Goal: Task Accomplishment & Management: Use online tool/utility

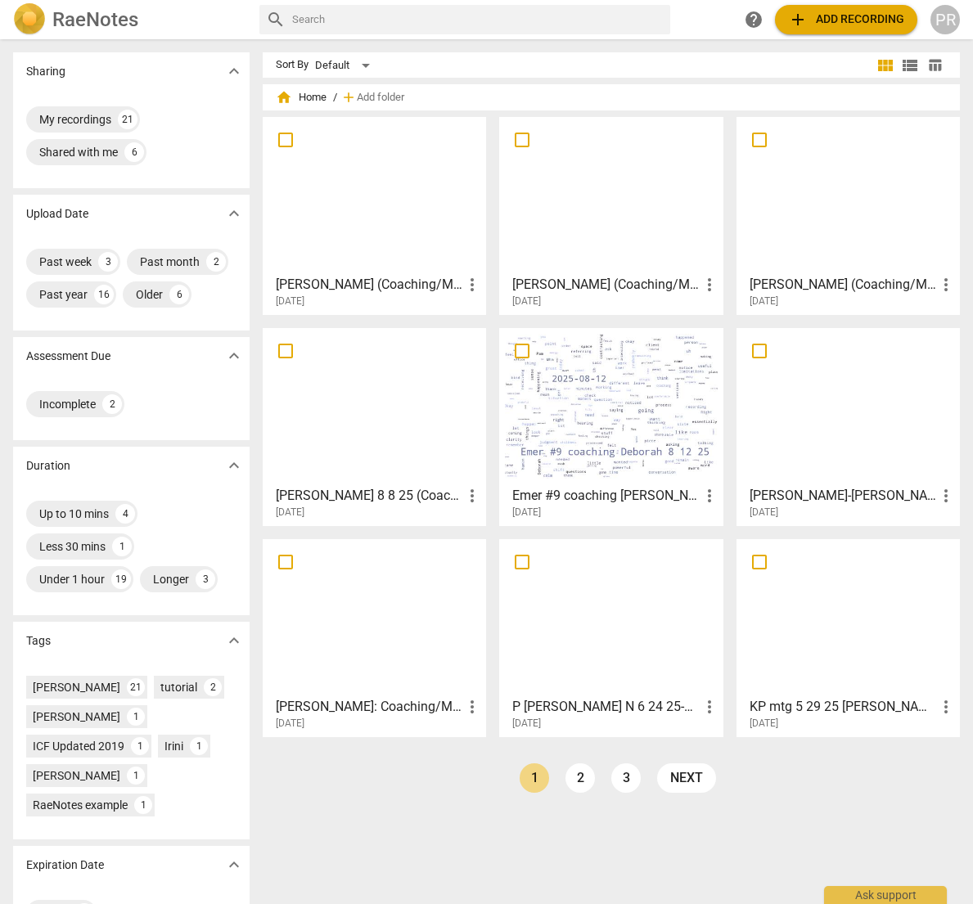
click at [836, 216] on div at bounding box center [848, 195] width 212 height 145
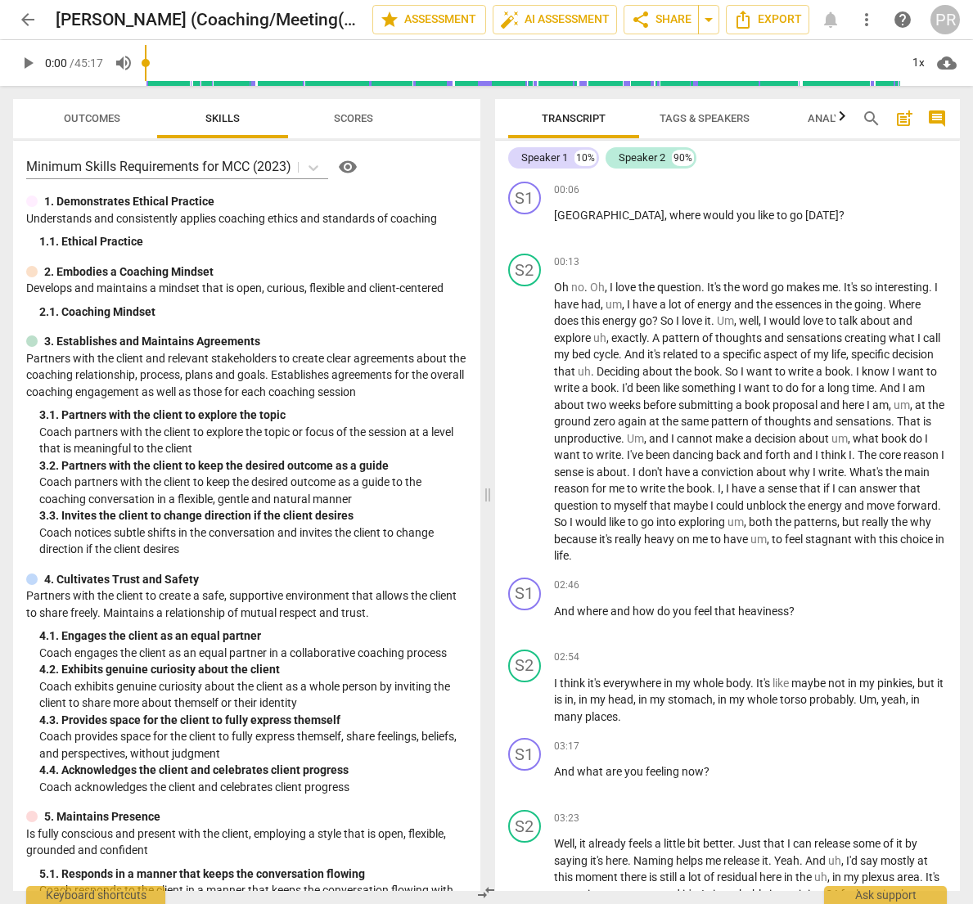
click at [25, 61] on span "play_arrow" at bounding box center [28, 63] width 20 height 20
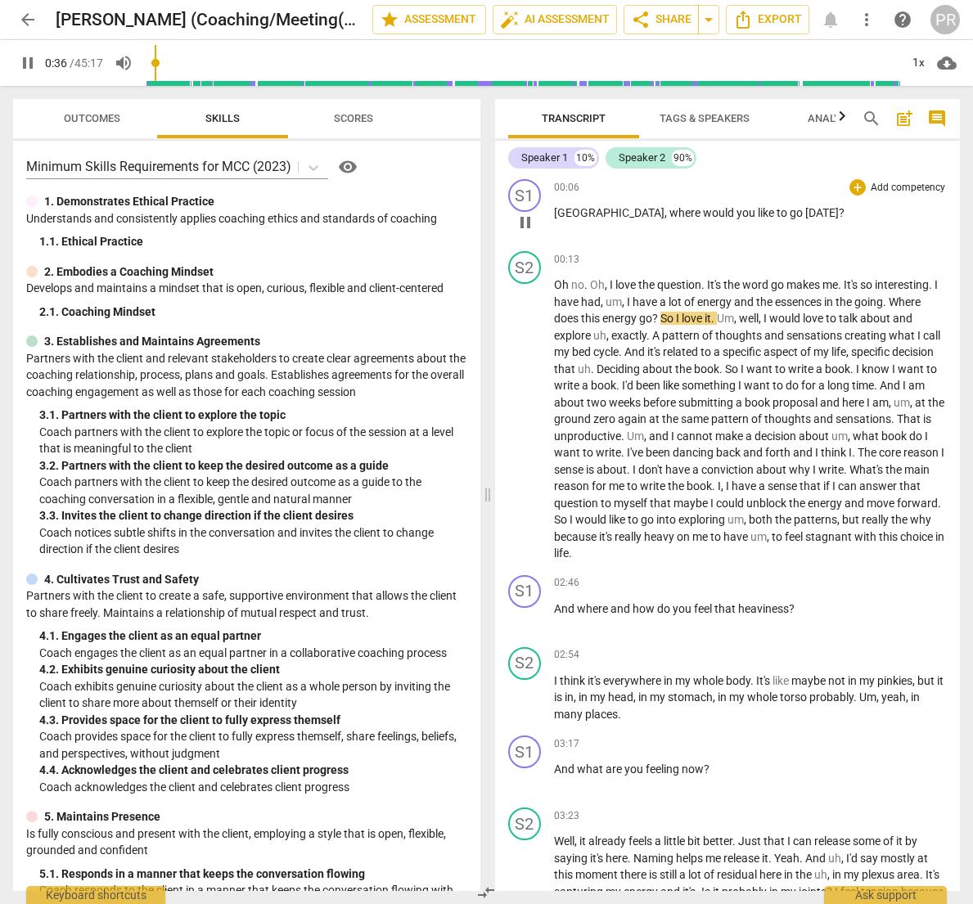
scroll to position [7, 0]
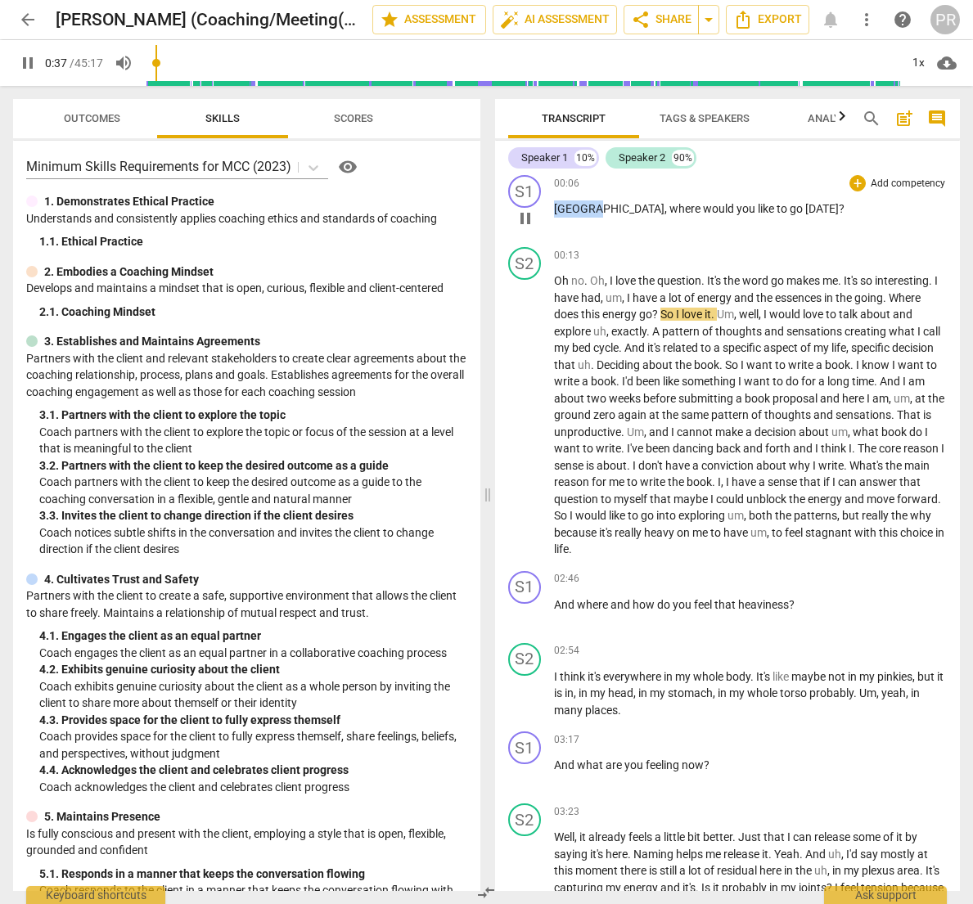
drag, startPoint x: 588, startPoint y: 214, endPoint x: 544, endPoint y: 210, distance: 44.4
click at [544, 210] on div "S1 play_arrow pause 00:06 + Add competency keyboard_arrow_right [GEOGRAPHIC_DAT…" at bounding box center [728, 205] width 466 height 72
type input "38"
click at [525, 190] on div "S1" at bounding box center [524, 191] width 33 height 33
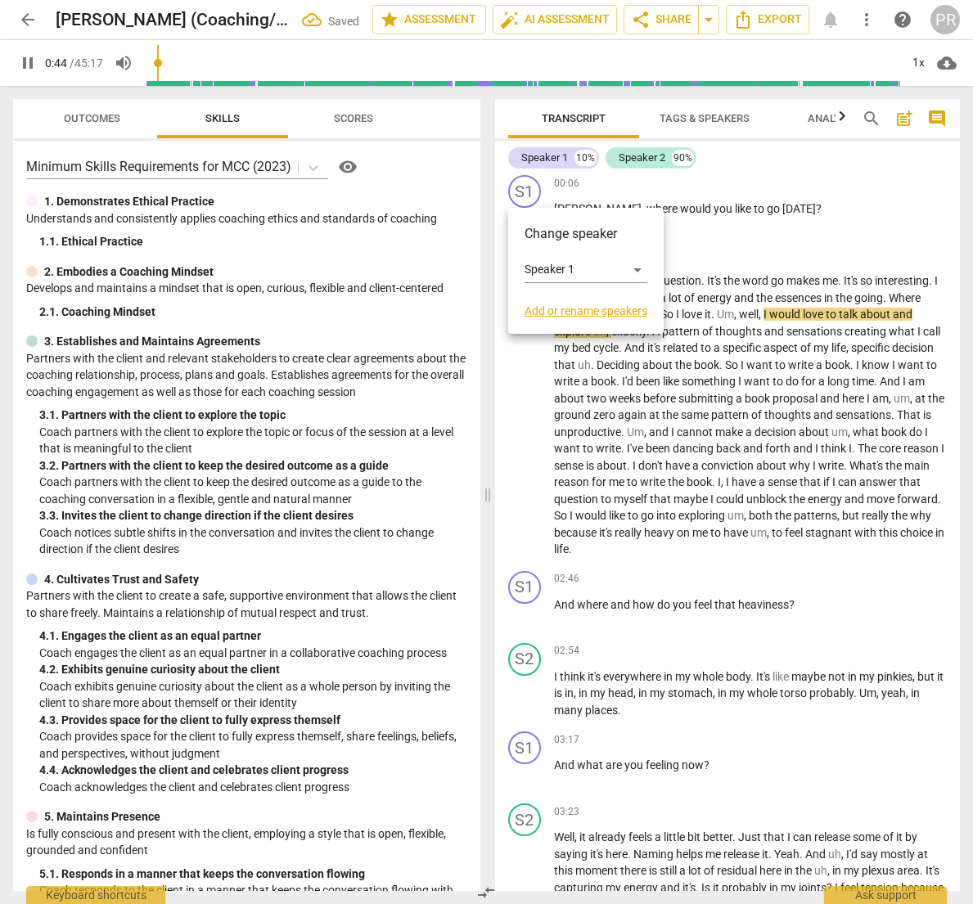
click at [562, 310] on link "Add or rename speakers" at bounding box center [586, 310] width 123 height 13
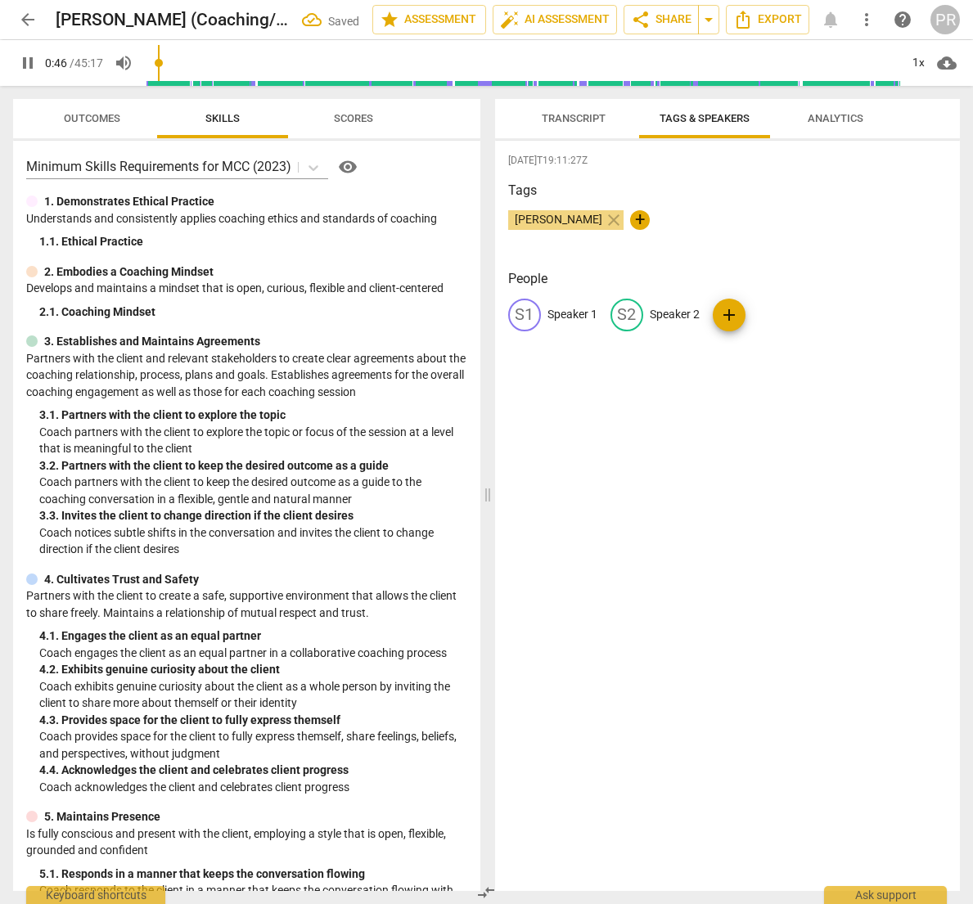
click at [564, 309] on p "Speaker 1" at bounding box center [573, 314] width 50 height 17
type input "48"
type input "P"
type input "48"
type input "[PERSON_NAME]"
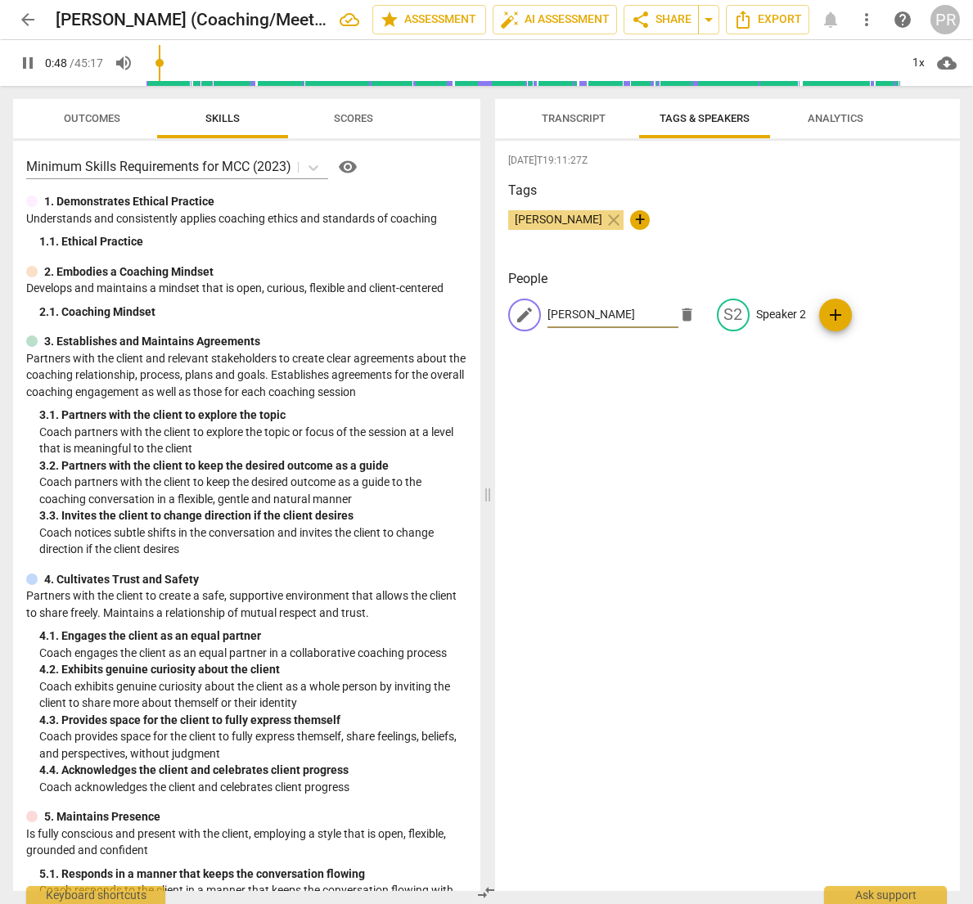
type input "49"
type input "P"
type input "49"
type input "50"
type input "C"
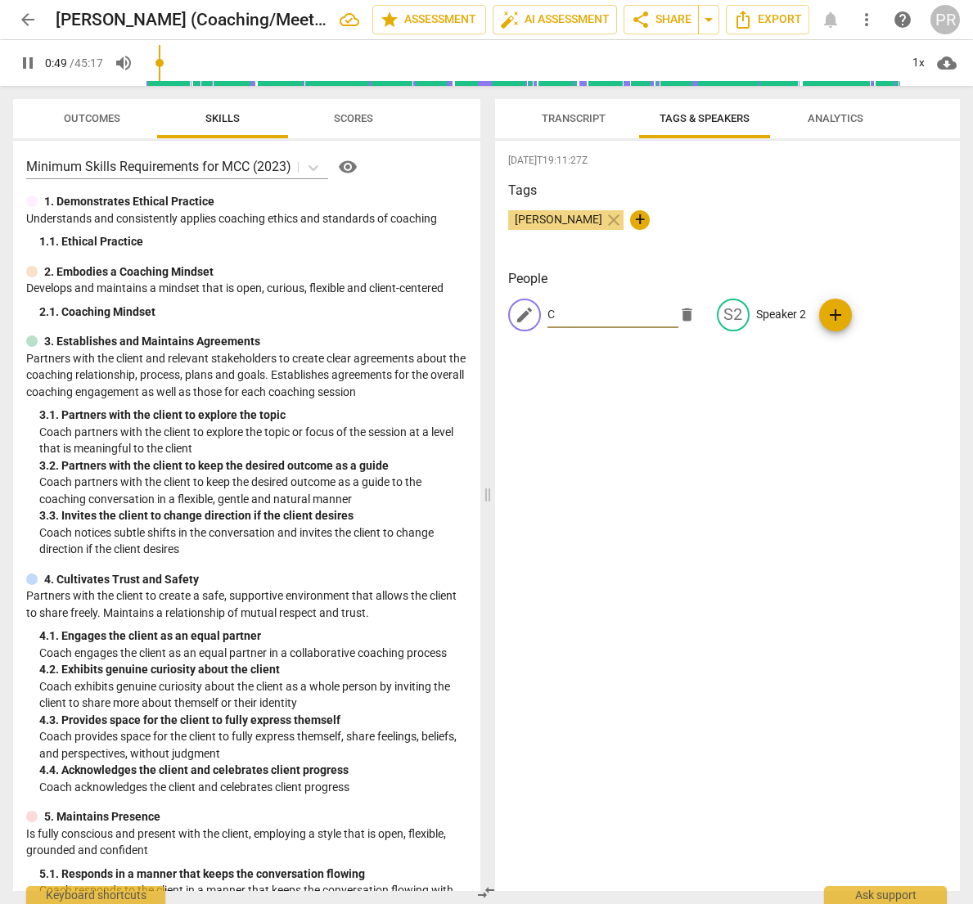
type input "50"
type input "Co"
type input "50"
type input "Coa"
type input "50"
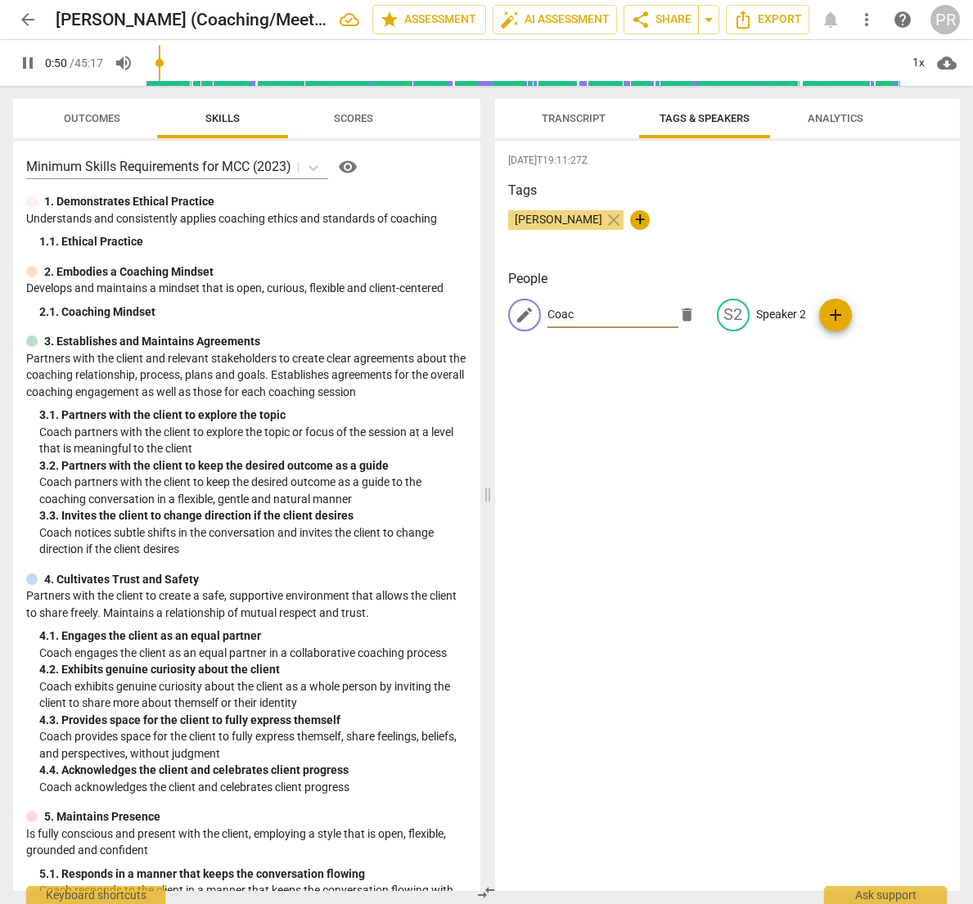
type input "Coach"
type input "51"
type input "Coach"
type input "51"
type input "[PERSON_NAME]"
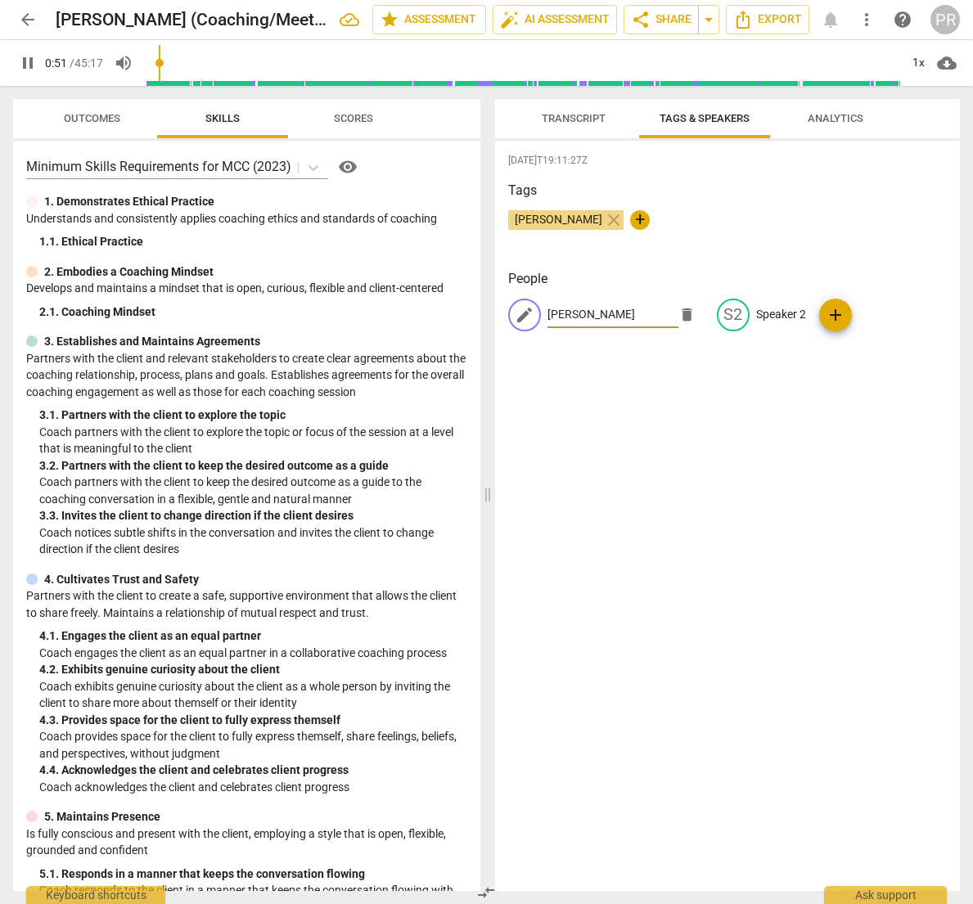
type input "51"
type input "Coach [PERSON_NAME]"
type input "54"
type input "Coach [PERSON_NAME]"
click at [768, 309] on p "Speaker 2" at bounding box center [781, 314] width 50 height 17
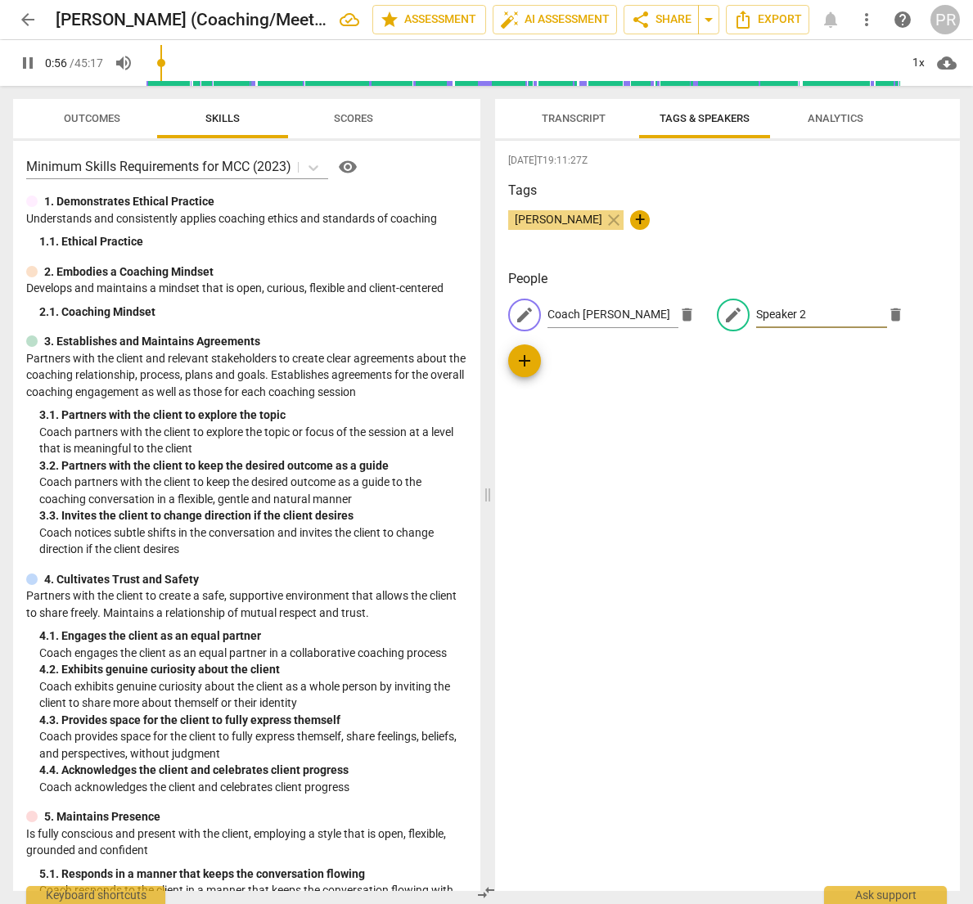
type input "56"
type input "S"
type input "57"
type input "Sv"
type input "57"
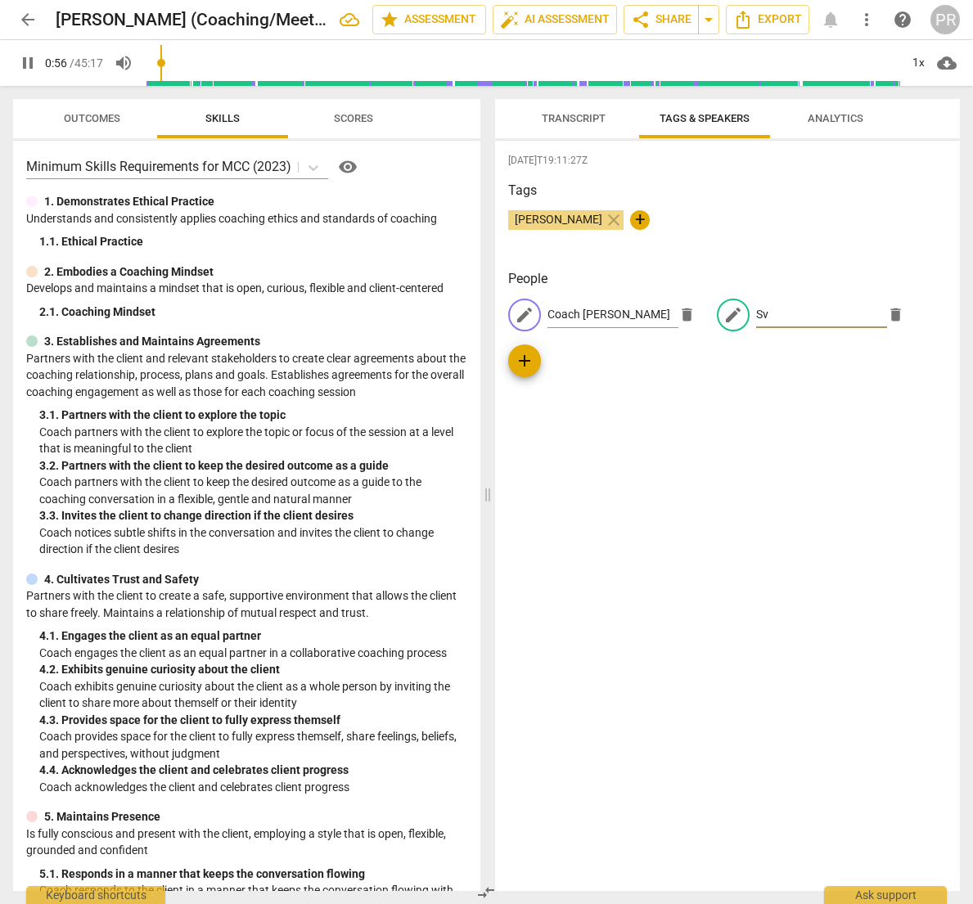
type input "Sve"
type input "57"
type input "Svetl"
type input "58"
type input "Svetla"
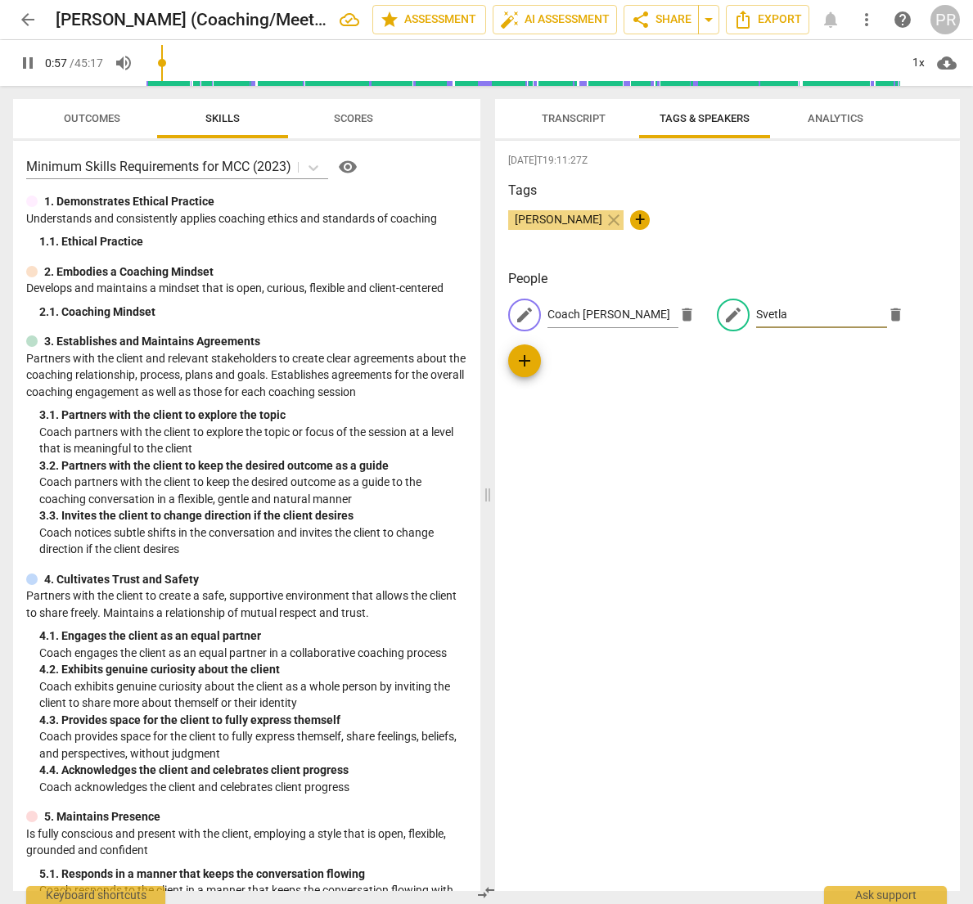
type input "58"
type input "[PERSON_NAME]"
type input "60"
type input "[PERSON_NAME]"
click at [564, 114] on span "Transcript" at bounding box center [574, 118] width 64 height 12
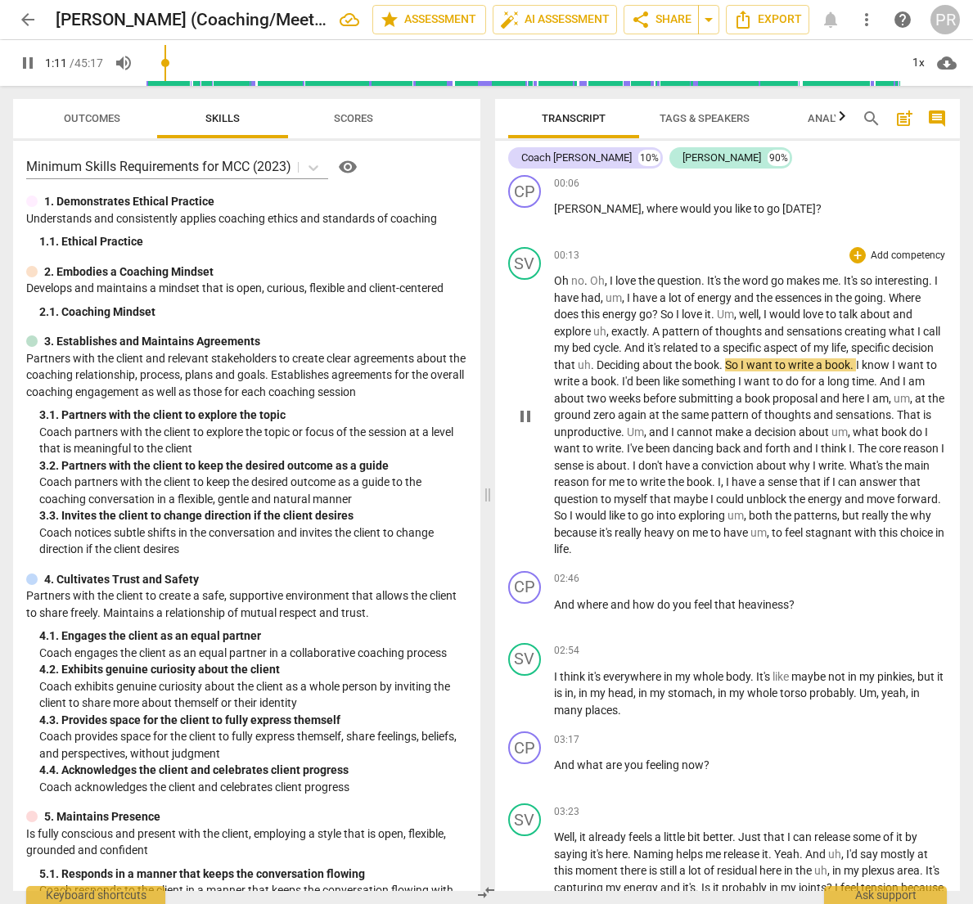
scroll to position [8, 0]
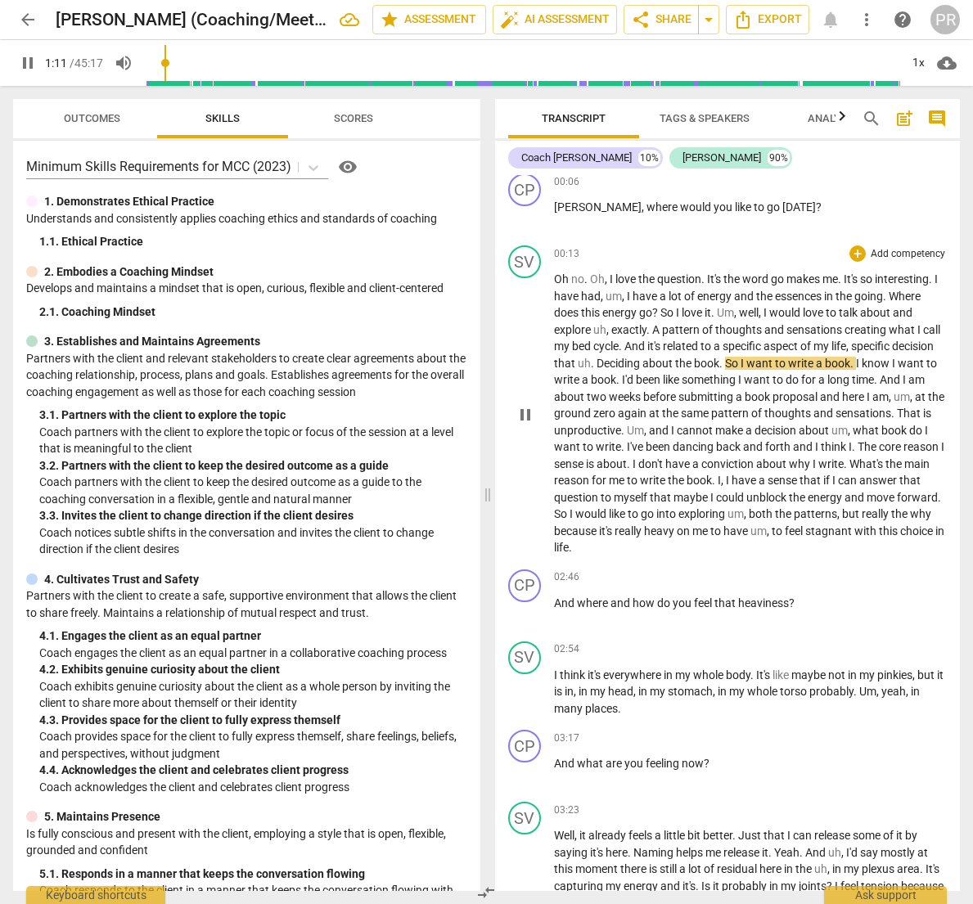
click at [585, 345] on span "bed" at bounding box center [582, 346] width 21 height 13
type input "72"
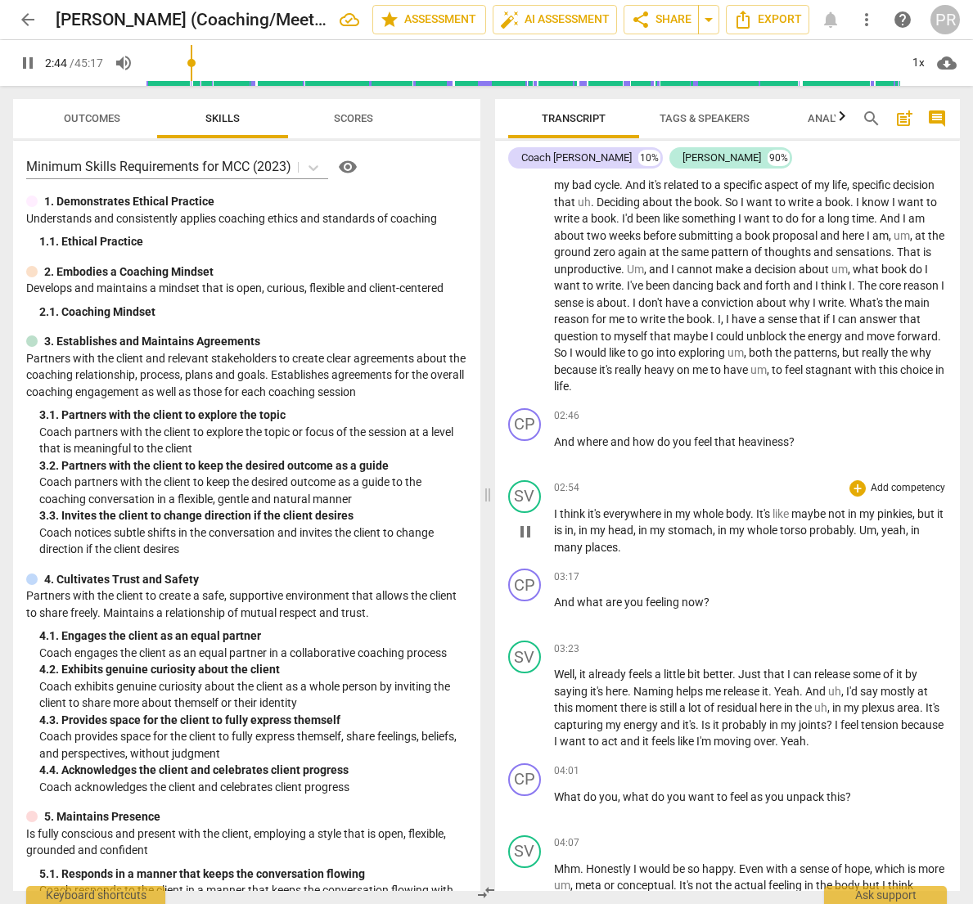
scroll to position [170, 0]
click at [907, 408] on p "Add competency" at bounding box center [908, 415] width 78 height 15
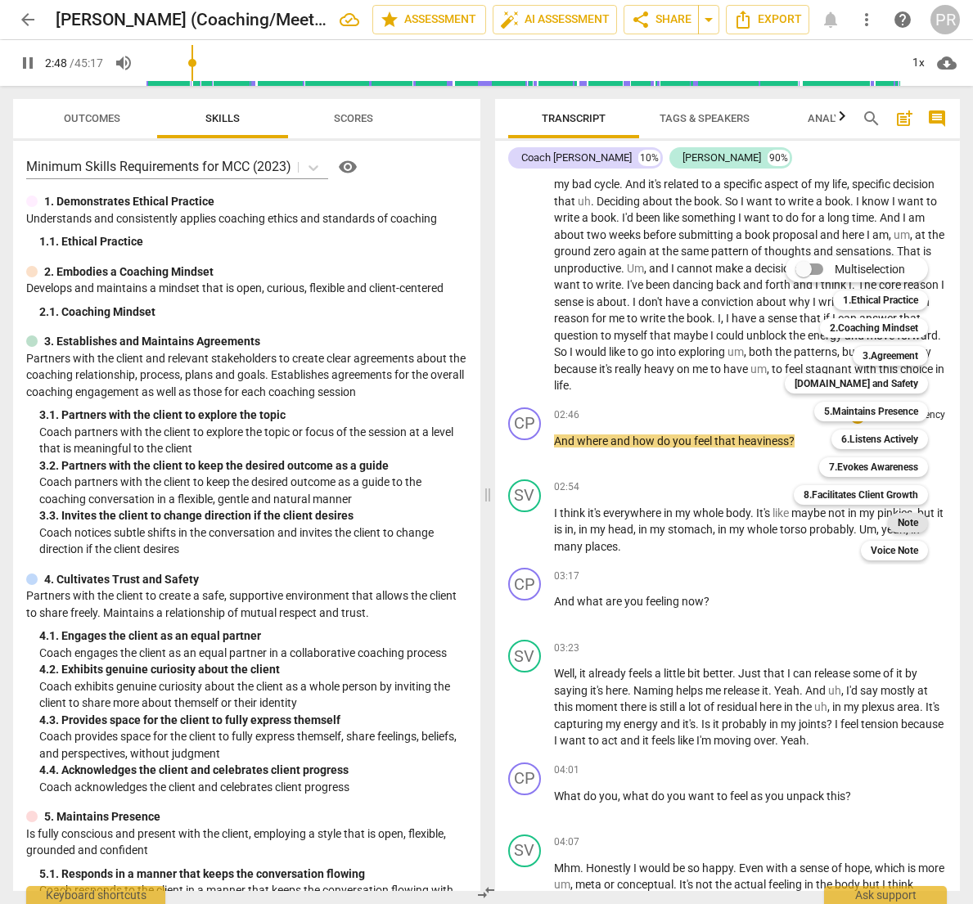
click at [906, 520] on b "Note" at bounding box center [908, 523] width 20 height 20
type input "169"
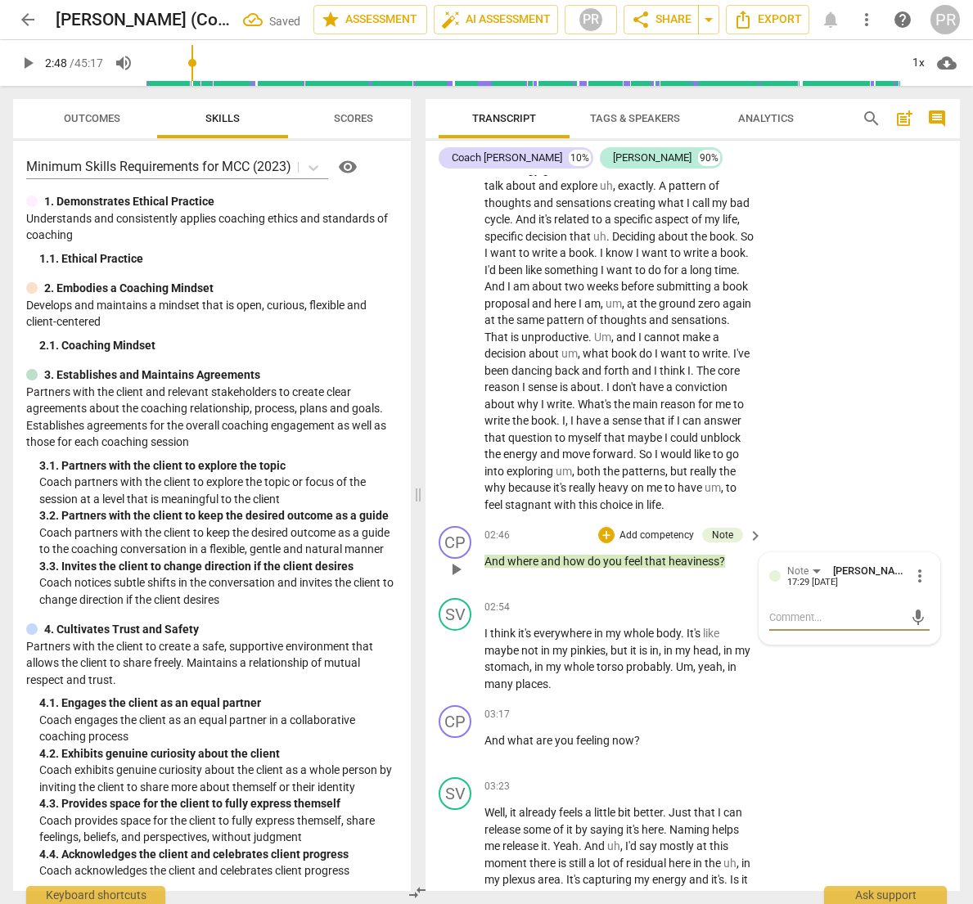
scroll to position [169, 0]
type textarea "I"
type textarea "T"
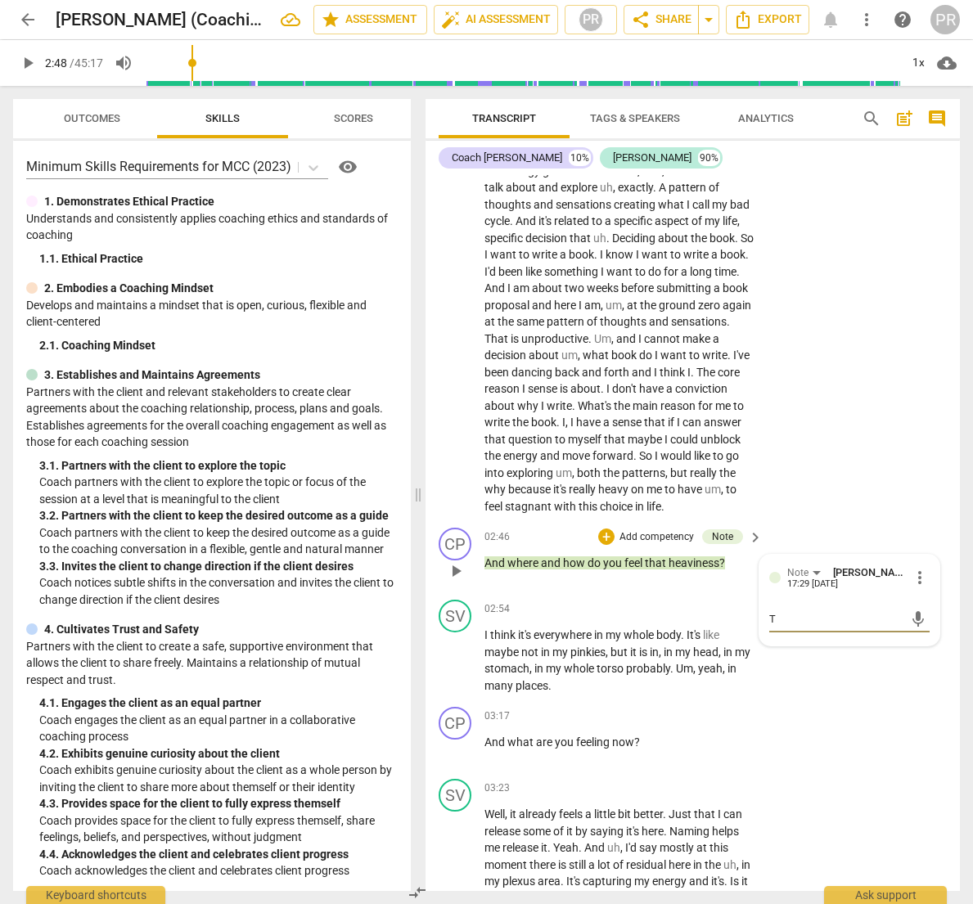
type textarea "To"
type textarea "Too"
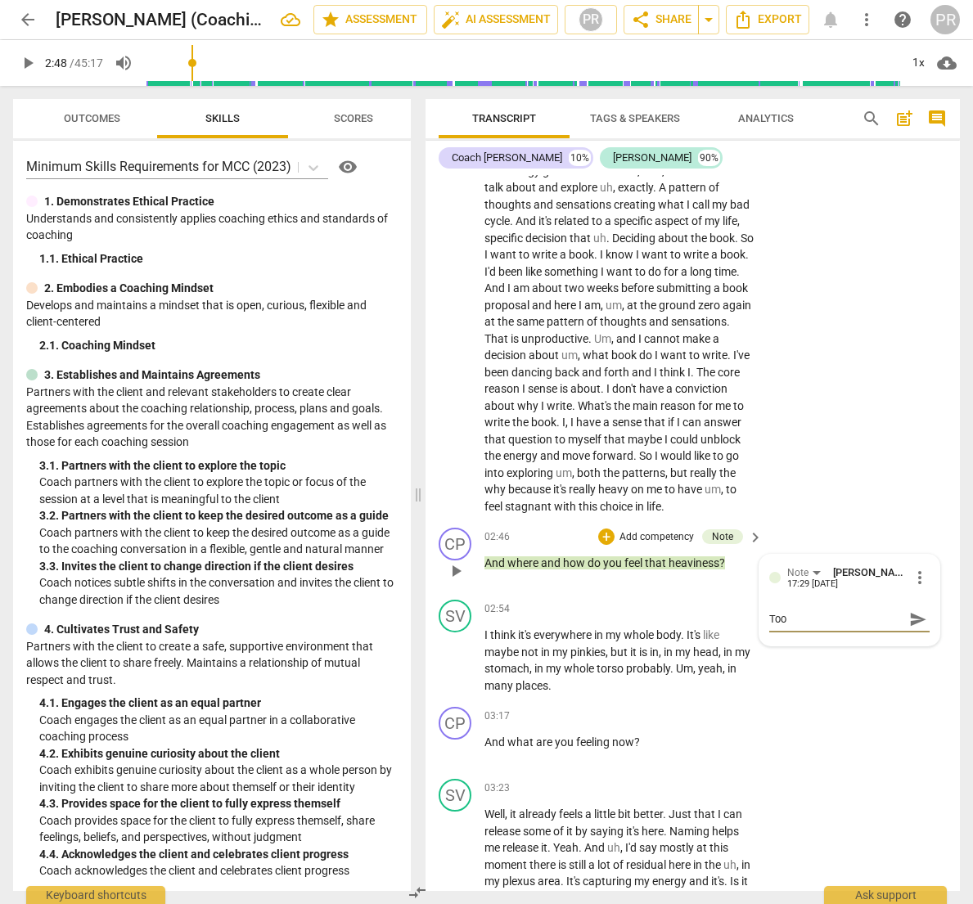
type textarea "Too"
type textarea "Too e"
type textarea "Too ea"
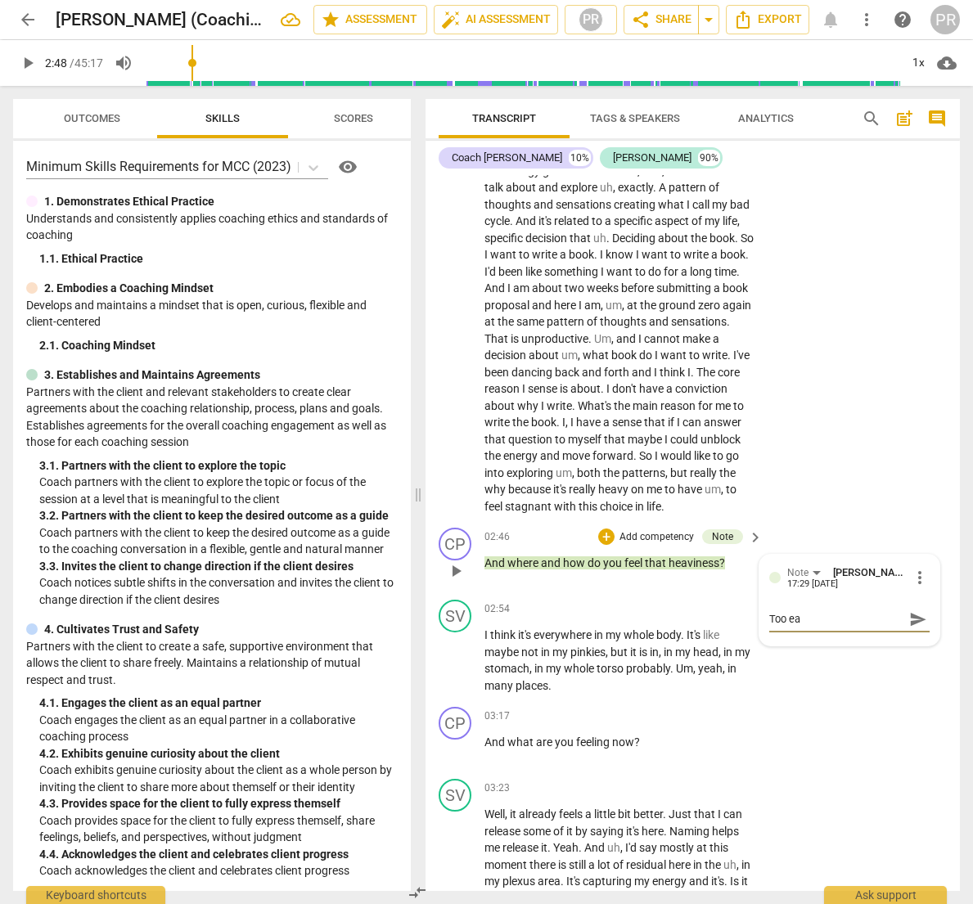
type textarea "Too ear"
type textarea "Too [PERSON_NAME]"
type textarea "Too early"
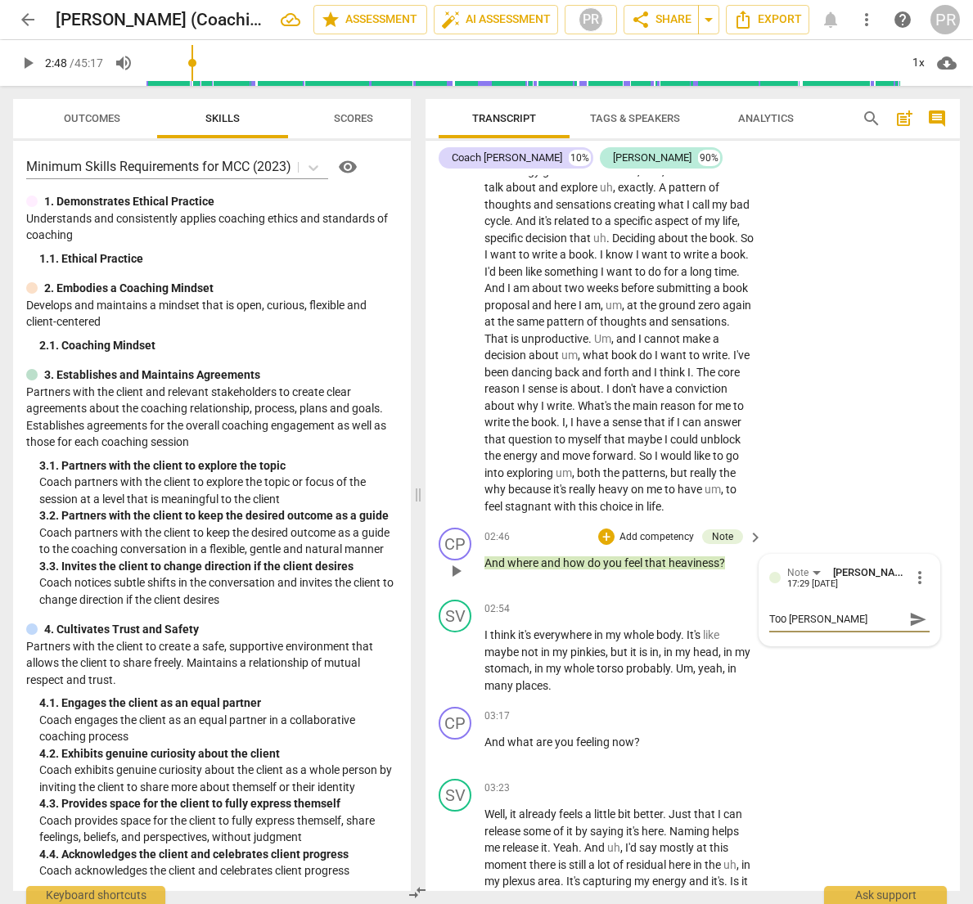
type textarea "Too early"
type textarea "Too early f"
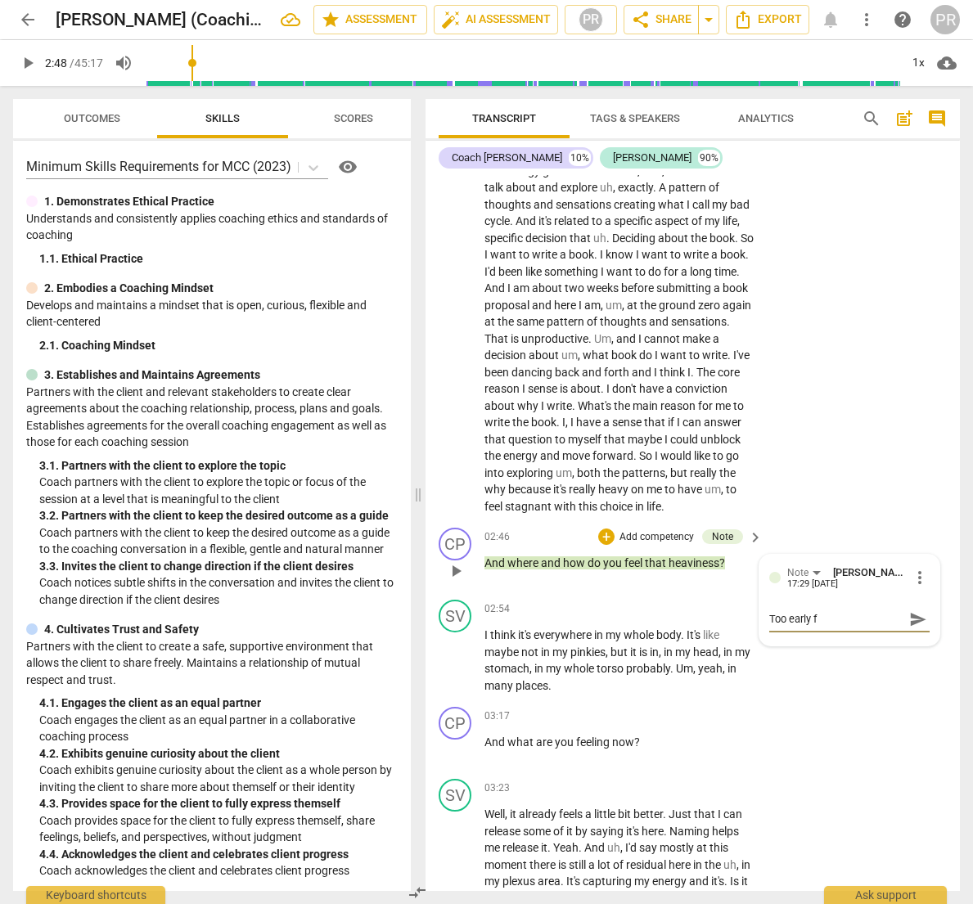
type textarea "Too early fo"
type textarea "Too early for"
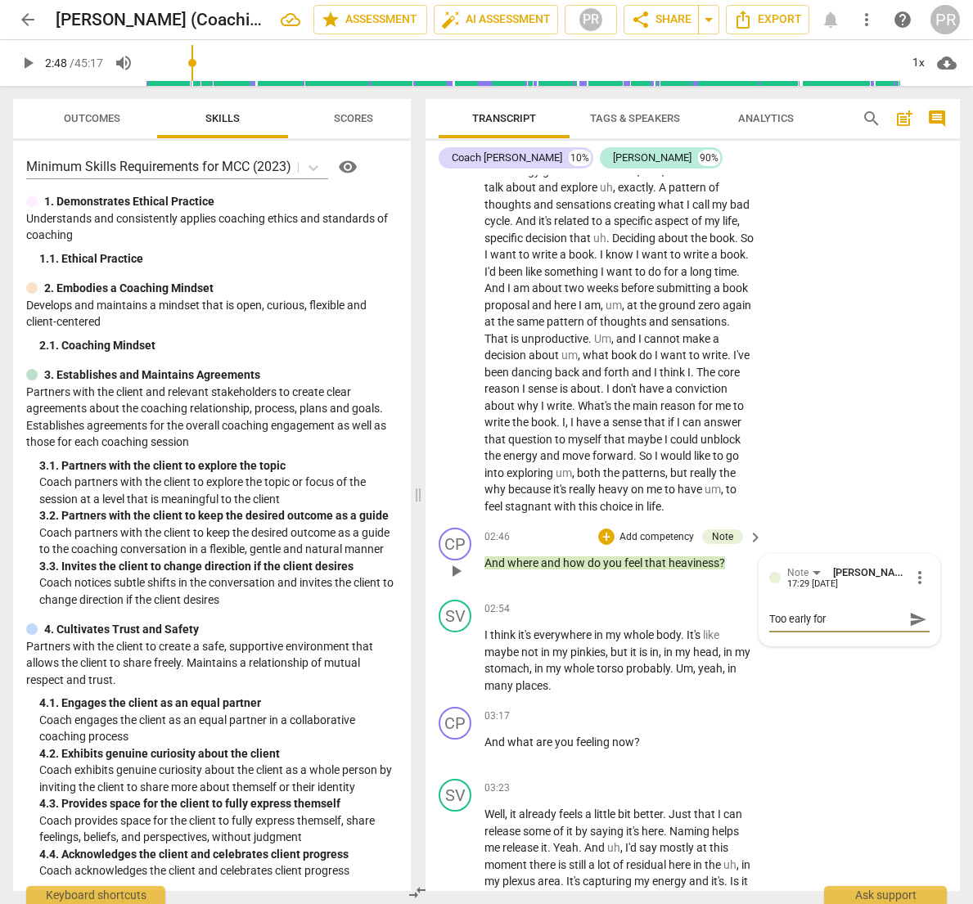
type textarea "Too early for"
type textarea "Too early for t"
type textarea "Too early for th"
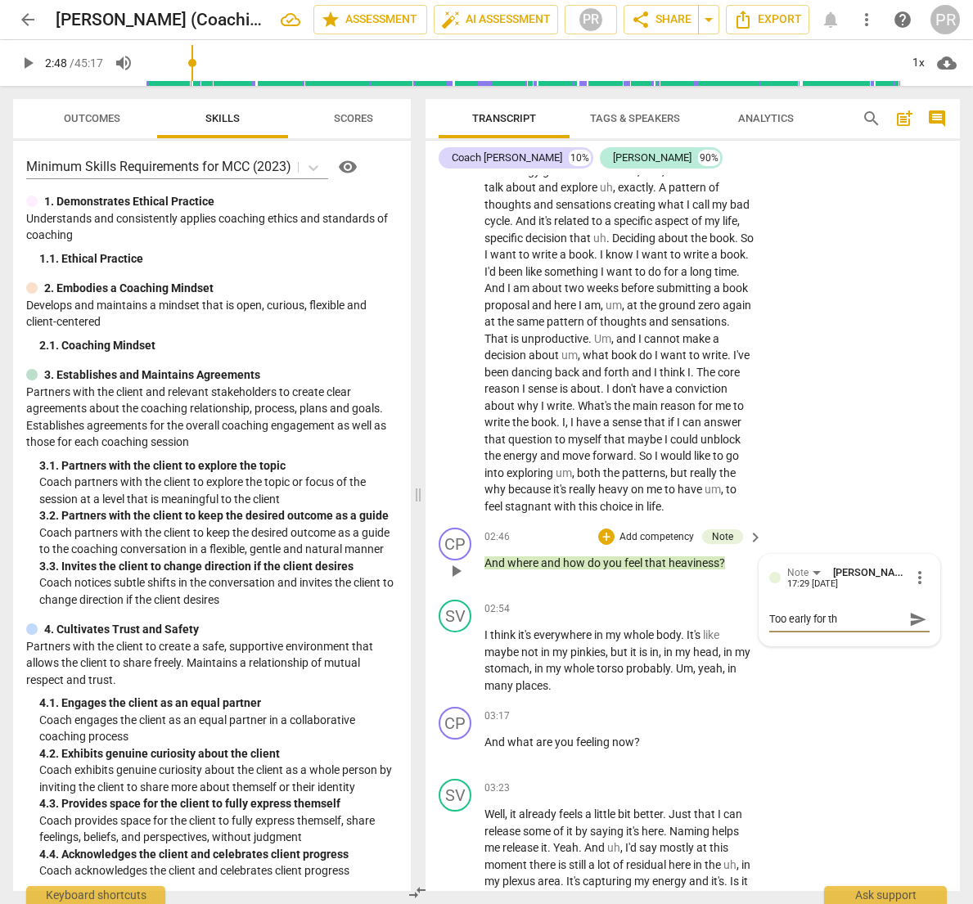
type textarea "Too early for thi"
type textarea "Too early for this"
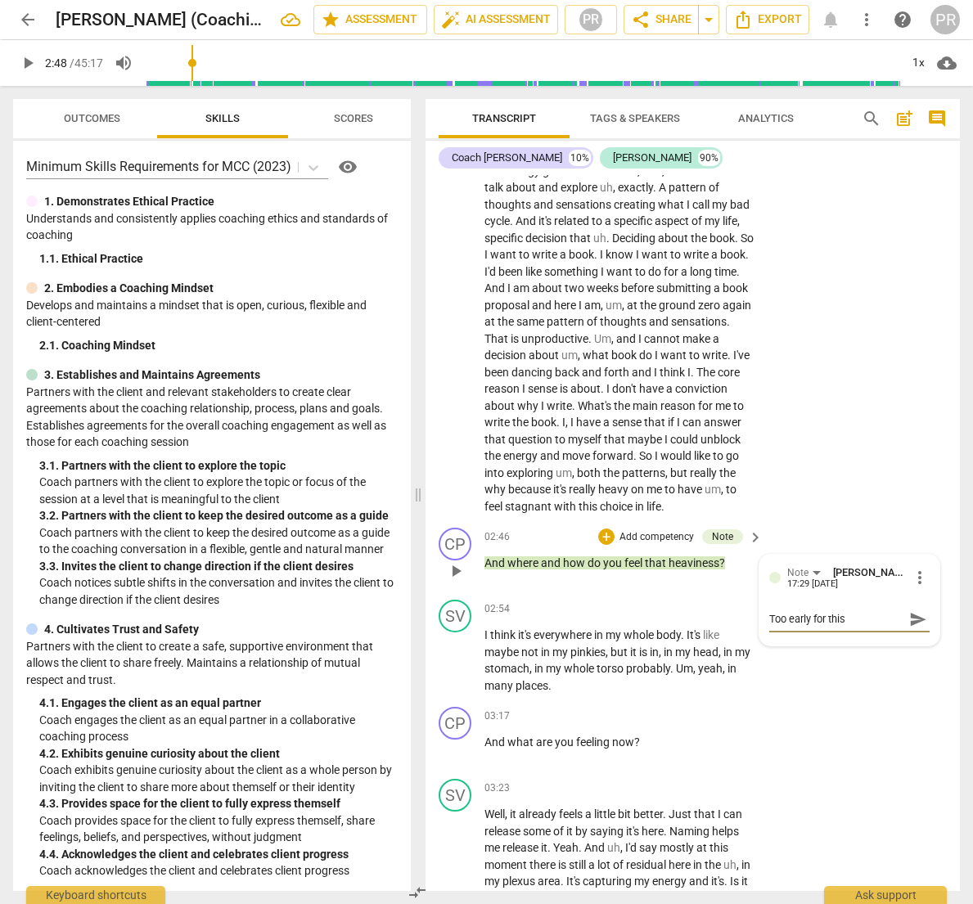
type textarea "Too early for this"
type textarea "Too early for this q"
type textarea "Too early for this qu"
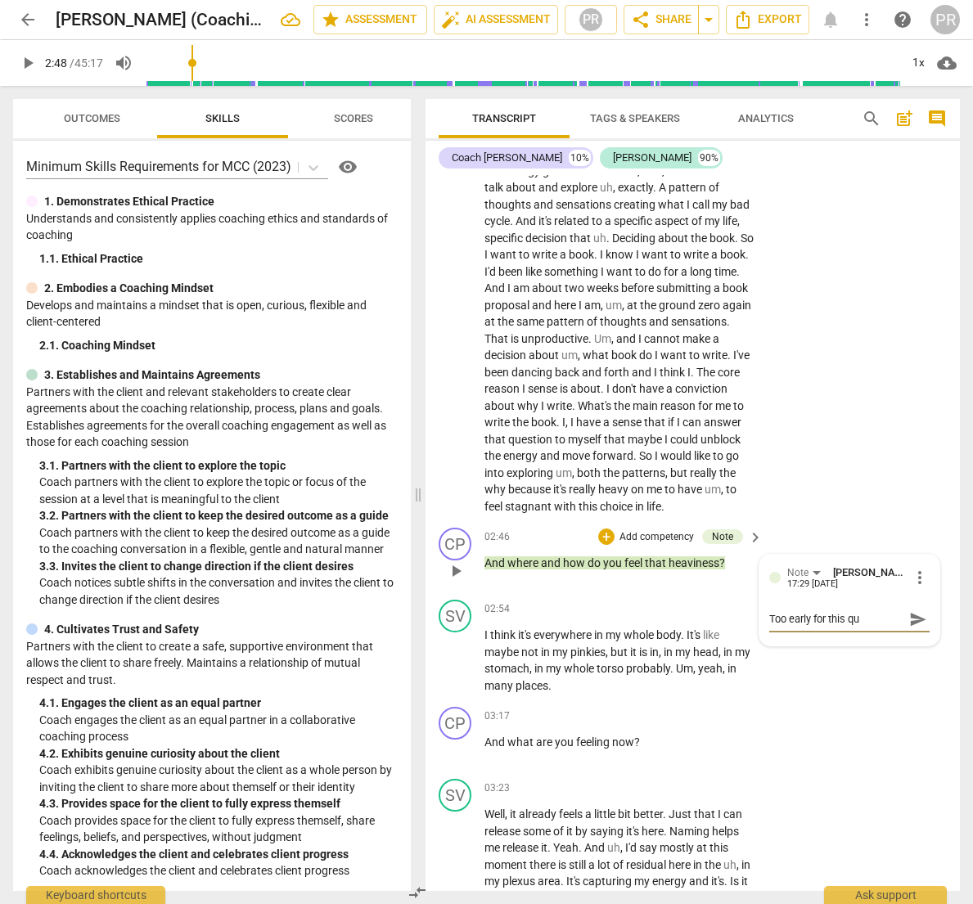
type textarea "Too early for this que"
type textarea "Too early for this ques"
type textarea "Too early for this quest"
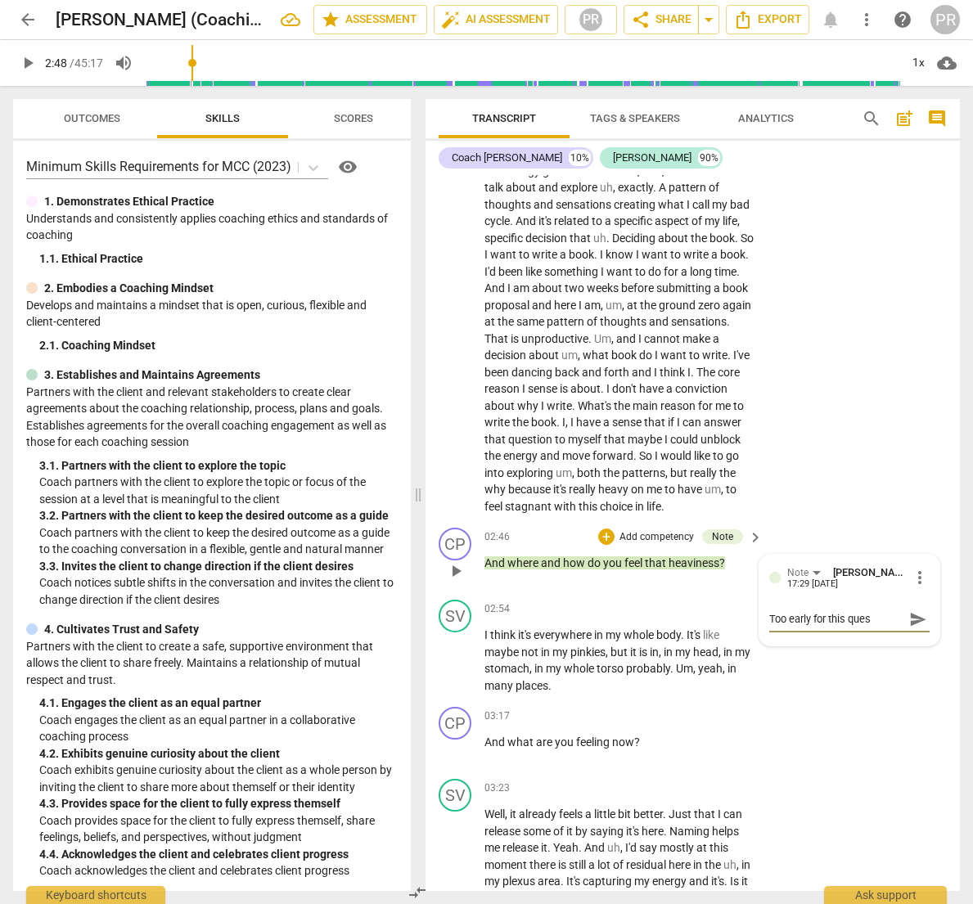
type textarea "Too early for this quest"
type textarea "Too early for this questi"
type textarea "Too early for this questio"
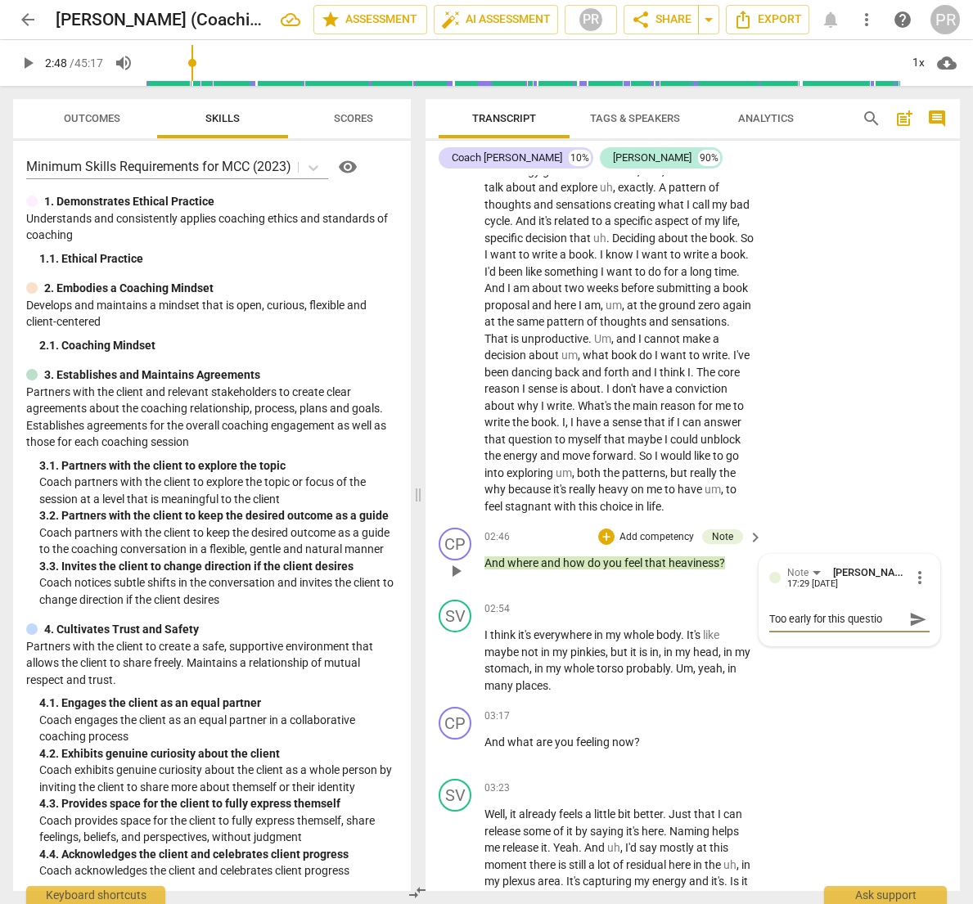
type textarea "Too early for this question"
type textarea "Too early for this question."
type textarea "Too early for this question.."
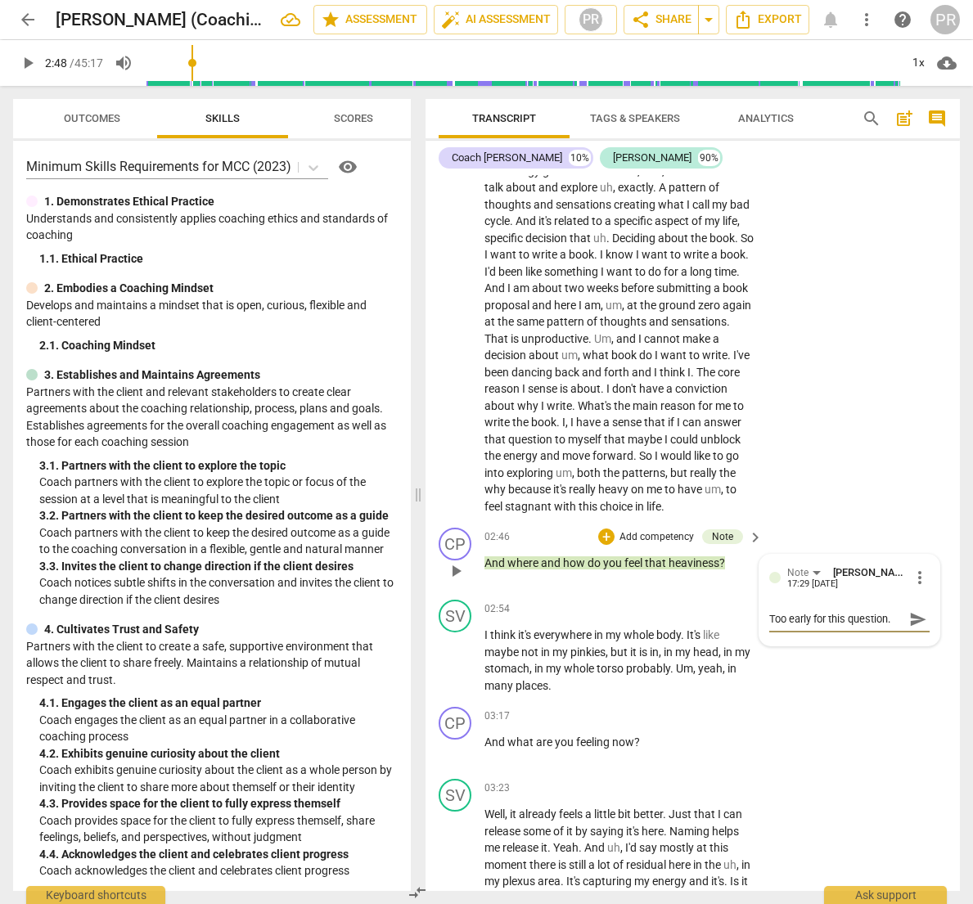
type textarea "Too early for this question.."
type textarea "Too early for this question..."
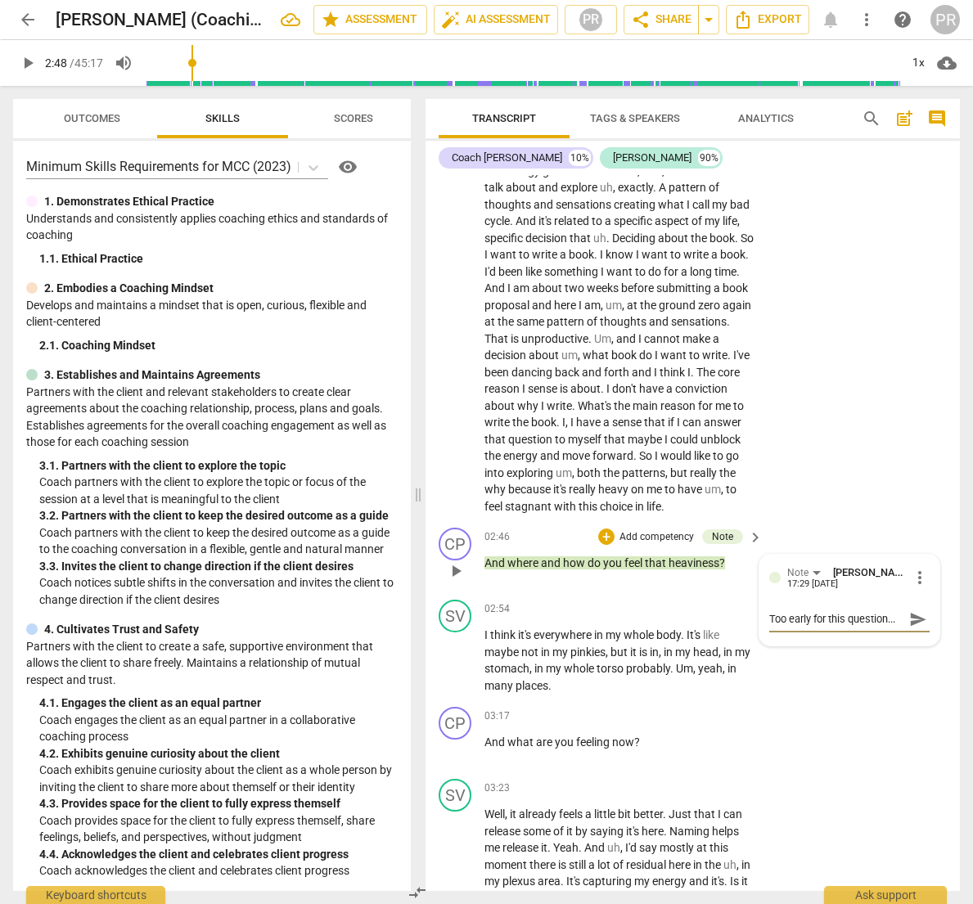
type textarea "Too early for this question... b"
type textarea "Too early for this question... be"
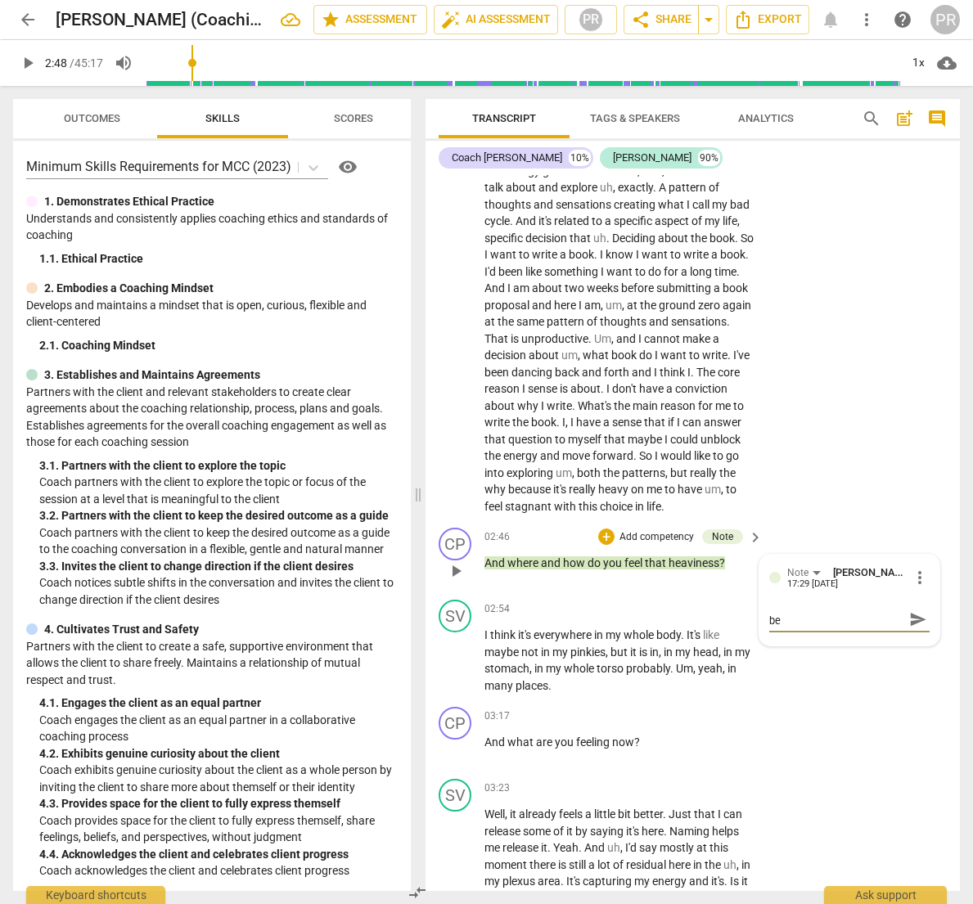
type textarea "Too early for this question... bet"
type textarea "Too early for this question... bett"
type textarea "Too early for this question... [PERSON_NAME]"
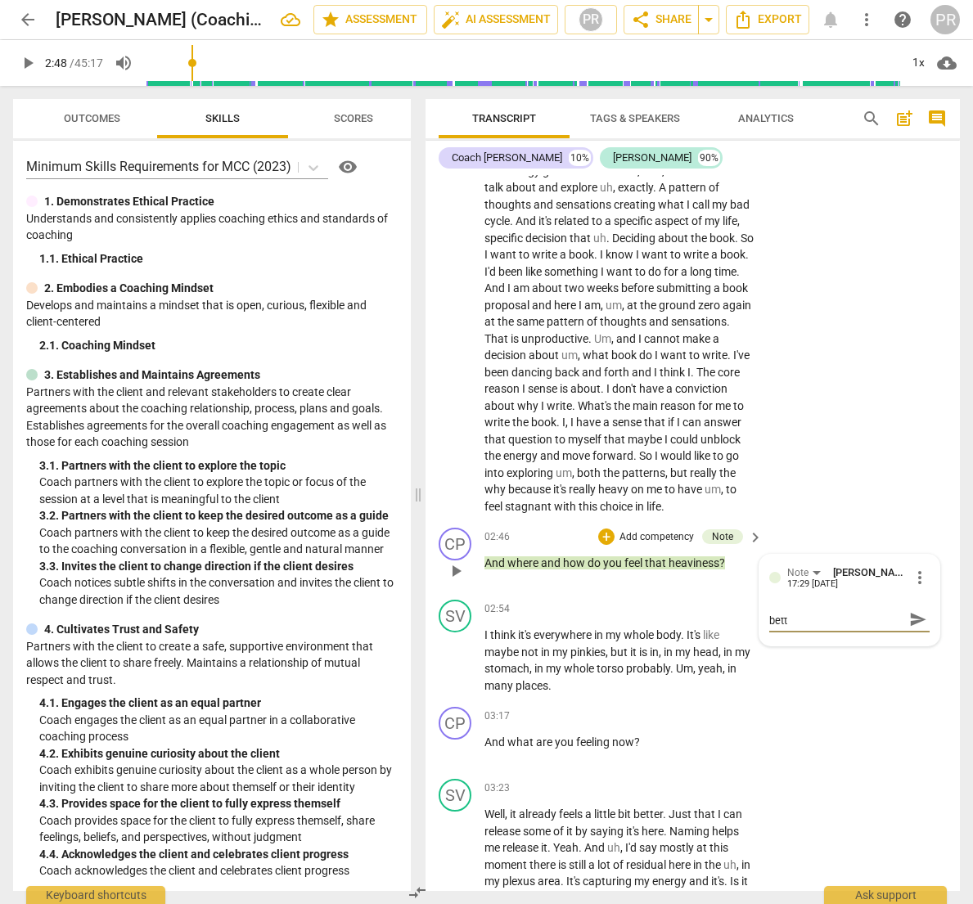
type textarea "Too early for this question... [PERSON_NAME]"
type textarea "Too early for this question... better"
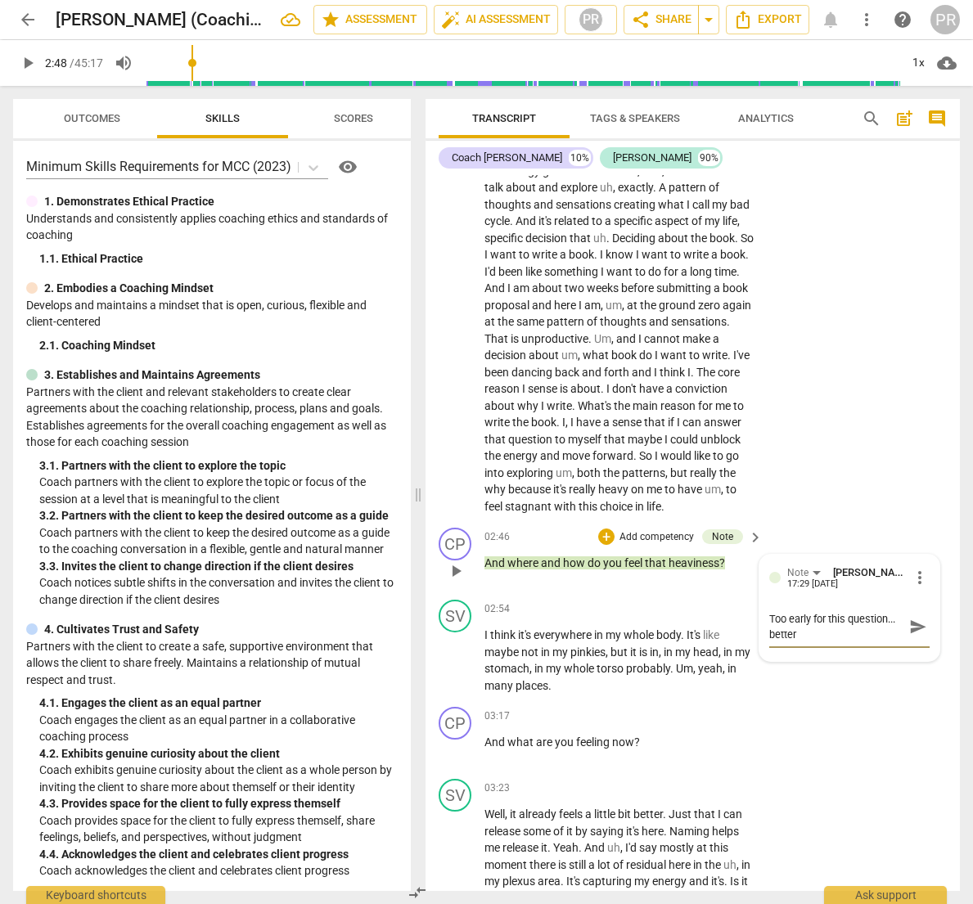
type textarea "Too early for this question... better"
type textarea "Too early for this question... better t"
type textarea "Too early for this question... better to"
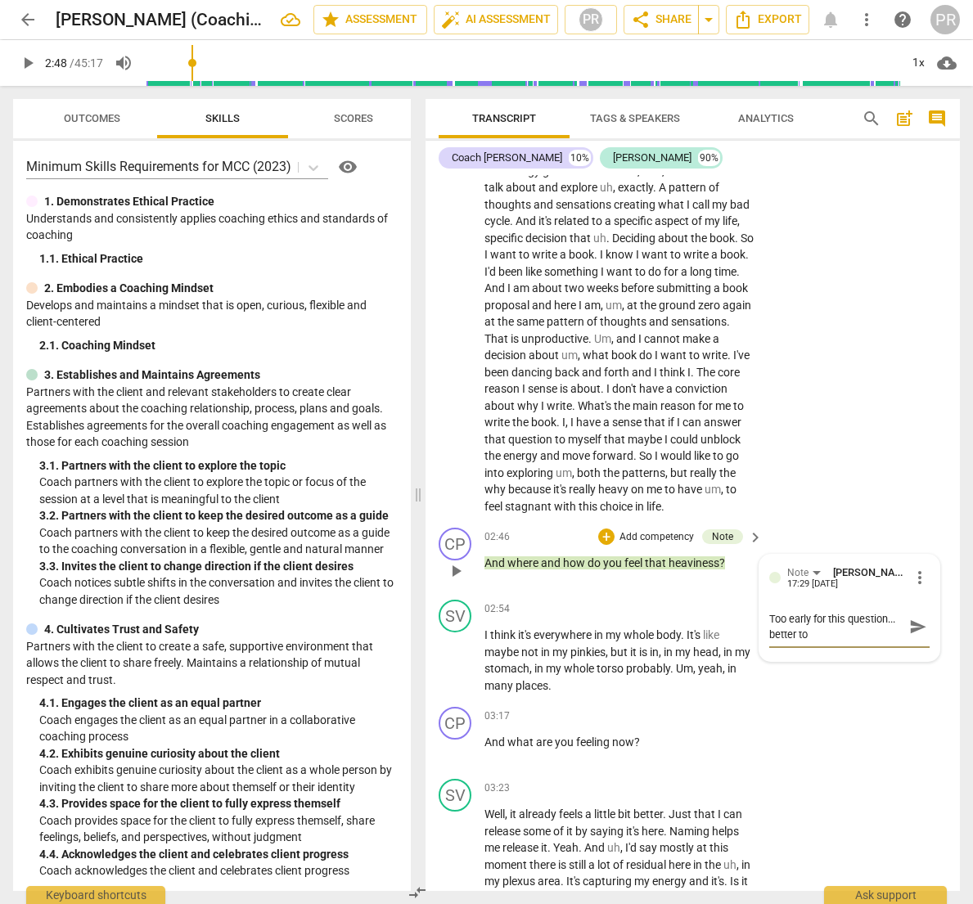
type textarea "Too early for this question... better to"
type textarea "Too early for this question... better to g"
type textarea "Too early for this question... better to go"
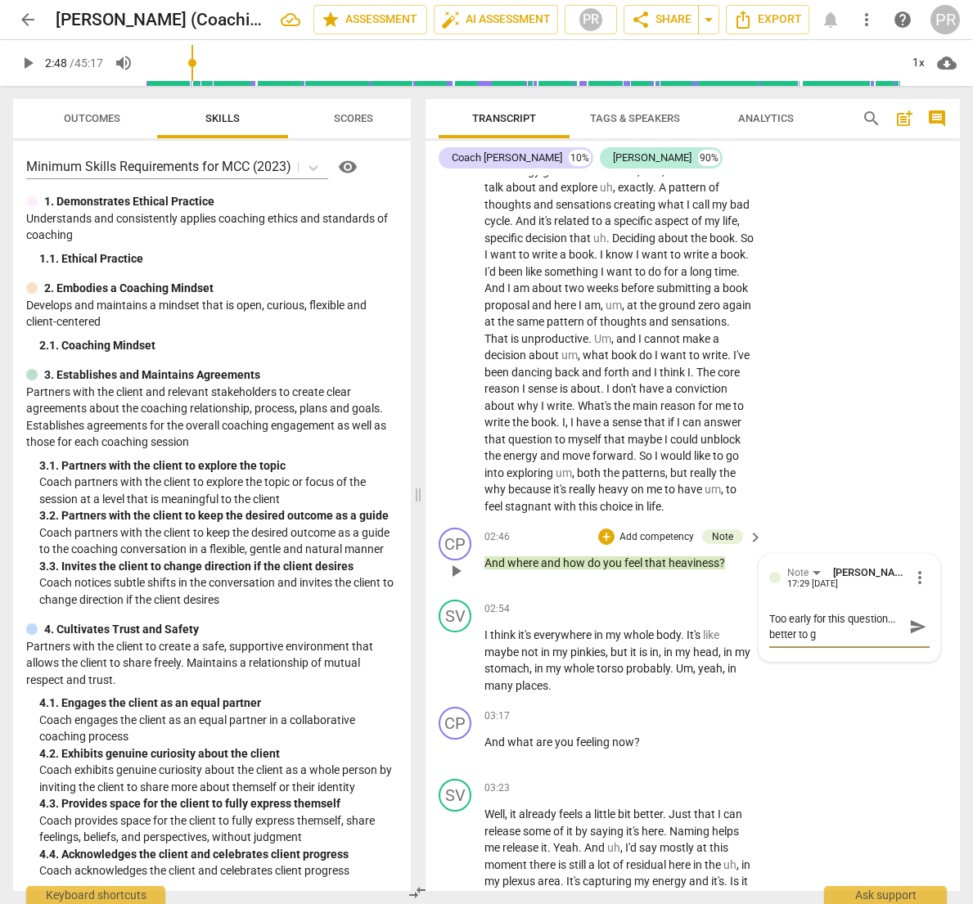
type textarea "Too early for this question... better to go"
type textarea "Too early for this question... better to go t"
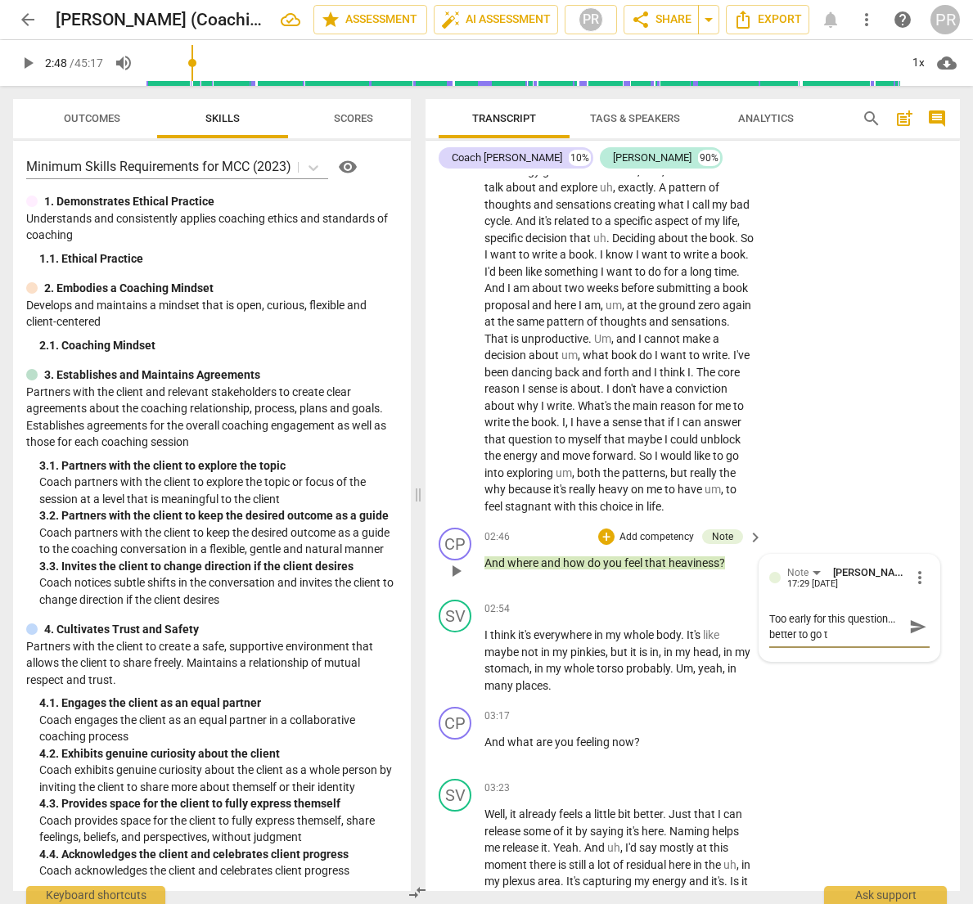
type textarea "Too early for this question... better to go to"
type textarea "Too early for this question... better to go to w"
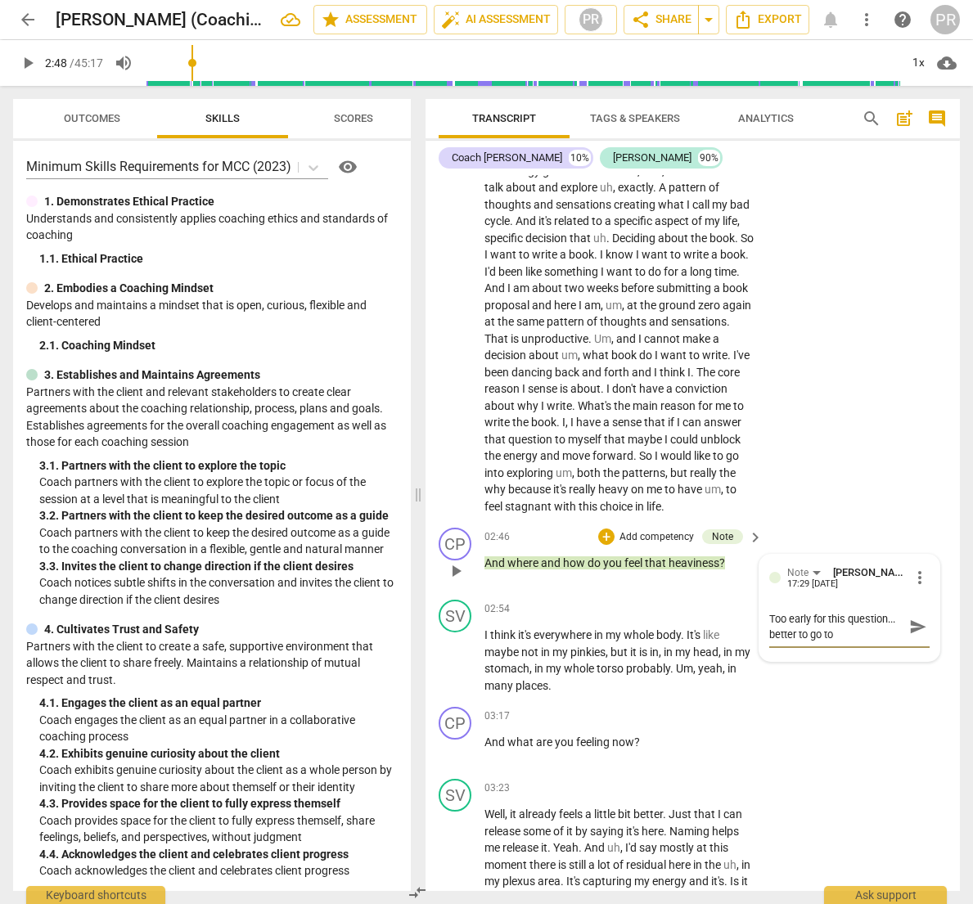
type textarea "Too early for this question... better to go to w"
type textarea "Too early for this question... better to go to wh"
type textarea "Too early for this question... better to go to wha"
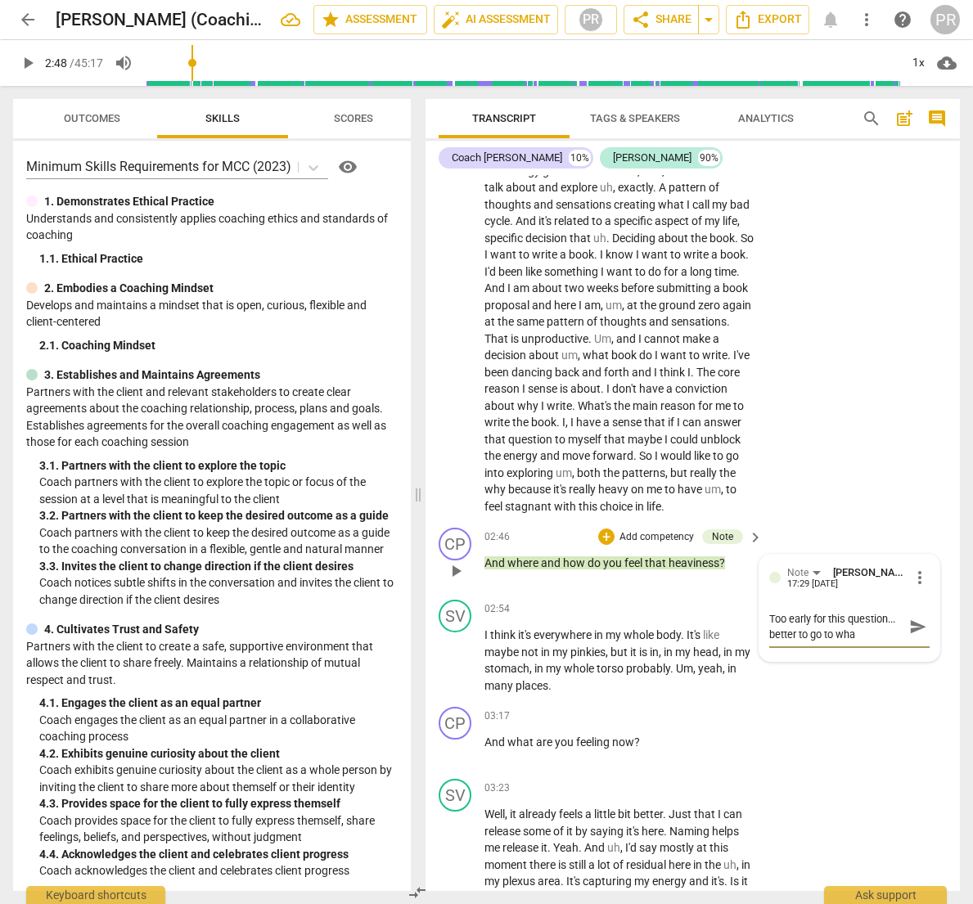
type textarea "Too early for this question... better to go to what"
type textarea "Too early for this question... better to go to what m"
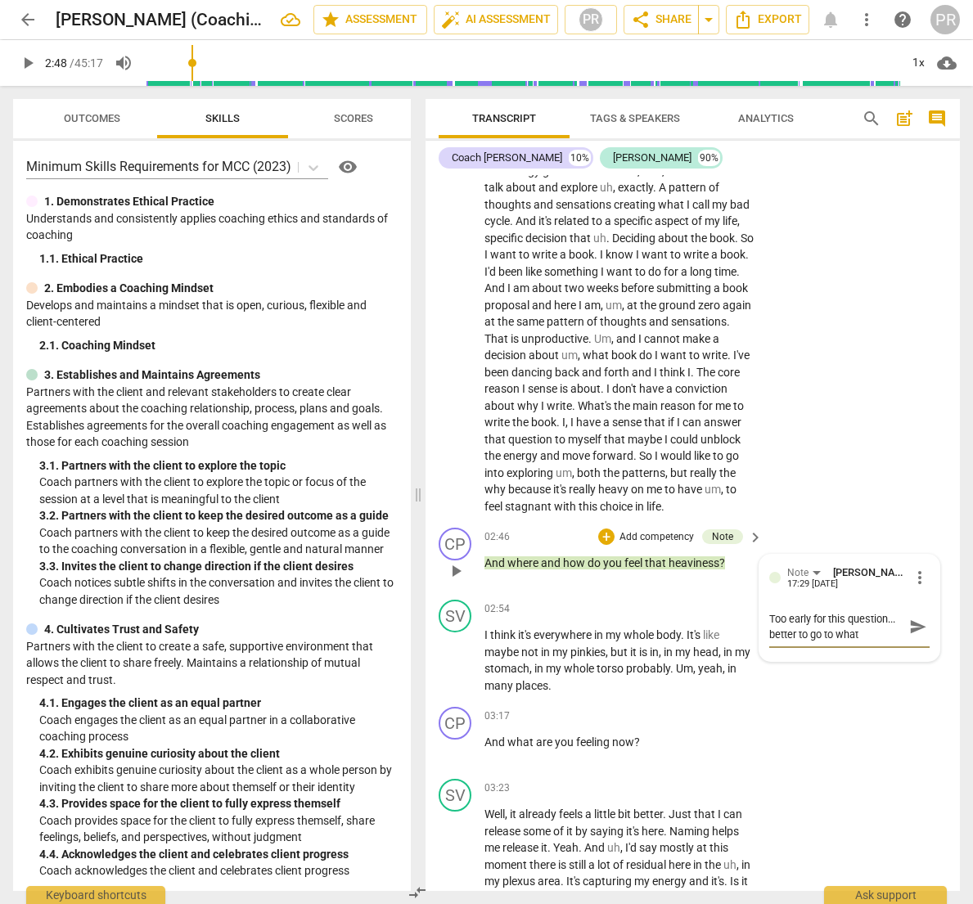
type textarea "Too early for this question... better to go to what m"
type textarea "Too early for this question... better to go to what ma"
type textarea "Too early for this question... better to go to what mak"
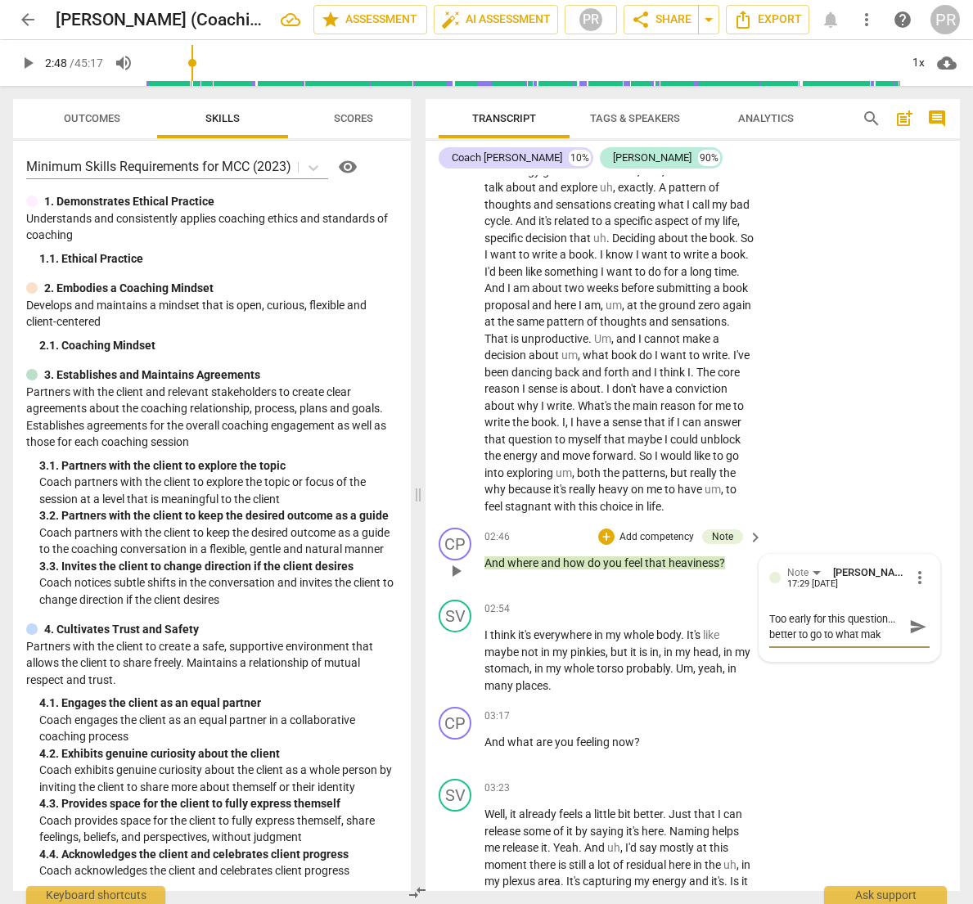
type textarea "Too early for this question... better to go to what make"
type textarea "Too early for this question... better to go to what makes"
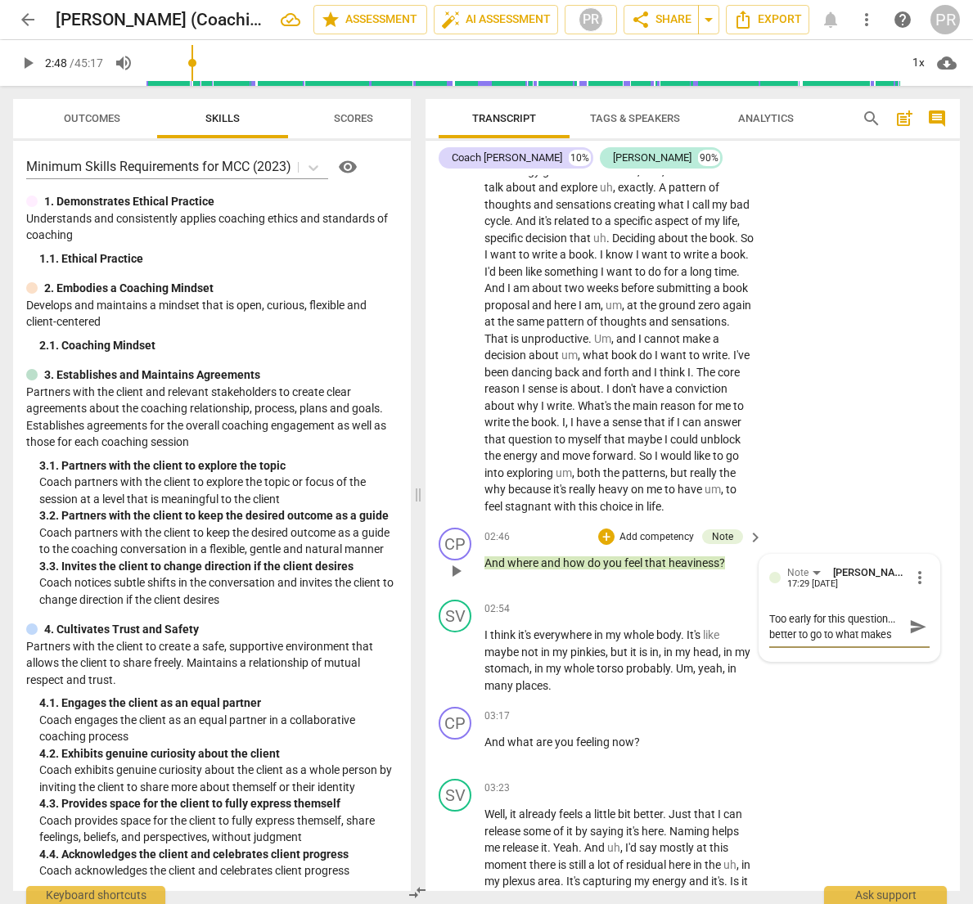
type textarea "Too early for this question... better to go to what makes"
type textarea "Too early for this question... better to go to what makes t"
type textarea "Too early for this question... better to go to what makes th"
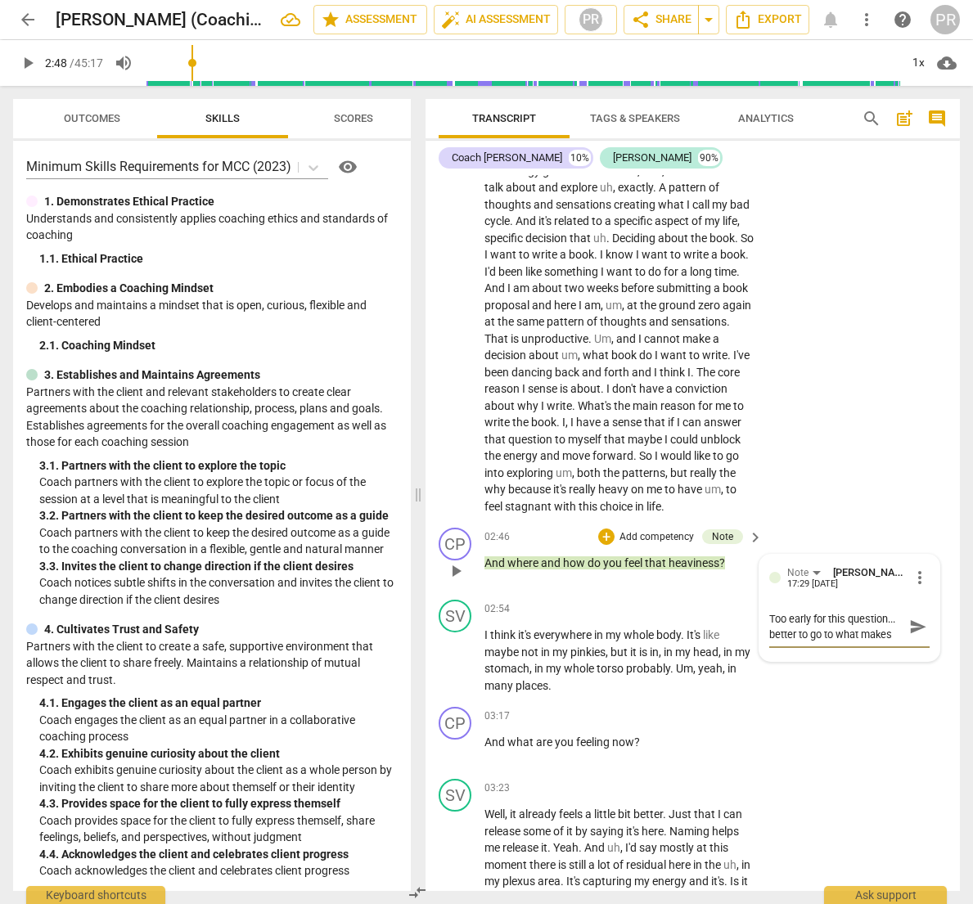
scroll to position [14, 0]
type textarea "Too early for this question... better to go to what makes tha"
type textarea "Too early for this question... better to go to what makes that"
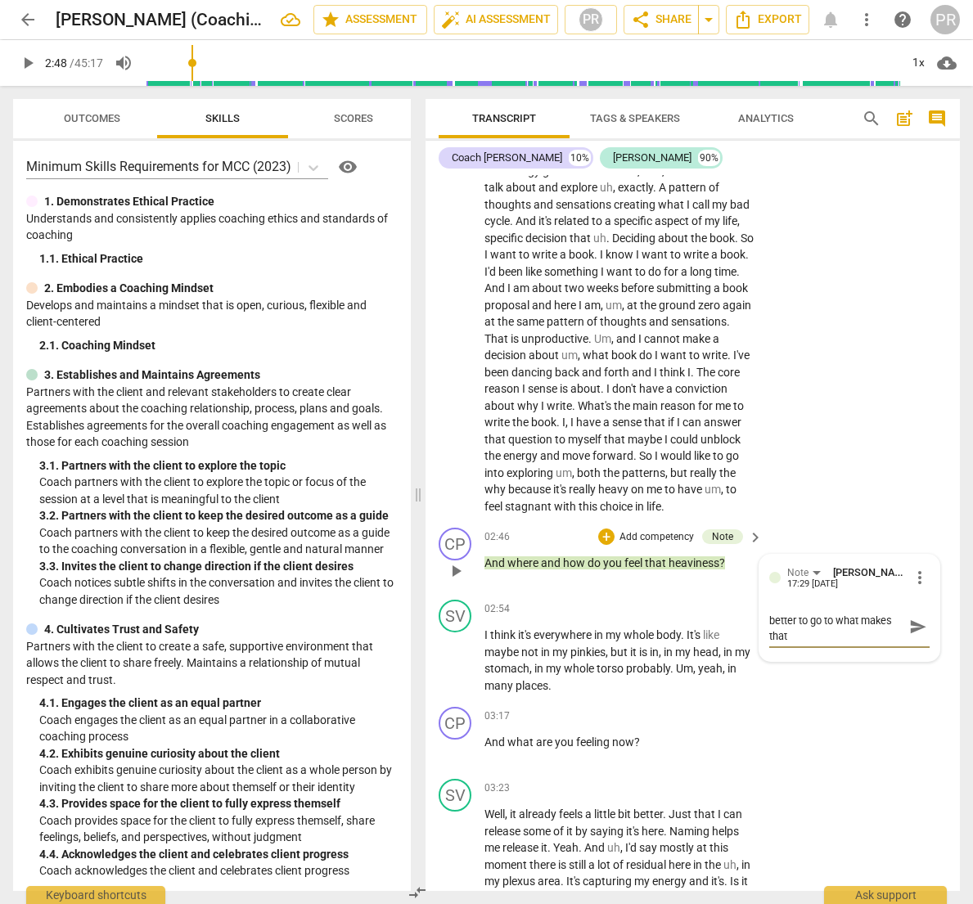
type textarea "Too early for this question... better to go to what makes that"
type textarea "Too early for this question... better to go to what makes that i"
type textarea "Too early for this question... better to go to what makes that im"
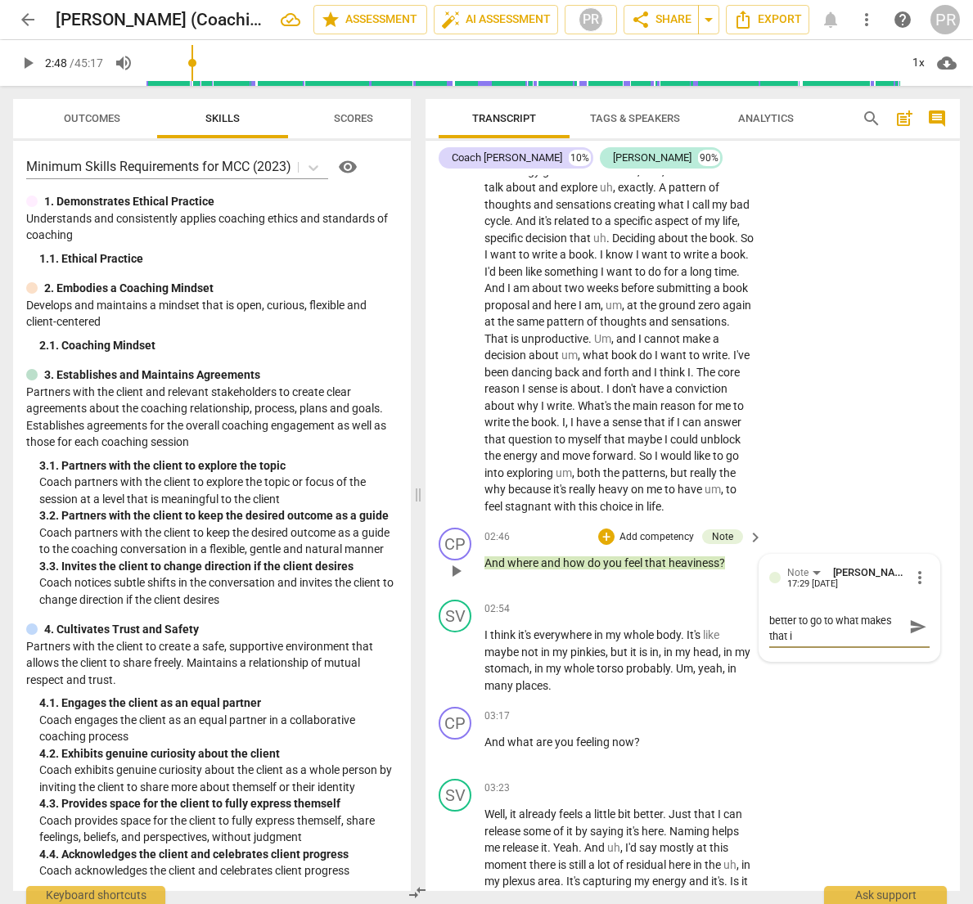
type textarea "Too early for this question... better to go to what makes that im"
type textarea "Too early for this question... better to go to what makes that imp"
type textarea "Too early for this question... better to go to what makes that impo"
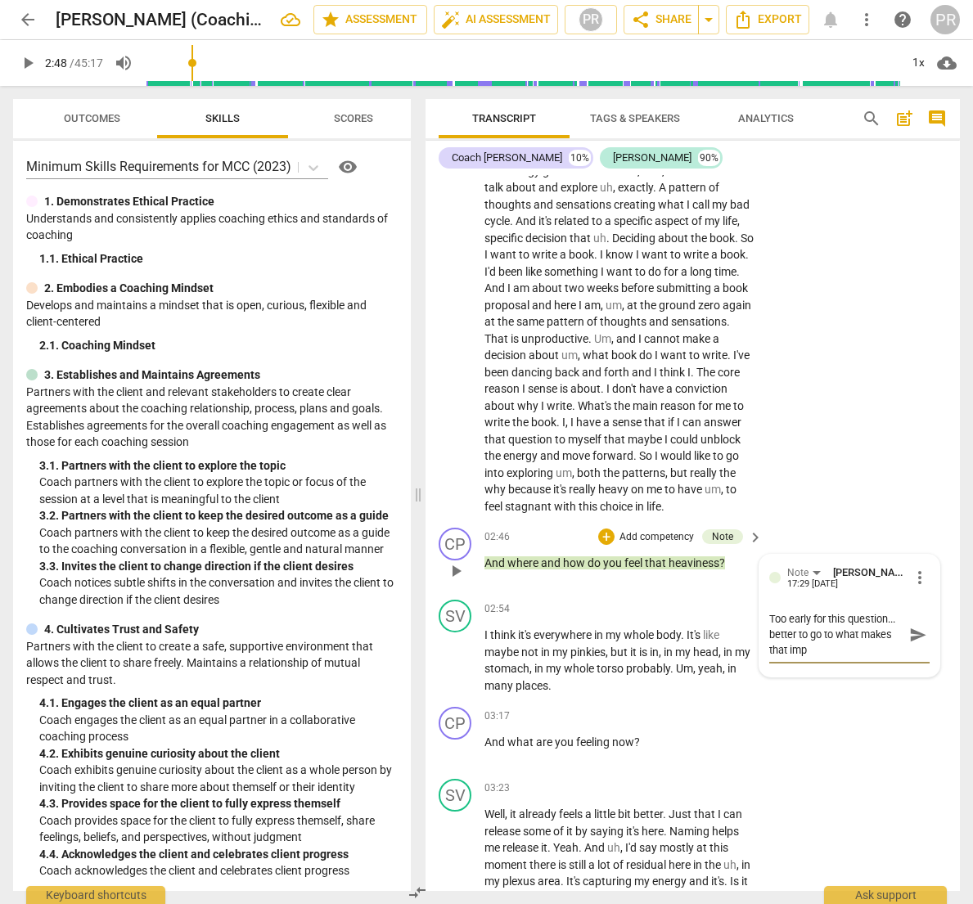
type textarea "Too early for this question... better to go to what makes that impo"
type textarea "Too early for this question... better to go to what makes that impor"
type textarea "Too early for this question... better to go to what makes that import"
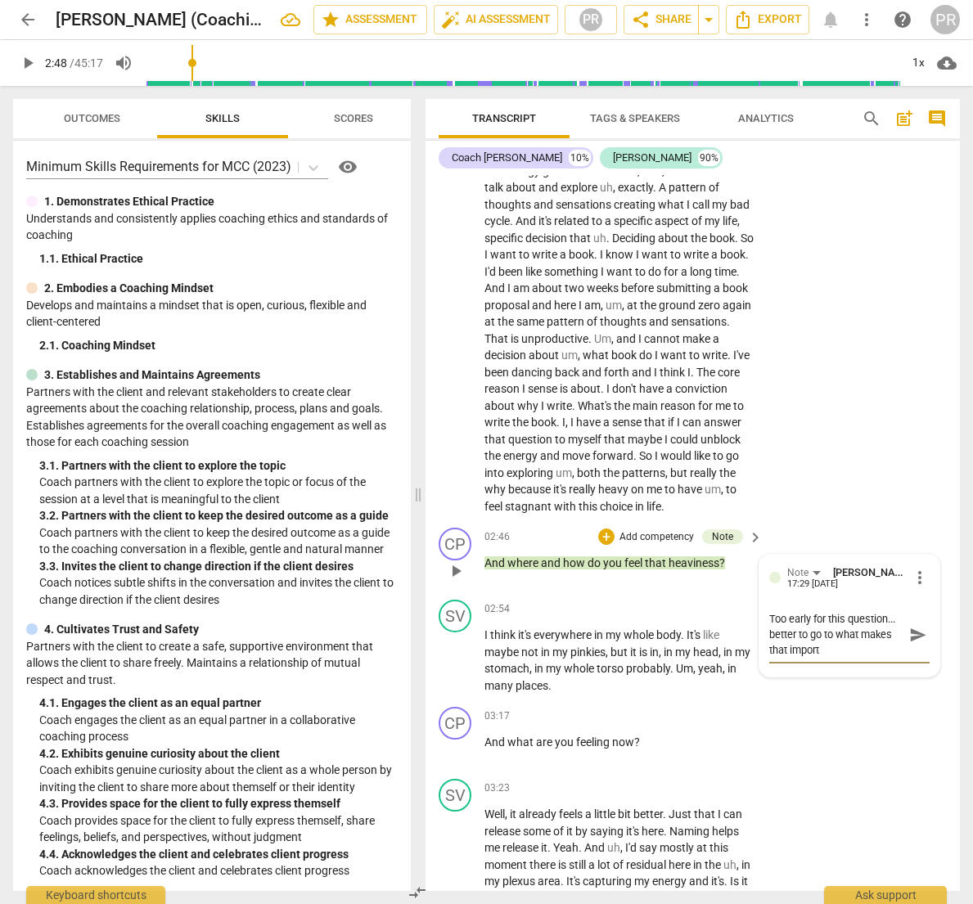
type textarea "Too early for this question... better to go to what makes that importa"
type textarea "Too early for this question... better to go to what makes that importan"
type textarea "Too early for this question... better to go to what makes that important"
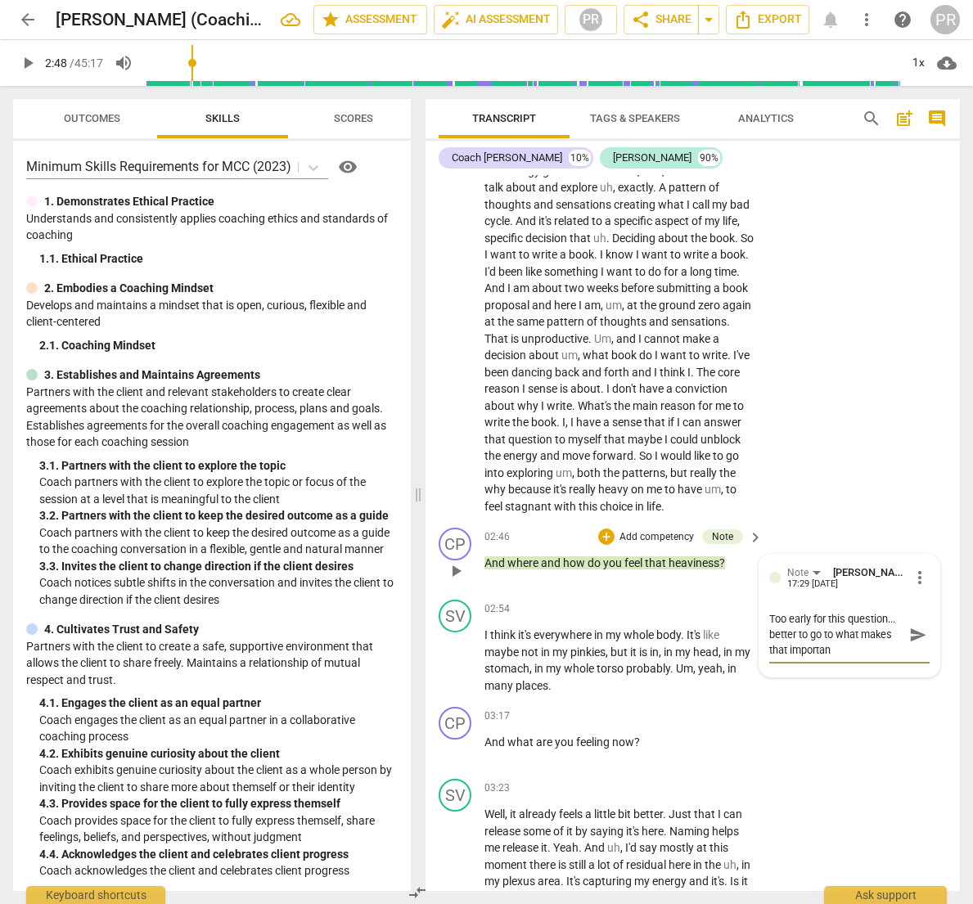
type textarea "Too early for this question... better to go to what makes that important"
type textarea "Too early for this question... better to go to what makes that important t"
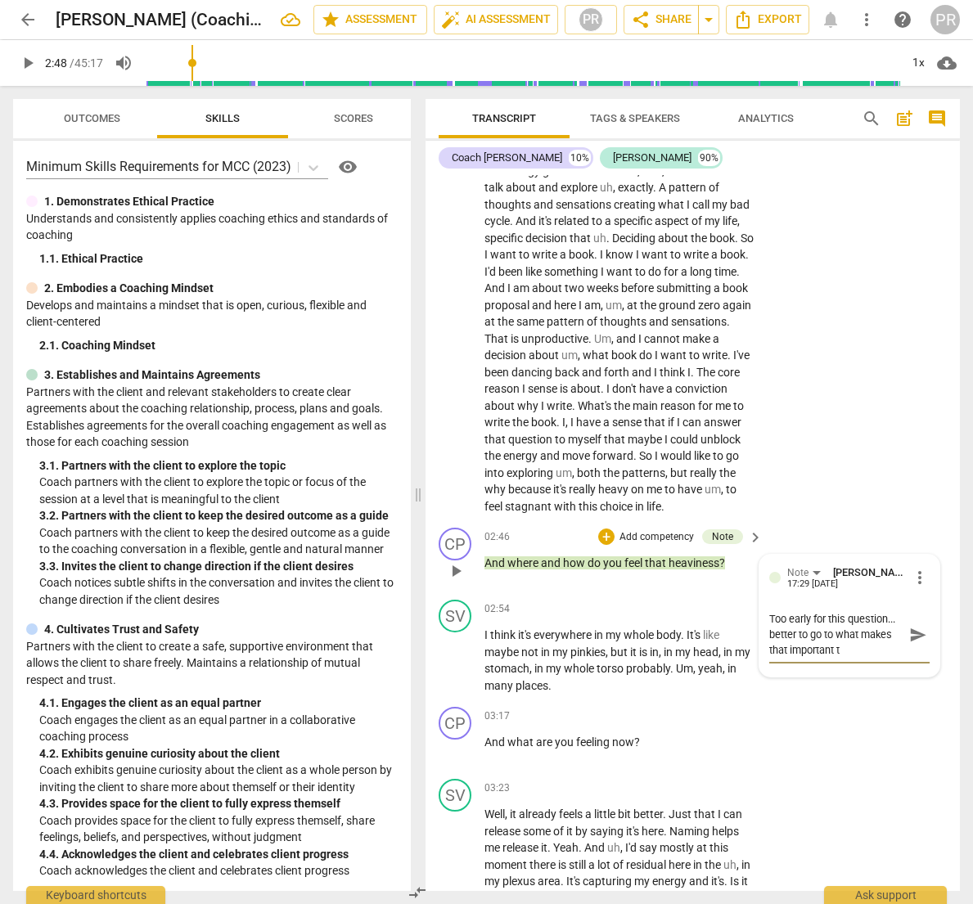
type textarea "Too early for this question... better to go to what makes that important to"
type textarea "Too early for this question... better to go to what makes that important to h"
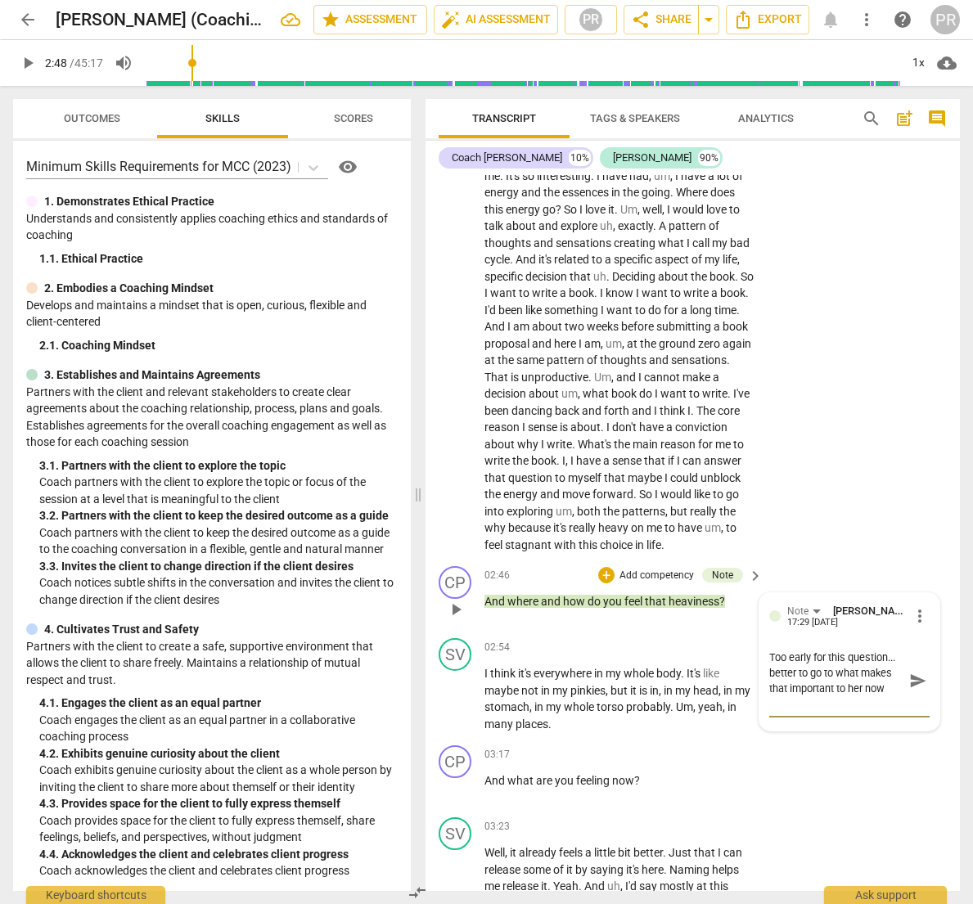
scroll to position [134, 0]
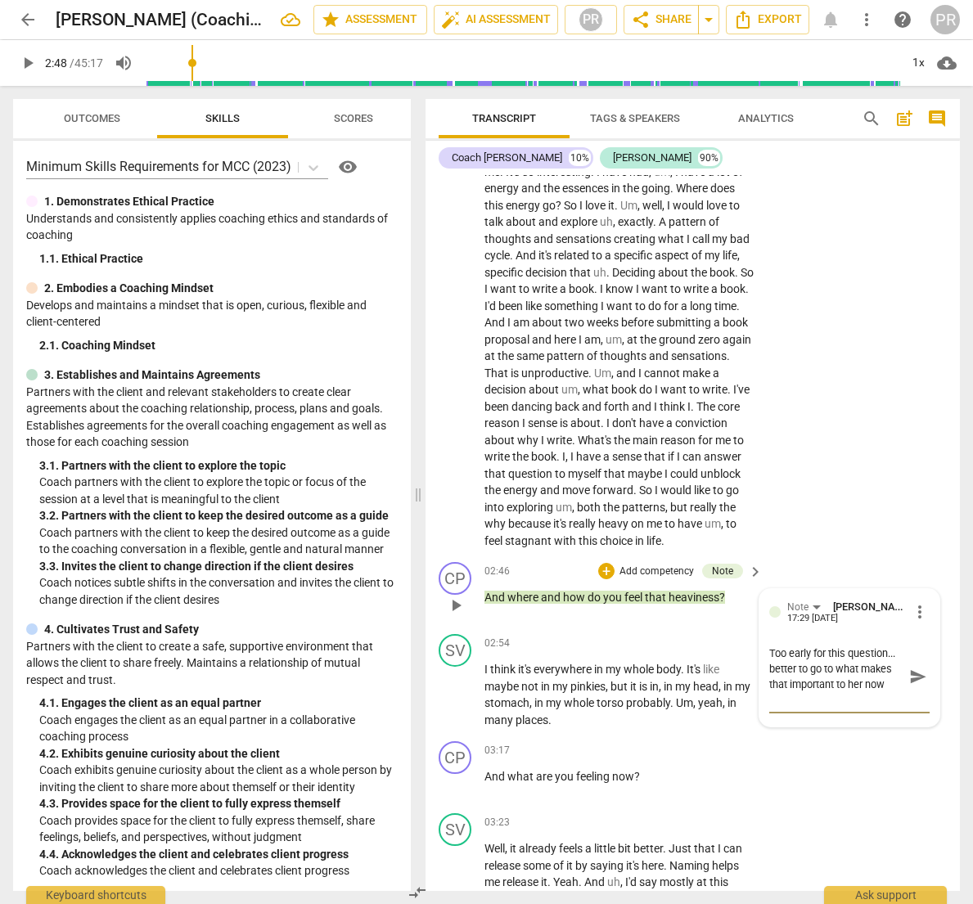
click at [909, 685] on span "send" at bounding box center [918, 677] width 18 height 18
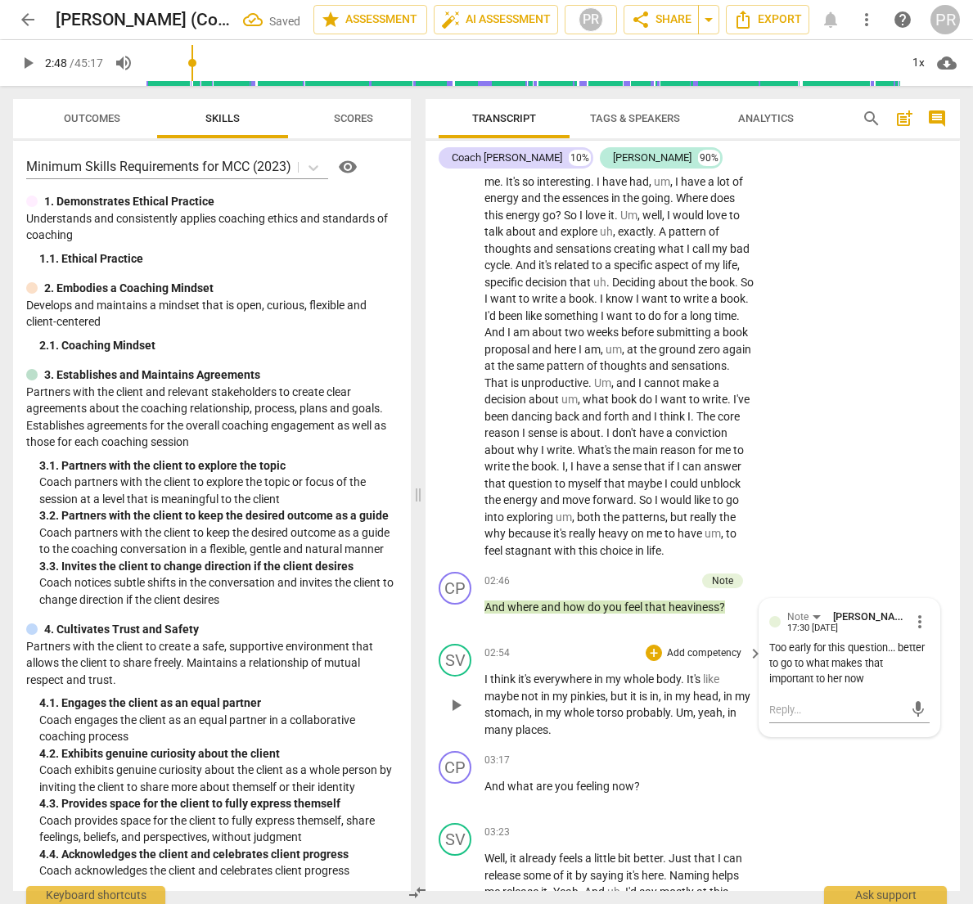
scroll to position [0, 0]
click at [27, 61] on span "play_arrow" at bounding box center [28, 63] width 20 height 20
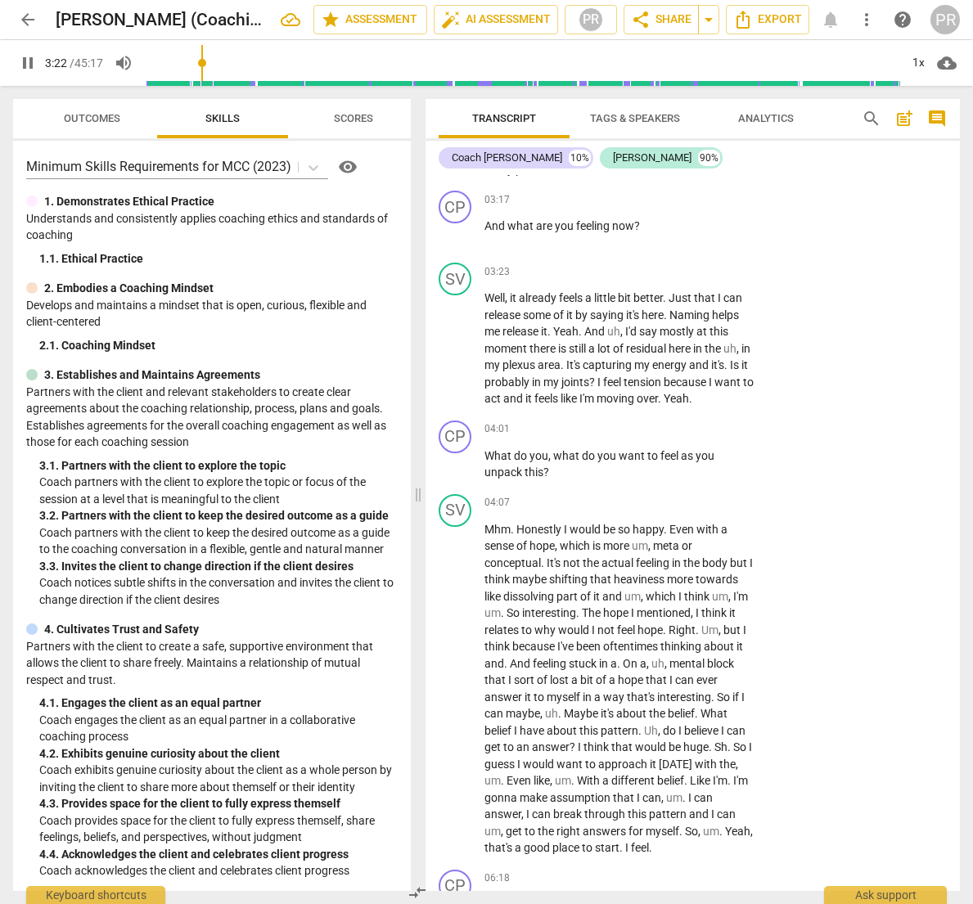
scroll to position [696, 0]
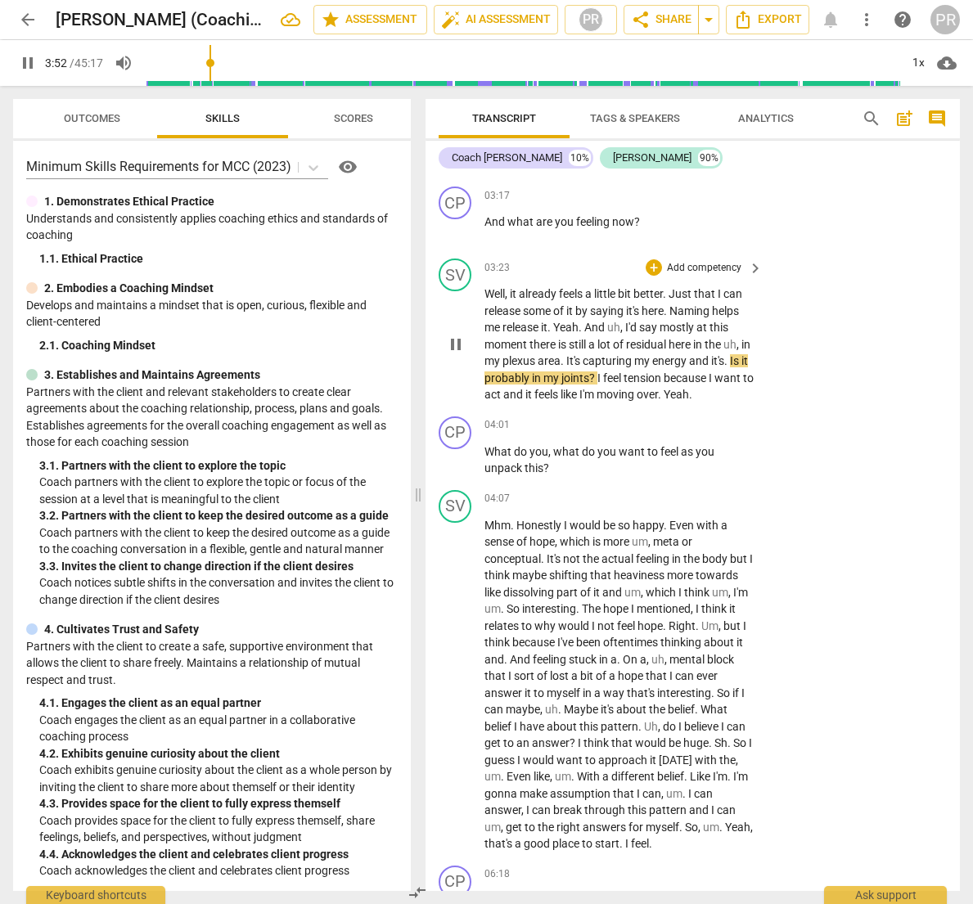
click at [579, 357] on p "Well , it already feels a little bit better . Just that I can release some of i…" at bounding box center [620, 345] width 270 height 118
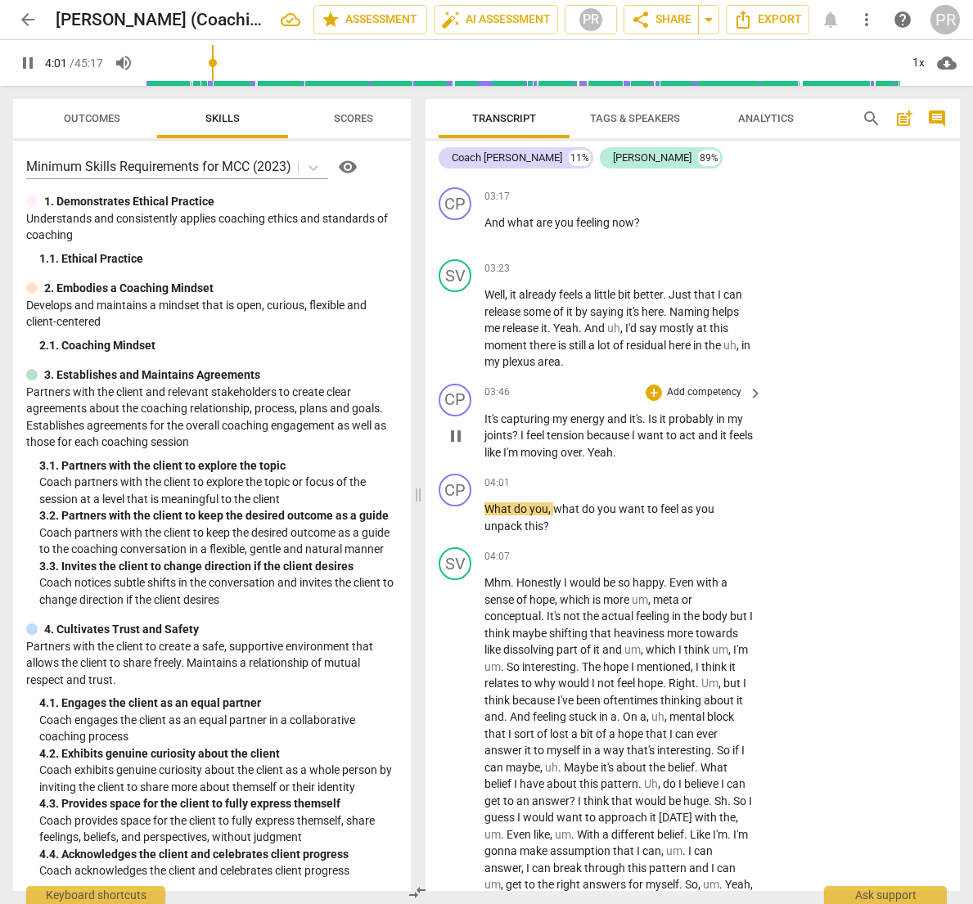
scroll to position [0, 0]
click at [485, 417] on span "It's" at bounding box center [493, 418] width 16 height 13
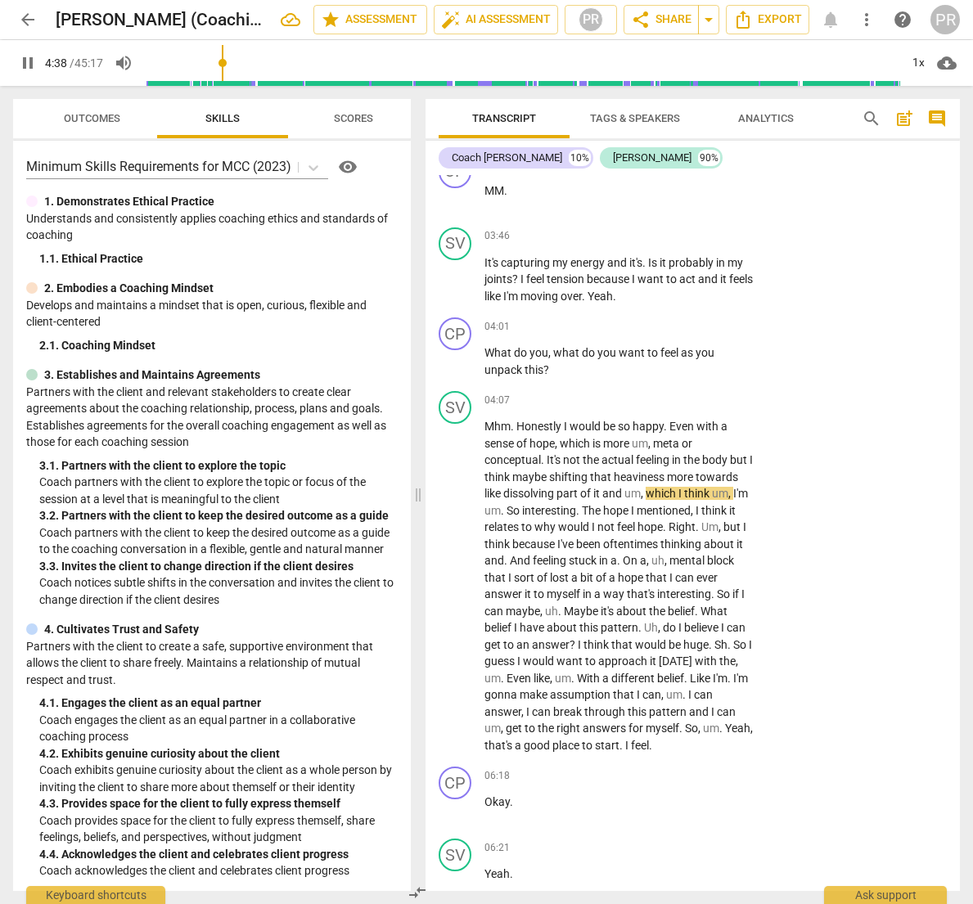
scroll to position [915, 0]
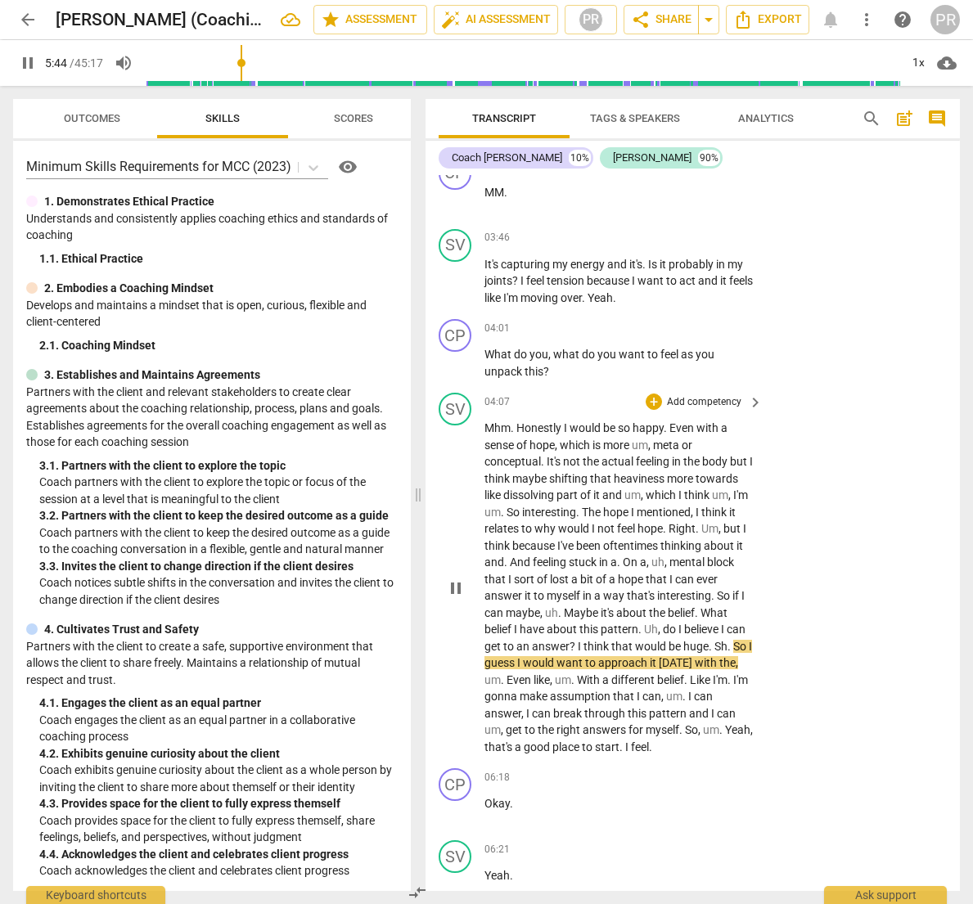
click at [726, 643] on span "Sh" at bounding box center [720, 646] width 13 height 13
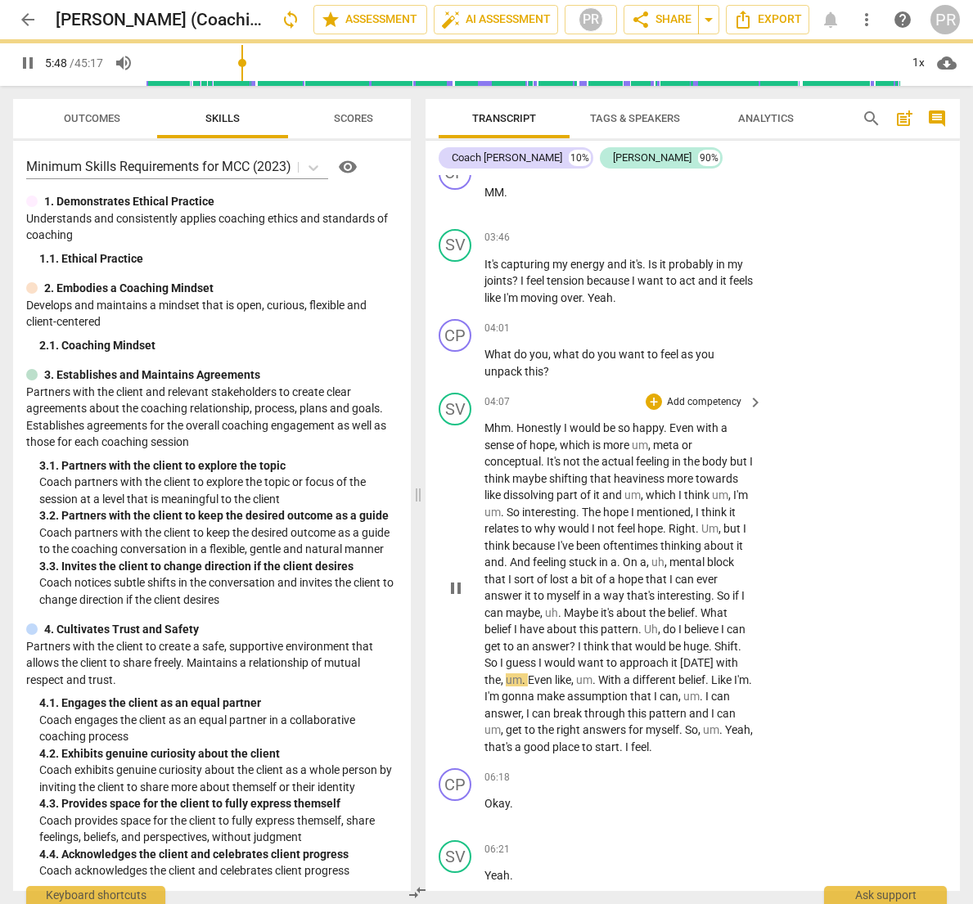
click at [713, 646] on span "." at bounding box center [712, 646] width 6 height 13
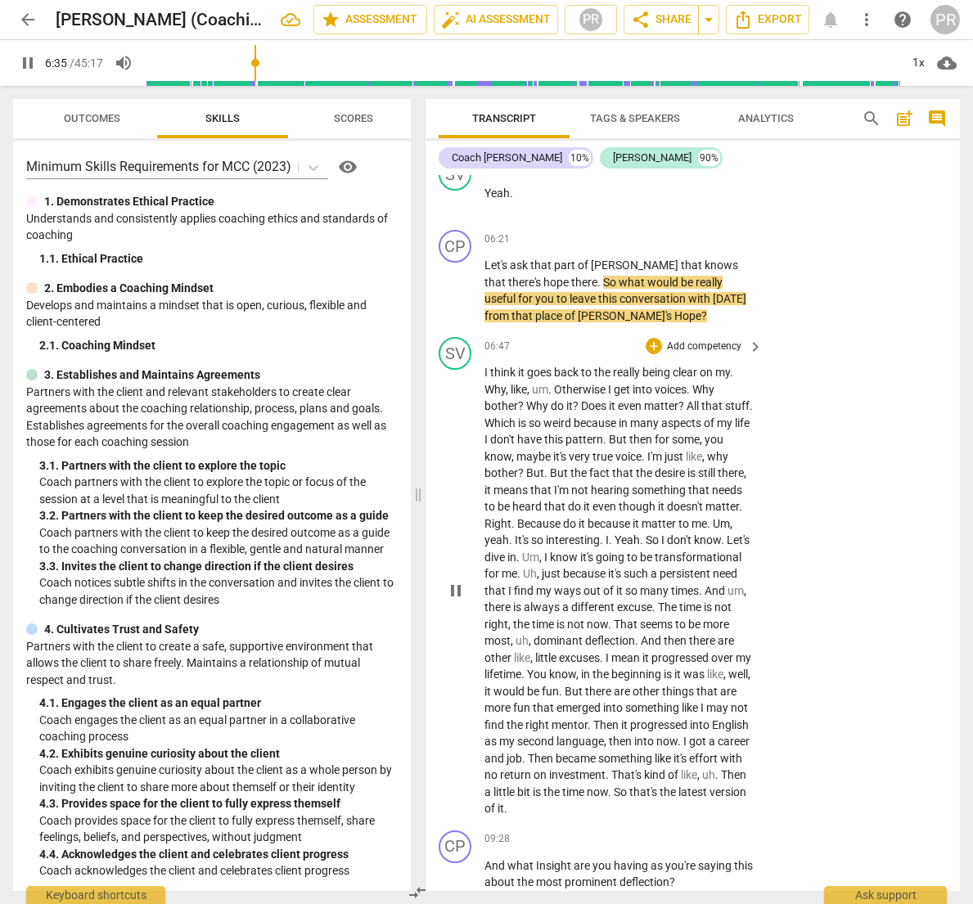
scroll to position [0, 0]
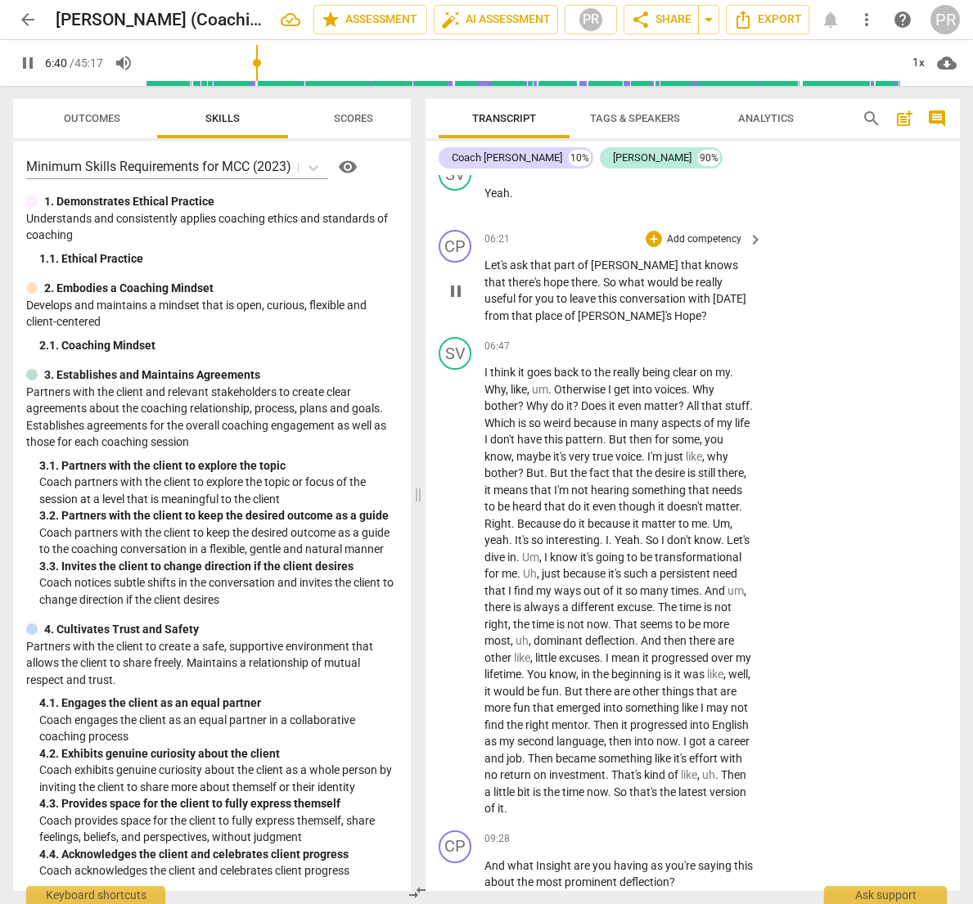
click at [674, 309] on span "Hope" at bounding box center [687, 315] width 27 height 13
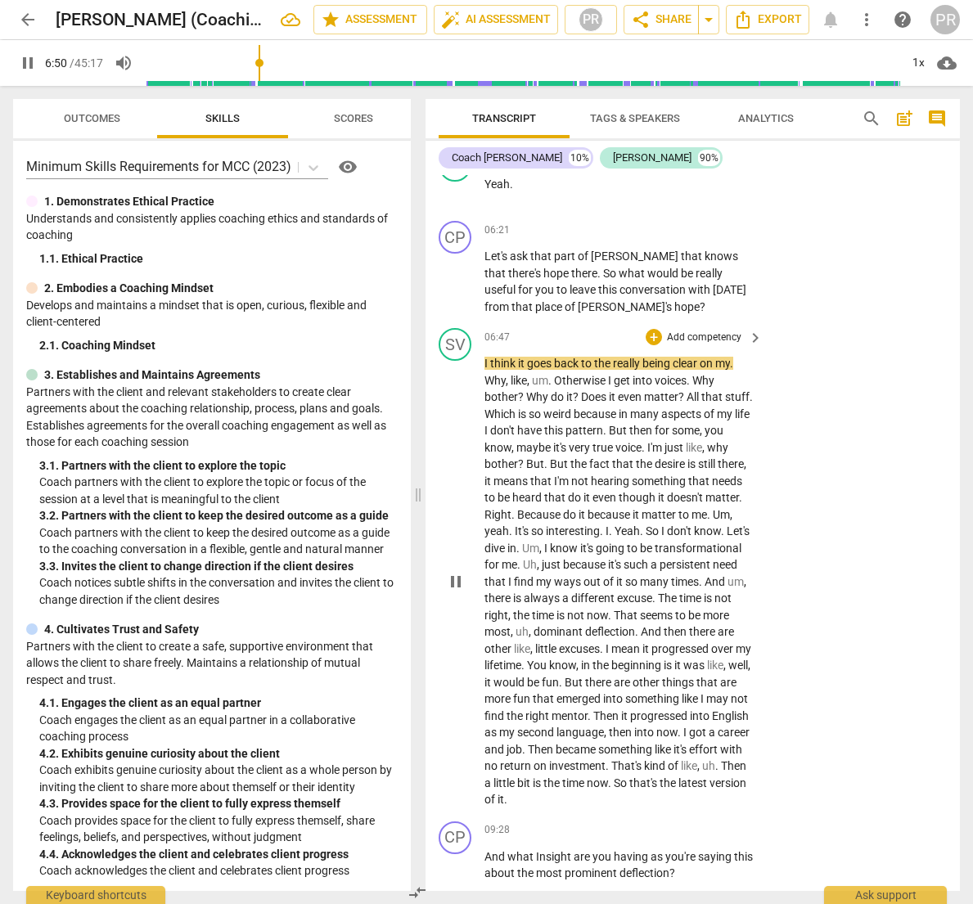
click at [733, 357] on span "." at bounding box center [731, 363] width 3 height 13
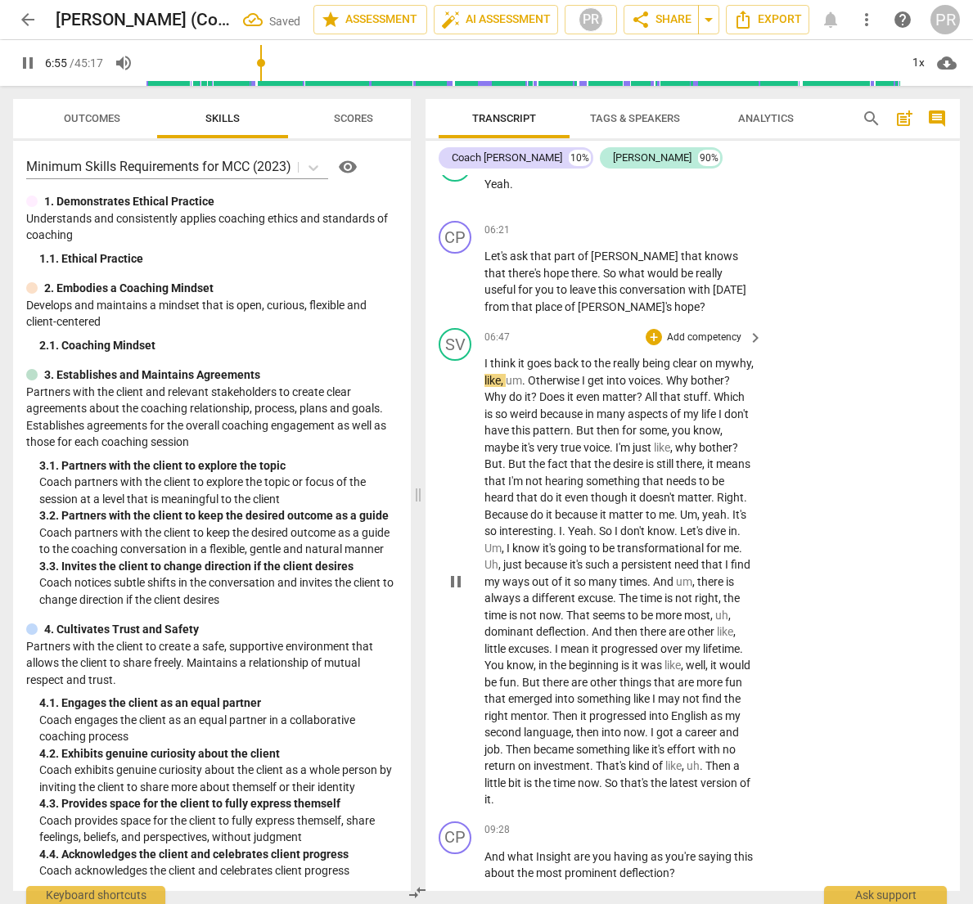
click at [751, 369] on span "," at bounding box center [752, 363] width 2 height 13
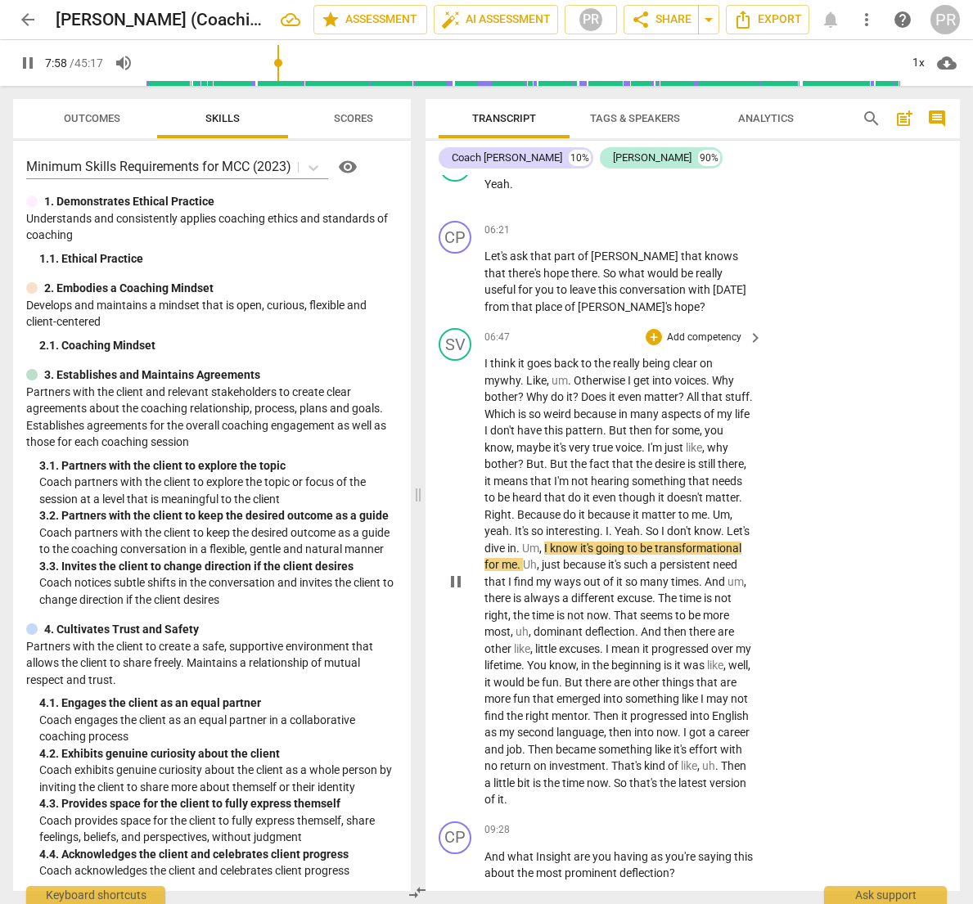
click at [640, 525] on span "Yeah" at bounding box center [627, 531] width 25 height 13
click at [692, 322] on div "SV play_arrow pause 06:47 + Add competency keyboard_arrow_right I think it goes…" at bounding box center [693, 569] width 534 height 494
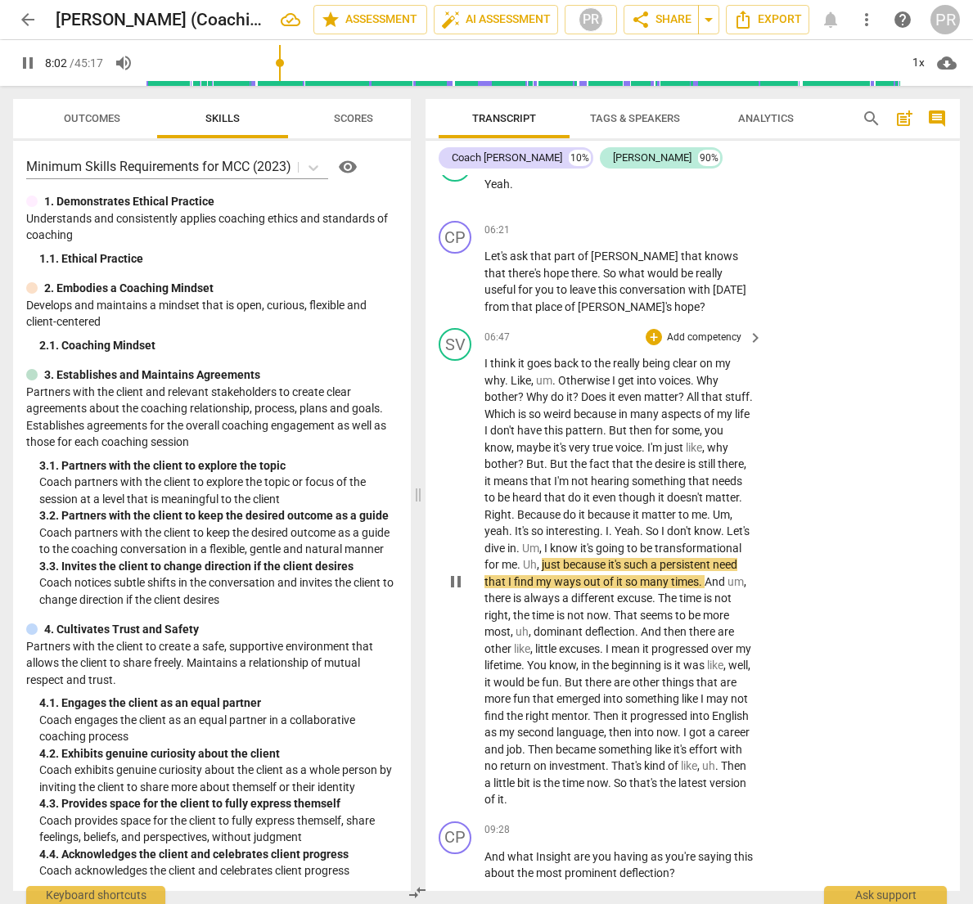
click at [693, 331] on p "Add competency" at bounding box center [704, 338] width 78 height 15
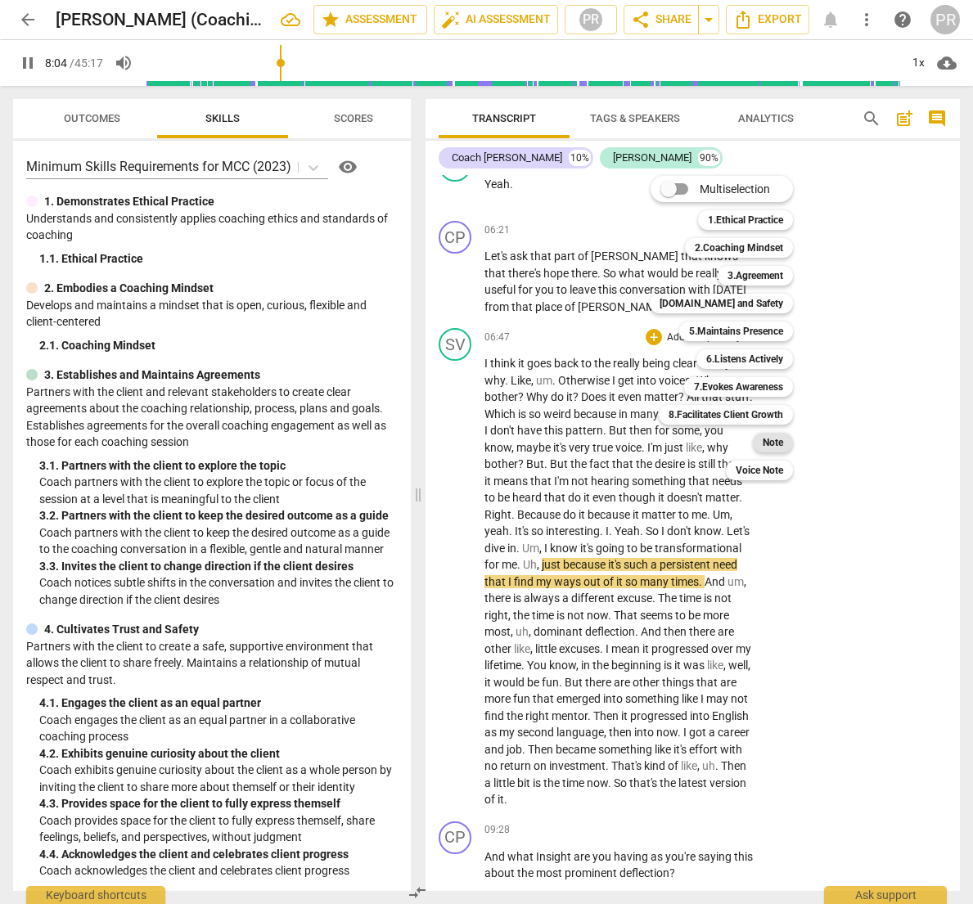
click at [762, 440] on div "Note" at bounding box center [773, 443] width 40 height 20
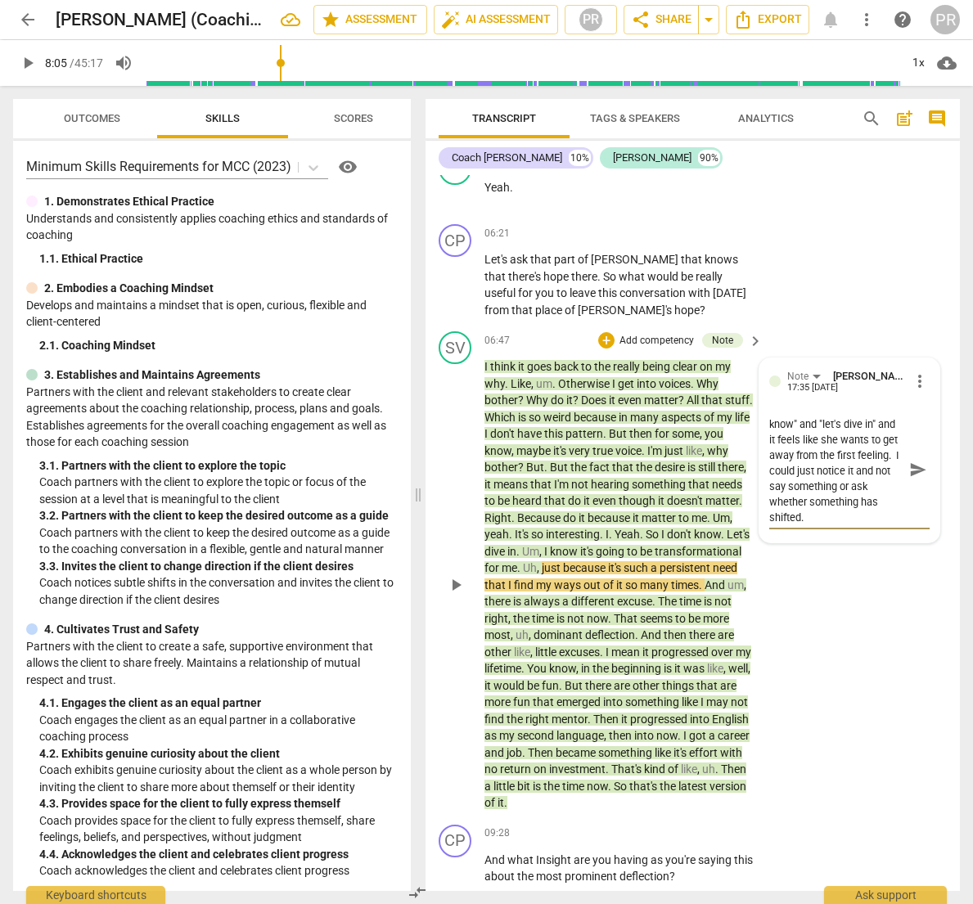
scroll to position [29, 0]
click at [909, 461] on span "send" at bounding box center [918, 470] width 18 height 18
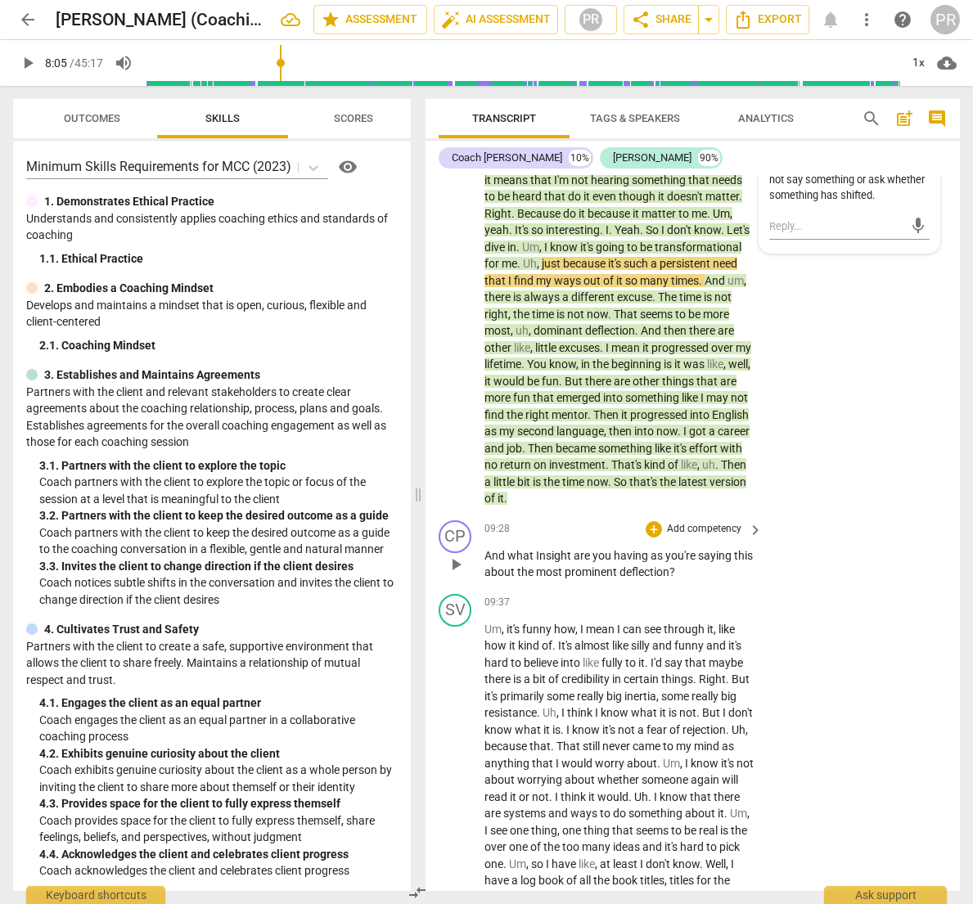
scroll to position [1904, 0]
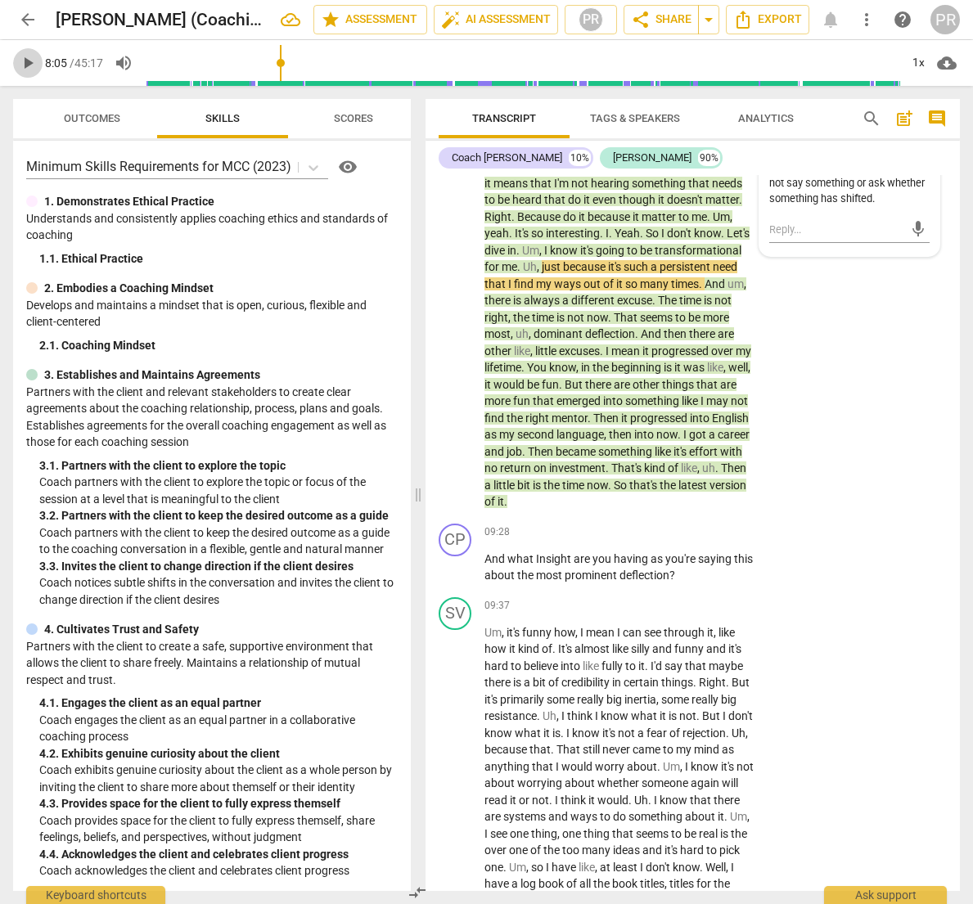
click at [29, 61] on span "play_arrow" at bounding box center [28, 63] width 20 height 20
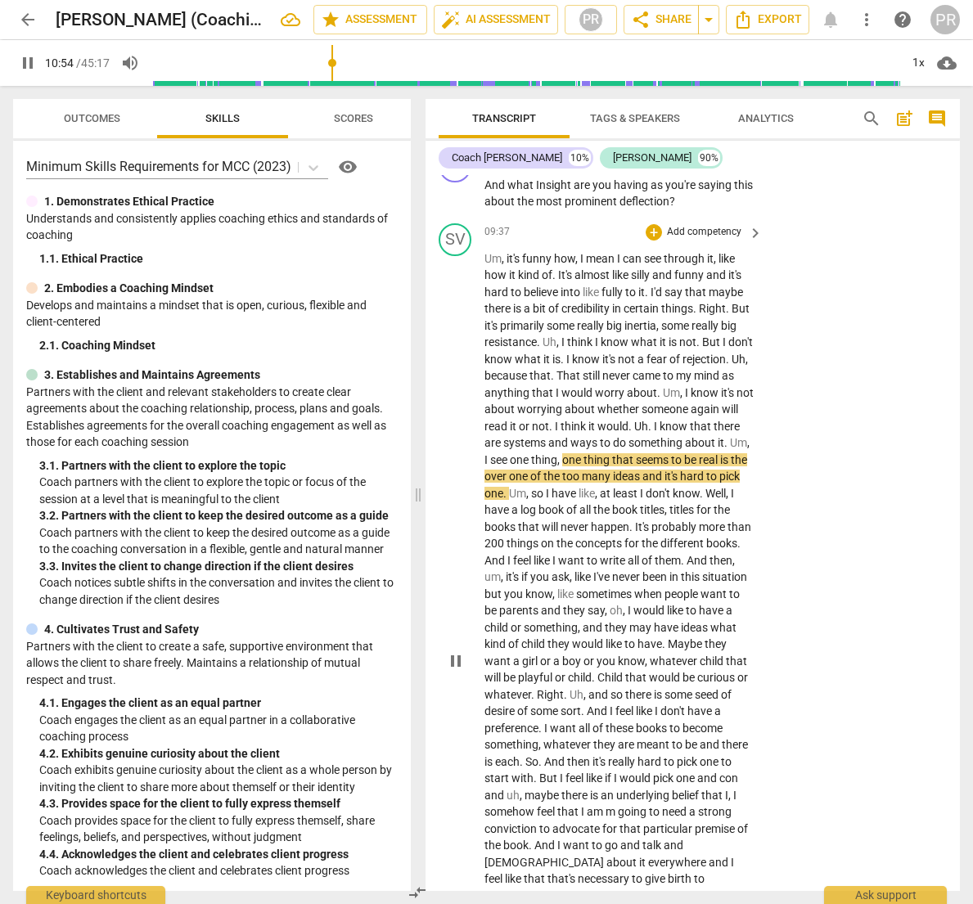
scroll to position [2267, 0]
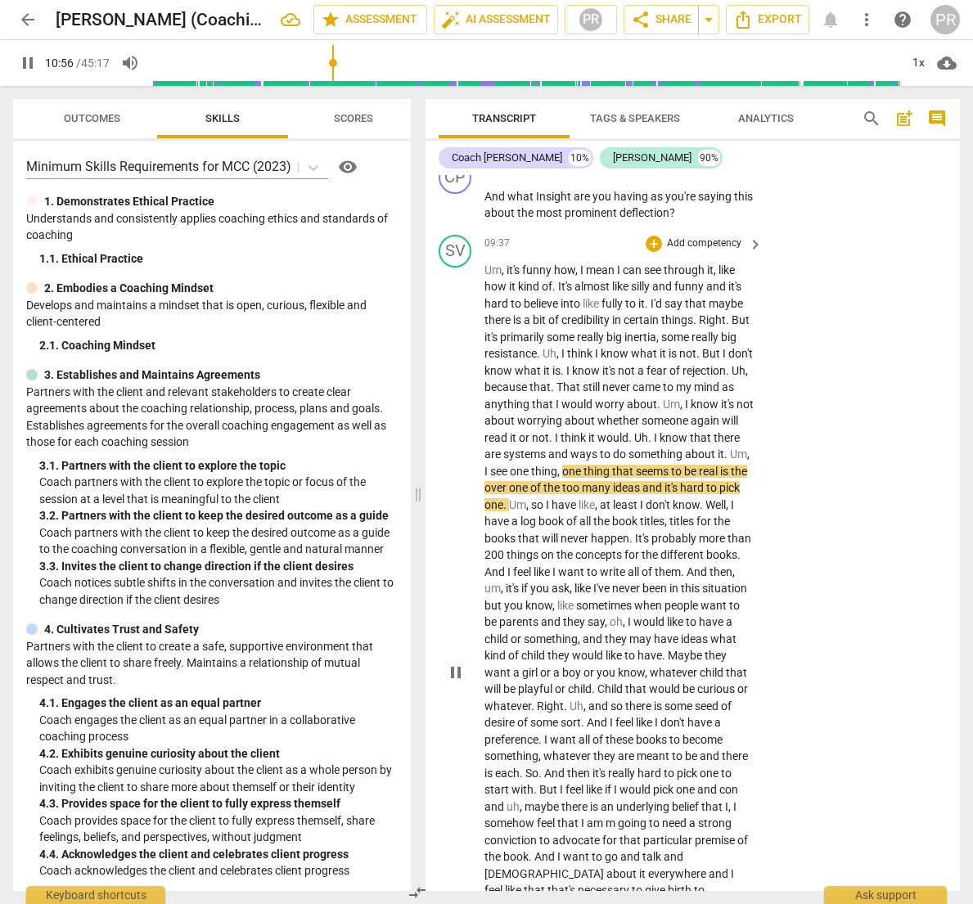
click at [509, 481] on span "over" at bounding box center [497, 487] width 25 height 13
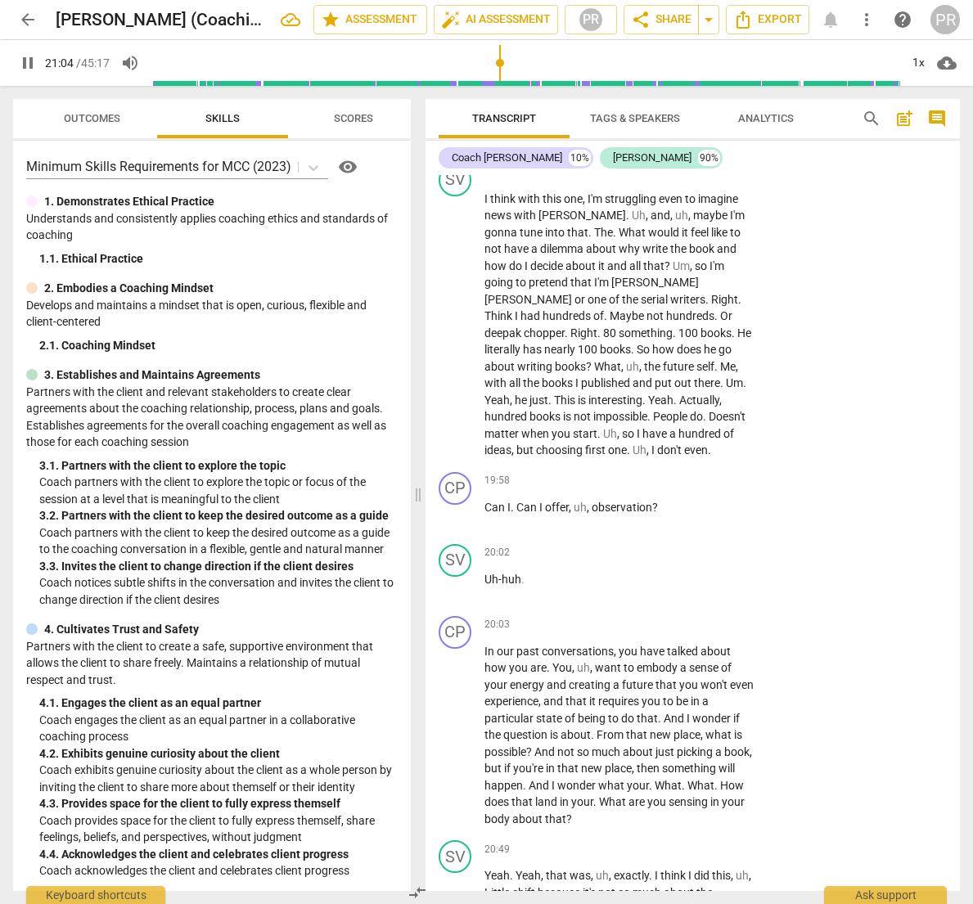
scroll to position [0, 0]
click at [23, 59] on span "pause" at bounding box center [28, 63] width 20 height 20
click at [25, 16] on span "arrow_back" at bounding box center [28, 20] width 20 height 20
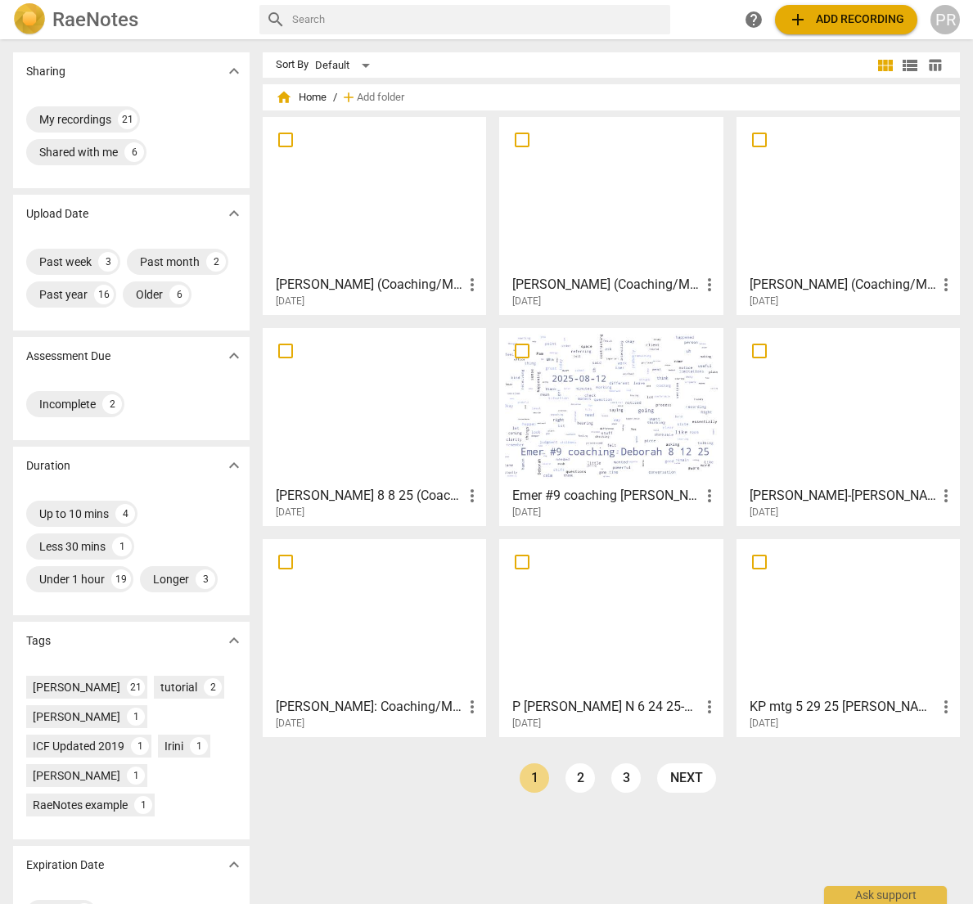
click at [798, 214] on div at bounding box center [848, 195] width 212 height 145
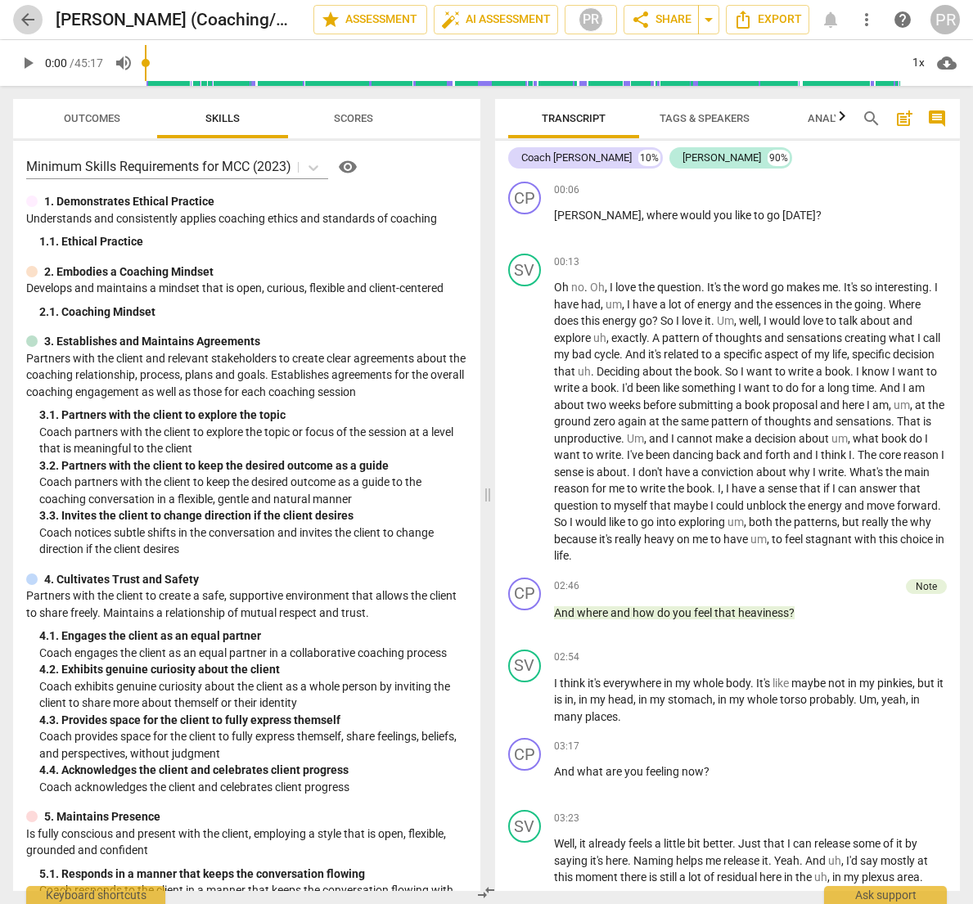
click at [27, 16] on span "arrow_back" at bounding box center [28, 20] width 20 height 20
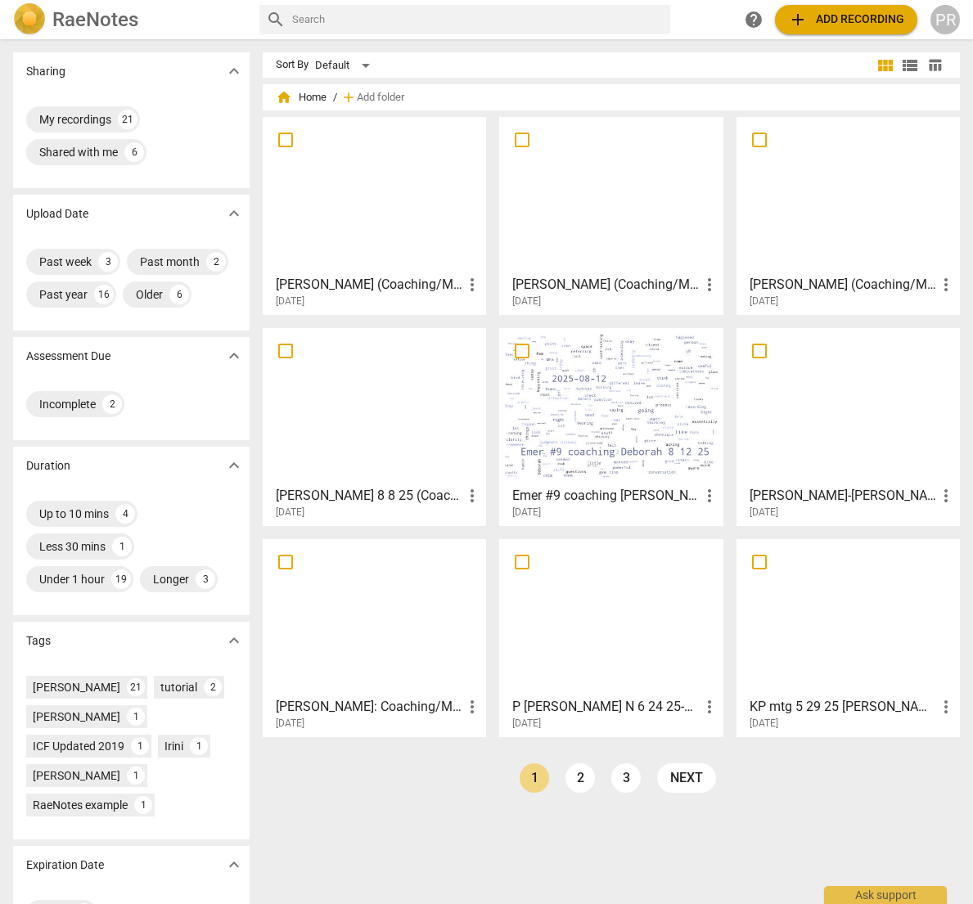
click at [366, 210] on div at bounding box center [374, 195] width 212 height 145
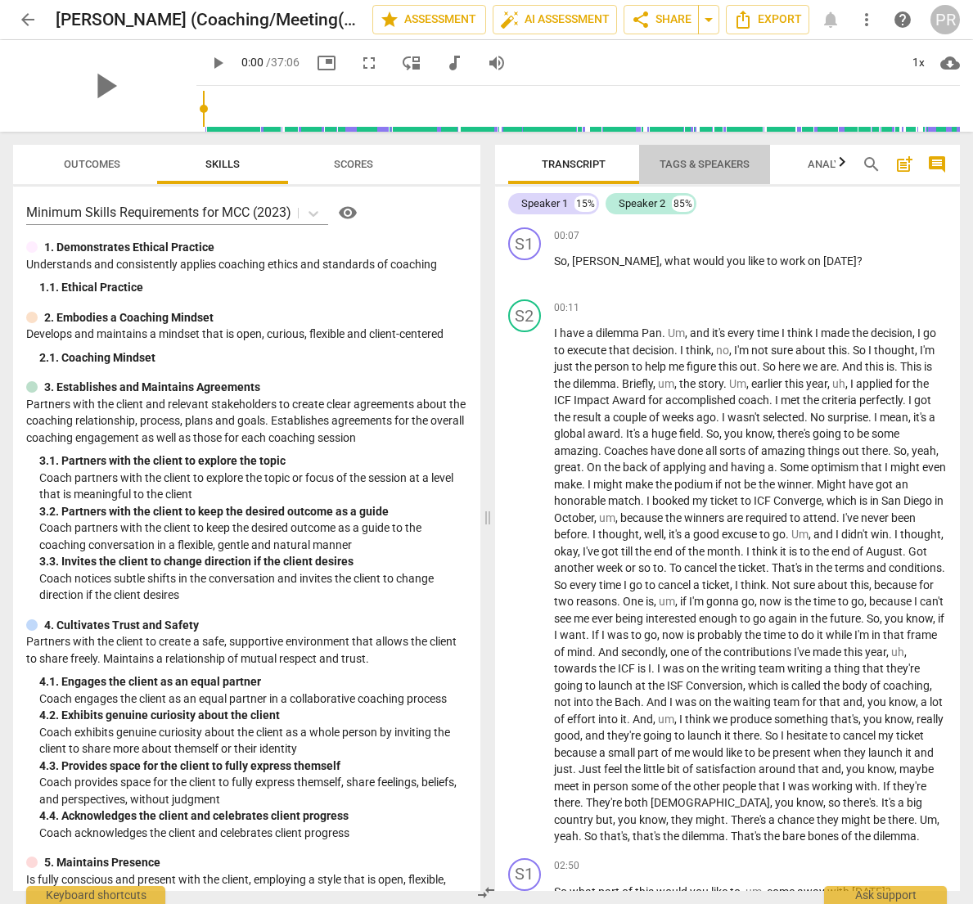
click at [678, 160] on span "Tags & Speakers" at bounding box center [705, 164] width 90 height 12
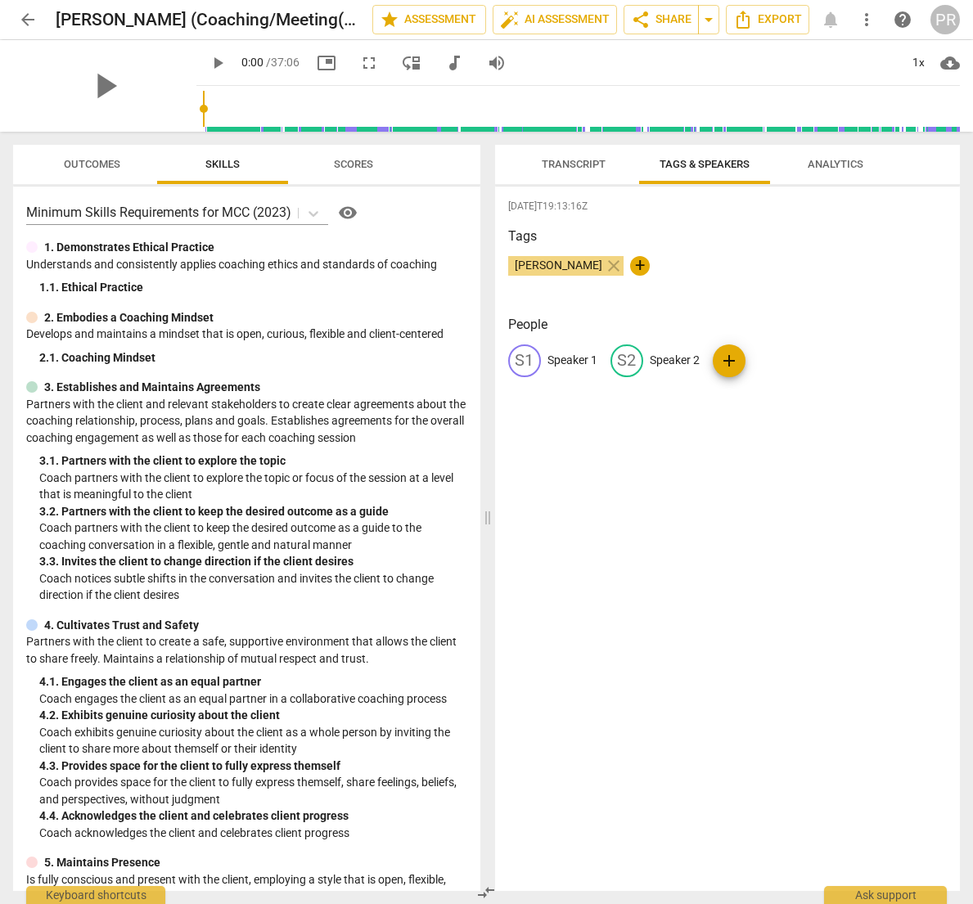
click at [553, 357] on p "Speaker 1" at bounding box center [573, 360] width 50 height 17
click at [756, 357] on p "Speaker 2" at bounding box center [781, 360] width 50 height 17
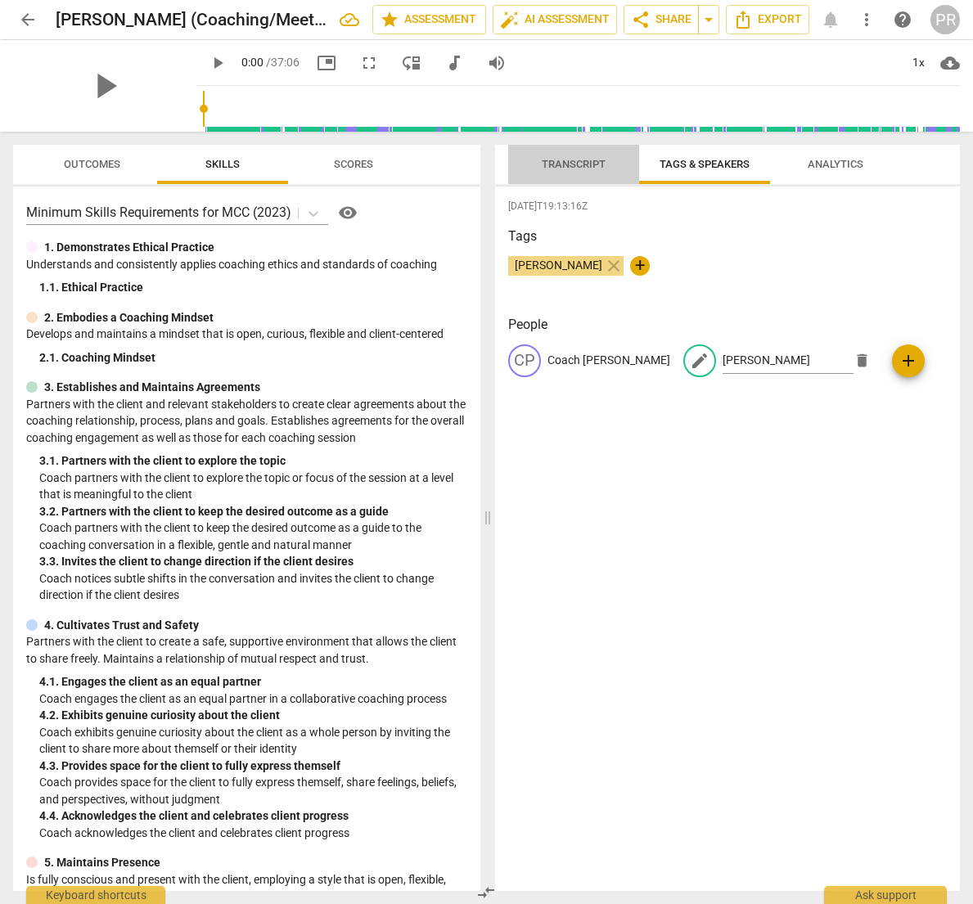
click at [575, 163] on span "Transcript" at bounding box center [574, 164] width 64 height 12
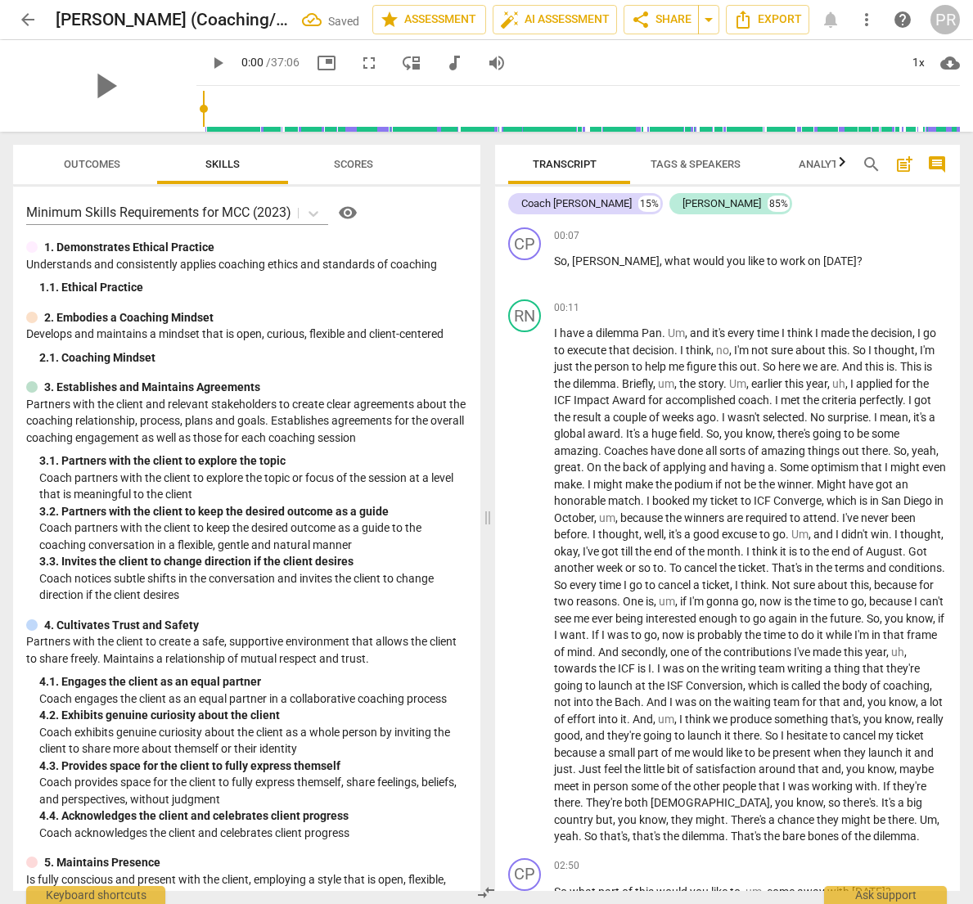
scroll to position [0, 11]
click at [92, 79] on span "play_arrow" at bounding box center [104, 86] width 43 height 43
click at [662, 335] on span "Pan" at bounding box center [652, 333] width 20 height 13
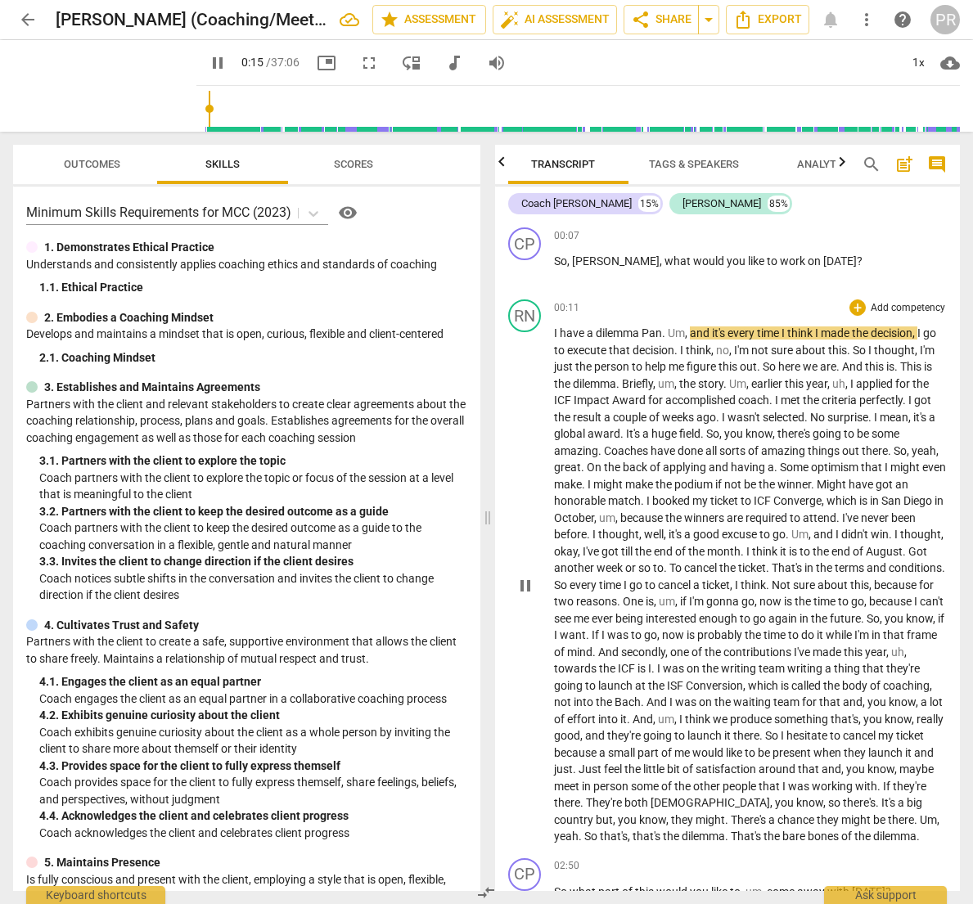
scroll to position [0, 0]
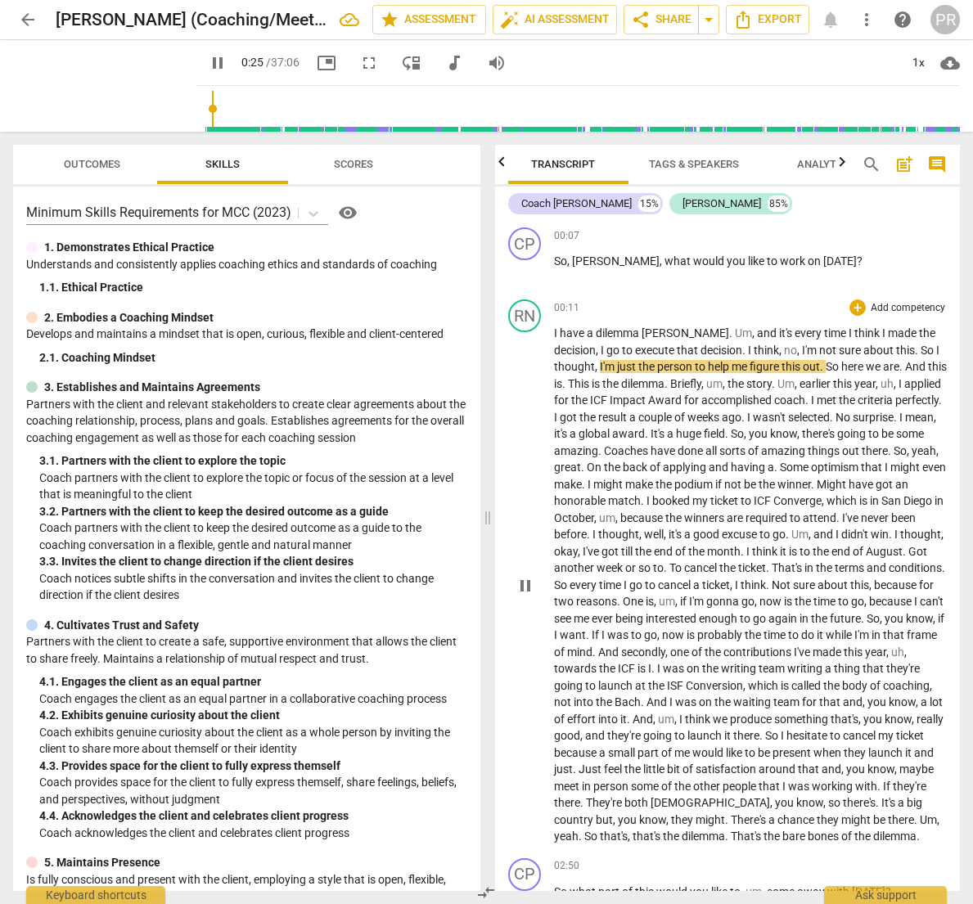
click at [617, 364] on span "just" at bounding box center [627, 366] width 21 height 13
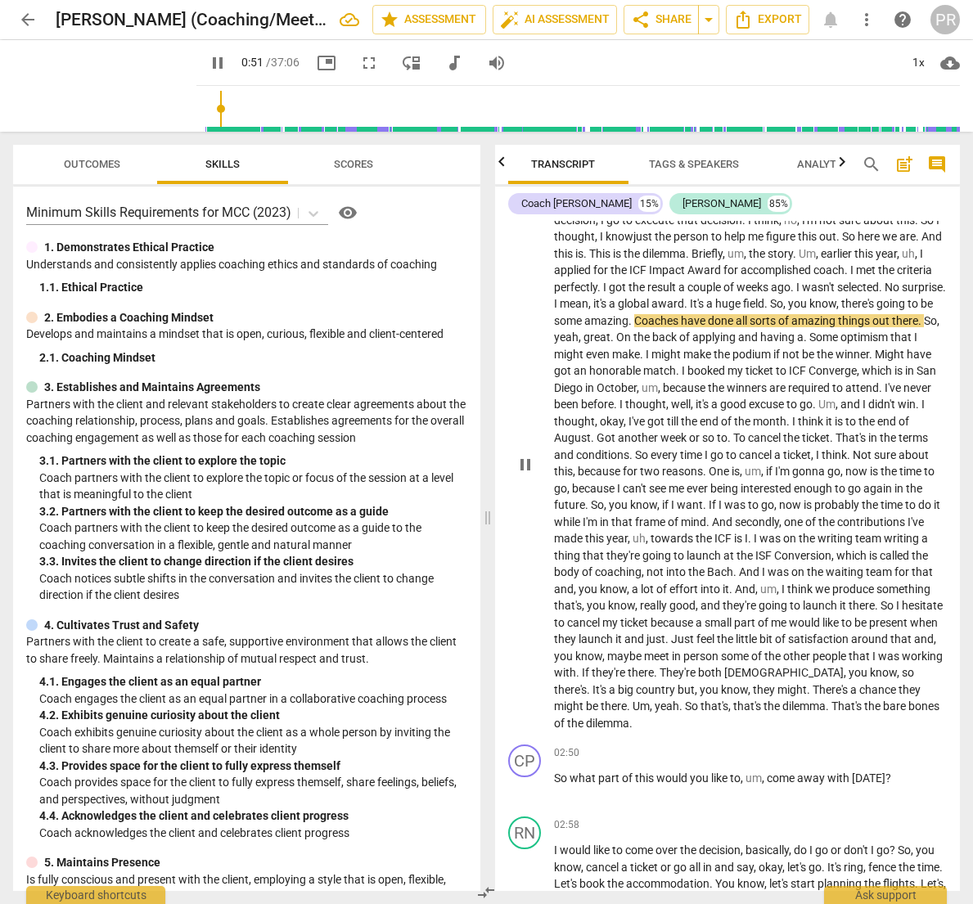
scroll to position [126, 0]
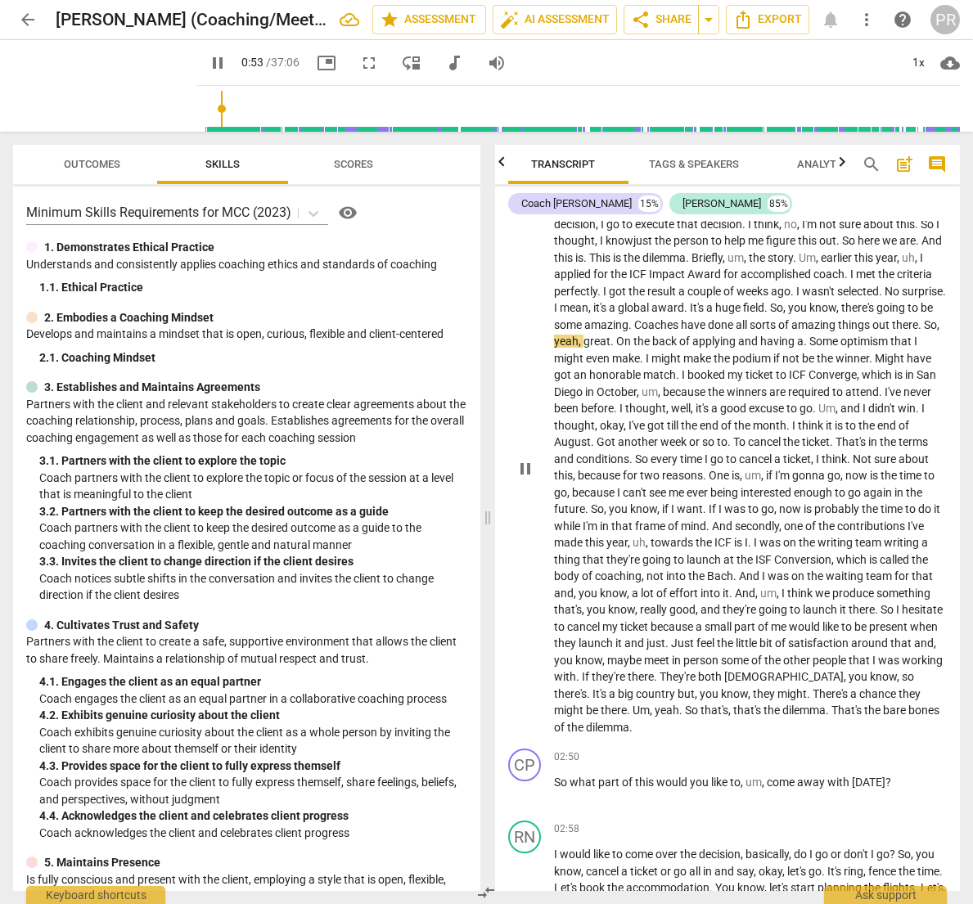
click at [634, 322] on span "." at bounding box center [632, 324] width 6 height 13
click at [674, 325] on span "coaches" at bounding box center [652, 324] width 43 height 13
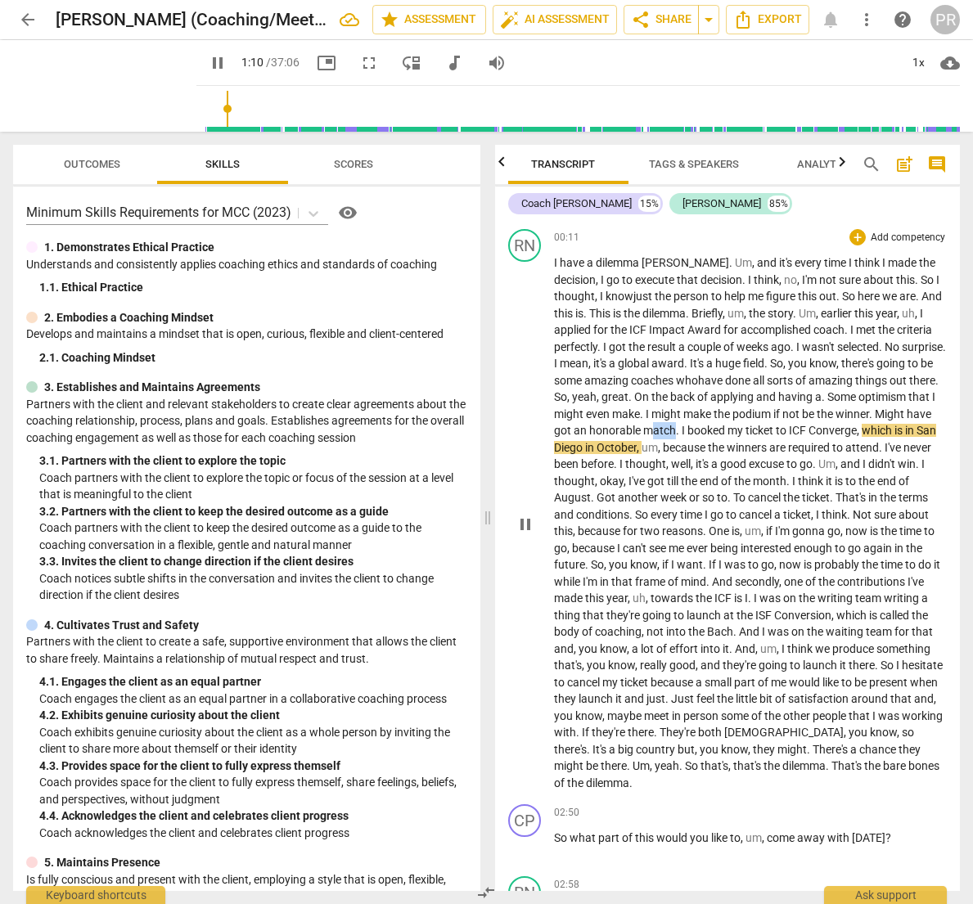
scroll to position [0, 1]
drag, startPoint x: 752, startPoint y: 426, endPoint x: 773, endPoint y: 425, distance: 20.5
click at [773, 425] on p "I have a dilemma [PERSON_NAME] . Um , and it's every time I think I made the de…" at bounding box center [751, 523] width 394 height 537
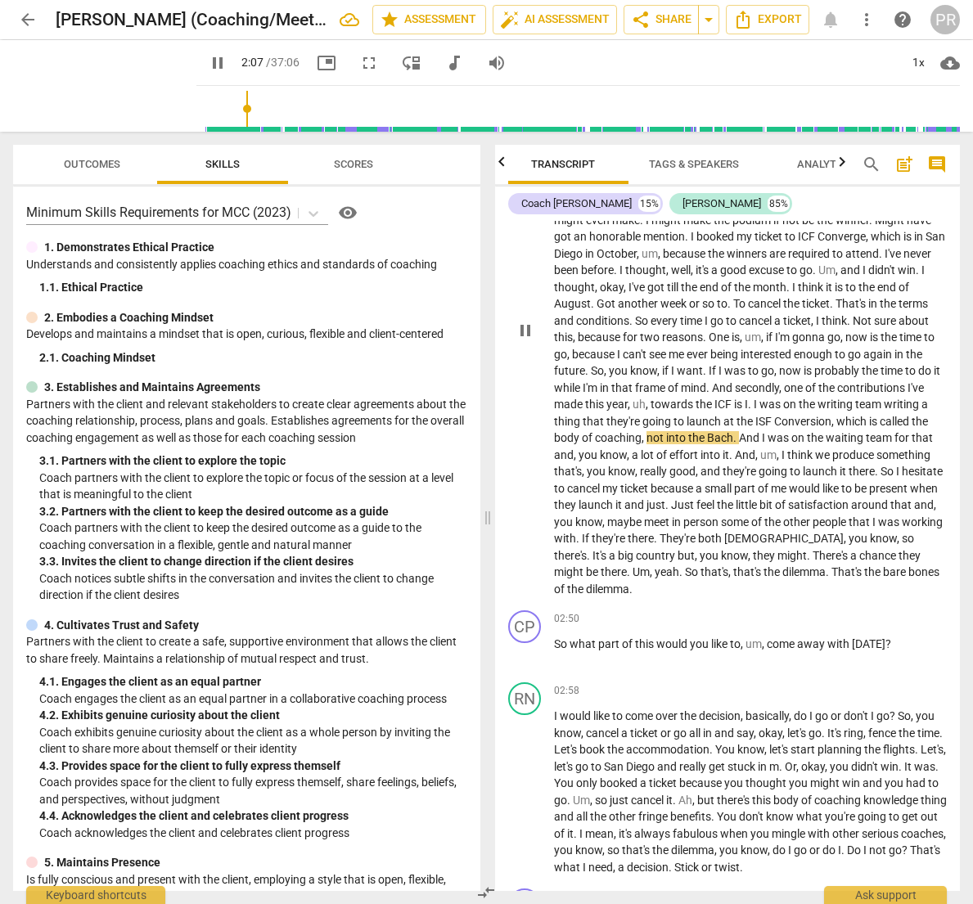
scroll to position [272, 0]
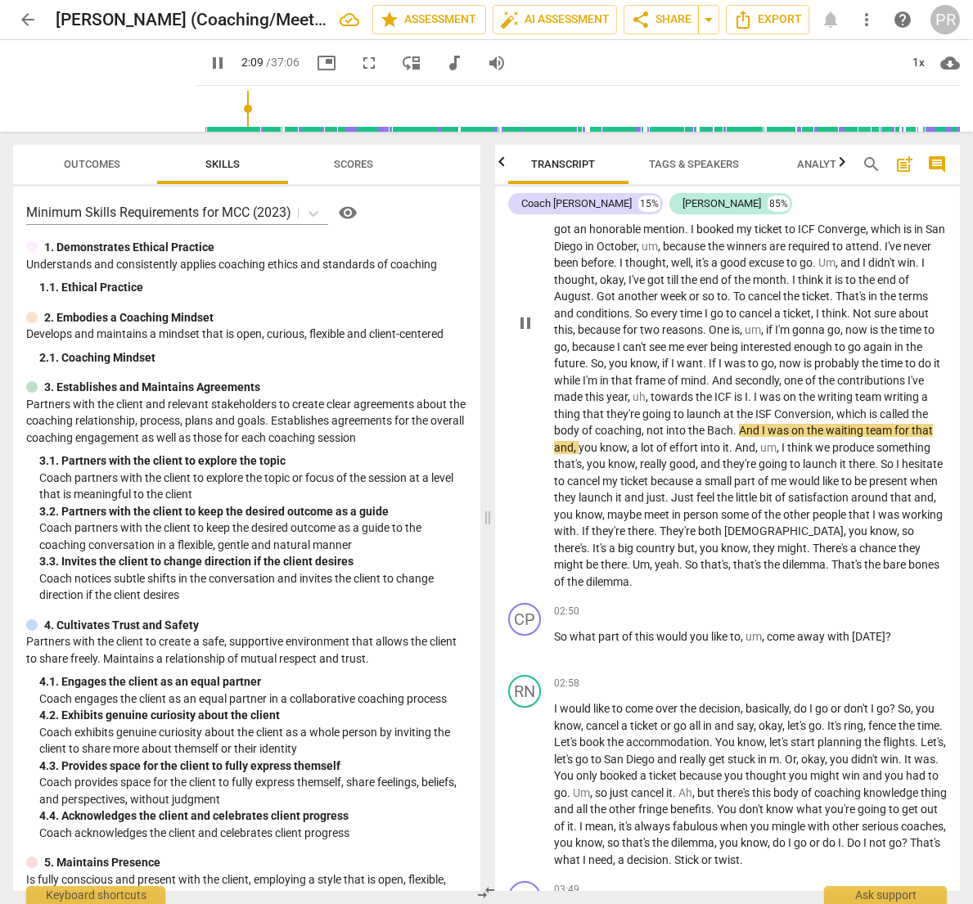
click at [739, 424] on span "." at bounding box center [736, 430] width 6 height 13
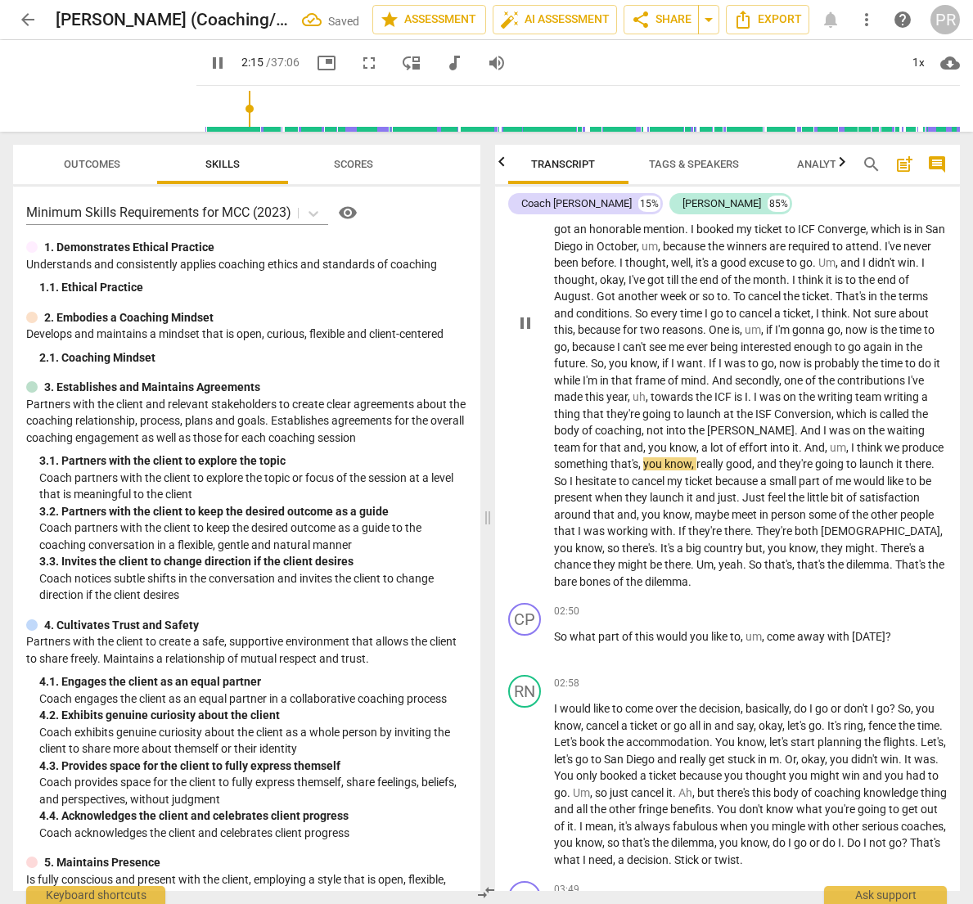
scroll to position [278, 0]
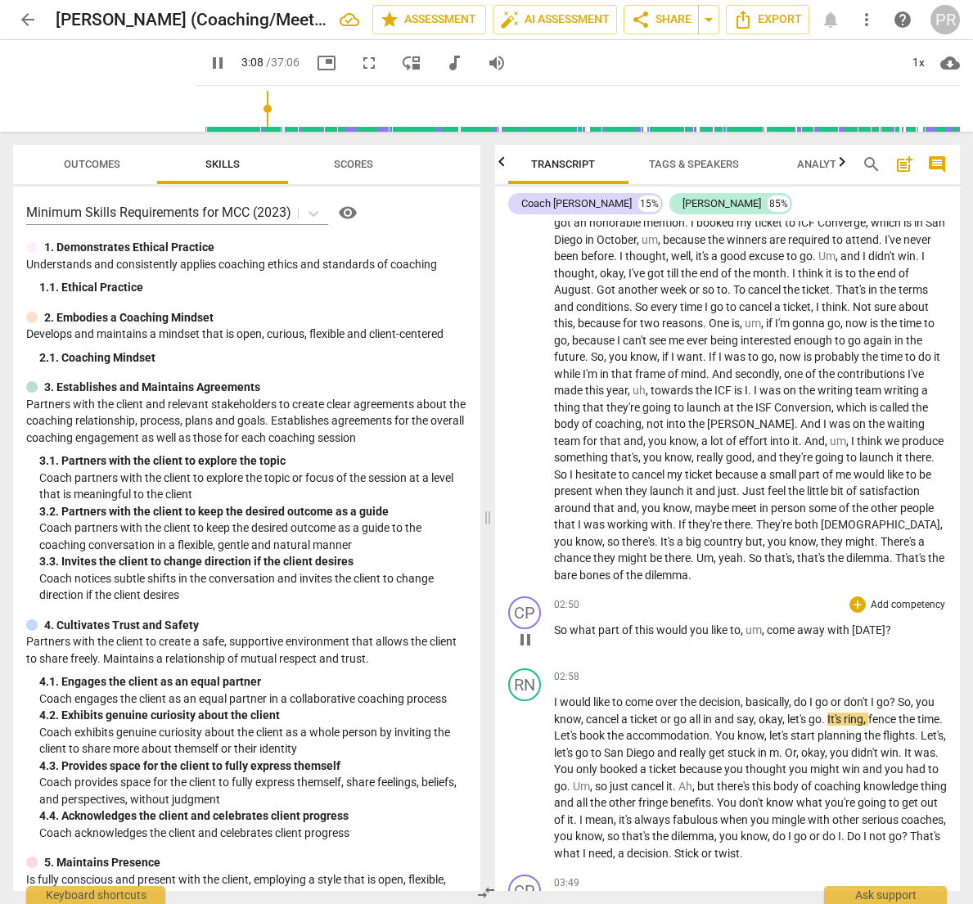
click at [899, 598] on p "Add competency" at bounding box center [908, 605] width 78 height 15
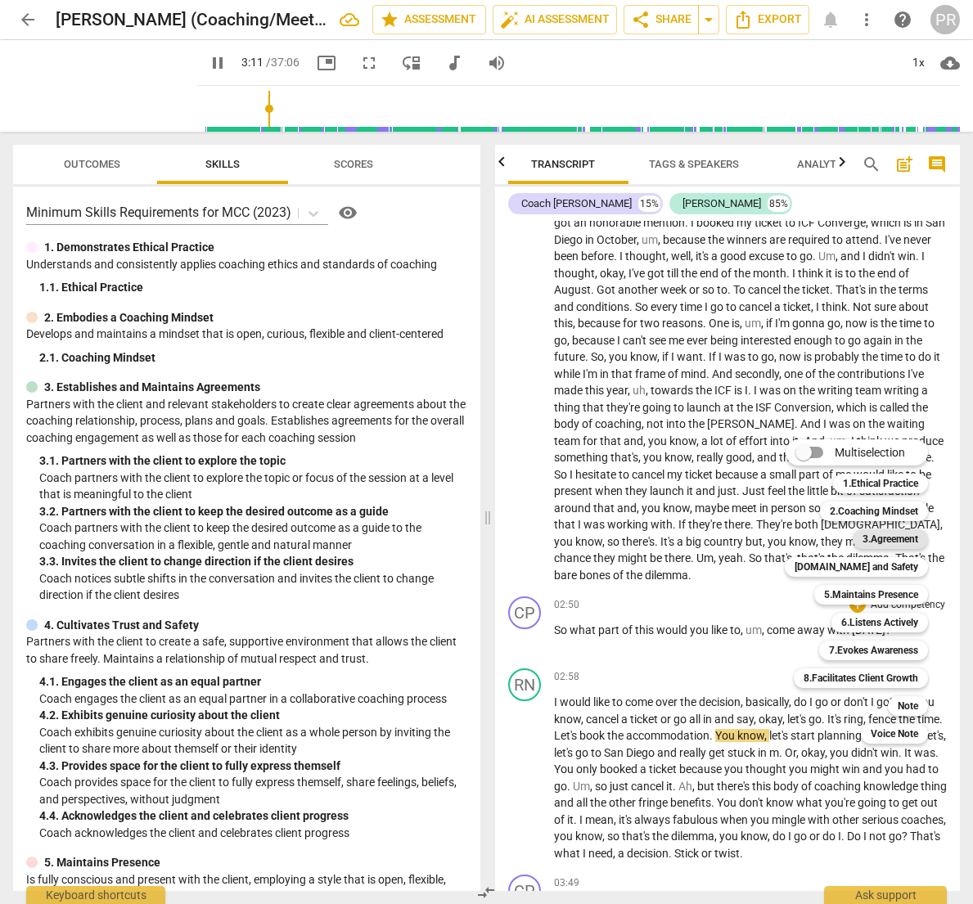
click at [877, 537] on b "3.Agreement" at bounding box center [891, 540] width 56 height 20
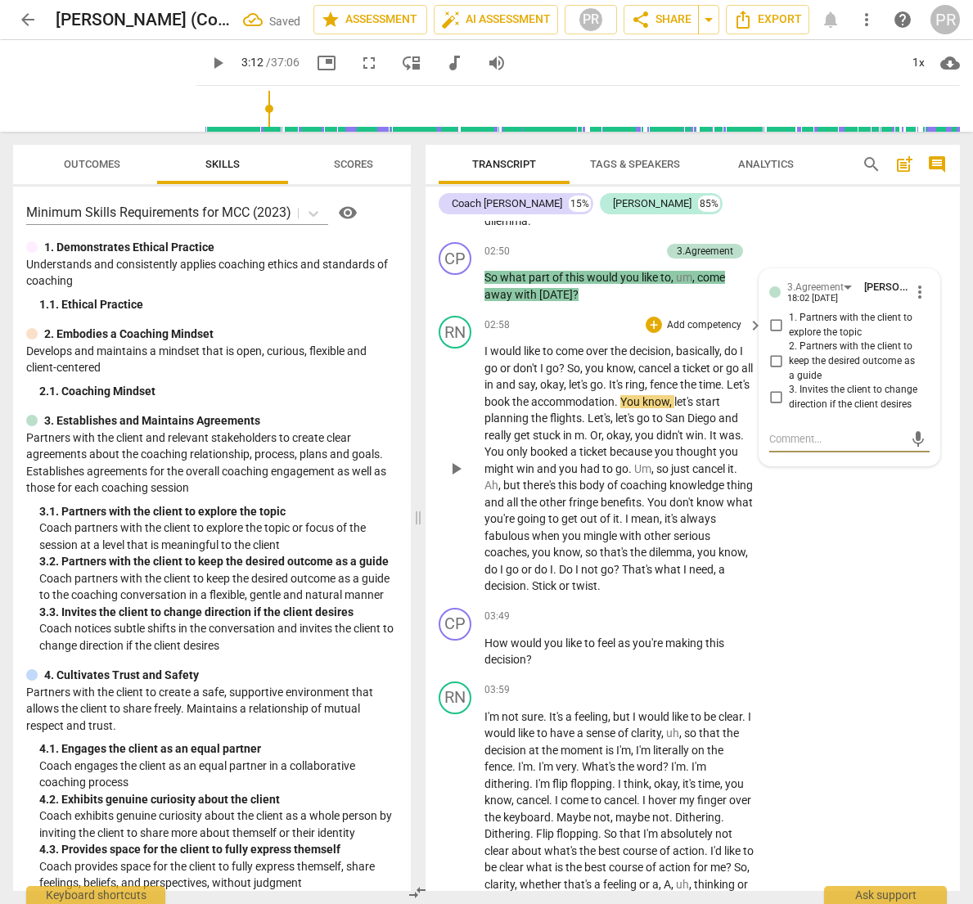
scroll to position [894, 0]
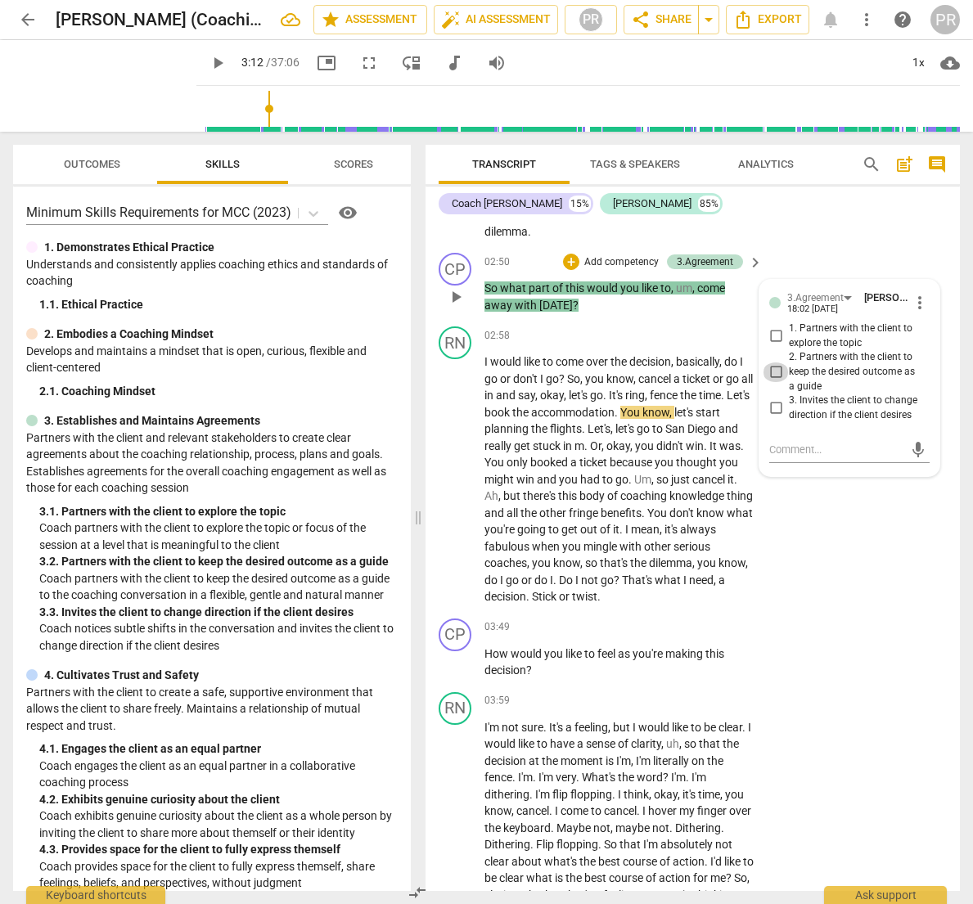
click at [773, 363] on input "2. Partners with the client to keep the desired outcome as a guide" at bounding box center [776, 373] width 26 height 20
click at [208, 61] on span "play_arrow" at bounding box center [218, 63] width 20 height 20
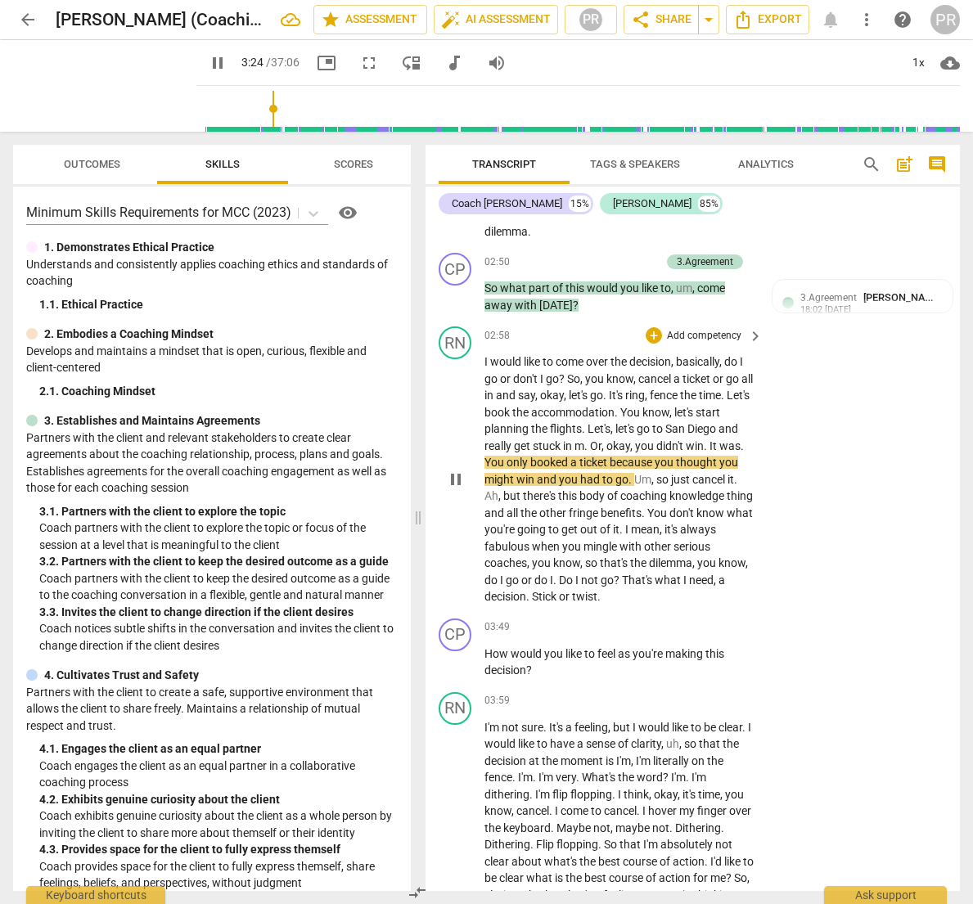
click at [575, 439] on span "in" at bounding box center [568, 445] width 11 height 13
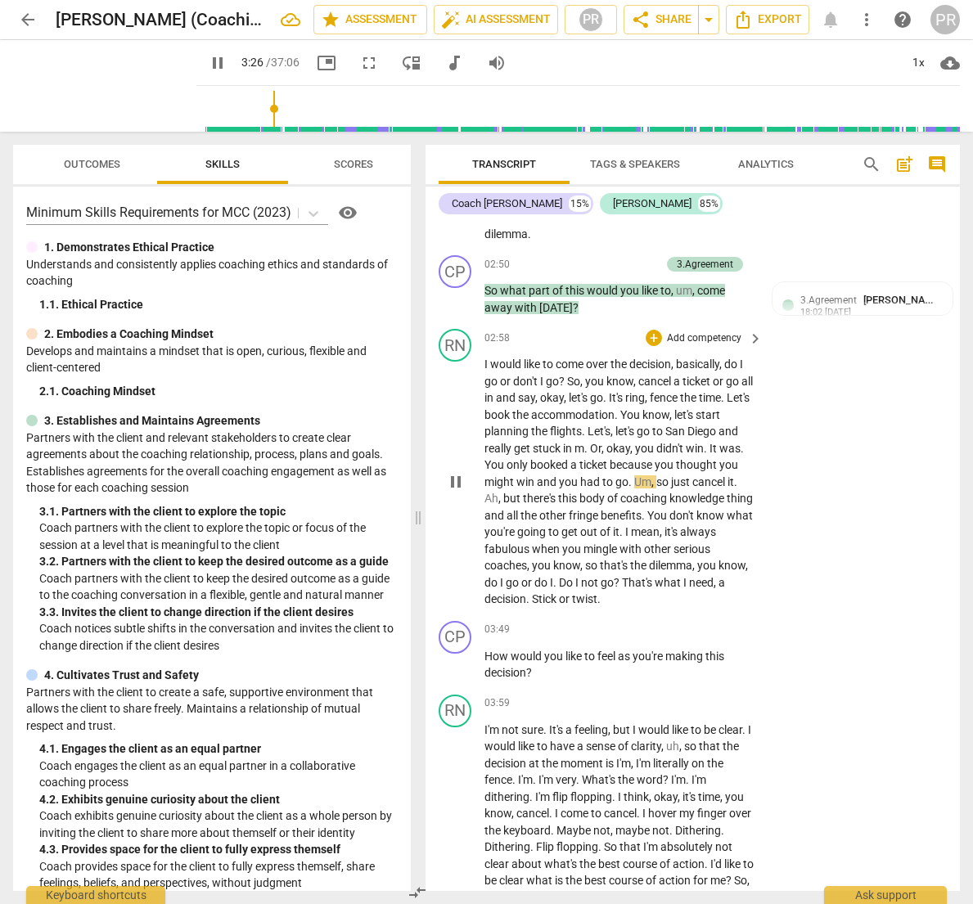
click at [575, 442] on span "in" at bounding box center [568, 448] width 11 height 13
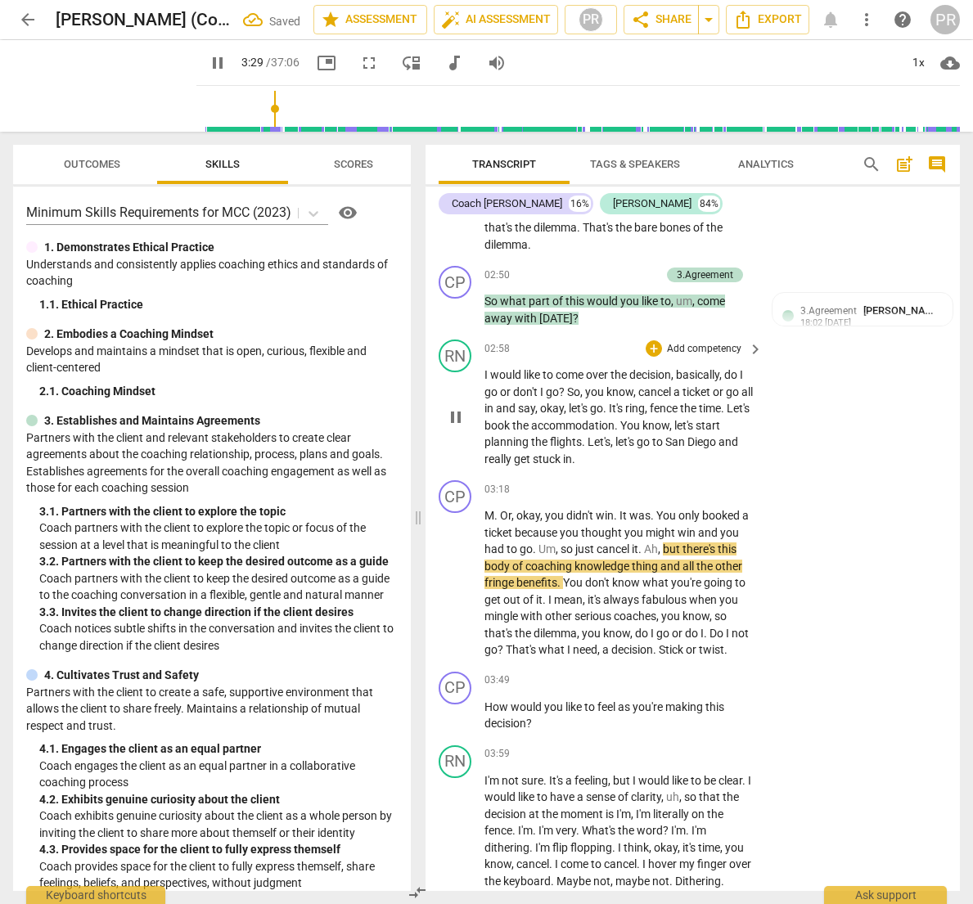
scroll to position [871, 0]
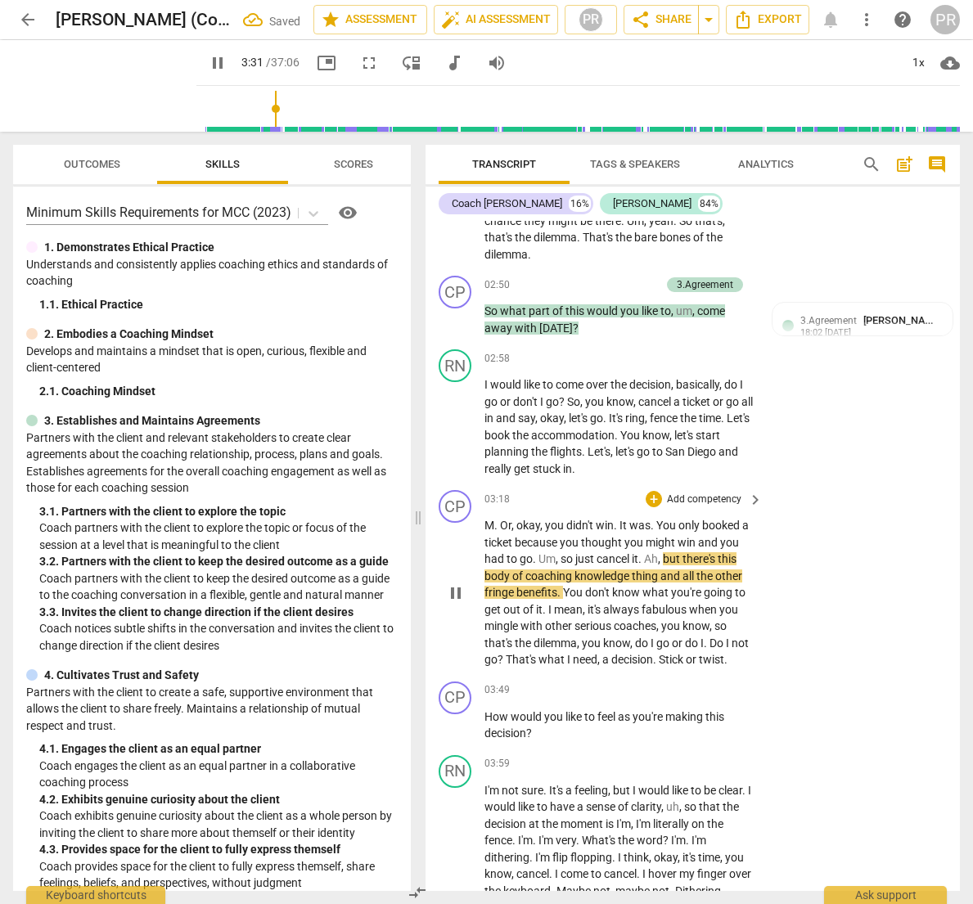
click at [485, 519] on span "M" at bounding box center [490, 525] width 10 height 13
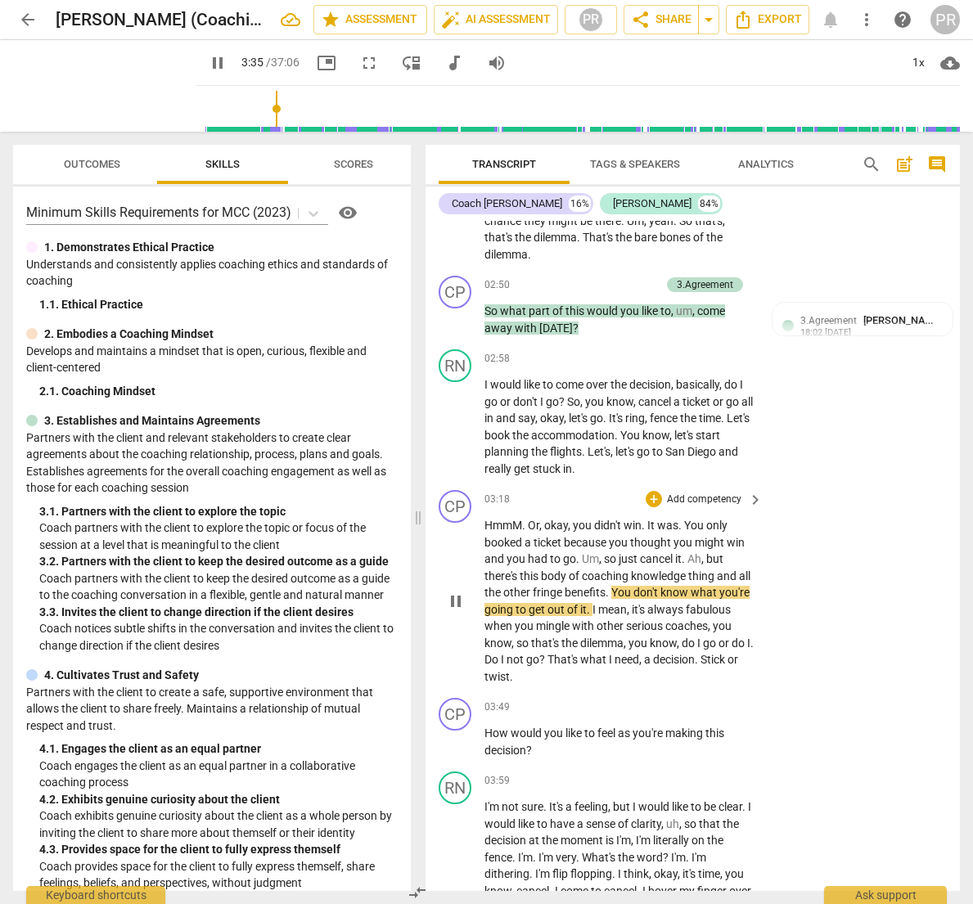
click at [532, 519] on span "Or" at bounding box center [533, 525] width 11 height 13
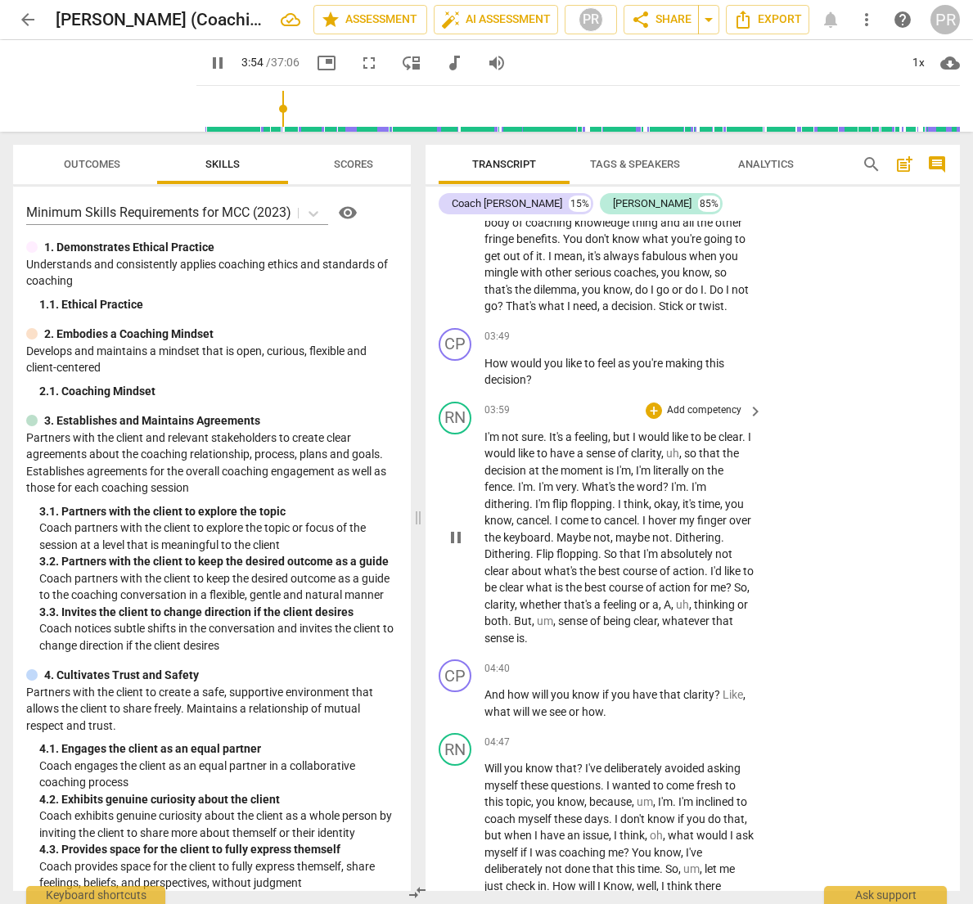
scroll to position [0, 1]
click at [718, 330] on p "Add competency" at bounding box center [704, 337] width 78 height 15
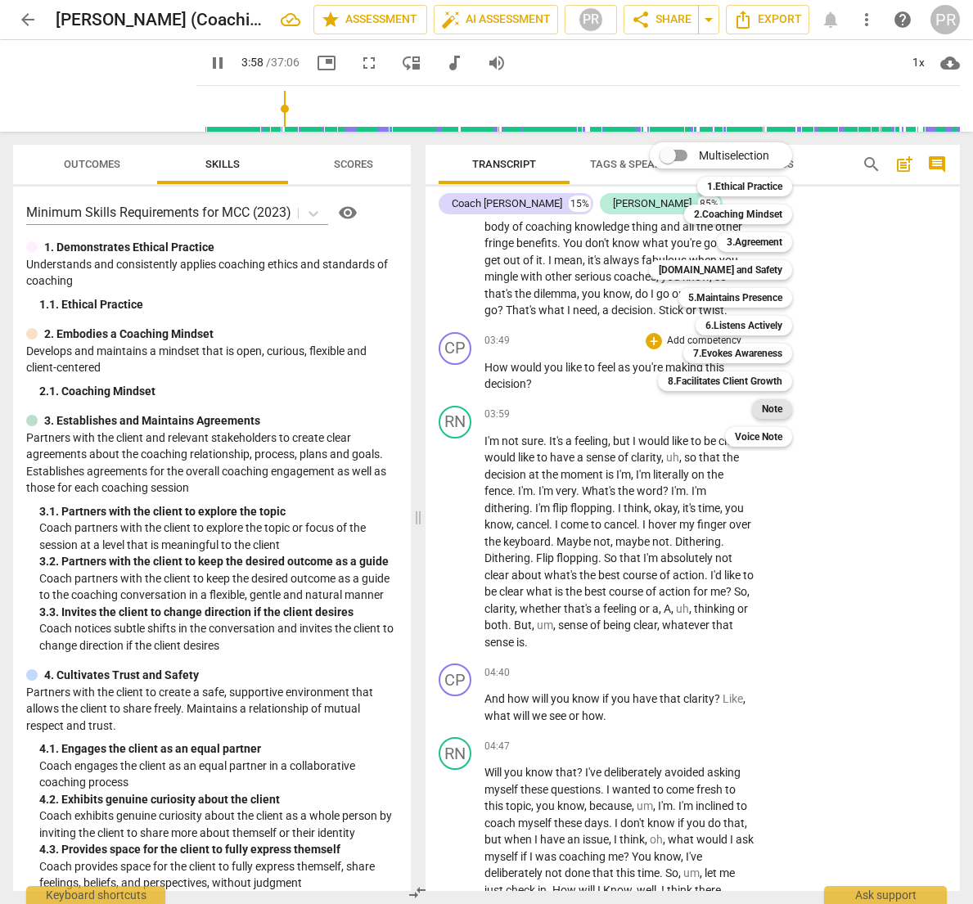
click at [778, 408] on b "Note" at bounding box center [772, 409] width 20 height 20
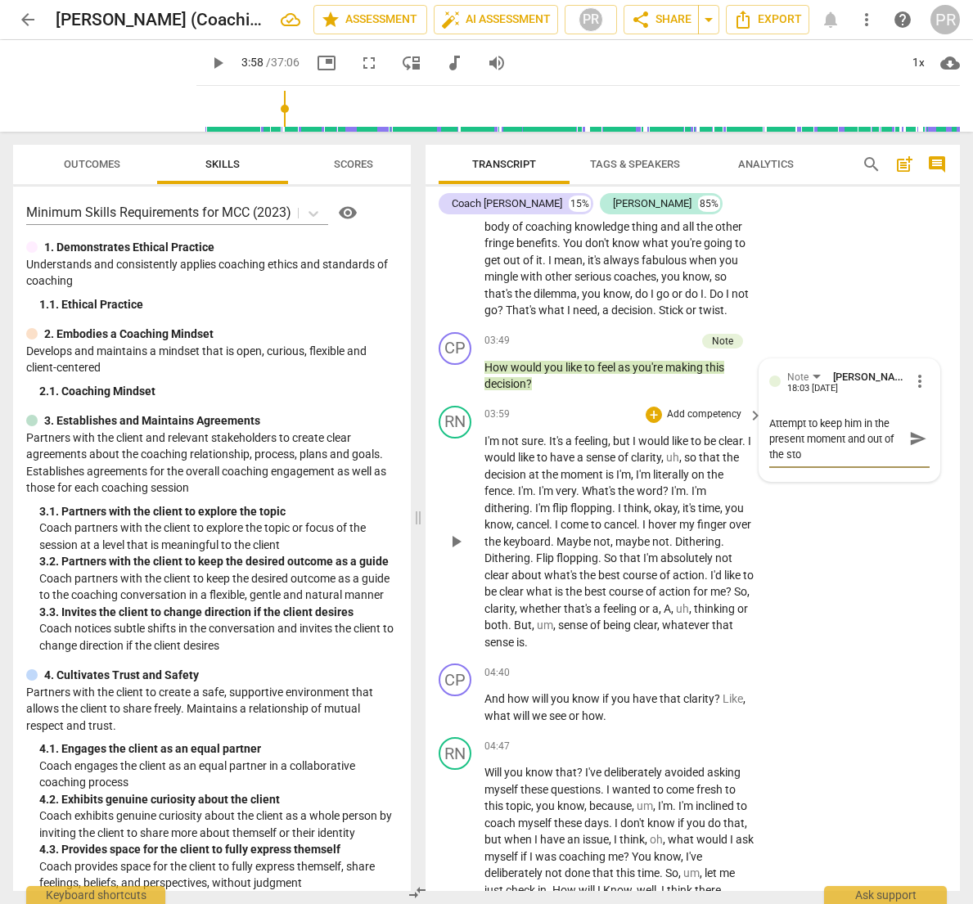
scroll to position [0, 0]
click at [909, 430] on span "send" at bounding box center [918, 439] width 18 height 18
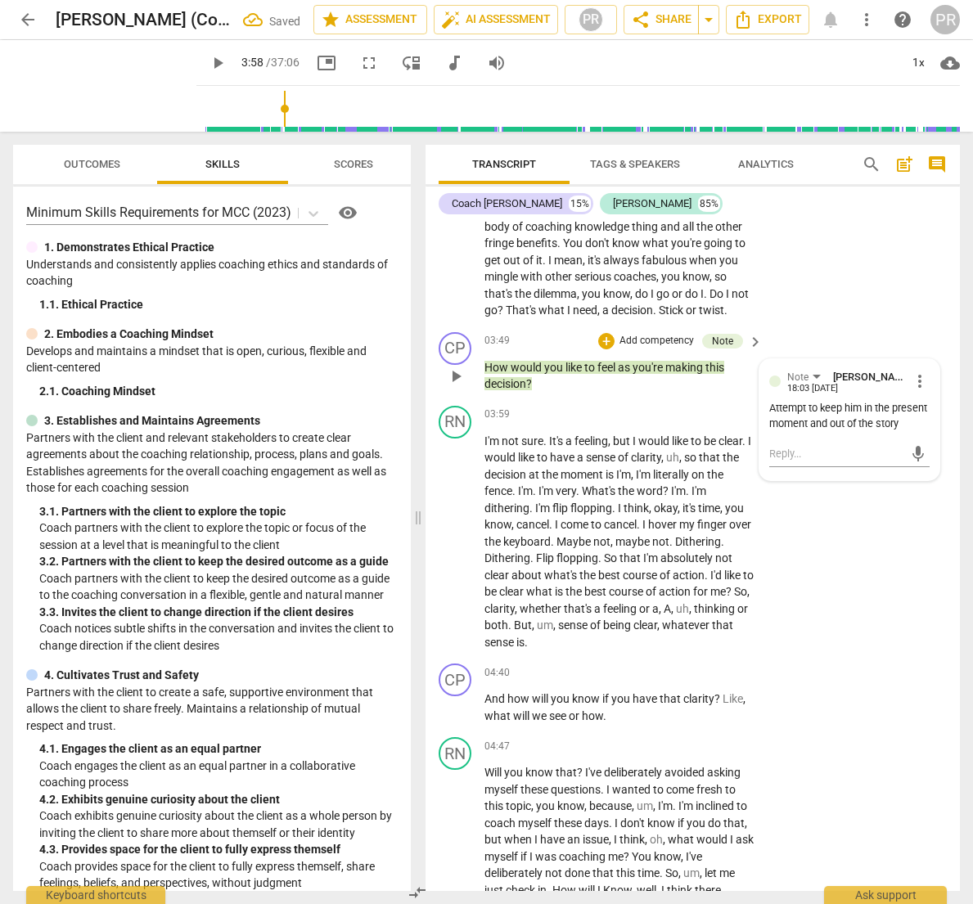
click at [850, 401] on div "Attempt to keep him in the present moment and out of the story" at bounding box center [849, 416] width 160 height 31
click at [867, 401] on div "Attempt to keep him in the present moment and out of the story" at bounding box center [849, 416] width 160 height 31
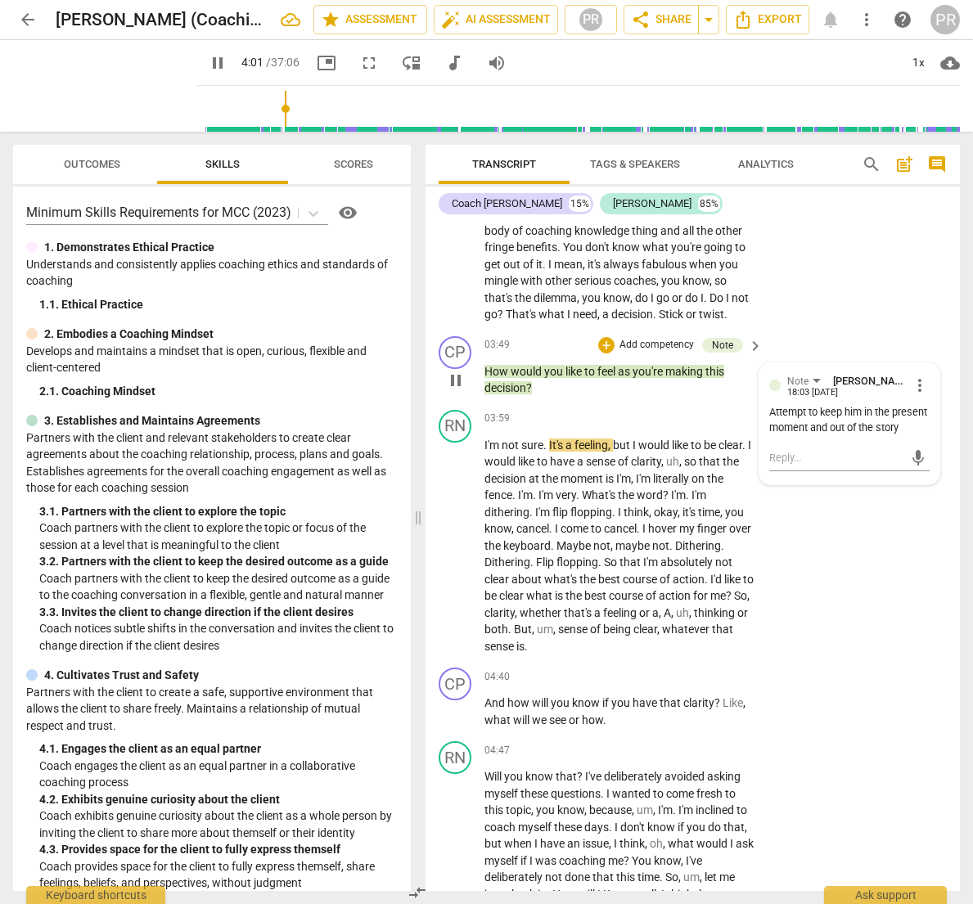
click at [866, 405] on div "Attempt to keep him in the present moment and out of the story" at bounding box center [849, 420] width 160 height 31
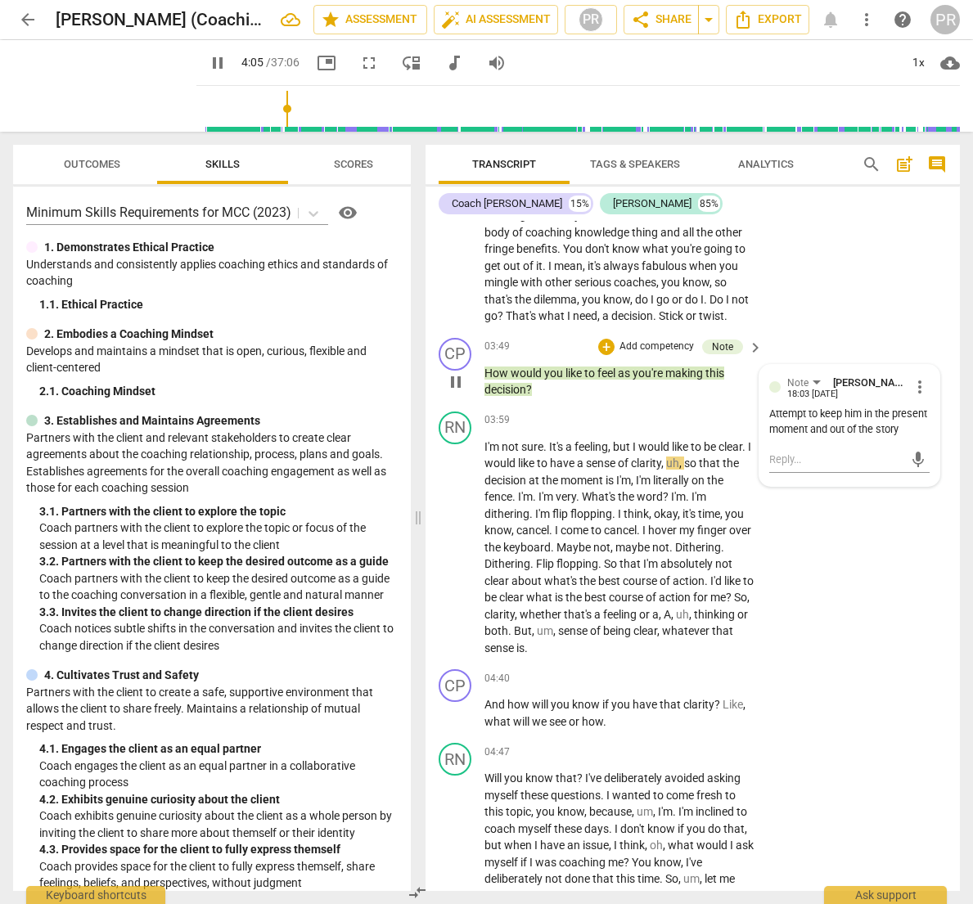
click at [803, 407] on div "Attempt to keep him in the present moment and out of the story" at bounding box center [849, 422] width 160 height 31
click at [914, 377] on span "more_vert" at bounding box center [920, 387] width 20 height 20
click at [919, 366] on li "Delete" at bounding box center [931, 373] width 56 height 31
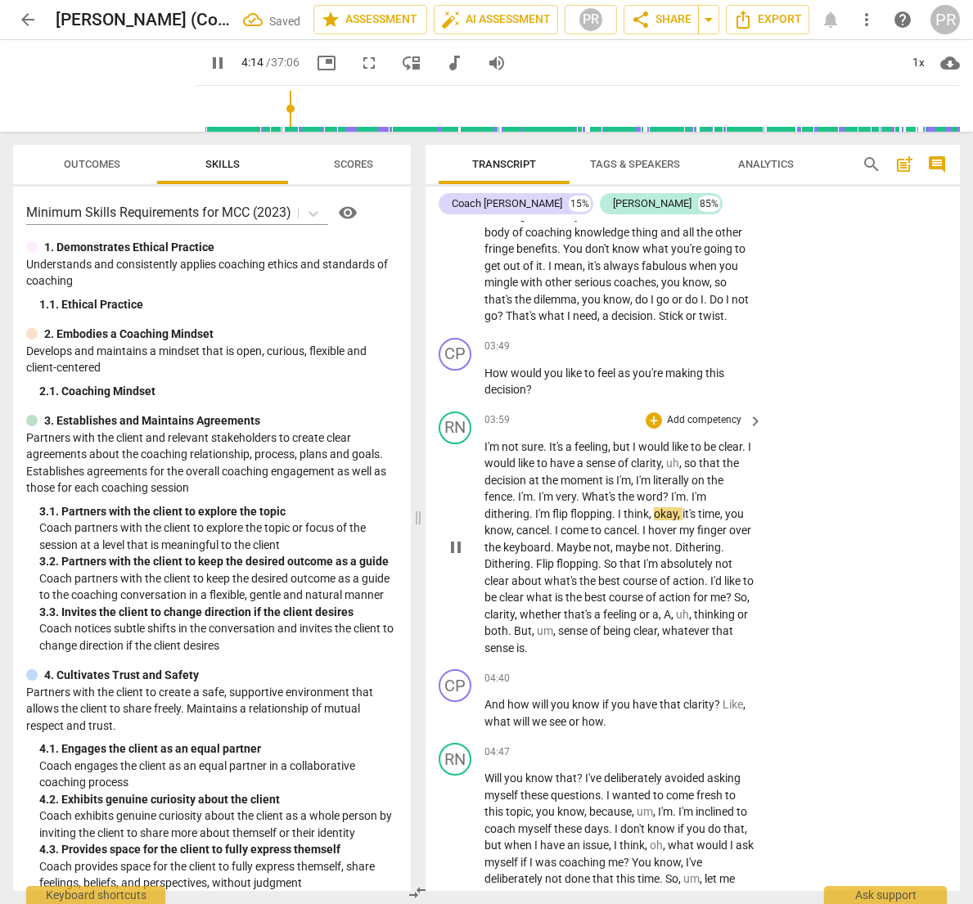
click at [690, 413] on p "Add competency" at bounding box center [704, 420] width 78 height 15
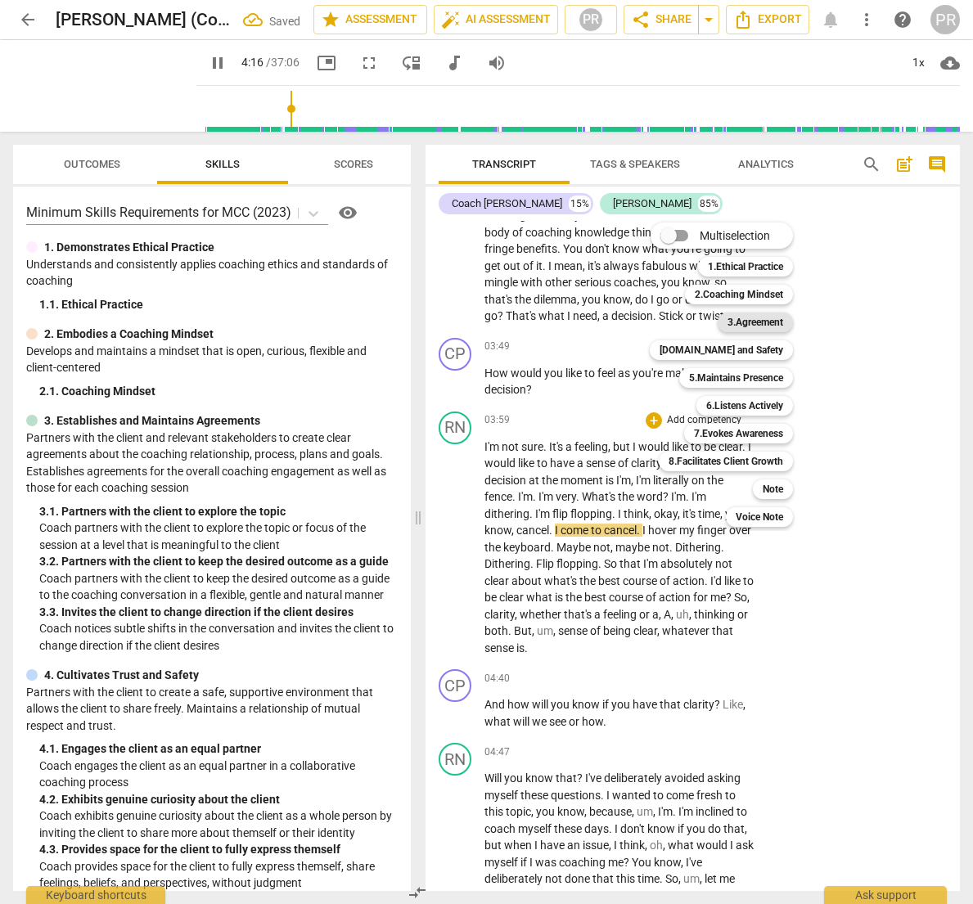
click at [750, 321] on b "3.Agreement" at bounding box center [756, 323] width 56 height 20
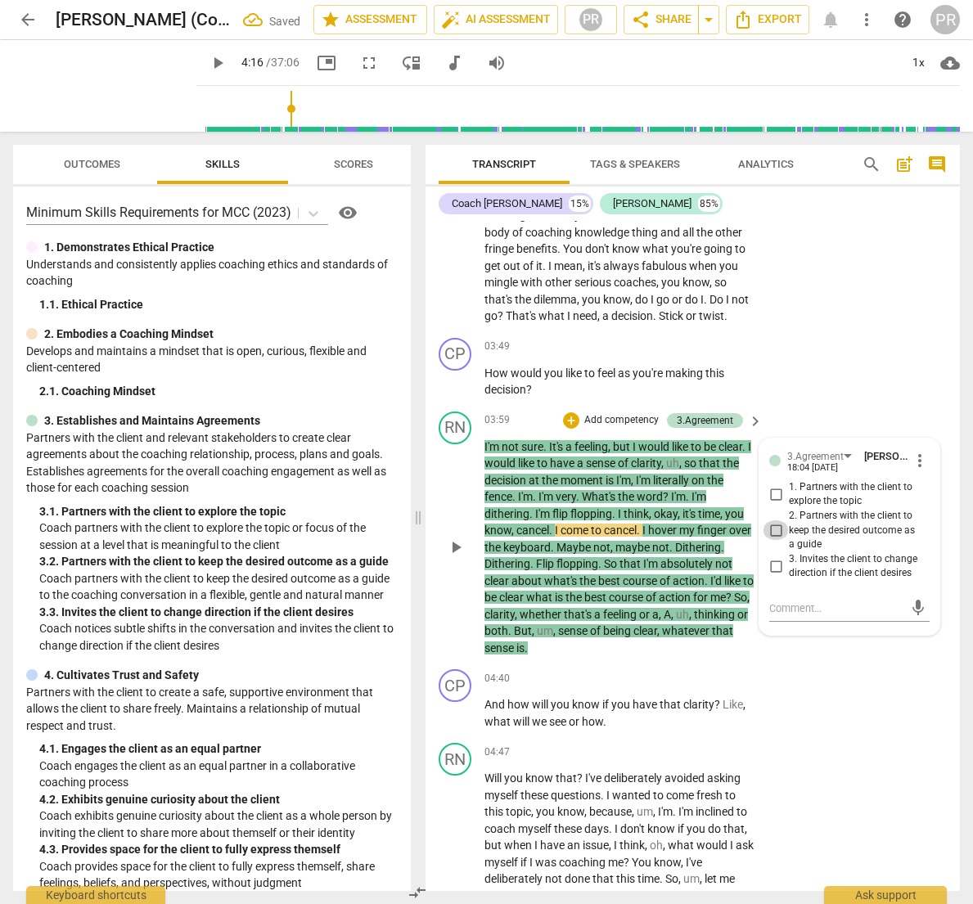
click at [773, 521] on input "2. Partners with the client to keep the desired outcome as a guide" at bounding box center [776, 531] width 26 height 20
click at [857, 663] on div "CP play_arrow pause 04:40 + Add competency keyboard_arrow_right And how will yo…" at bounding box center [693, 700] width 534 height 74
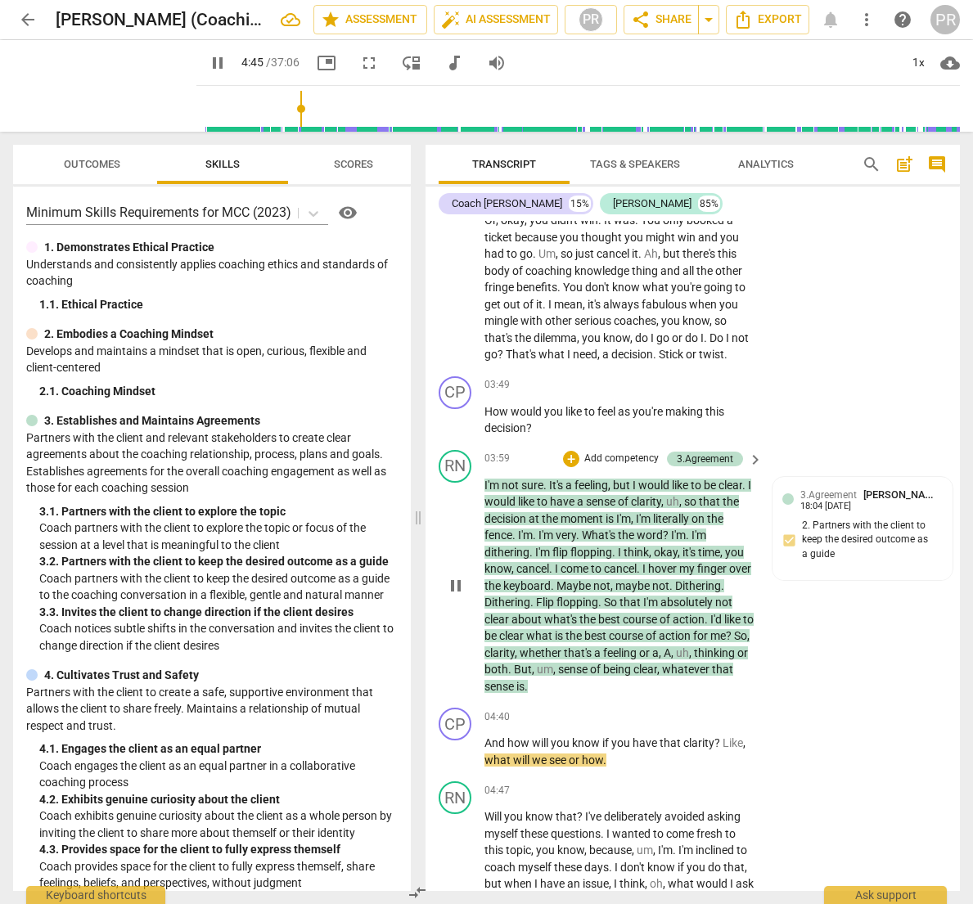
scroll to position [1237, 0]
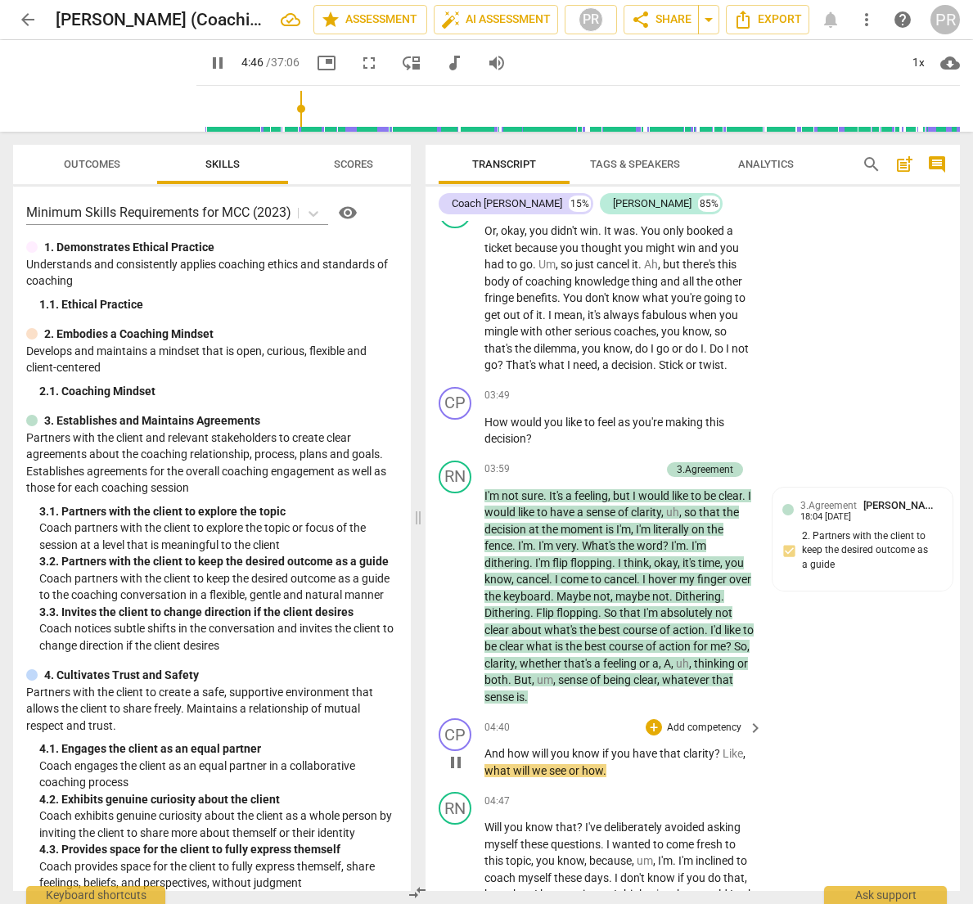
click at [712, 721] on p "Add competency" at bounding box center [704, 728] width 78 height 15
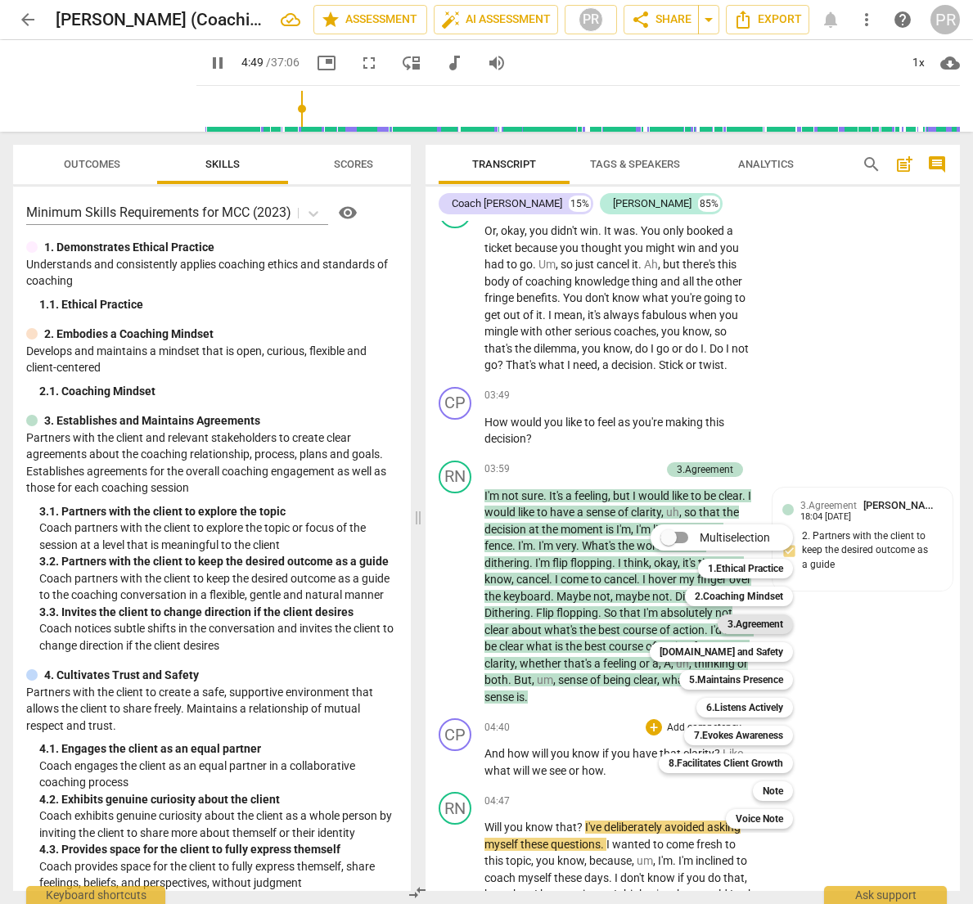
click at [759, 622] on b "3.Agreement" at bounding box center [756, 625] width 56 height 20
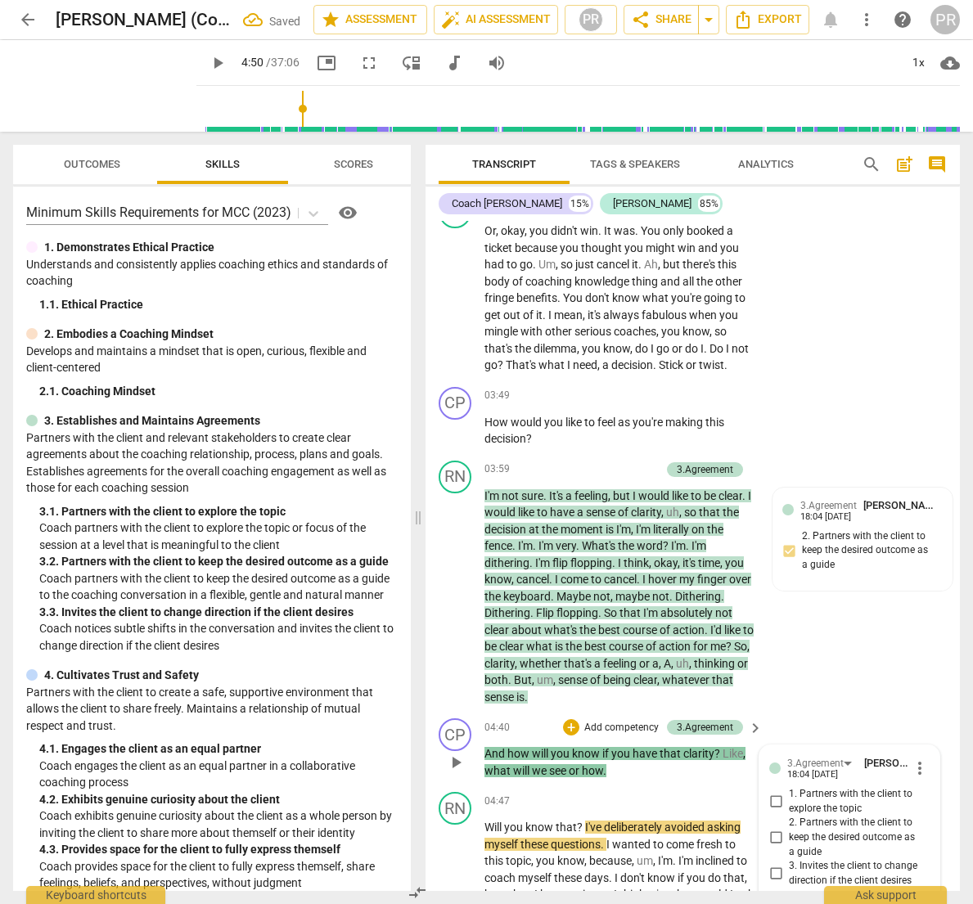
click at [773, 792] on input "1. Partners with the client to explore the topic" at bounding box center [776, 802] width 26 height 20
click at [774, 828] on input "2. Partners with the client to keep the desired outcome as a guide" at bounding box center [776, 838] width 26 height 20
click at [772, 792] on input "1. Partners with the client to explore the topic" at bounding box center [776, 802] width 26 height 20
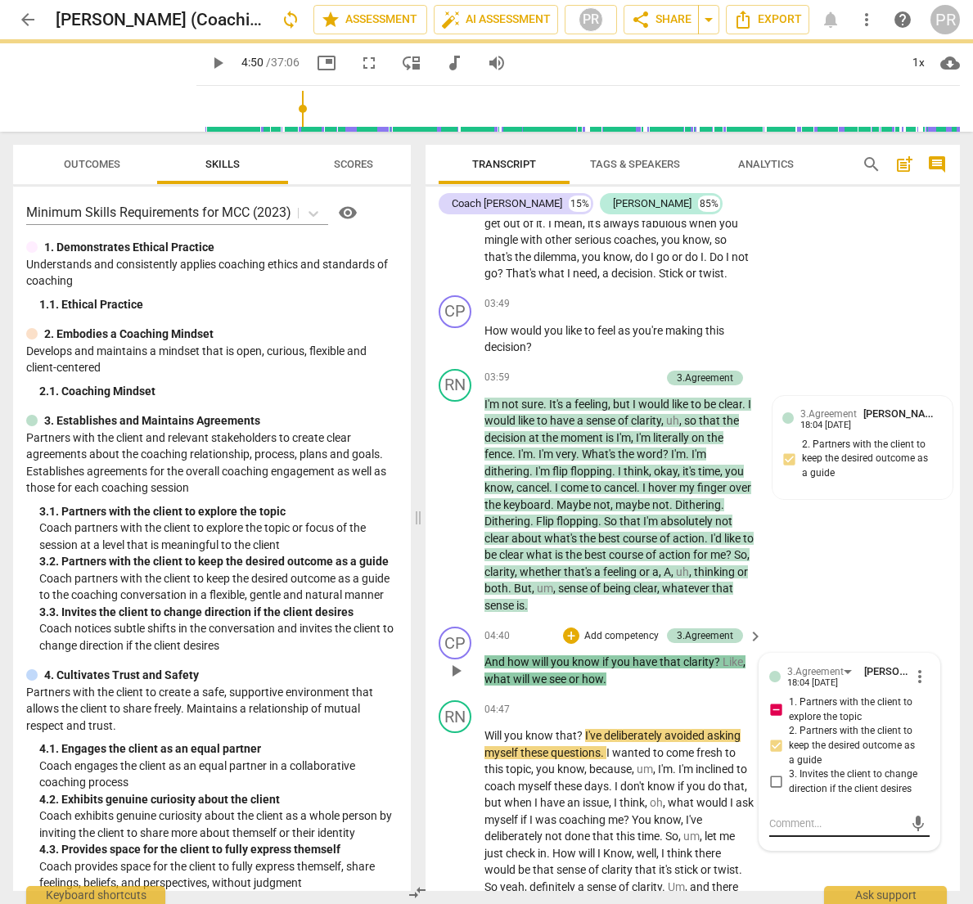
scroll to position [1341, 0]
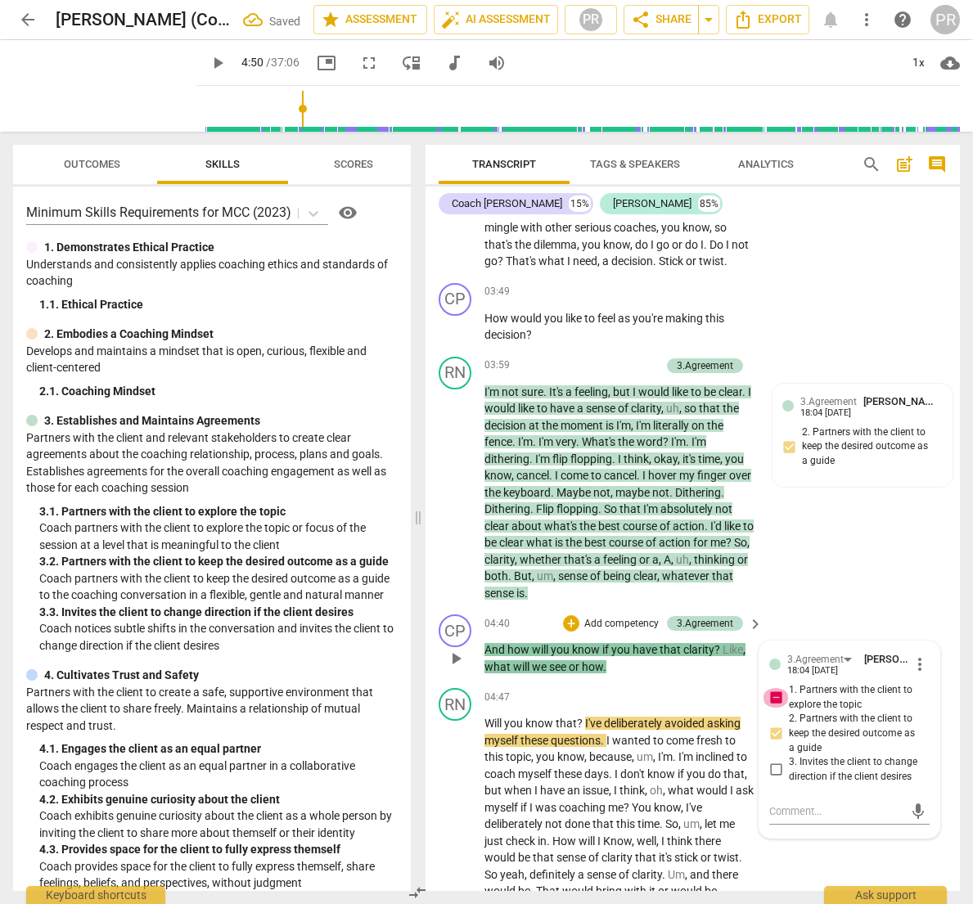
click at [773, 688] on input "1. Partners with the client to explore the topic" at bounding box center [776, 698] width 26 height 20
click at [701, 629] on div "CP play_arrow pause 04:40 + Add competency 3.Agreement keyboard_arrow_right And…" at bounding box center [693, 645] width 534 height 74
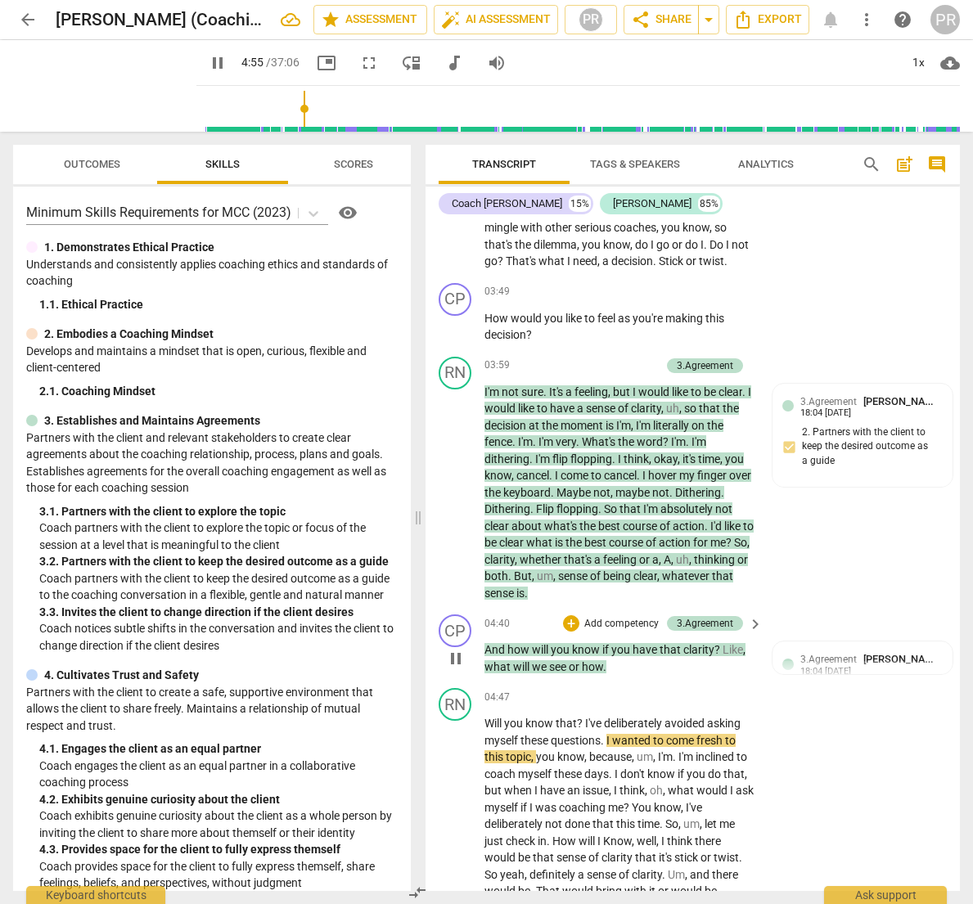
click at [631, 617] on p "Add competency" at bounding box center [622, 624] width 78 height 15
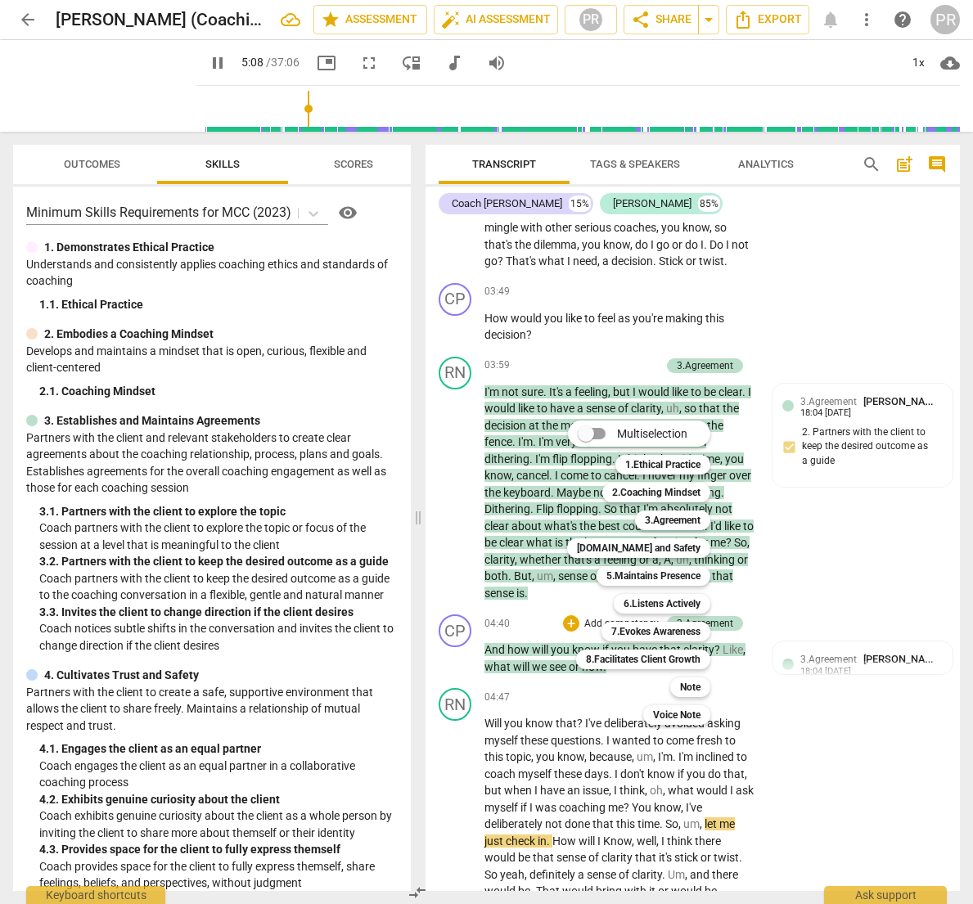
click at [890, 692] on div at bounding box center [486, 452] width 973 height 904
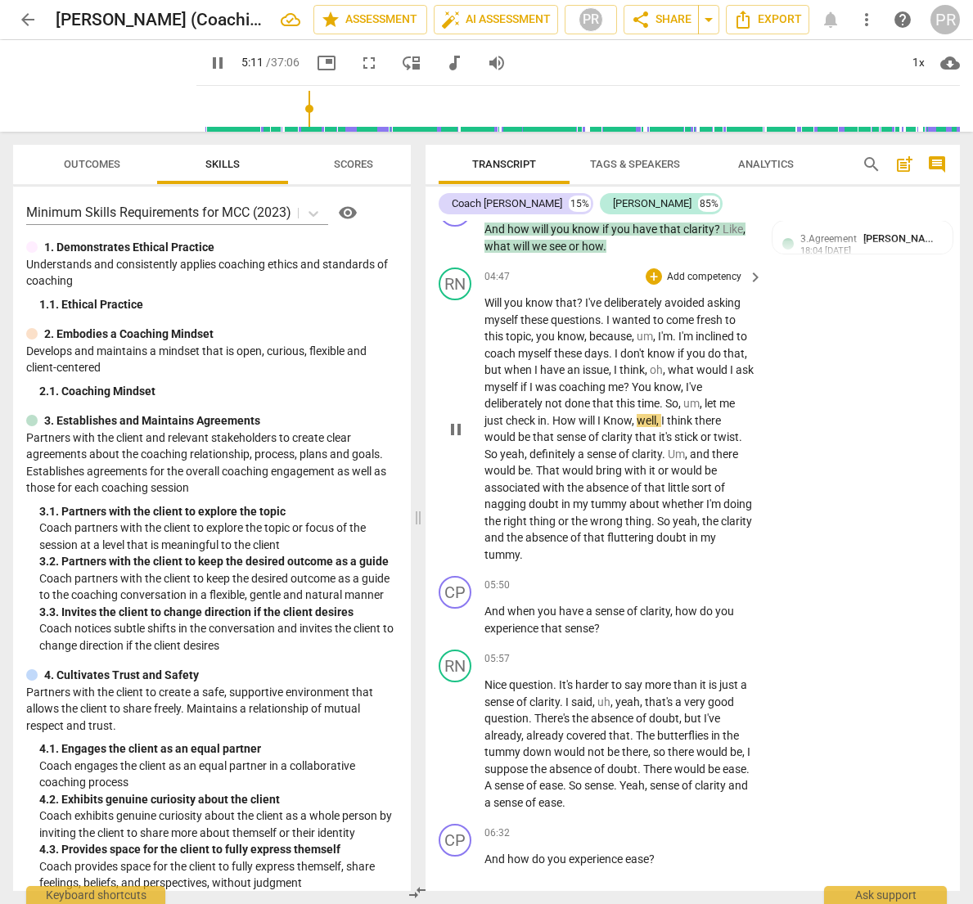
scroll to position [1762, 0]
click at [720, 579] on p "Add competency" at bounding box center [704, 586] width 78 height 15
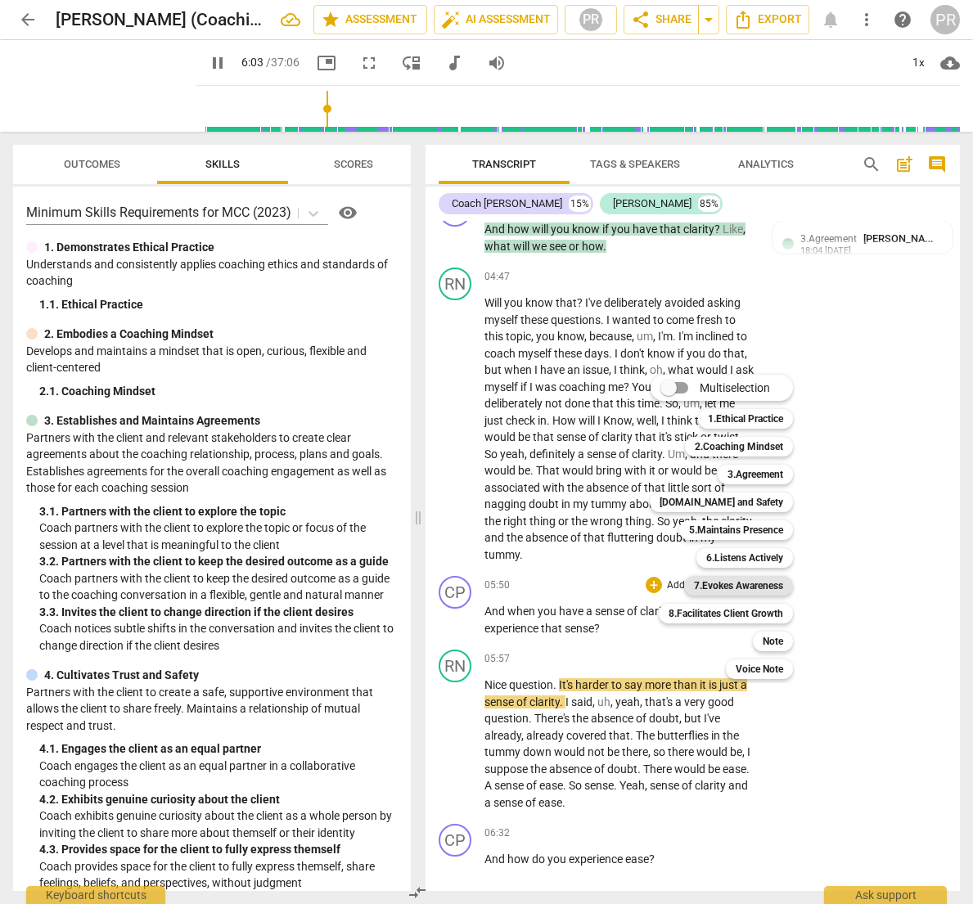
click at [755, 579] on b "7.Evokes Awareness" at bounding box center [738, 586] width 89 height 20
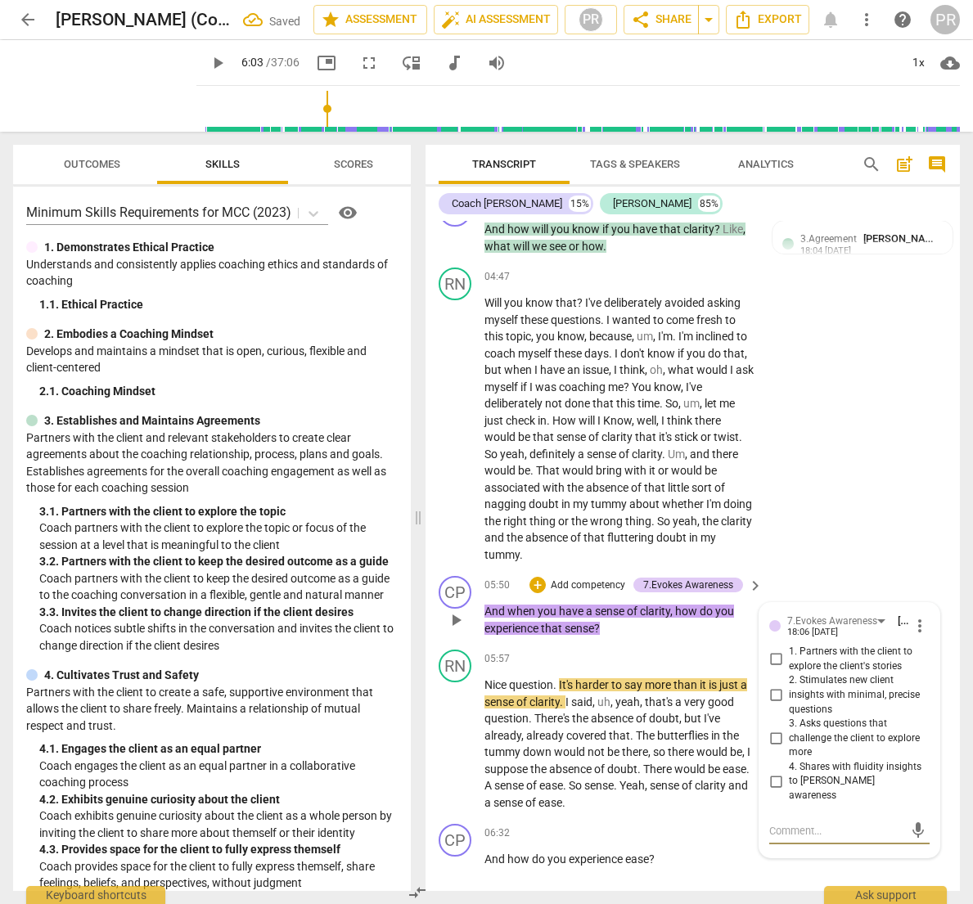
scroll to position [0, 0]
click at [773, 686] on input "2. Stimulates new client insights with minimal, precise questions" at bounding box center [776, 696] width 26 height 20
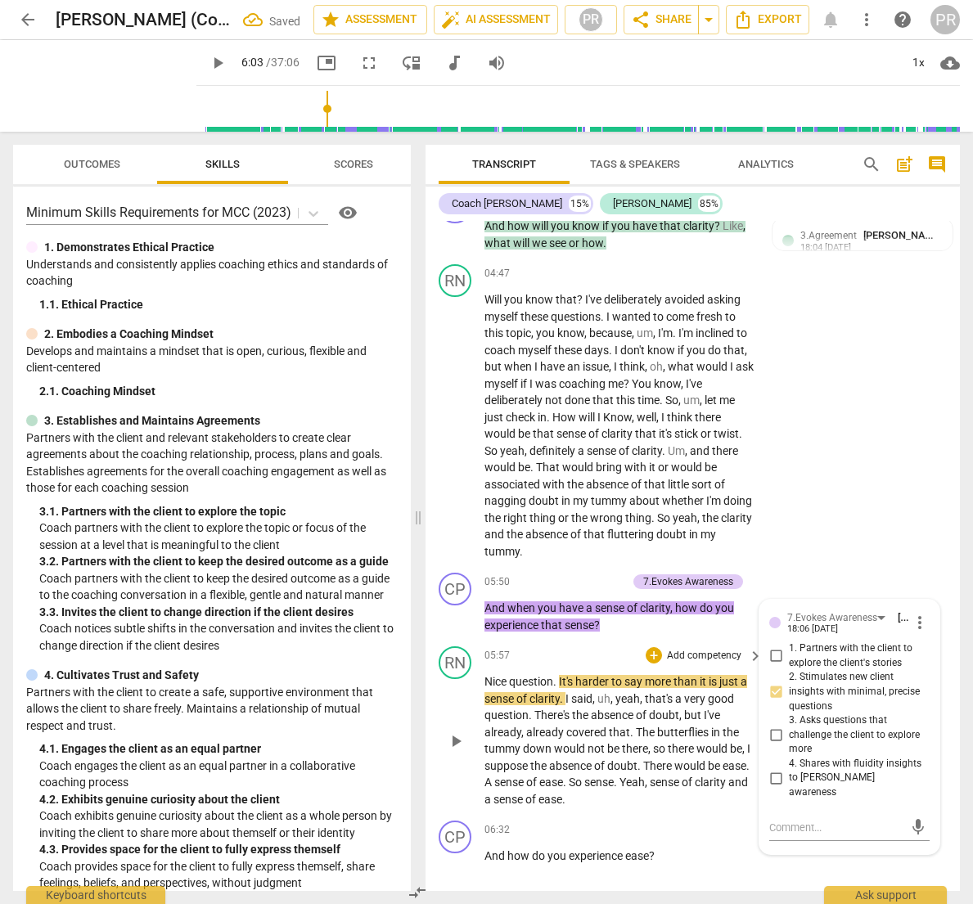
click at [691, 640] on div "RN play_arrow pause 05:57 + Add competency keyboard_arrow_right Nice question .…" at bounding box center [693, 727] width 534 height 174
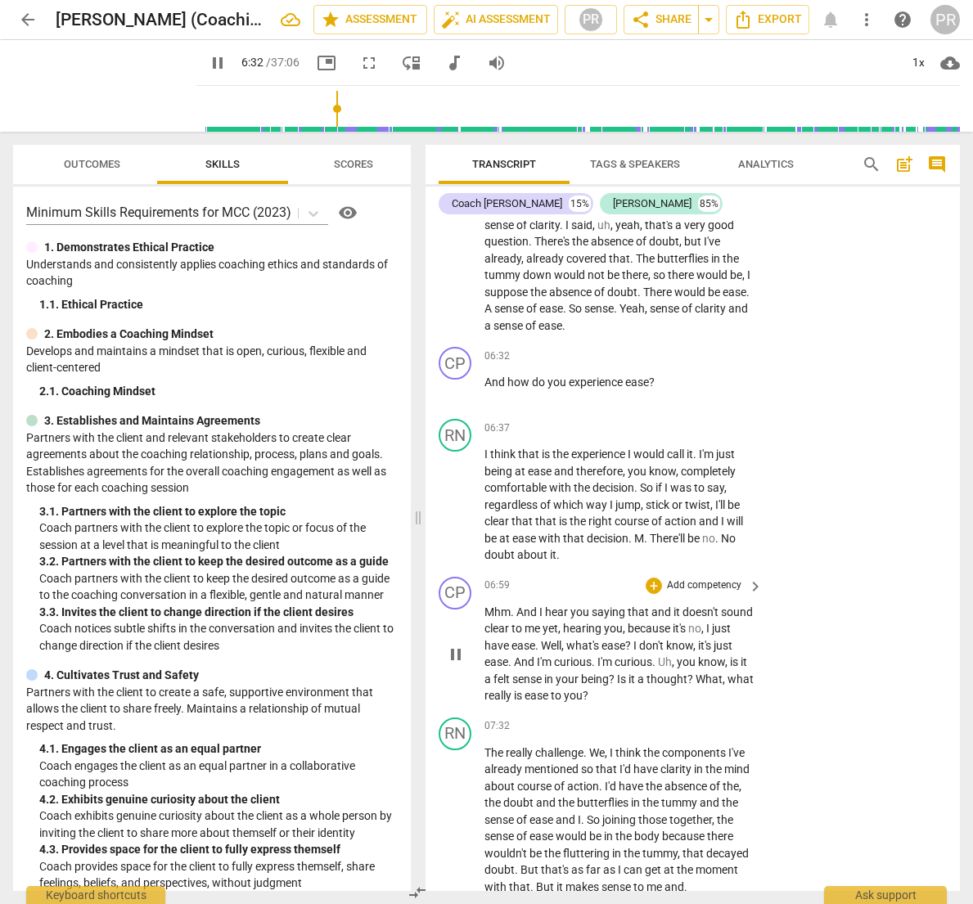
scroll to position [2240, 0]
click at [697, 421] on p "Add competency" at bounding box center [704, 428] width 78 height 15
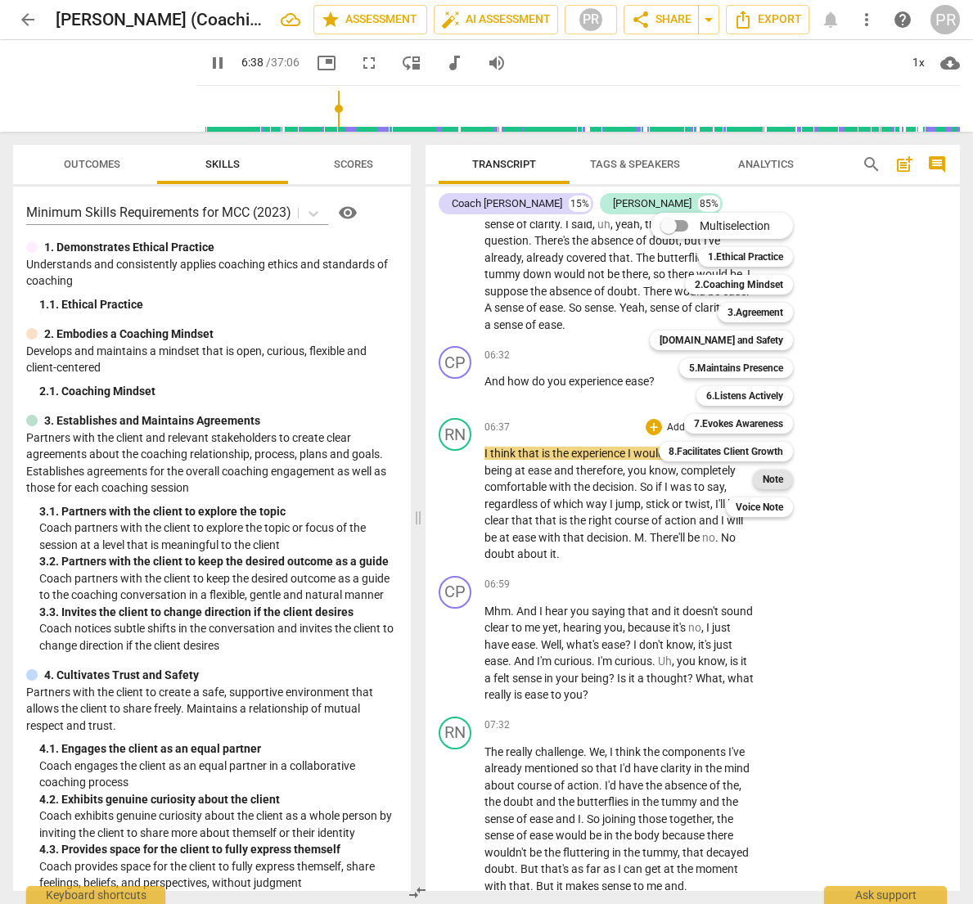
click at [766, 479] on b "Note" at bounding box center [773, 480] width 20 height 20
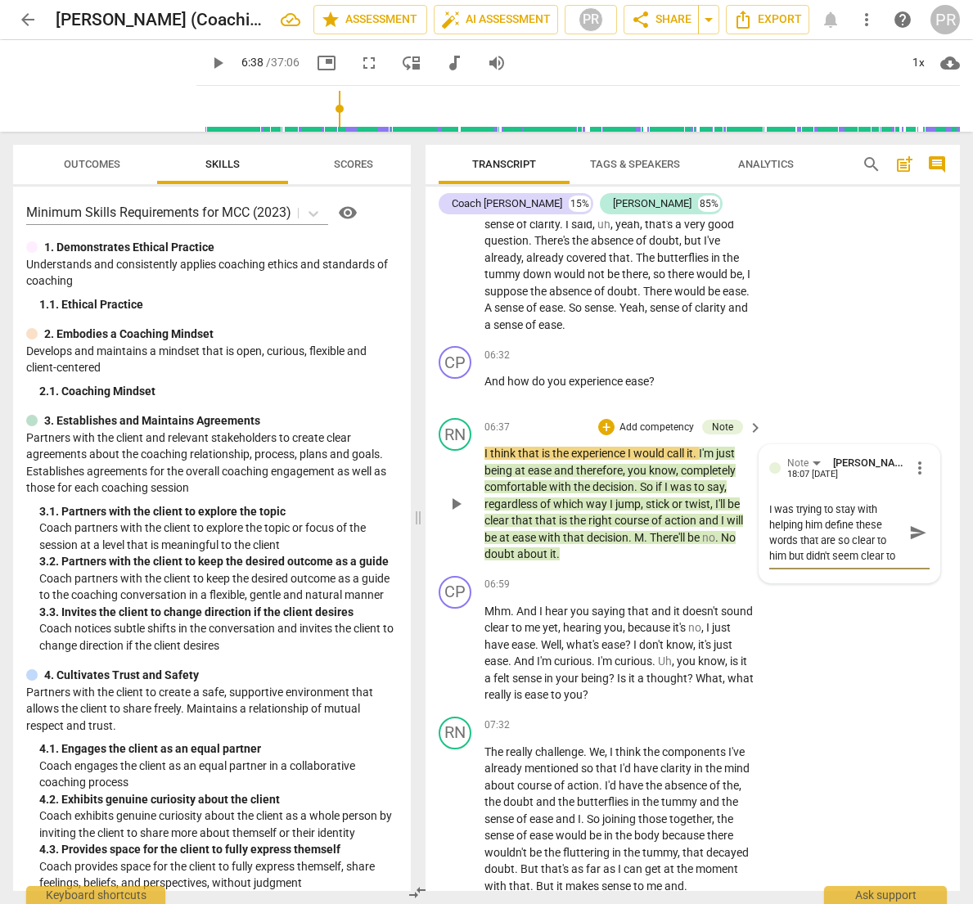
scroll to position [14, 0]
click at [909, 524] on span "send" at bounding box center [918, 533] width 18 height 18
click at [786, 563] on textarea at bounding box center [836, 571] width 134 height 16
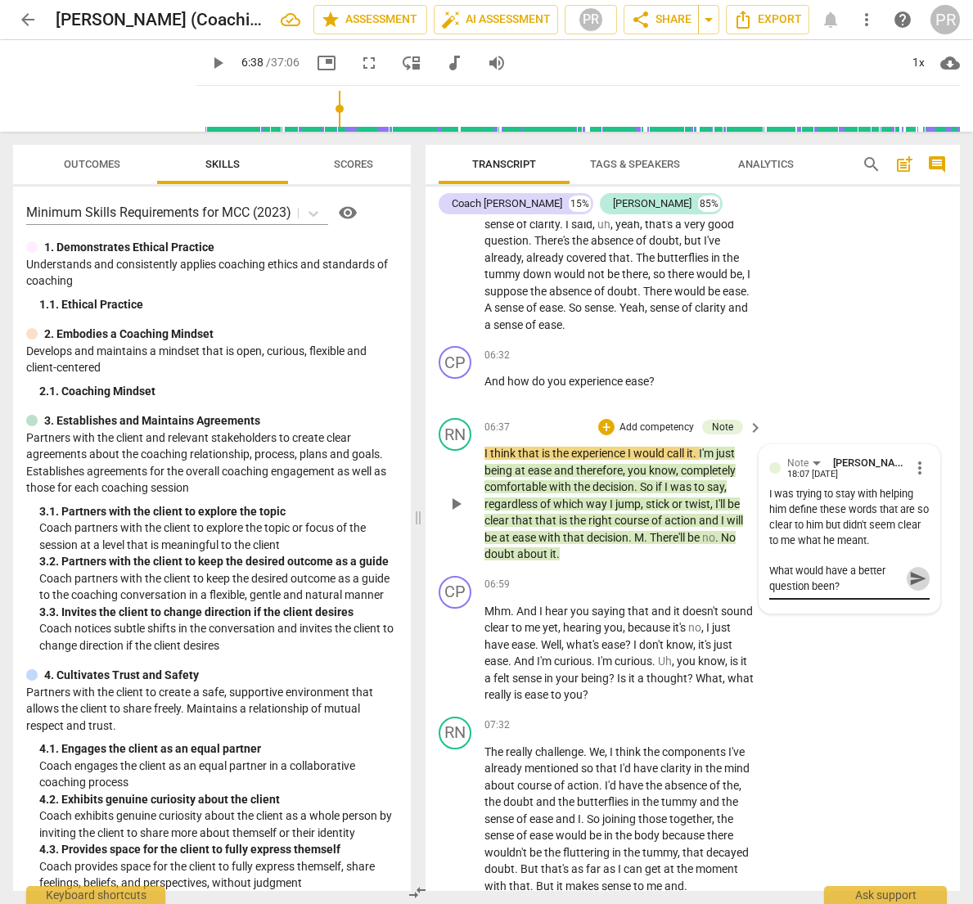
click at [909, 570] on span "send" at bounding box center [918, 579] width 18 height 18
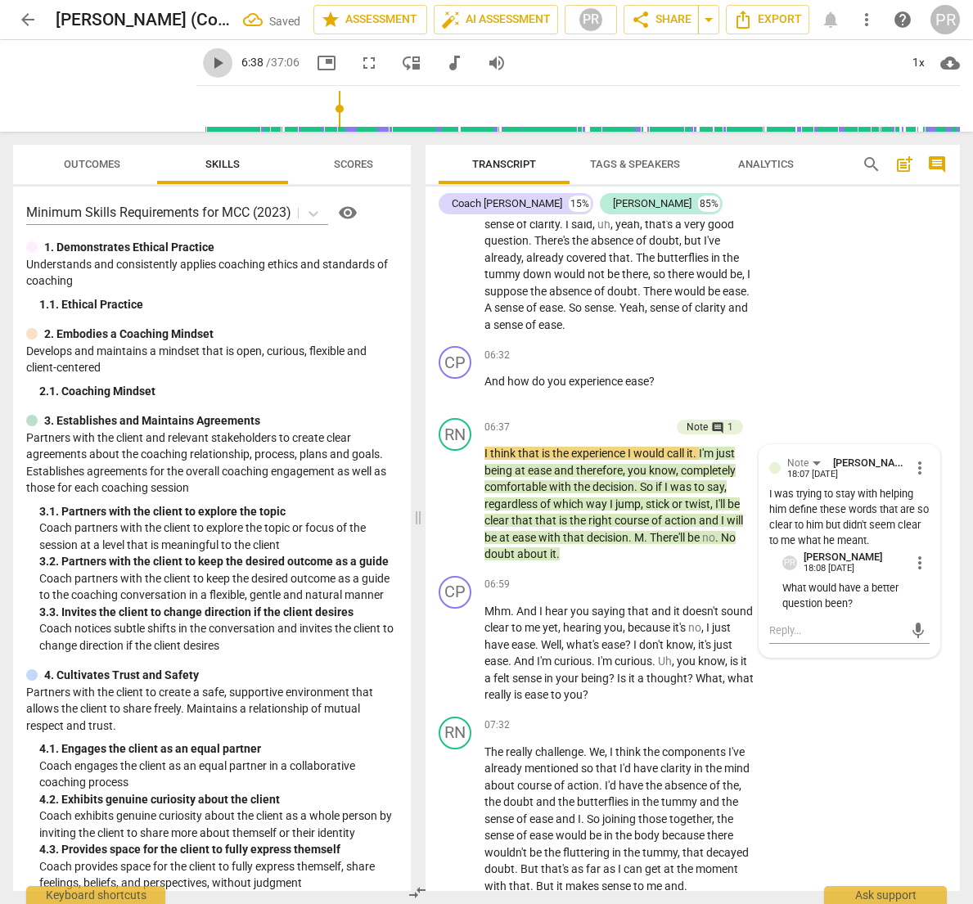
click at [208, 63] on span "play_arrow" at bounding box center [218, 63] width 20 height 20
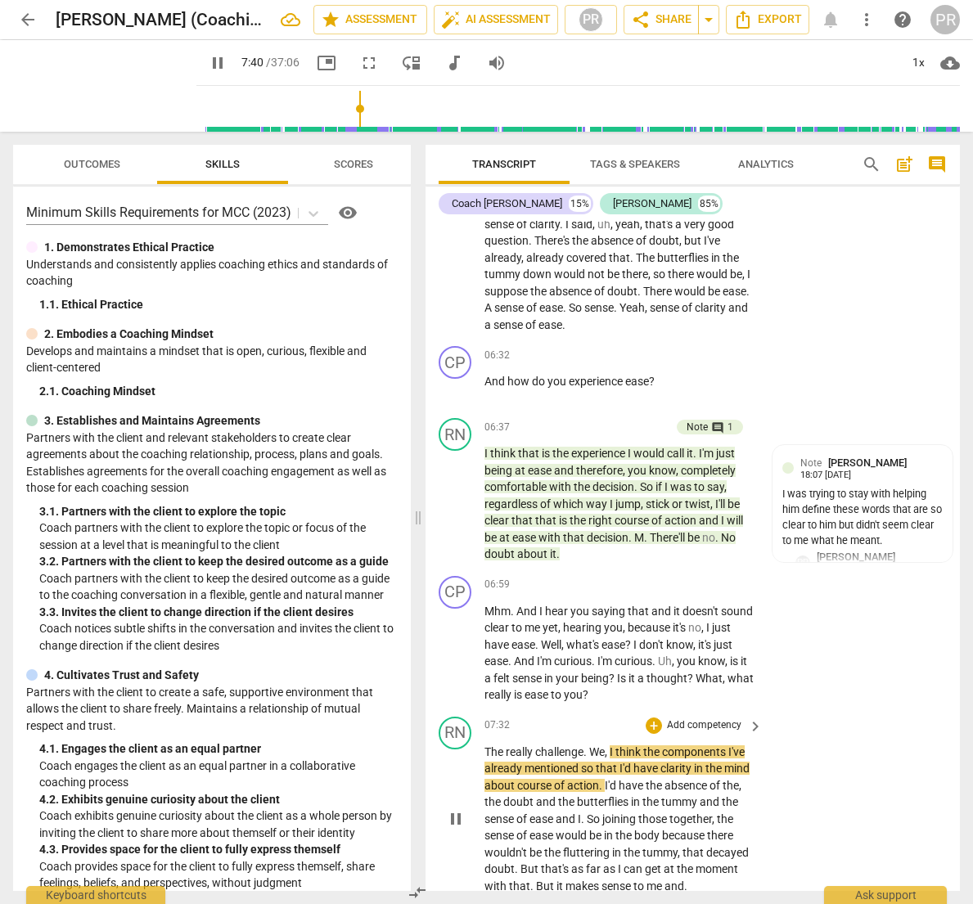
click at [584, 746] on span "challenge" at bounding box center [559, 752] width 48 height 13
click at [652, 746] on span "," at bounding box center [649, 752] width 5 height 13
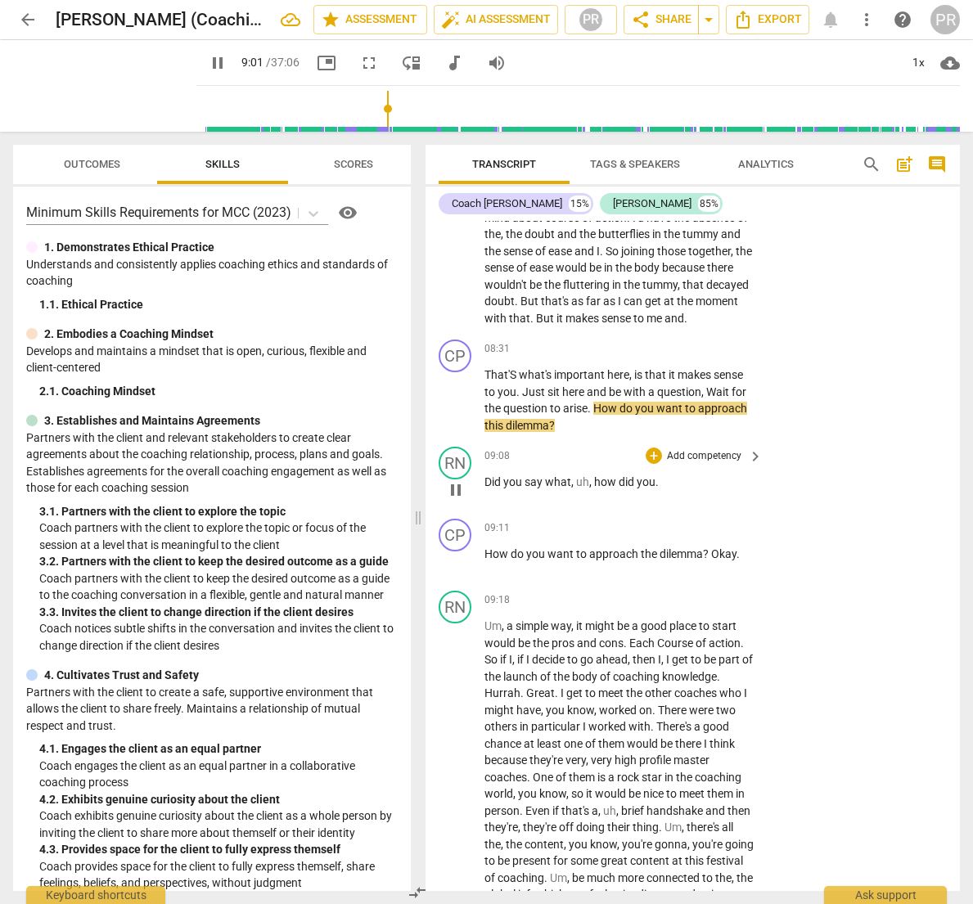
scroll to position [2810, 0]
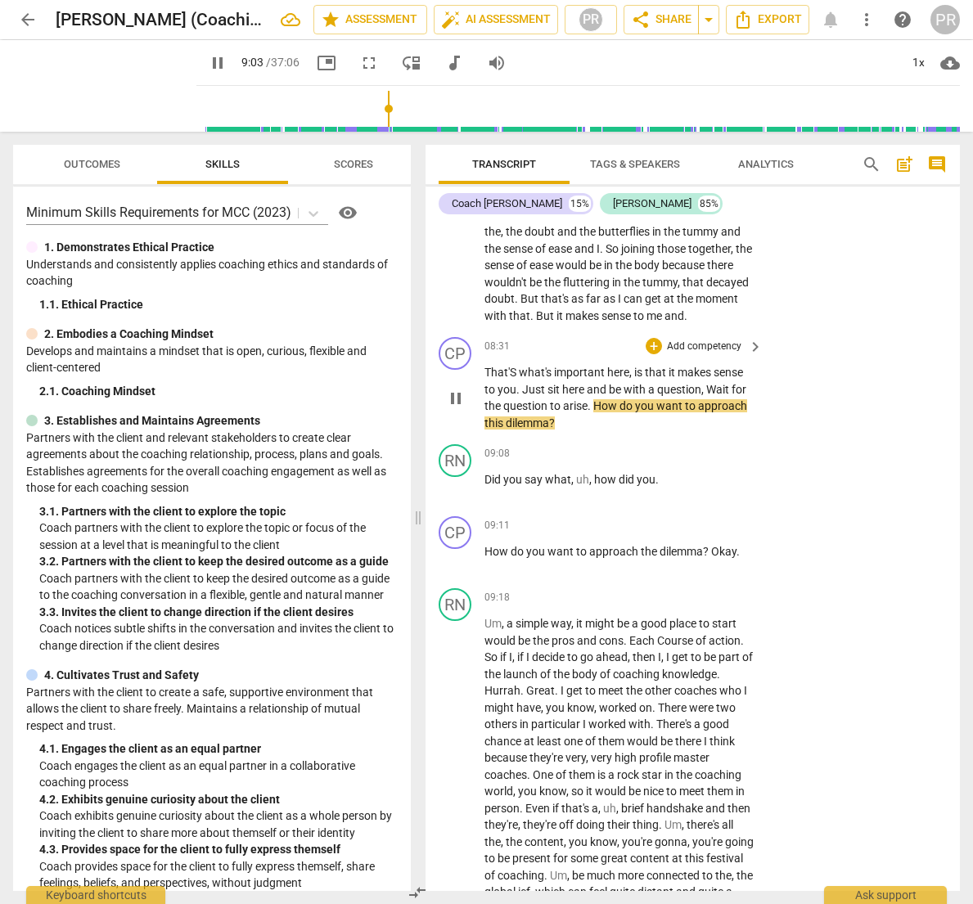
click at [530, 383] on span "Just" at bounding box center [534, 389] width 25 height 13
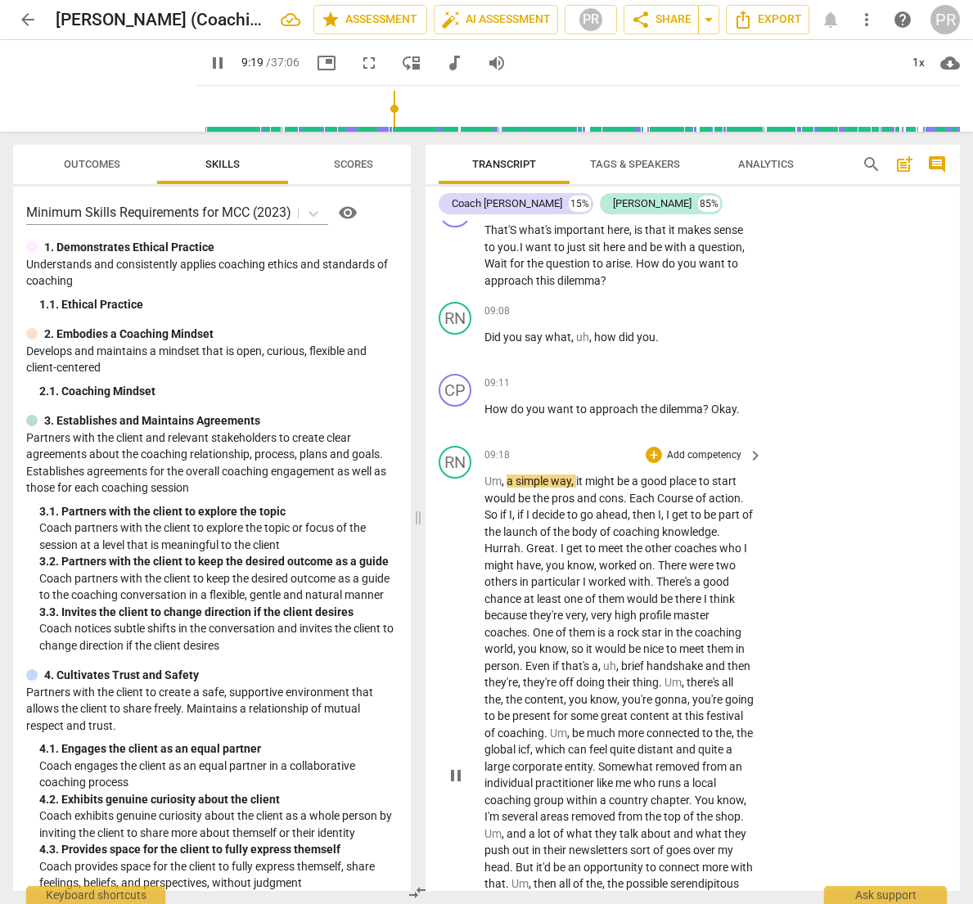
scroll to position [2868, 0]
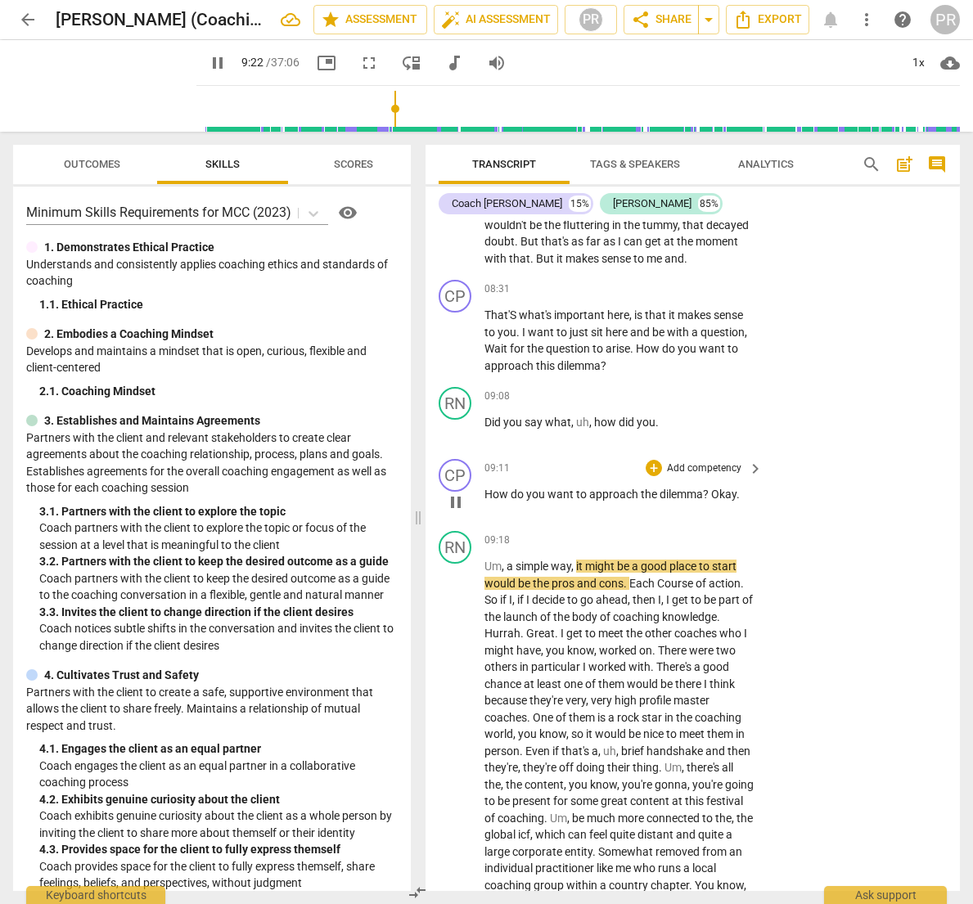
click at [698, 462] on p "Add competency" at bounding box center [704, 469] width 78 height 15
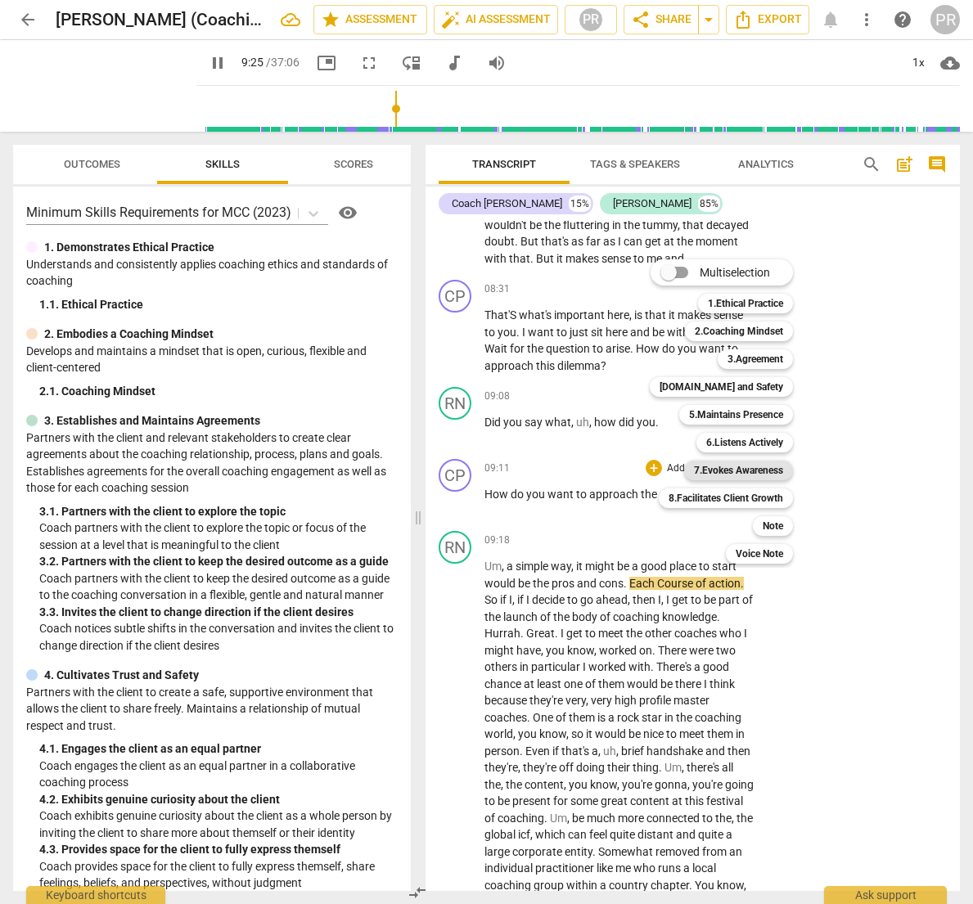
click at [741, 464] on b "7.Evokes Awareness" at bounding box center [738, 471] width 89 height 20
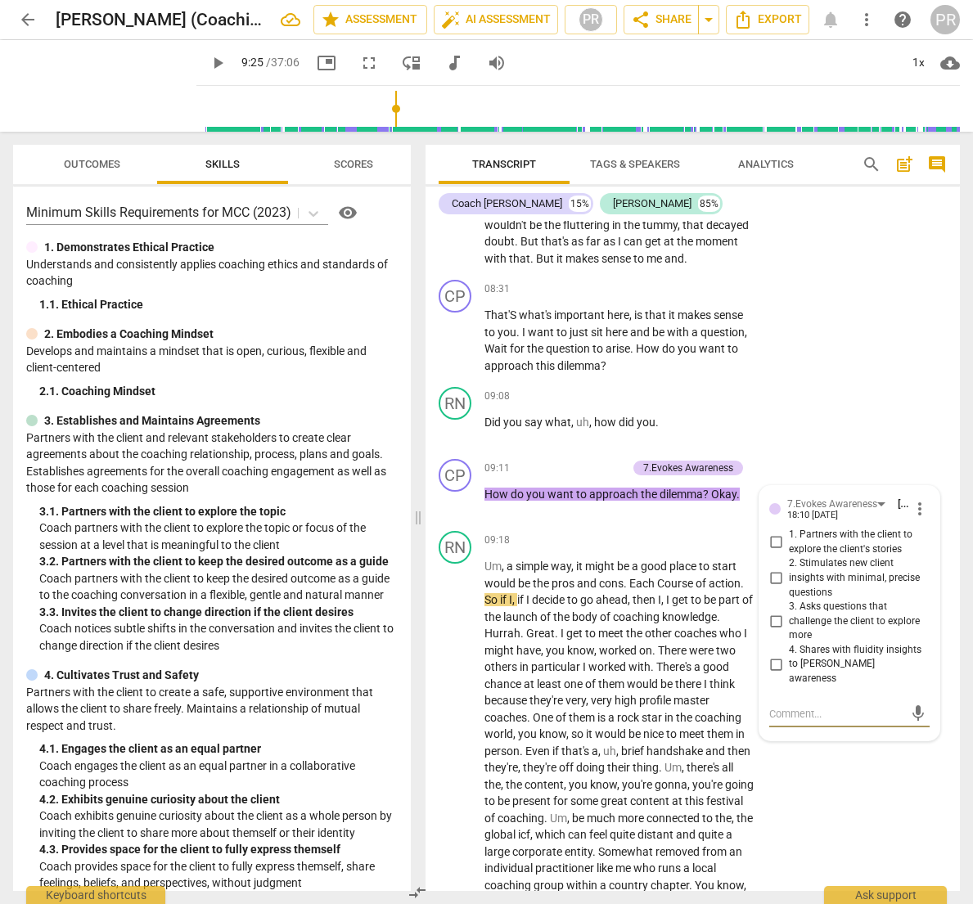
click at [208, 62] on span "play_arrow" at bounding box center [218, 63] width 20 height 20
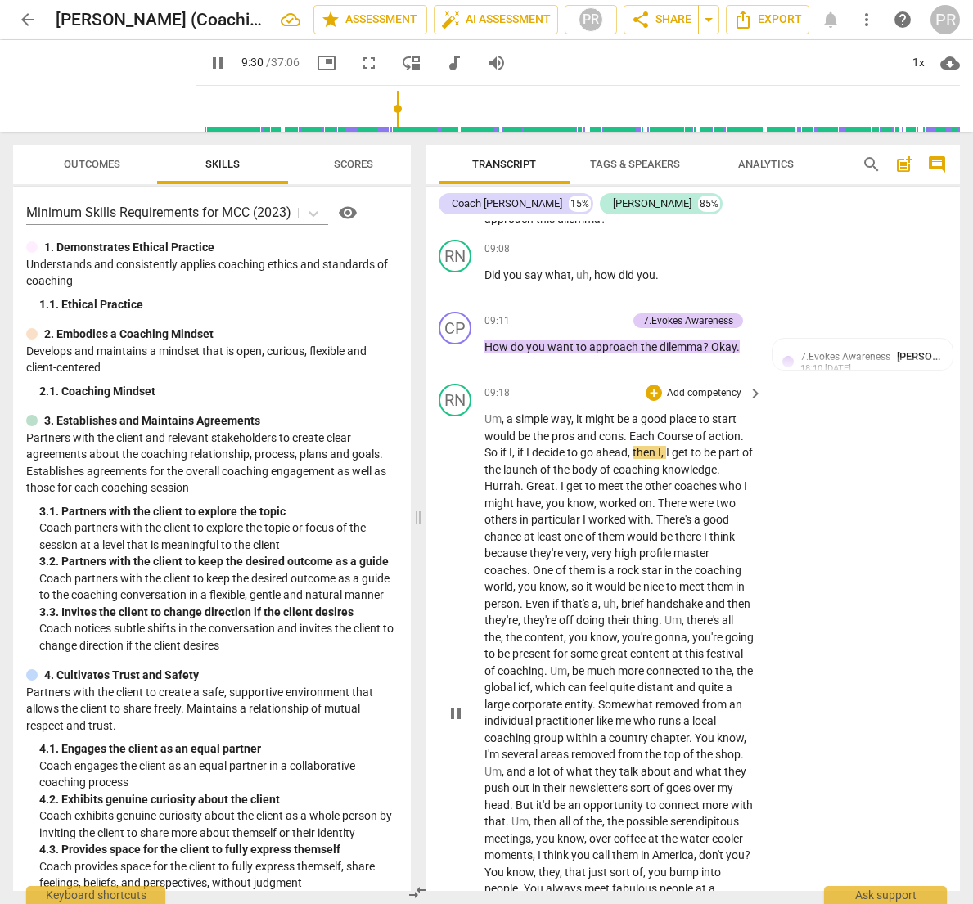
scroll to position [3025, 0]
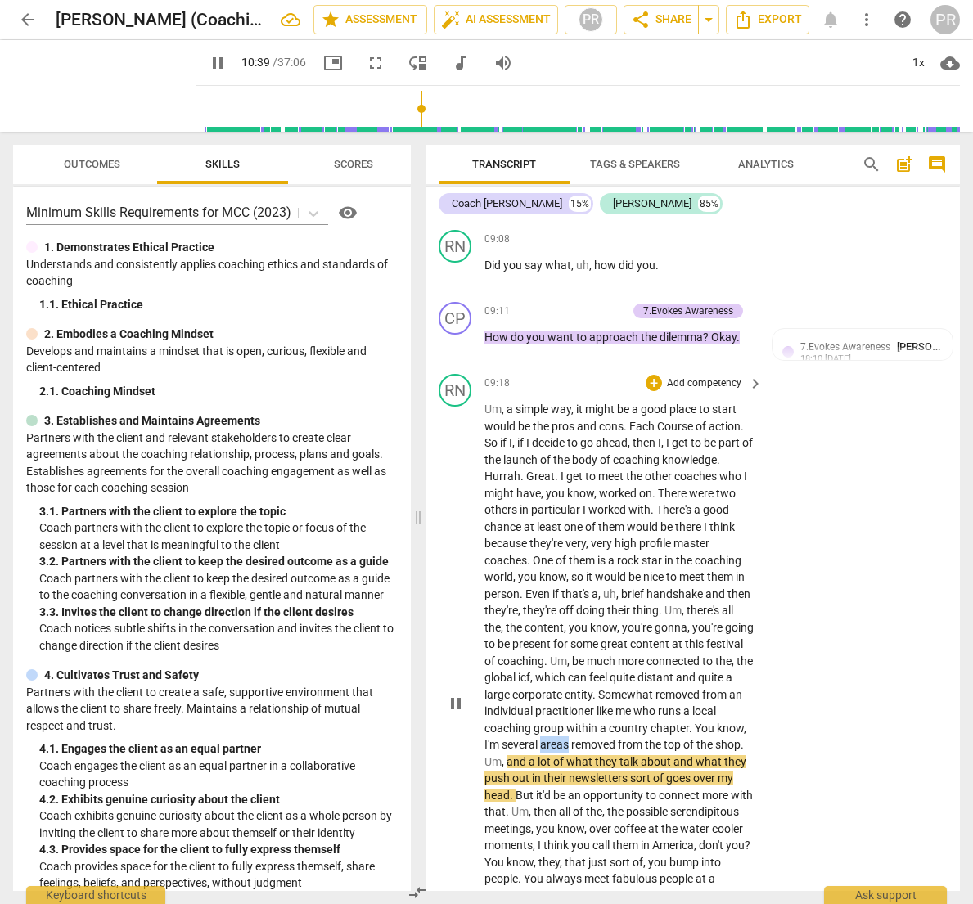
drag, startPoint x: 602, startPoint y: 679, endPoint x: 575, endPoint y: 679, distance: 27.0
click at [571, 738] on span "areas" at bounding box center [555, 744] width 31 height 13
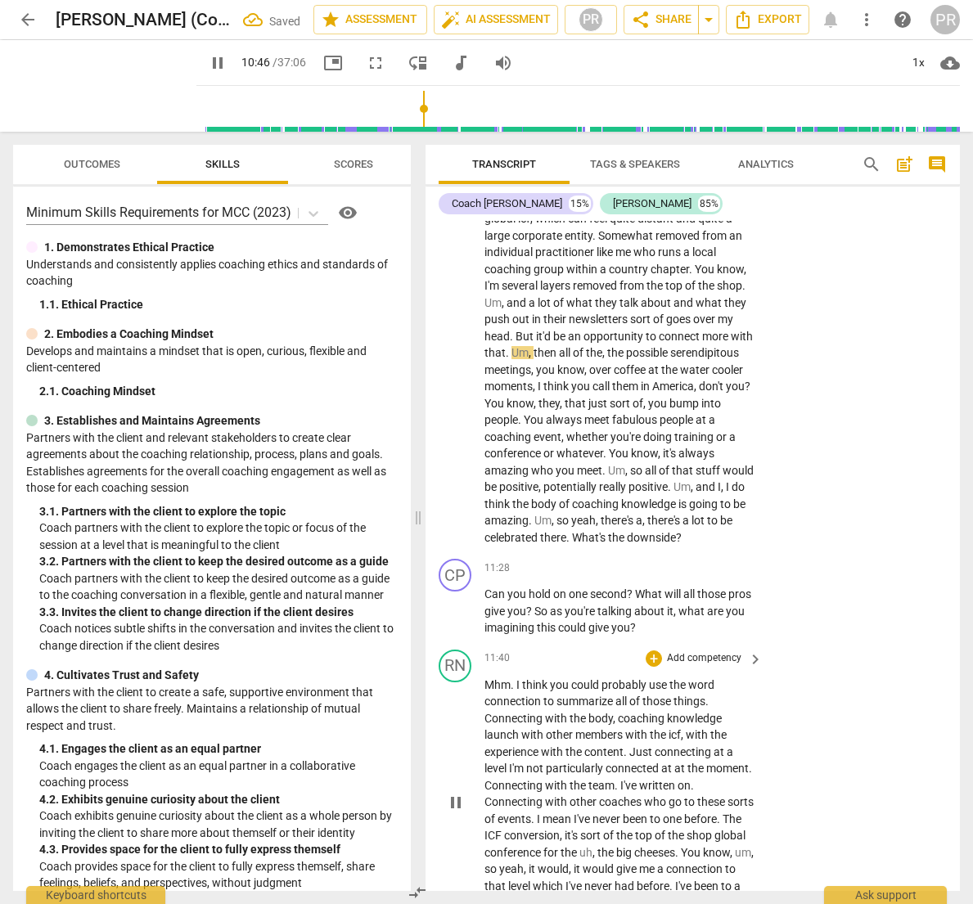
scroll to position [3485, 0]
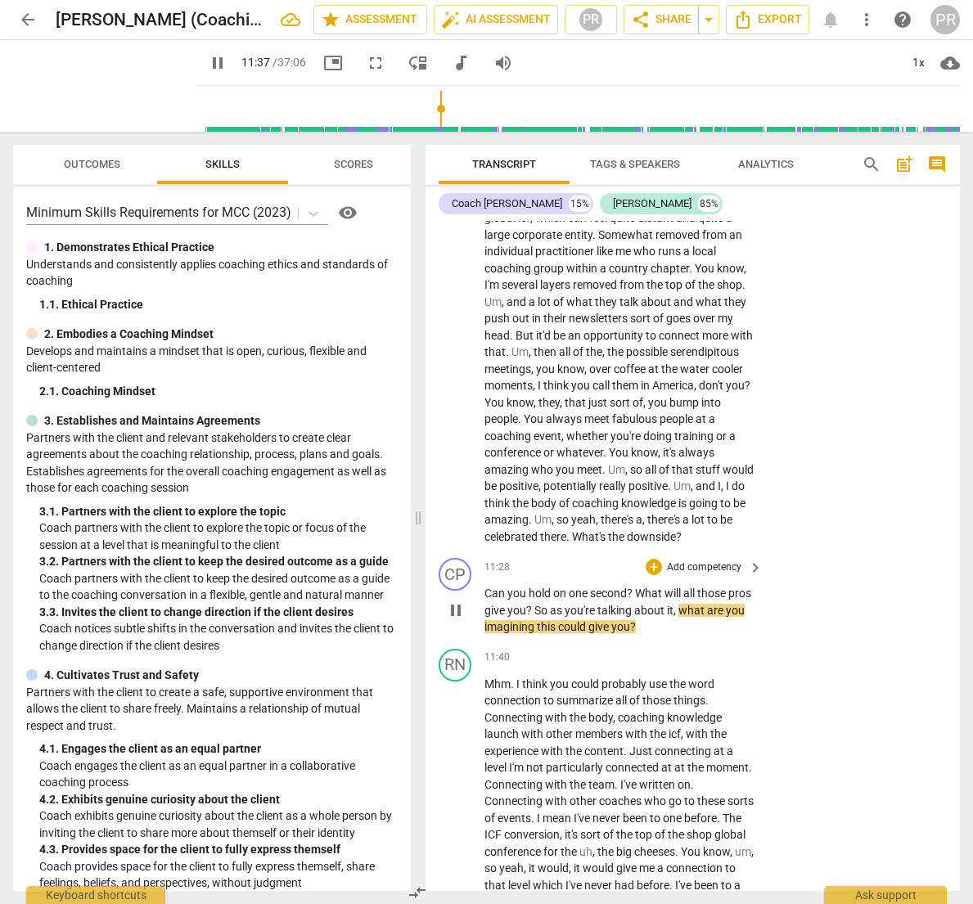
click at [720, 561] on p "Add competency" at bounding box center [704, 568] width 78 height 15
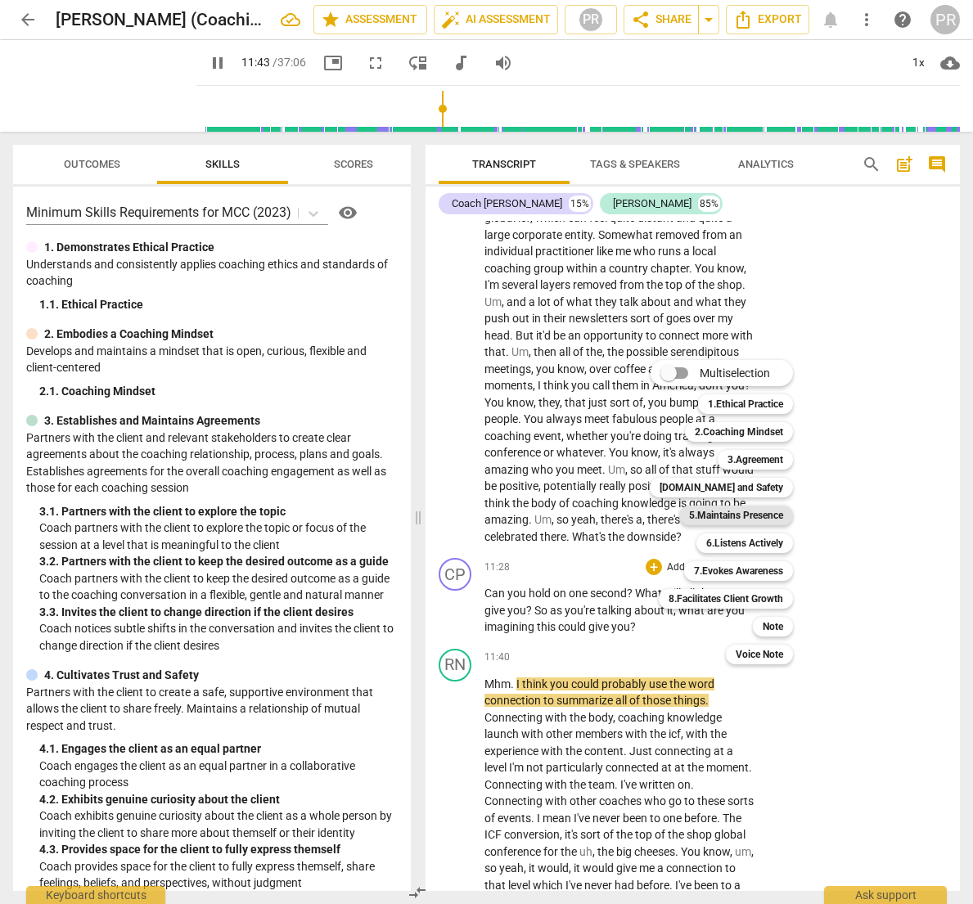
click at [730, 512] on b "5.Maintains Presence" at bounding box center [736, 516] width 94 height 20
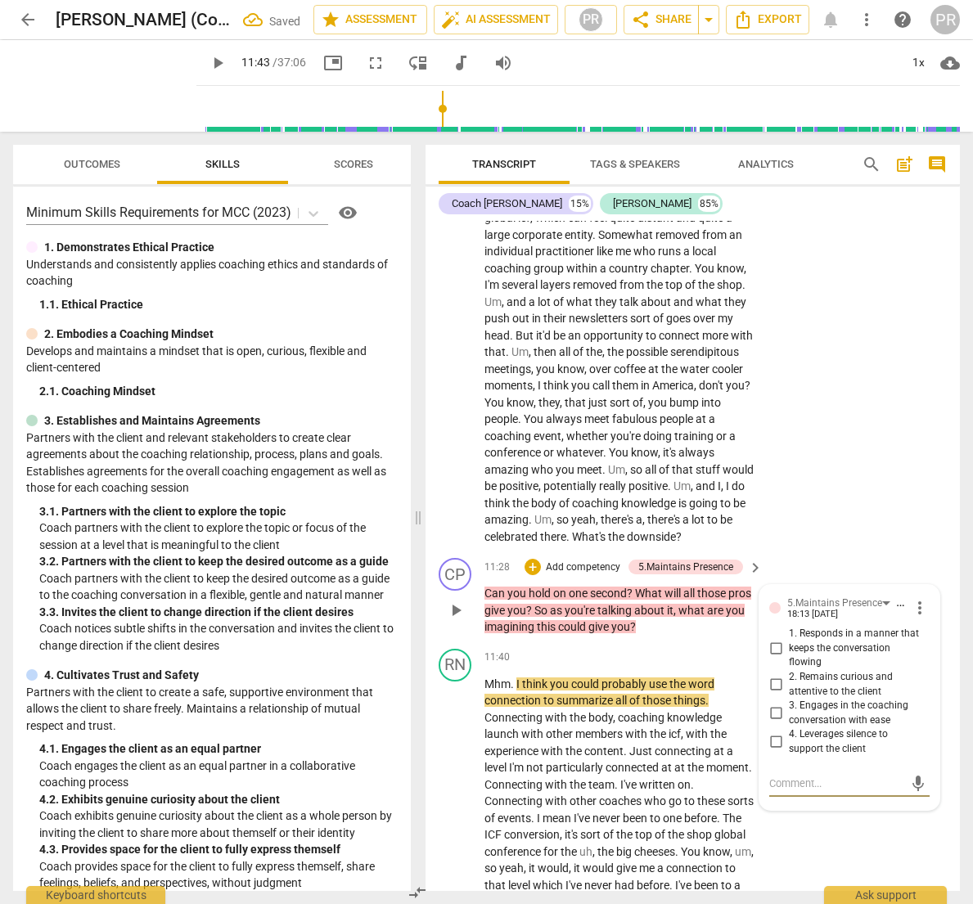
scroll to position [0, 0]
click at [772, 675] on input "2. Remains curious and attentive to the client" at bounding box center [776, 685] width 26 height 20
click at [788, 776] on textarea at bounding box center [836, 784] width 134 height 16
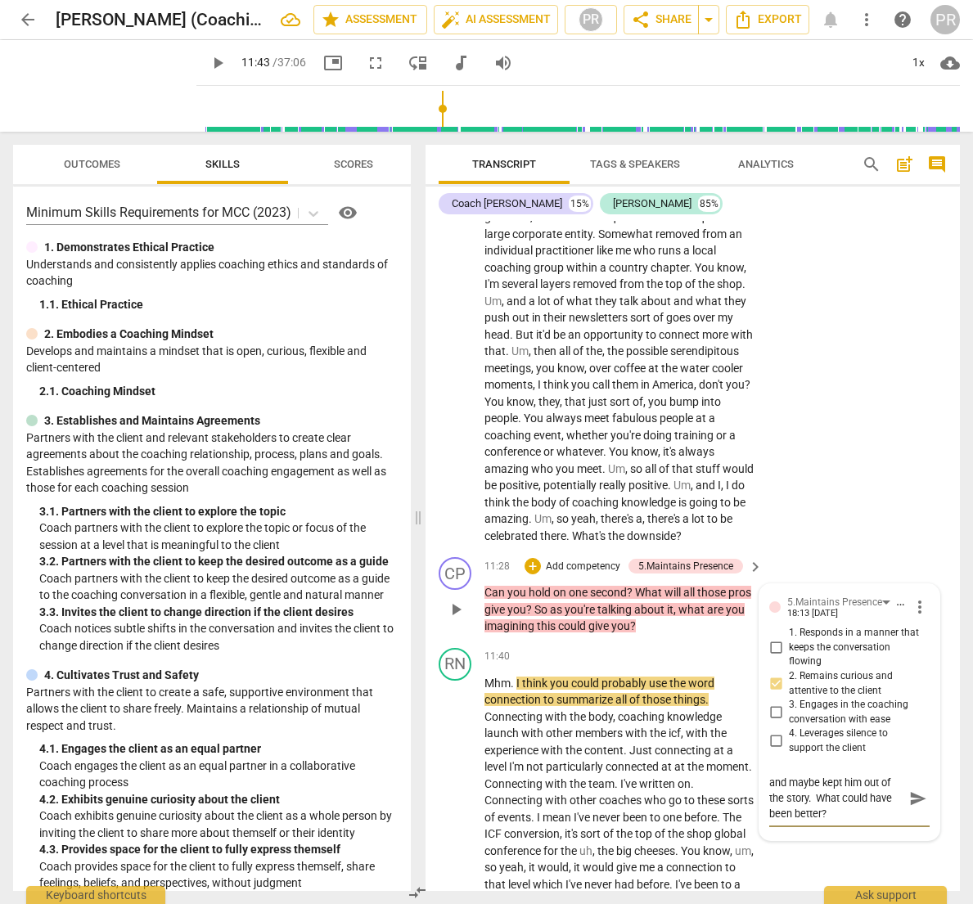
scroll to position [3488, 0]
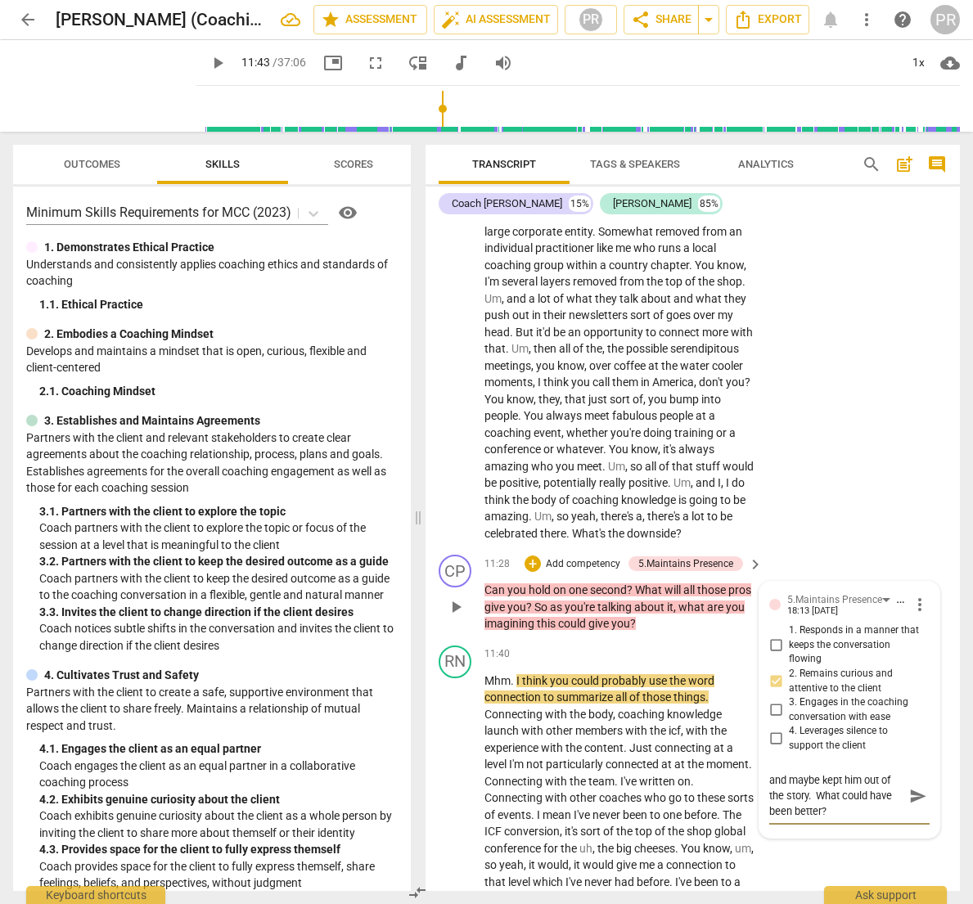
click at [909, 787] on span "send" at bounding box center [918, 796] width 18 height 18
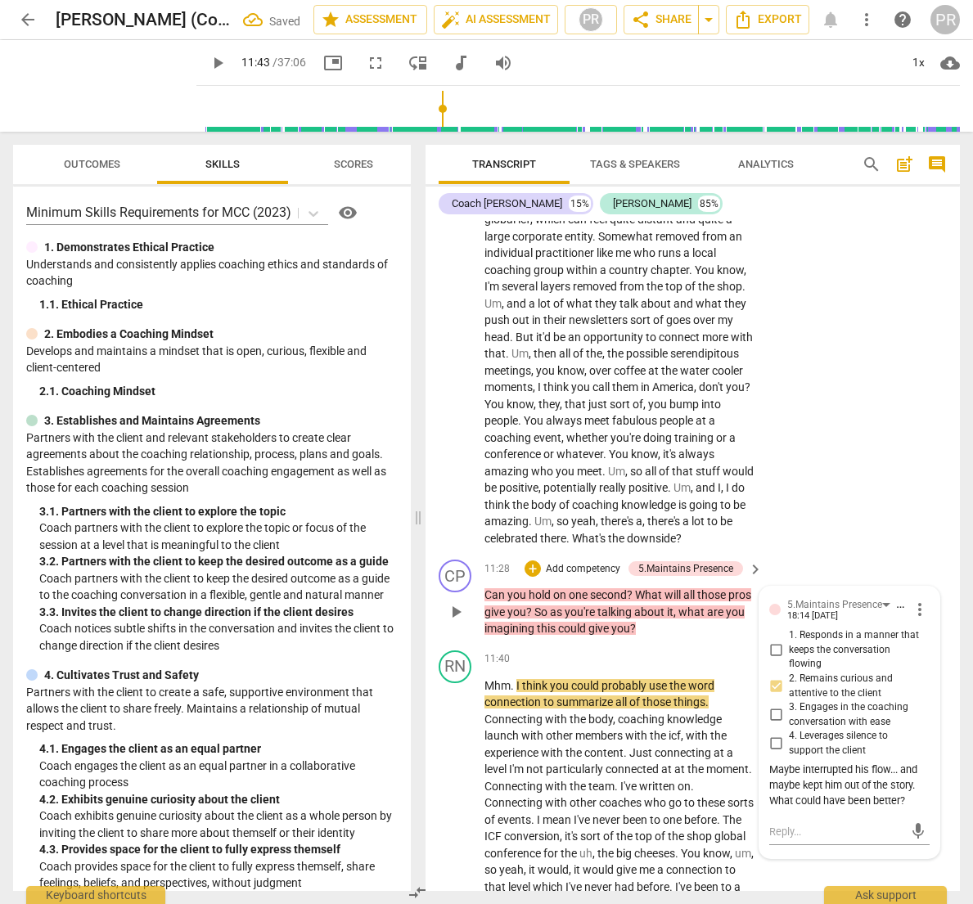
scroll to position [3480, 0]
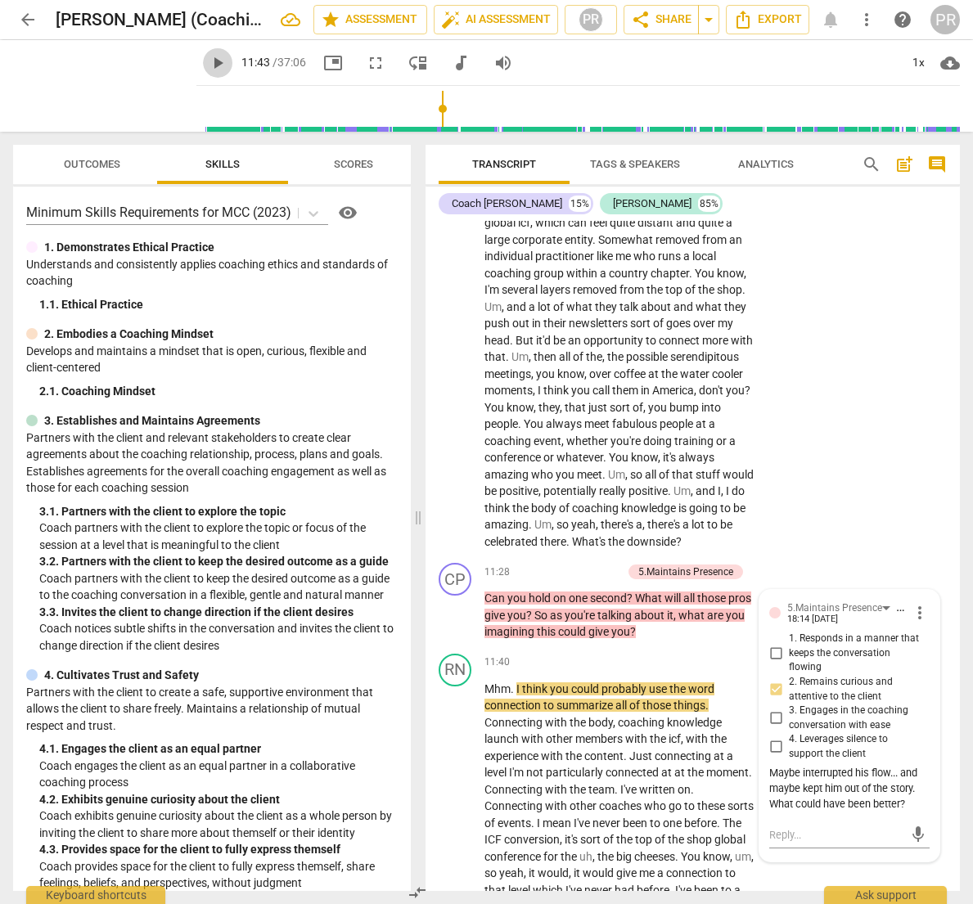
click at [208, 63] on span "play_arrow" at bounding box center [218, 63] width 20 height 20
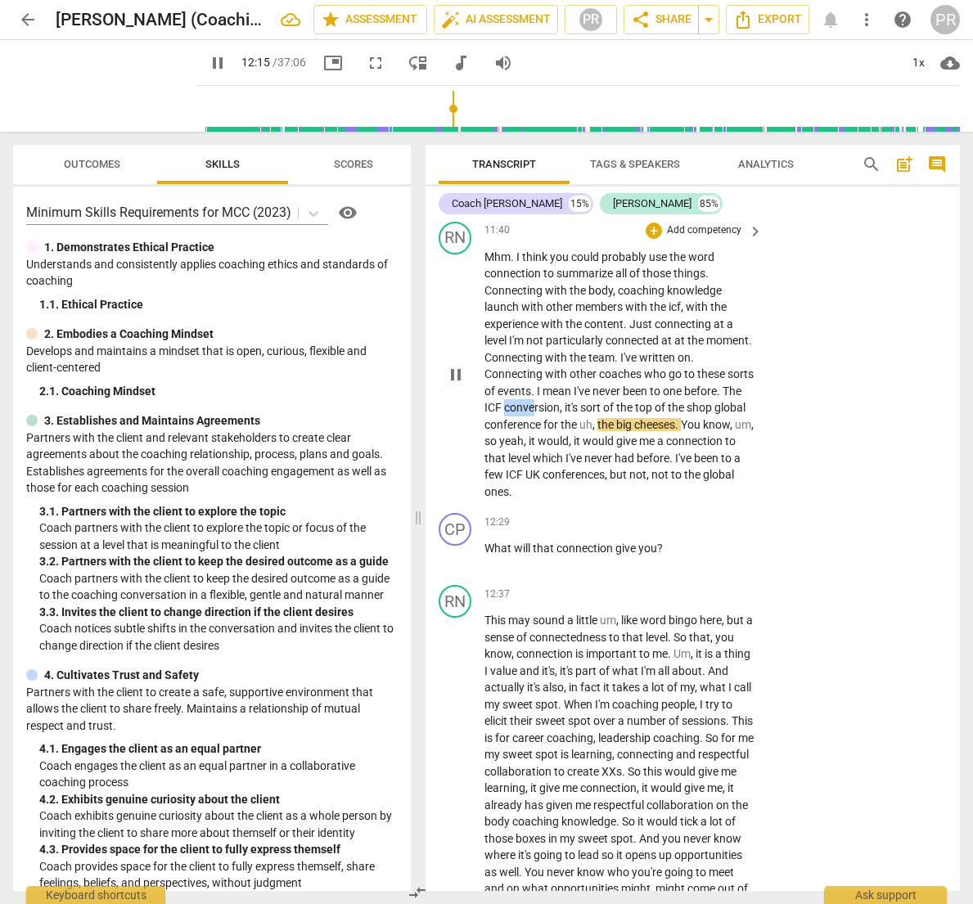
scroll to position [3914, 0]
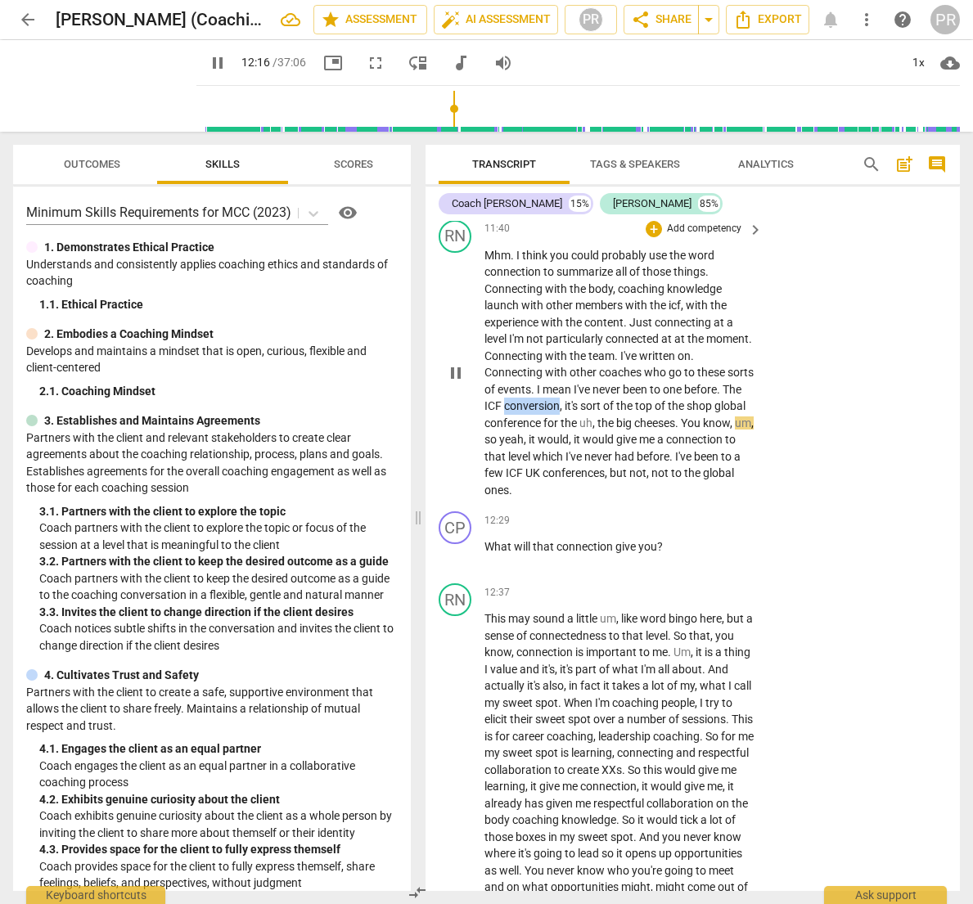
drag, startPoint x: 566, startPoint y: 347, endPoint x: 620, endPoint y: 347, distance: 54.8
click at [620, 347] on p "Mhm . I think you could probably use the word connection to summarize all of th…" at bounding box center [620, 373] width 270 height 252
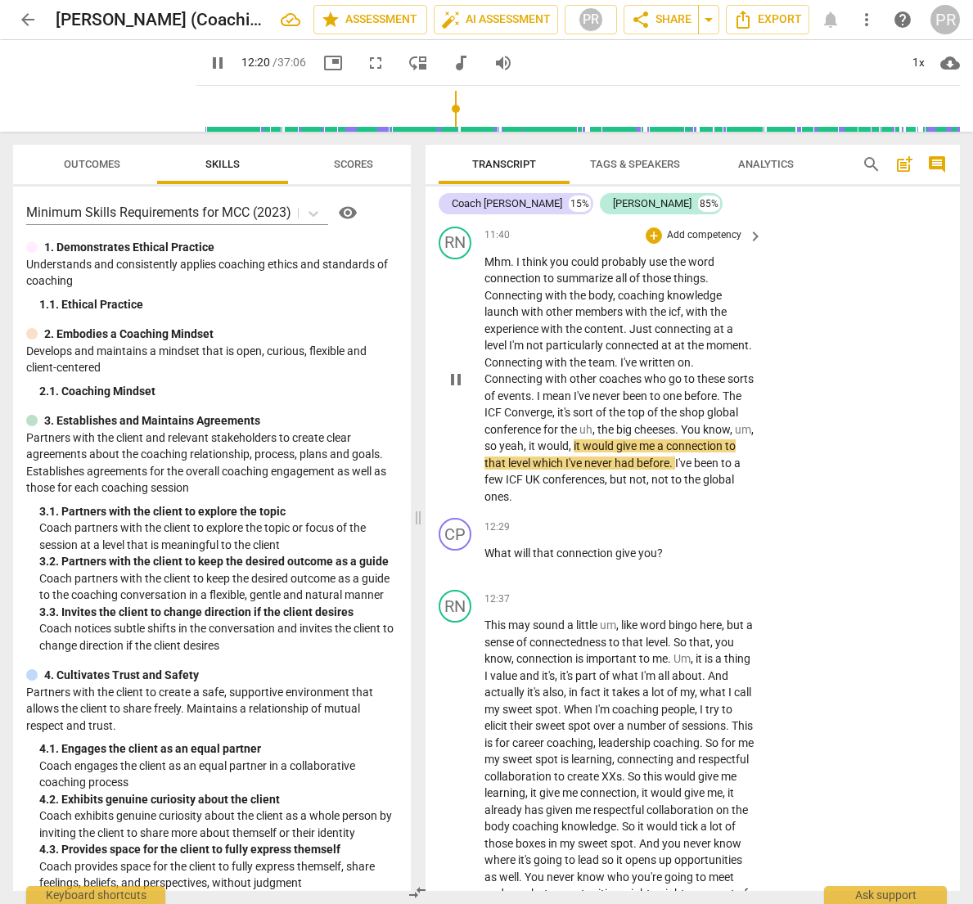
scroll to position [3908, 0]
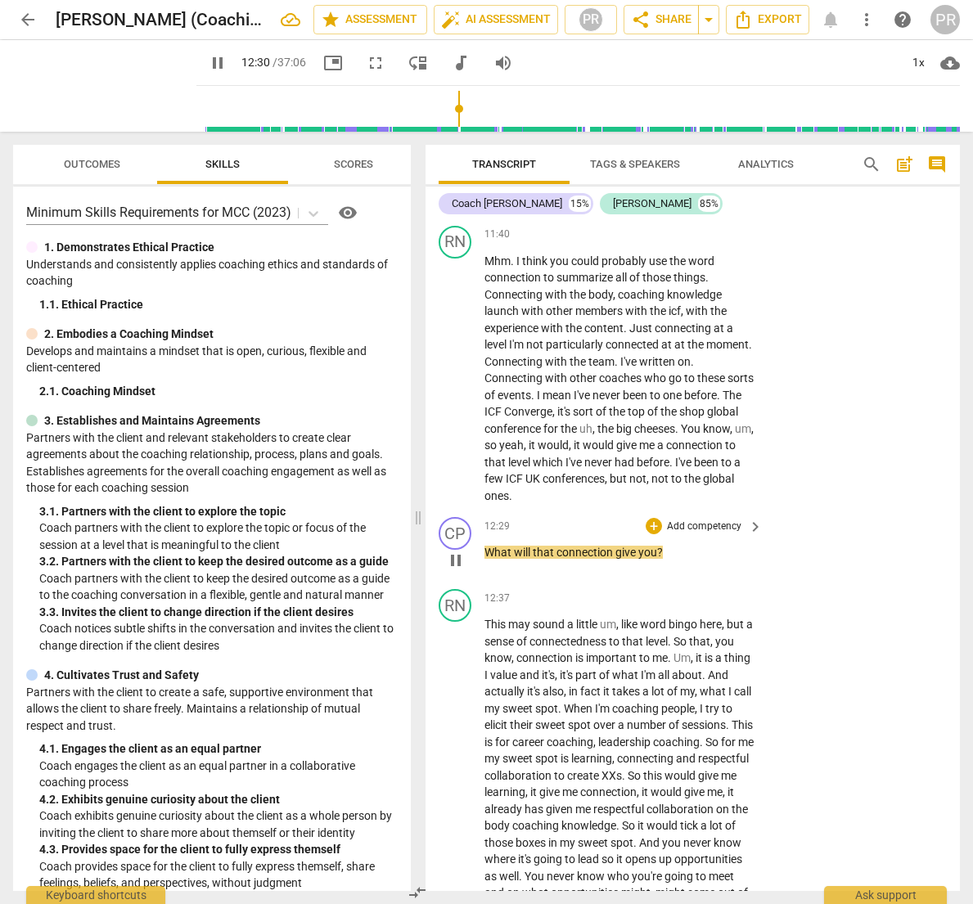
click at [699, 520] on p "Add competency" at bounding box center [704, 527] width 78 height 15
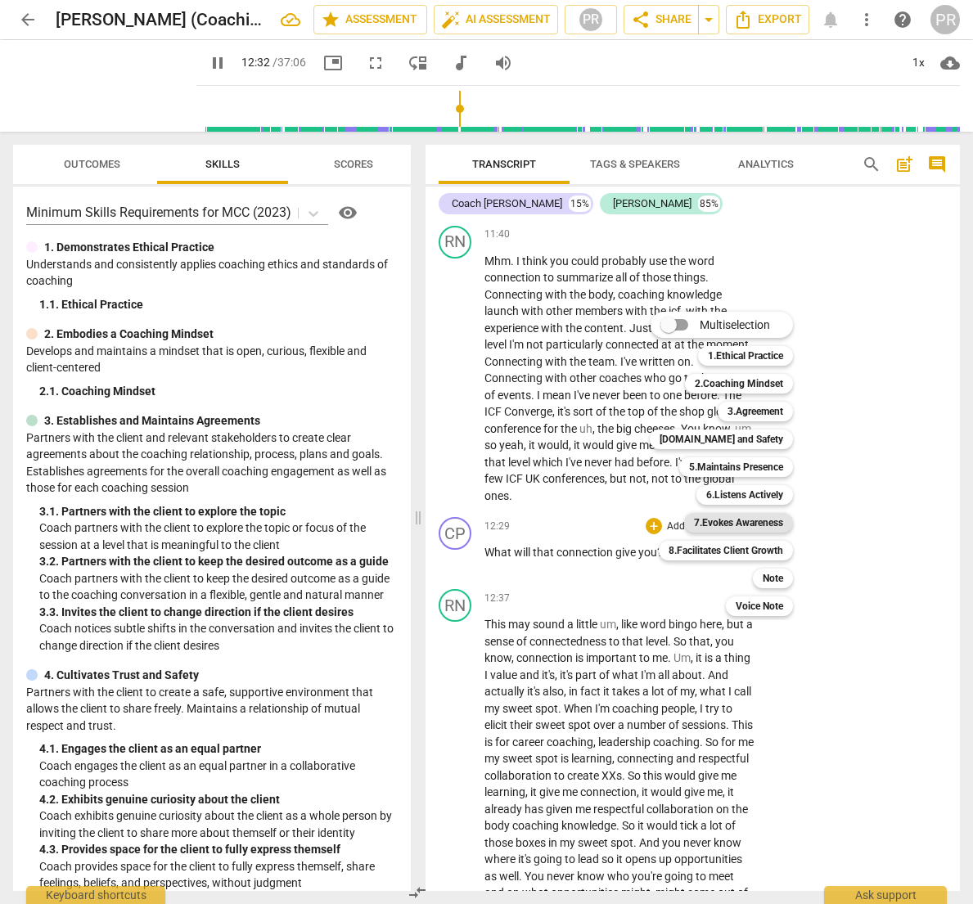
click at [758, 525] on b "7.Evokes Awareness" at bounding box center [738, 523] width 89 height 20
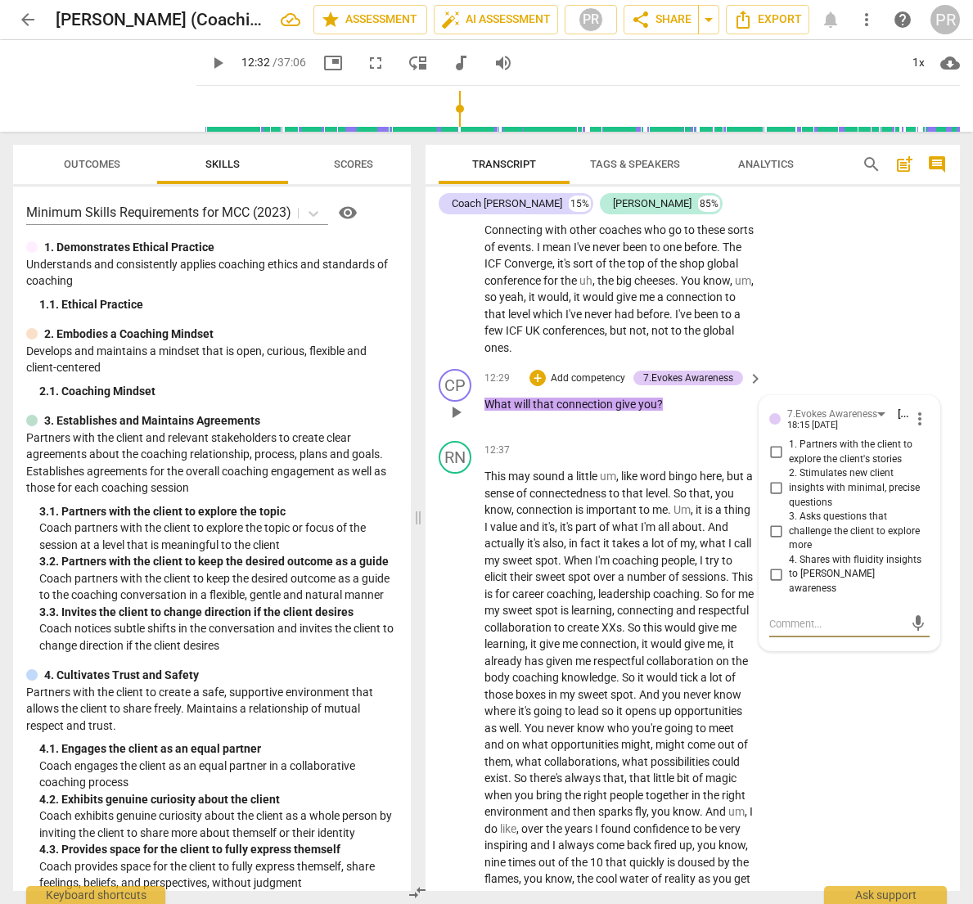
scroll to position [4057, 0]
click at [775, 442] on input "1. Partners with the client to explore the client's stories" at bounding box center [776, 452] width 26 height 20
click at [772, 478] on input "2. Stimulates new client insights with minimal, precise questions" at bounding box center [776, 488] width 26 height 20
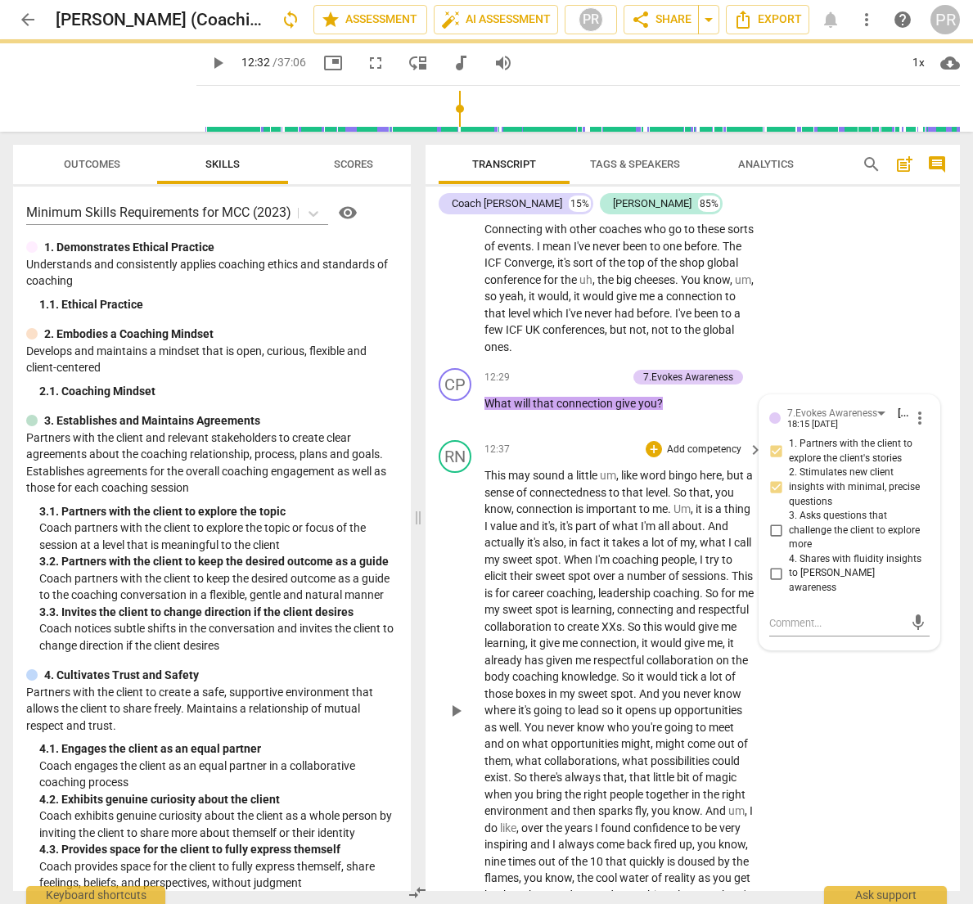
click at [866, 579] on div "RN play_arrow pause 12:37 + Add competency keyboard_arrow_right This may sound …" at bounding box center [693, 697] width 534 height 527
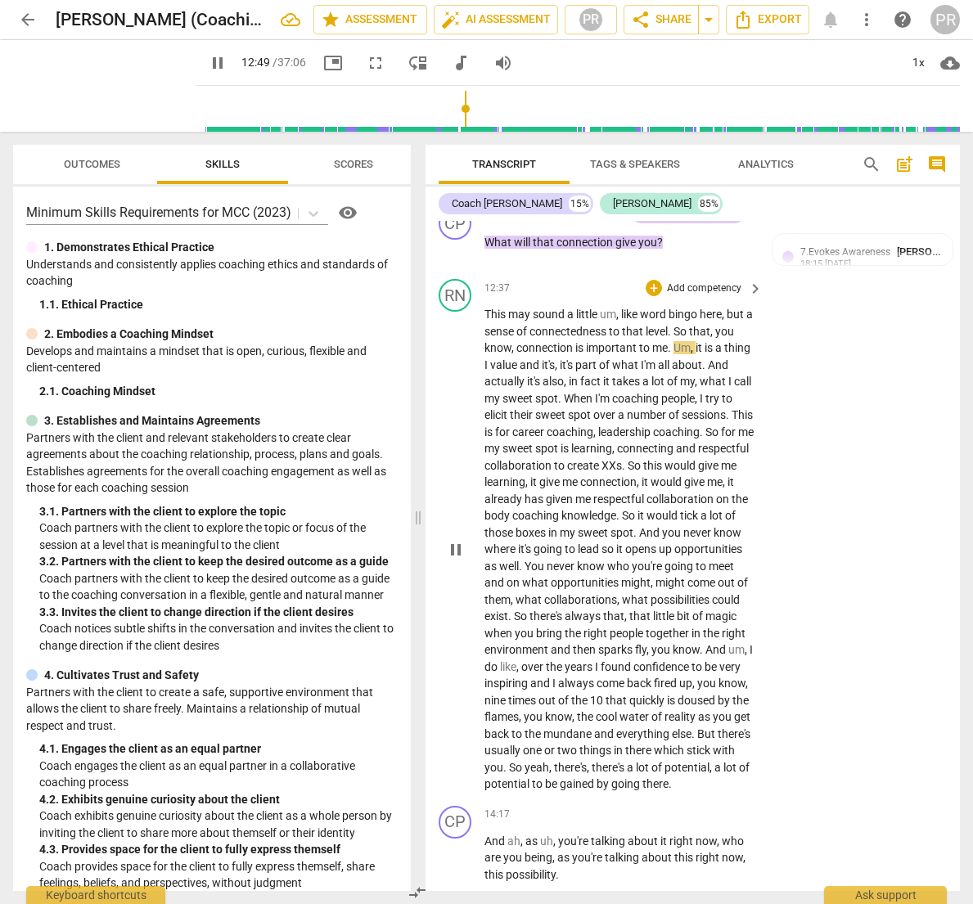
scroll to position [4226, 0]
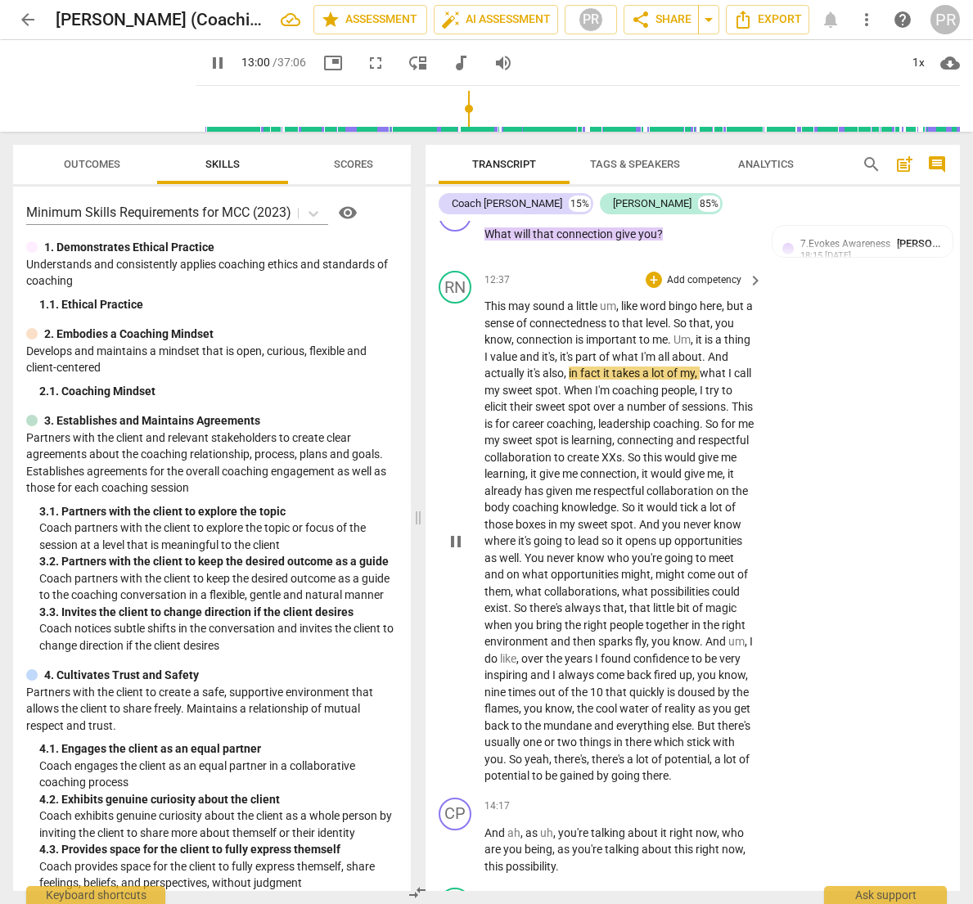
click at [674, 333] on span "." at bounding box center [671, 339] width 6 height 13
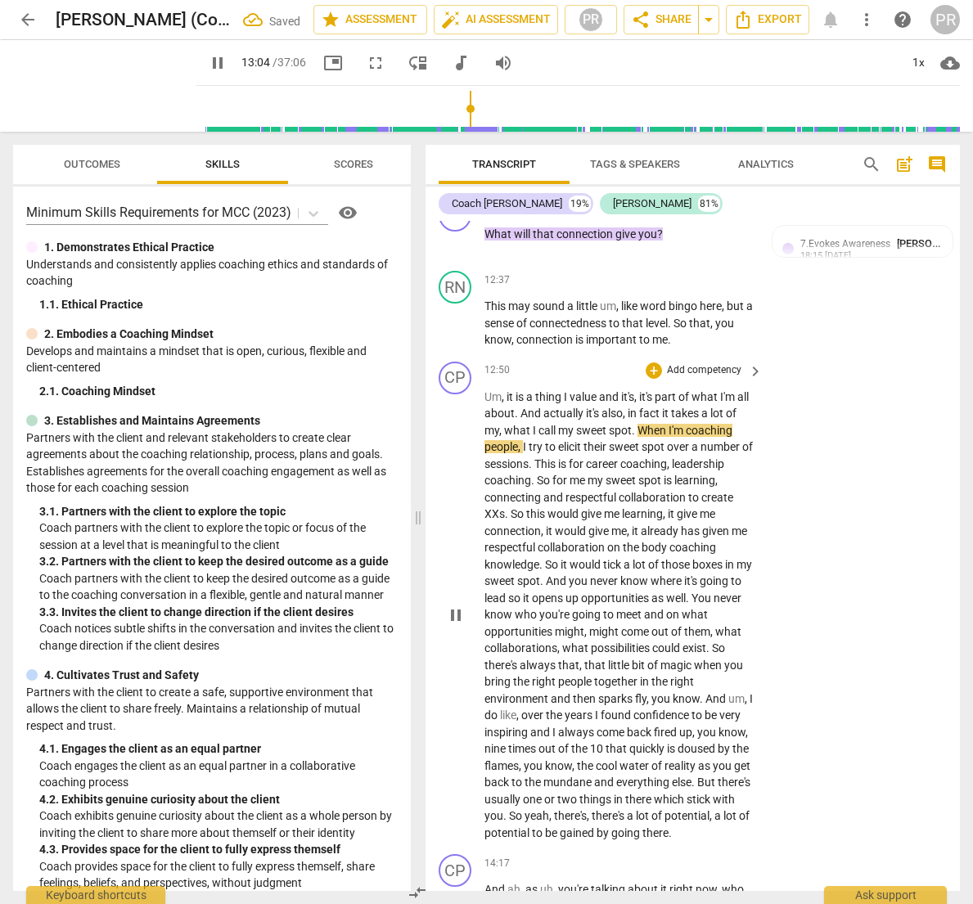
click at [507, 390] on span "it" at bounding box center [511, 396] width 9 height 13
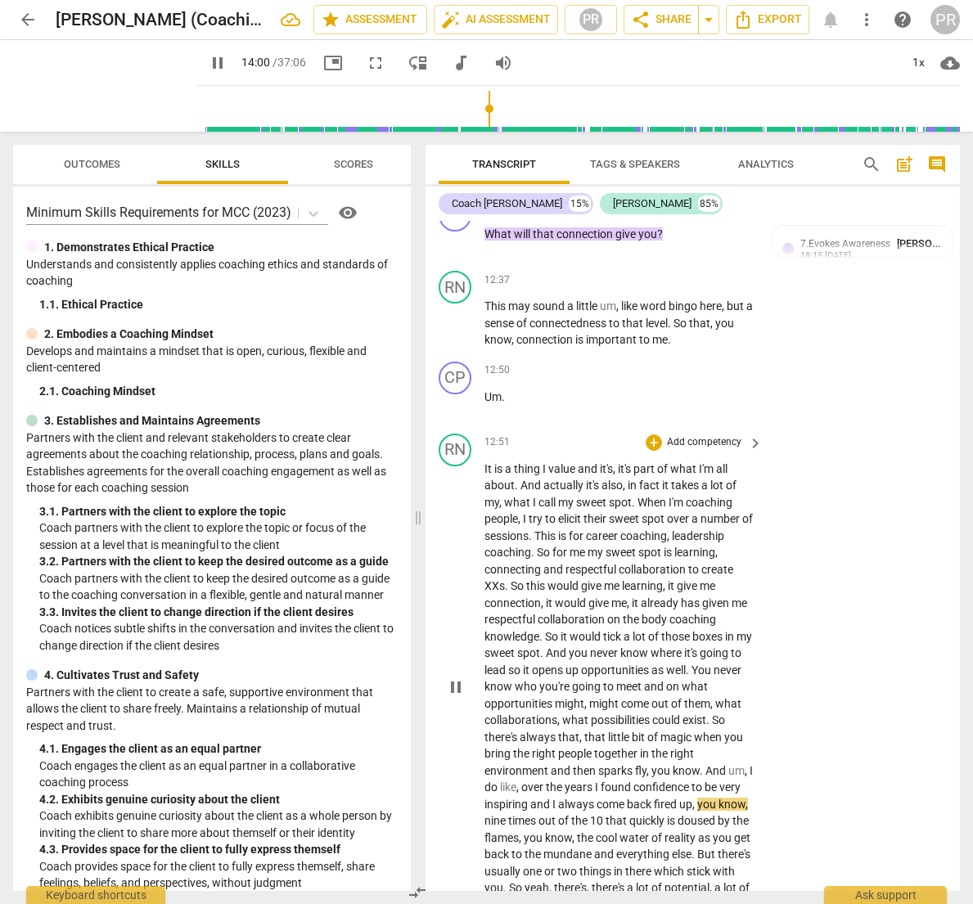
click at [673, 781] on span "confidence" at bounding box center [662, 787] width 58 height 13
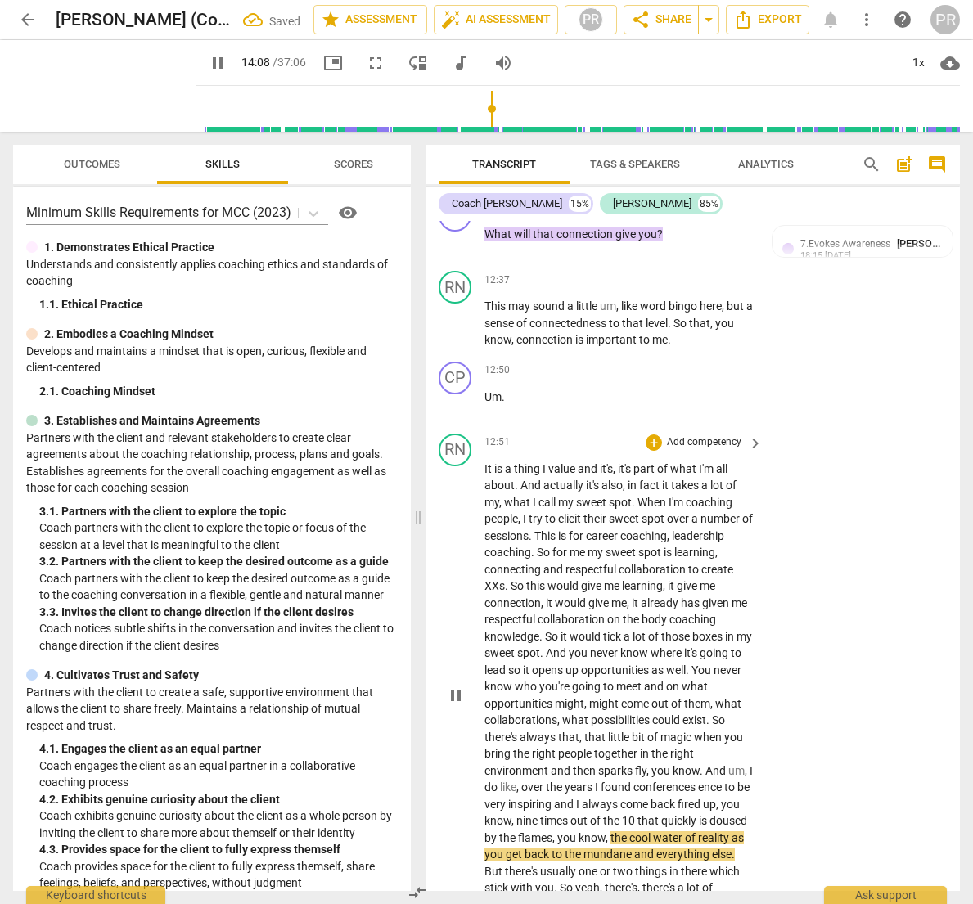
scroll to position [0, 1]
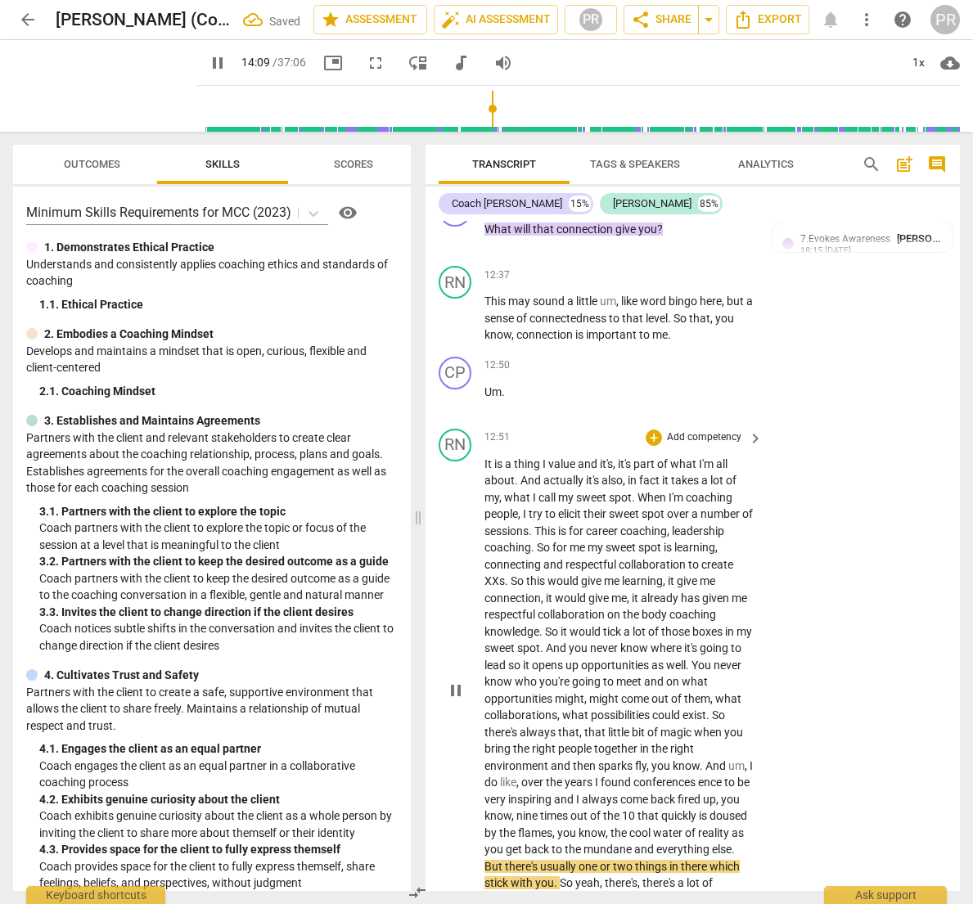
click at [724, 776] on span "conferences ence" at bounding box center [678, 782] width 91 height 13
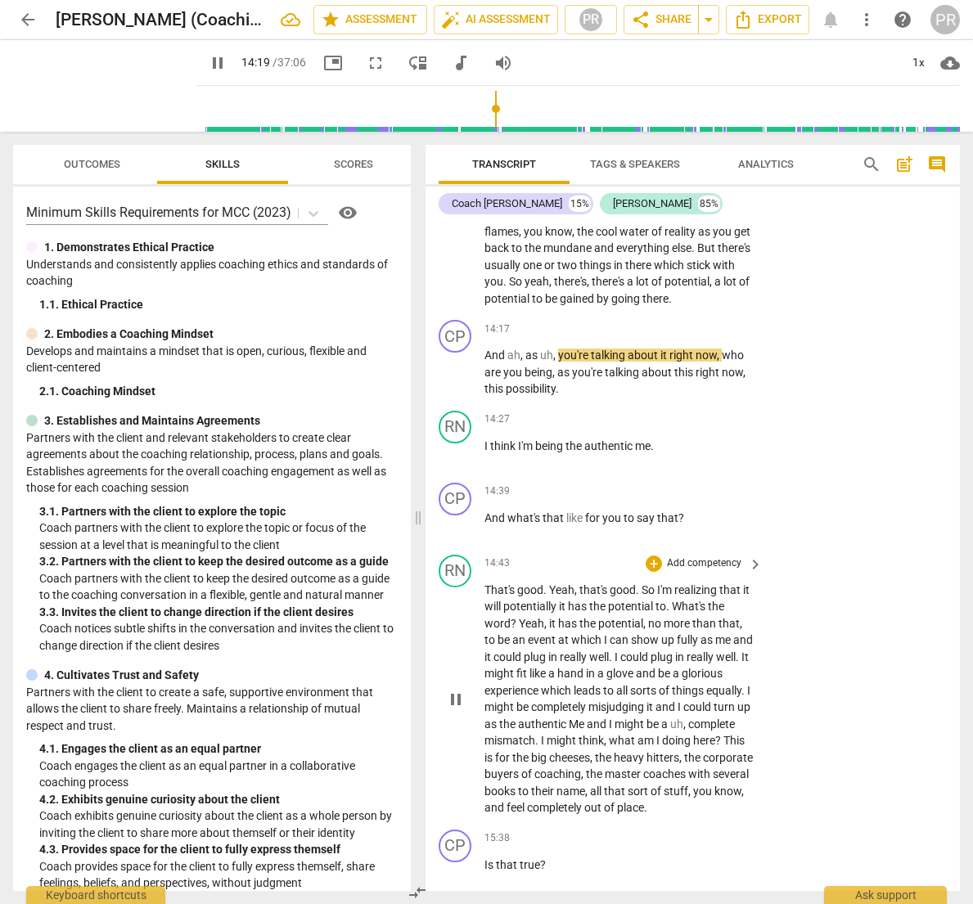
scroll to position [4834, 0]
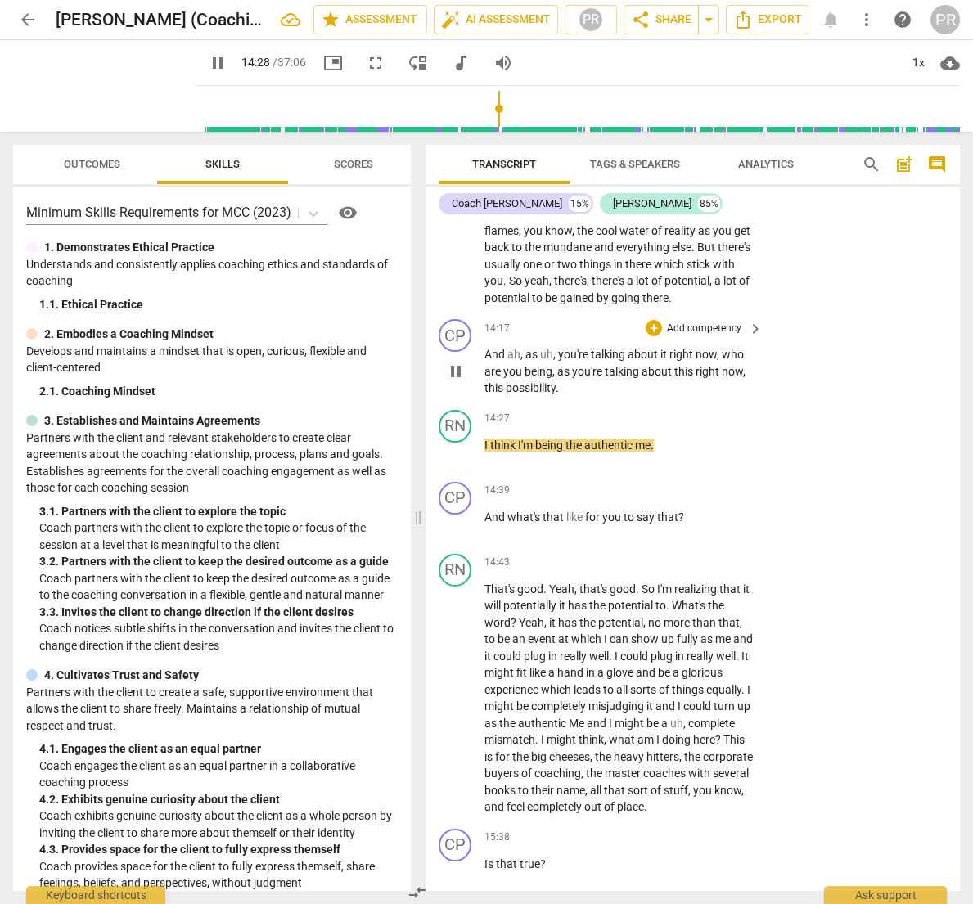
click at [729, 322] on p "Add competency" at bounding box center [704, 329] width 78 height 15
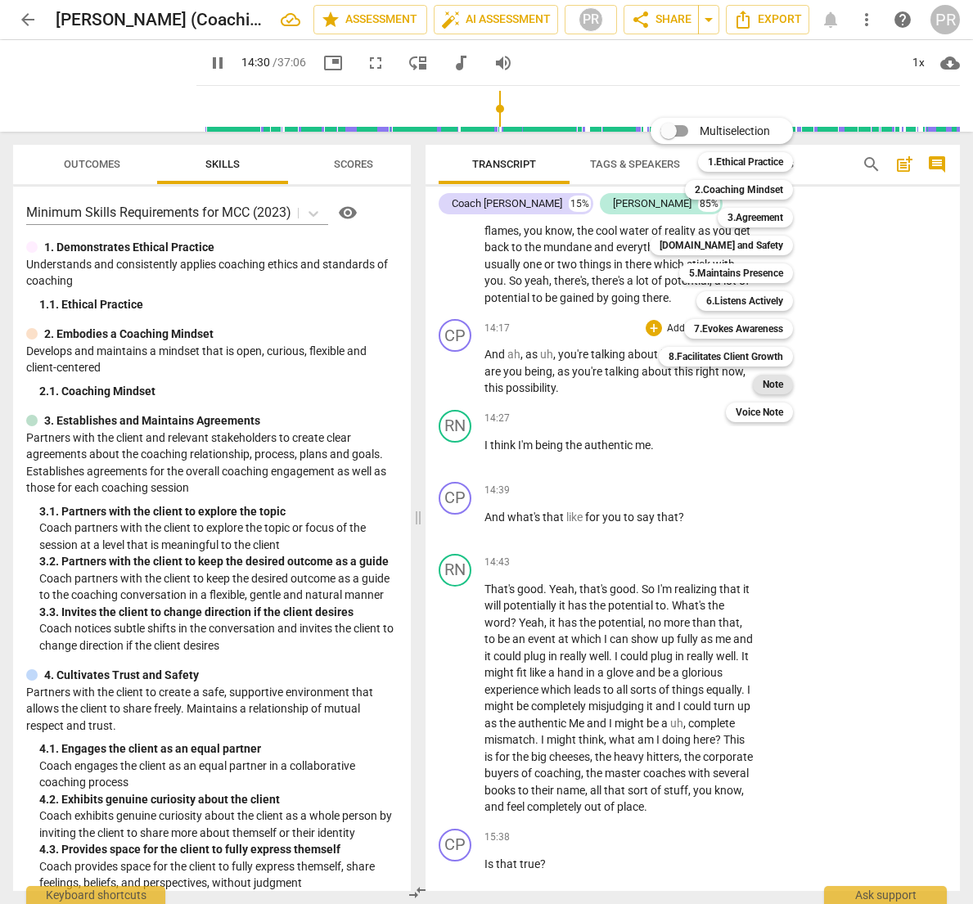
click at [776, 382] on b "Note" at bounding box center [773, 385] width 20 height 20
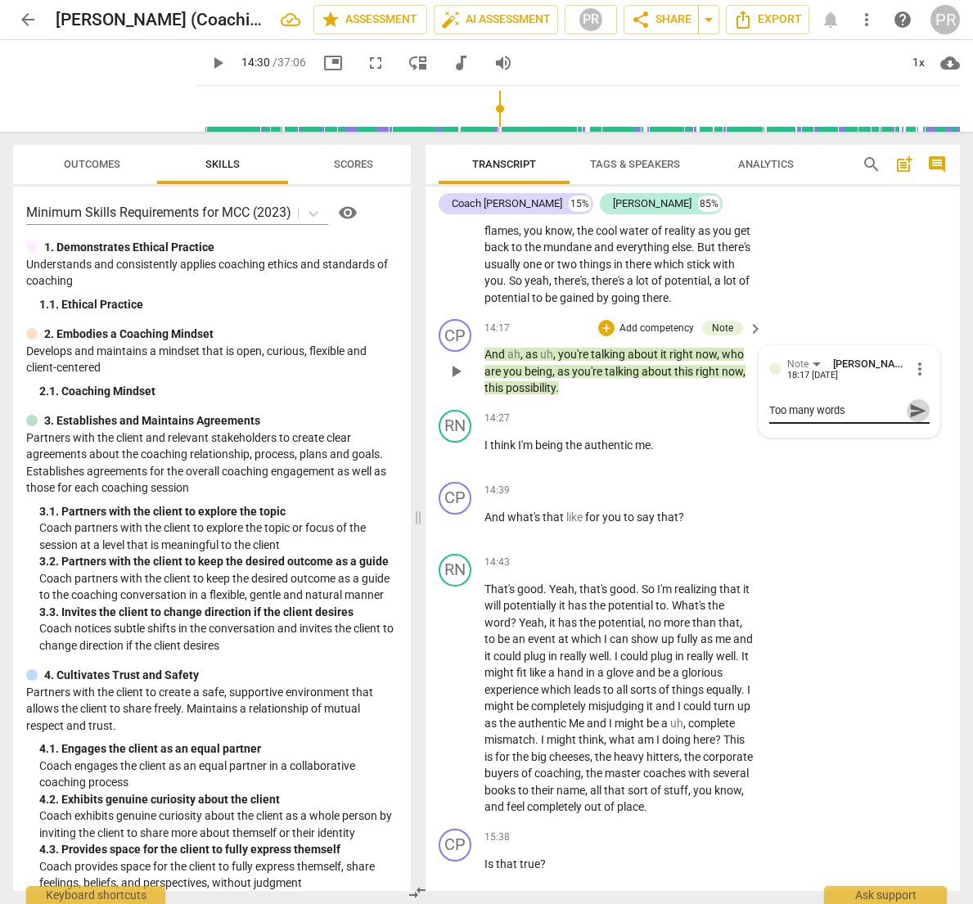
click at [909, 402] on span "send" at bounding box center [918, 411] width 18 height 18
click at [208, 61] on span "play_arrow" at bounding box center [218, 63] width 20 height 20
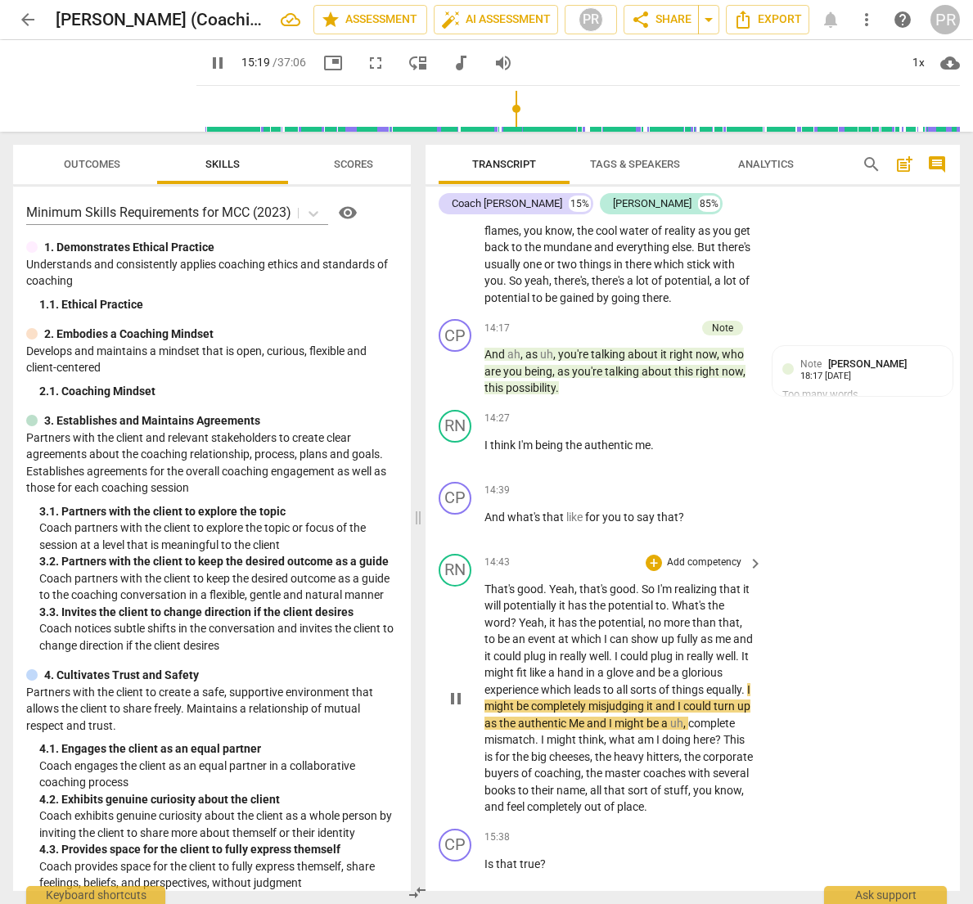
click at [672, 683] on span "things" at bounding box center [689, 689] width 34 height 13
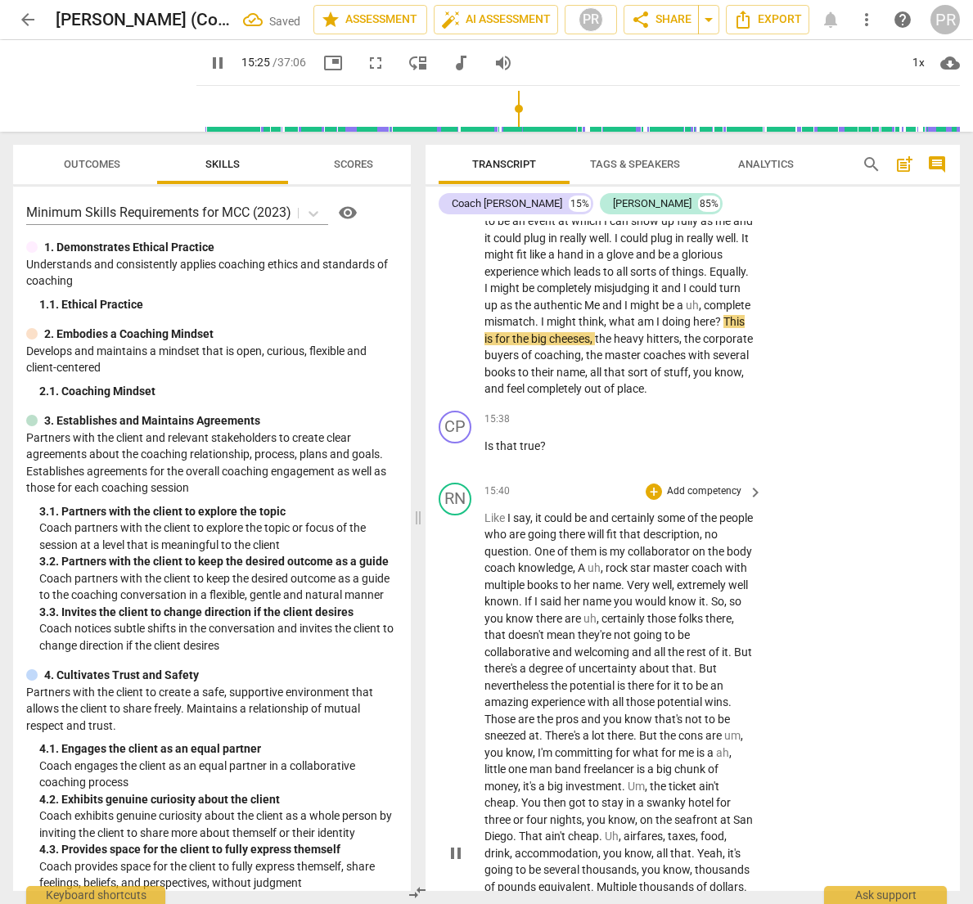
scroll to position [5253, 0]
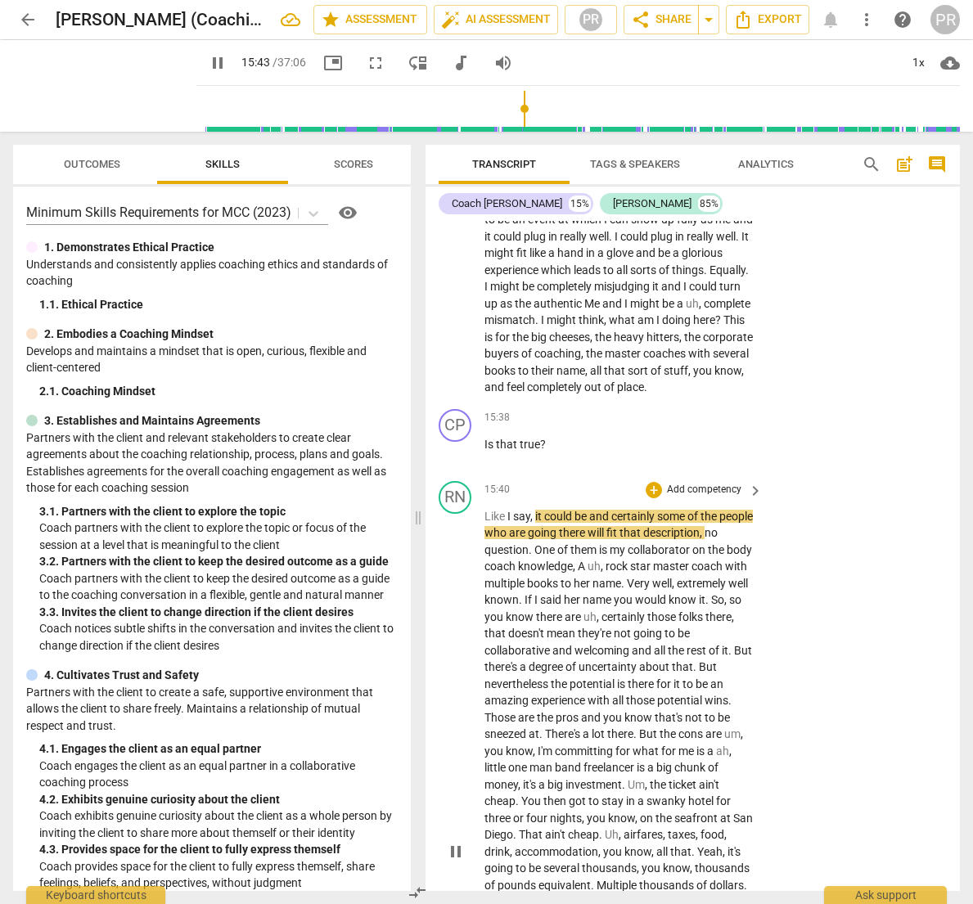
click at [699, 483] on p "Add competency" at bounding box center [704, 490] width 78 height 15
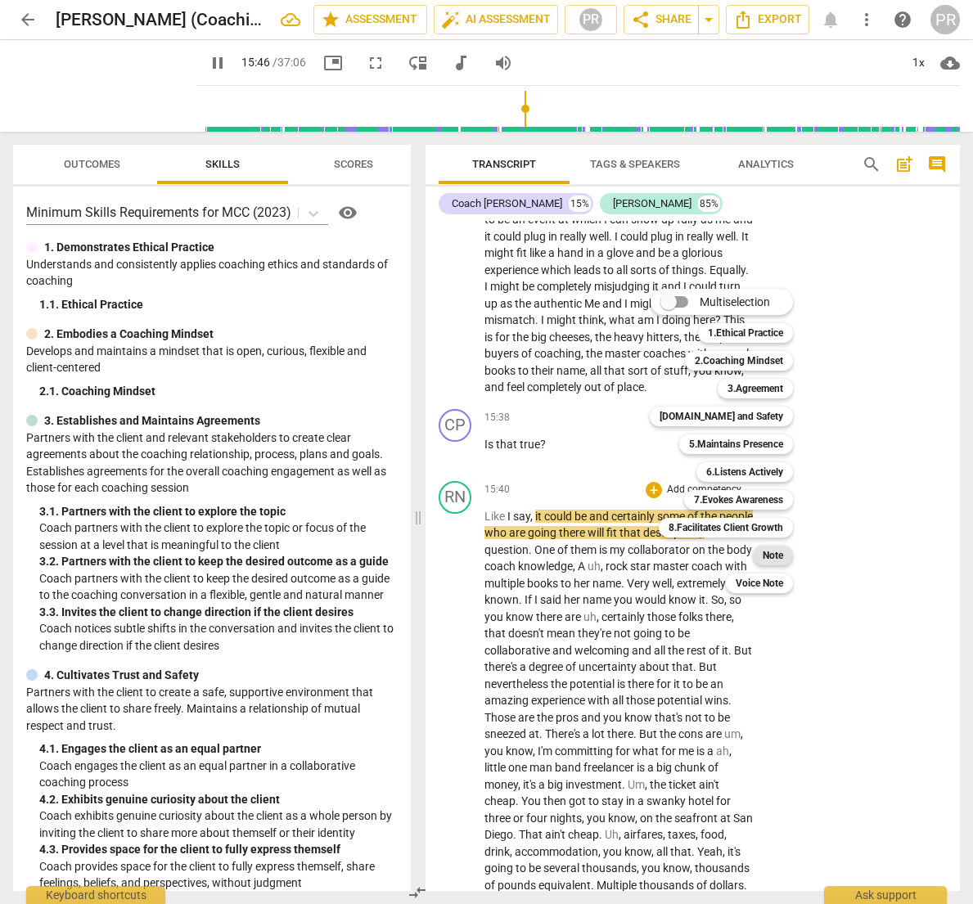
click at [769, 557] on b "Note" at bounding box center [773, 556] width 20 height 20
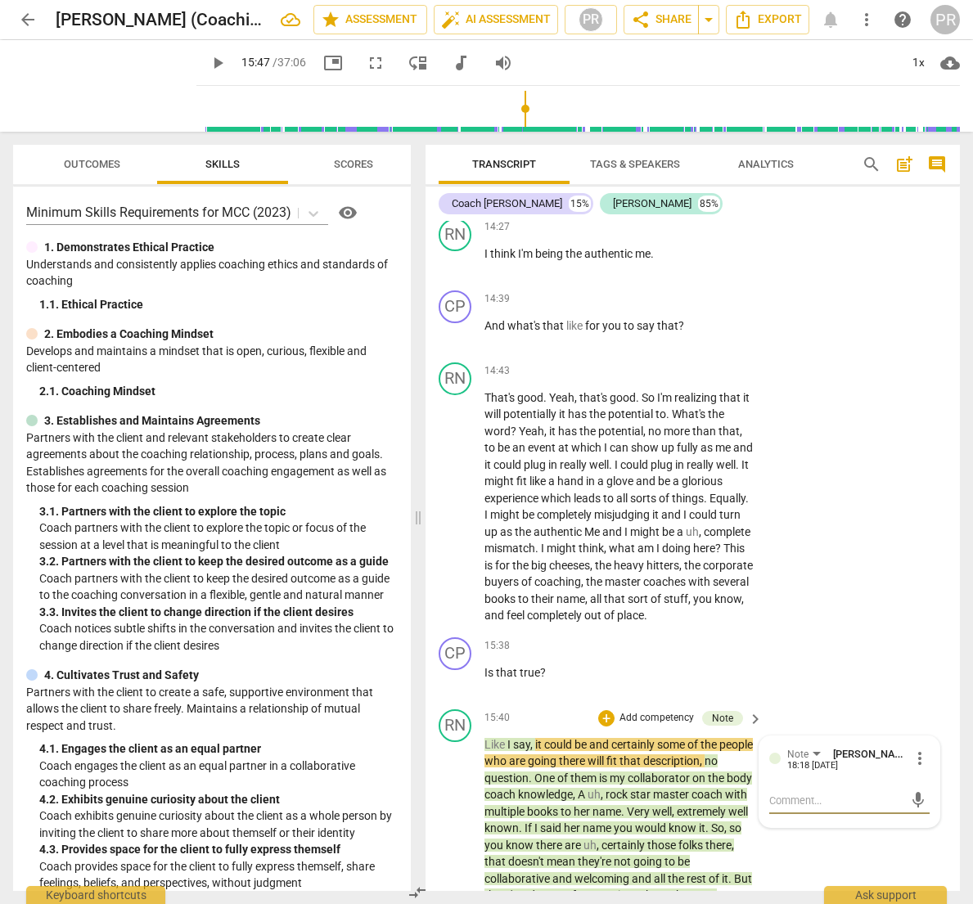
scroll to position [5065, 0]
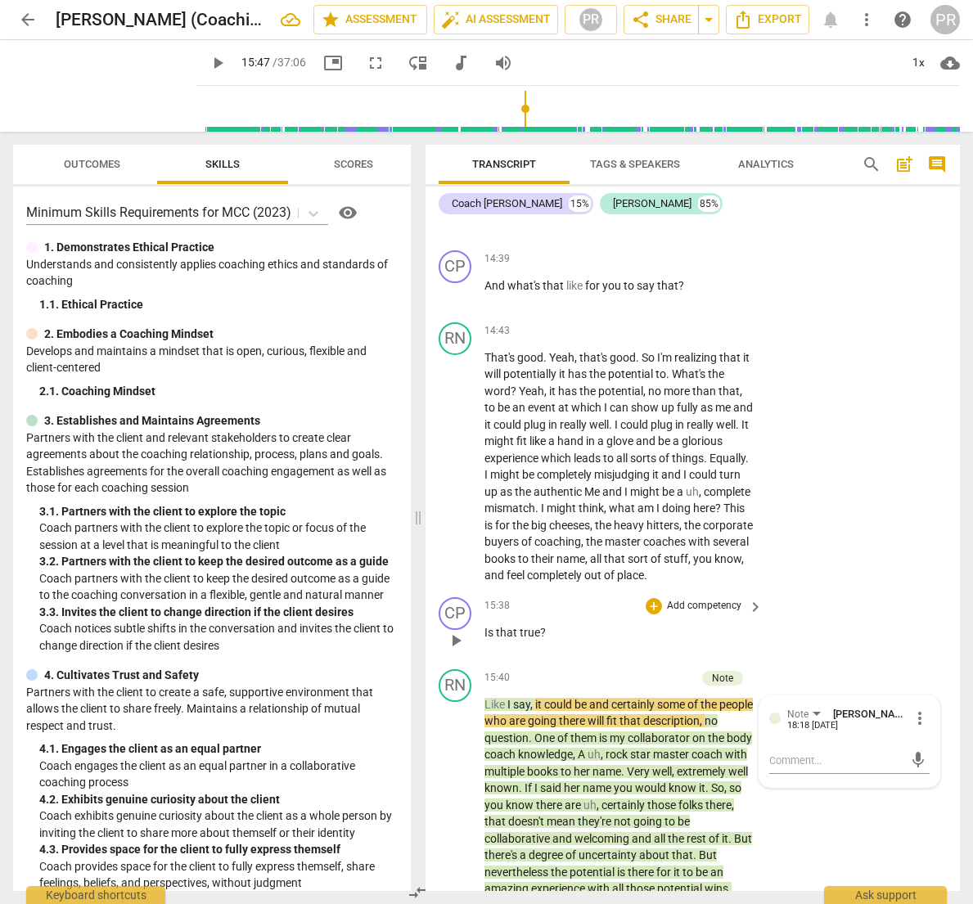
click at [701, 599] on p "Add competency" at bounding box center [704, 606] width 78 height 15
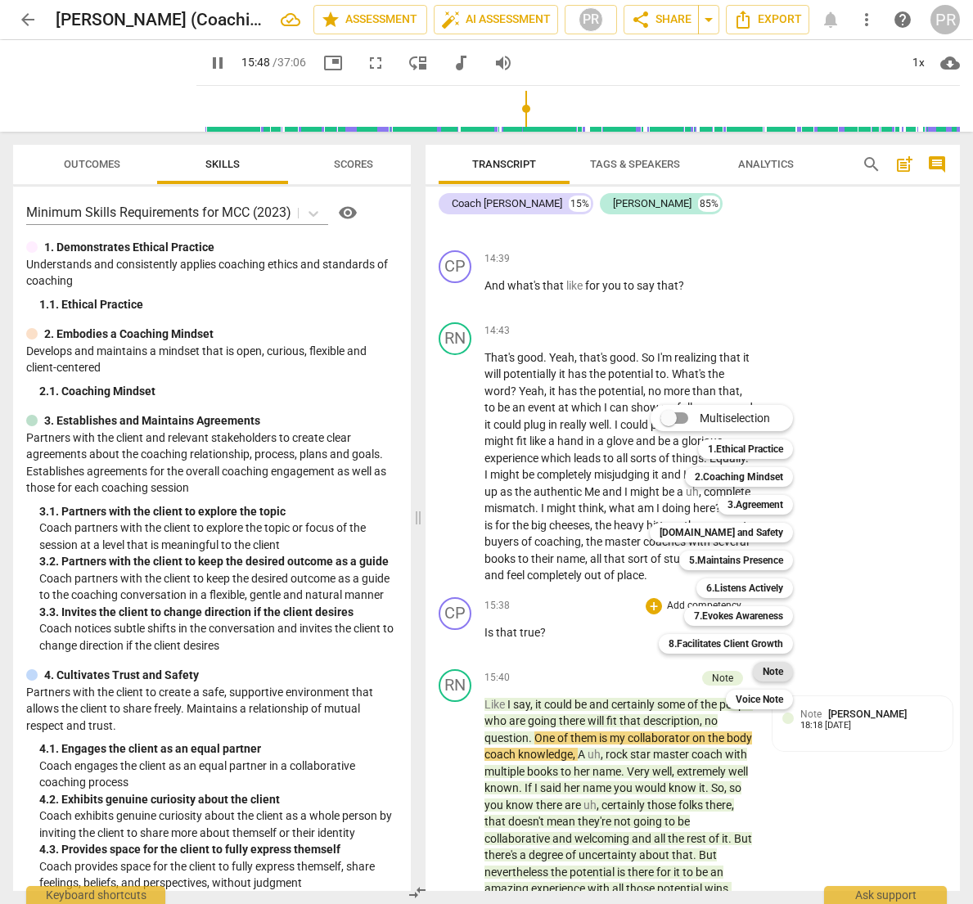
click at [774, 673] on b "Note" at bounding box center [773, 672] width 20 height 20
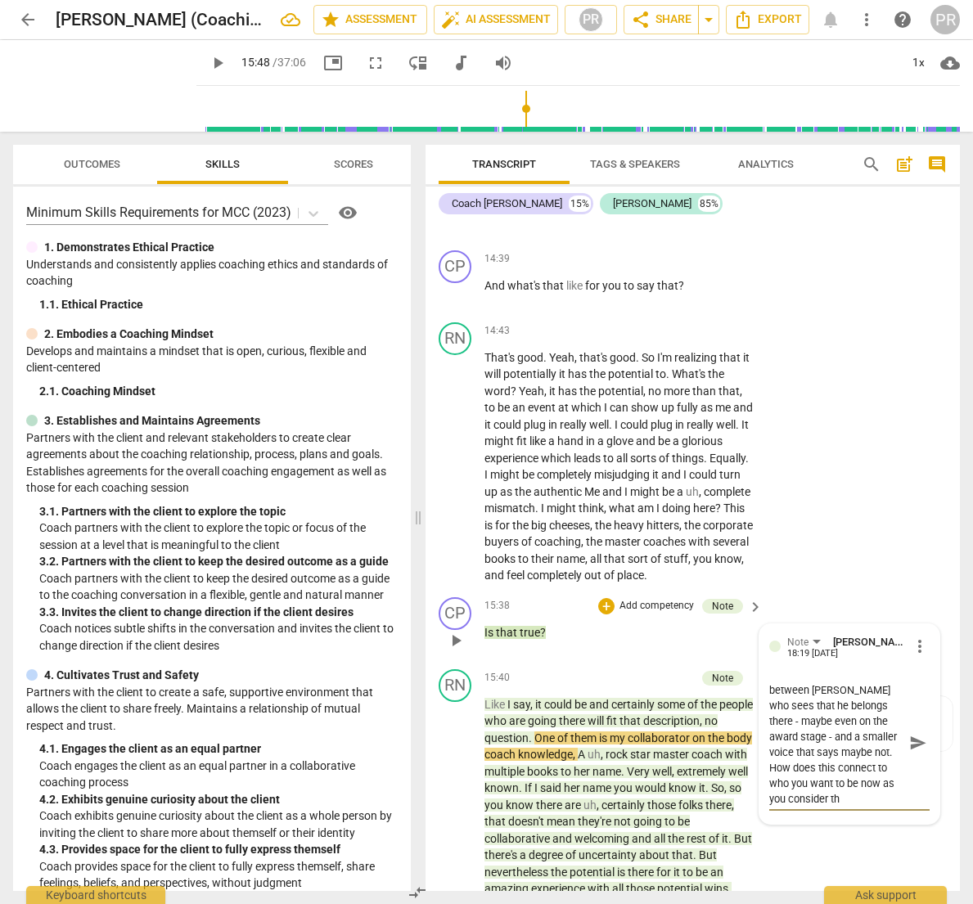
scroll to position [109, 0]
click at [909, 734] on span "send" at bounding box center [918, 743] width 18 height 18
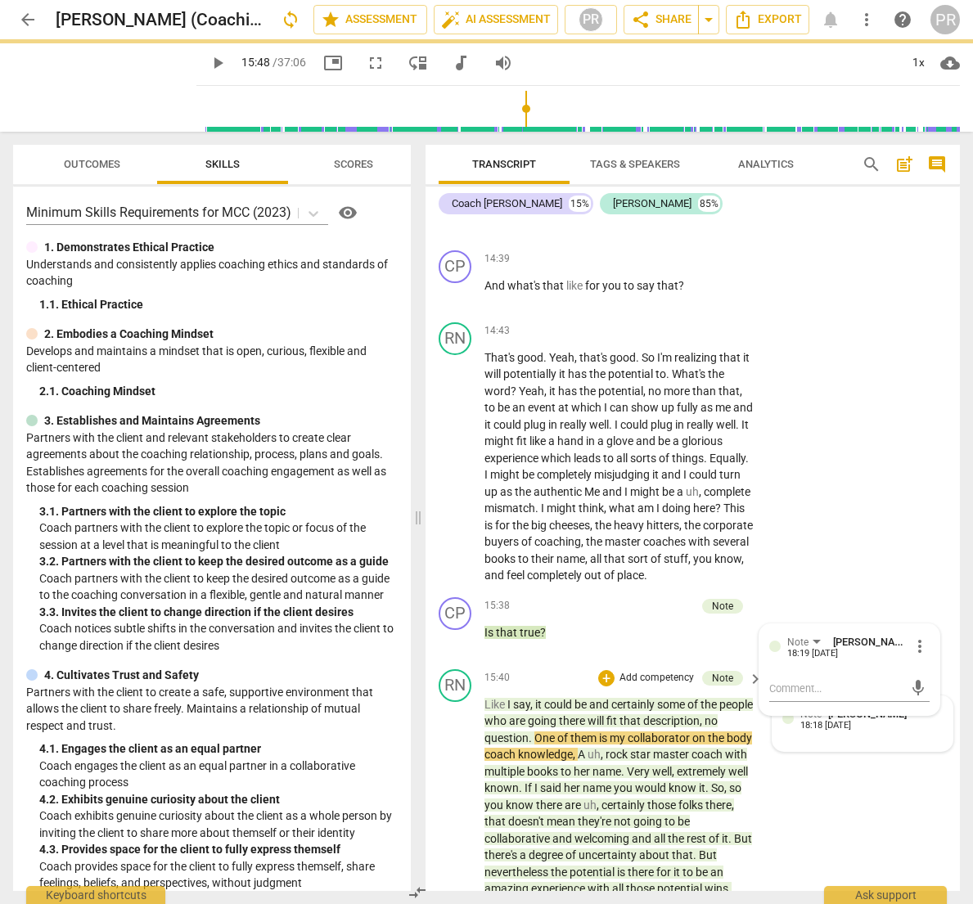
scroll to position [0, 0]
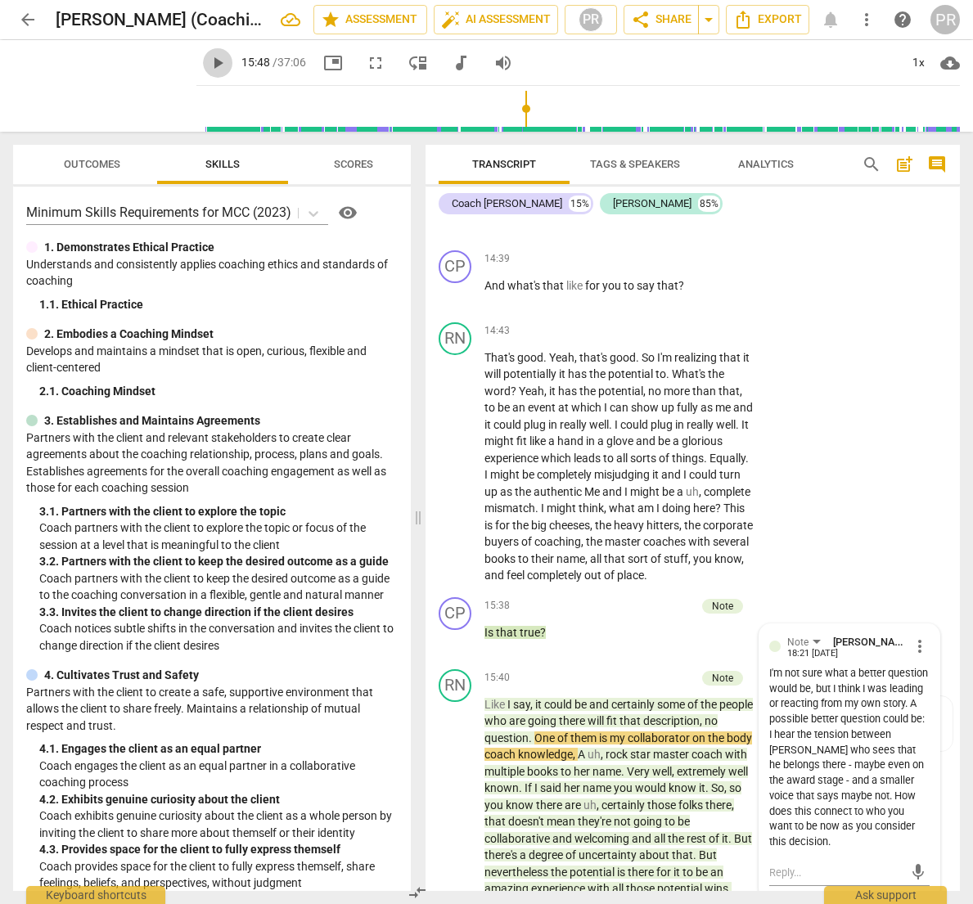
click at [208, 62] on span "play_arrow" at bounding box center [218, 63] width 20 height 20
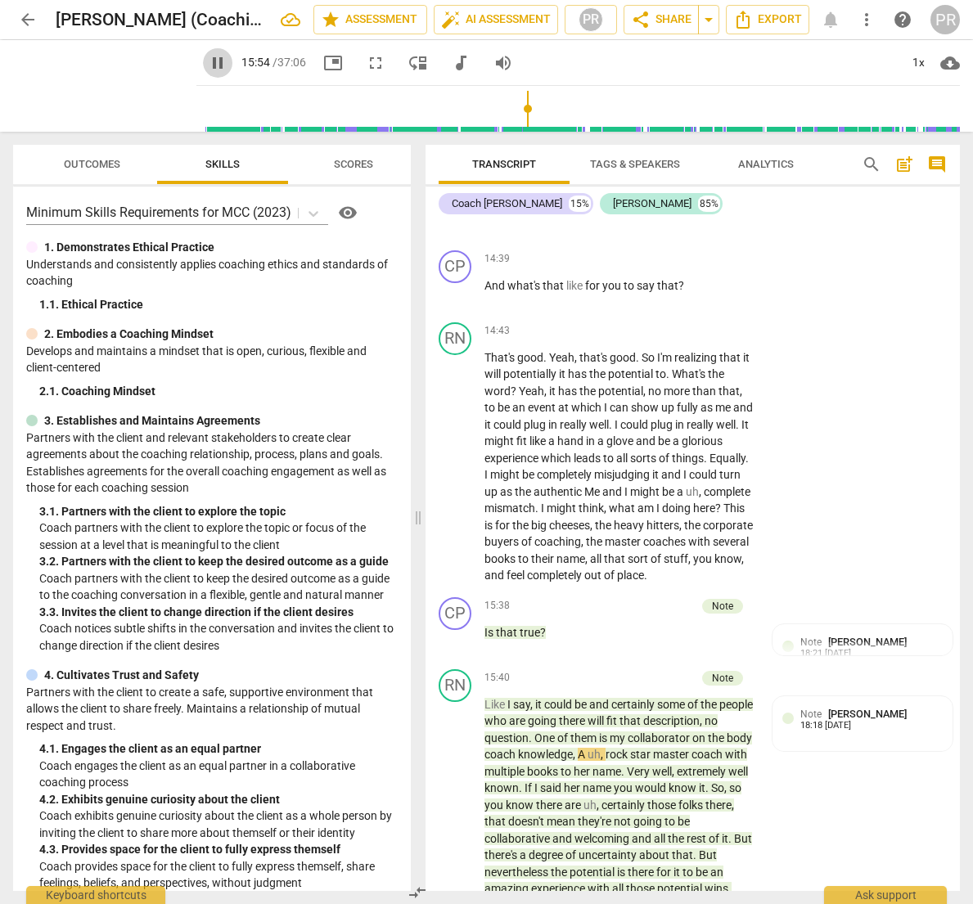
click at [208, 62] on span "pause" at bounding box center [218, 63] width 20 height 20
click at [92, 78] on span "play_arrow" at bounding box center [104, 86] width 43 height 43
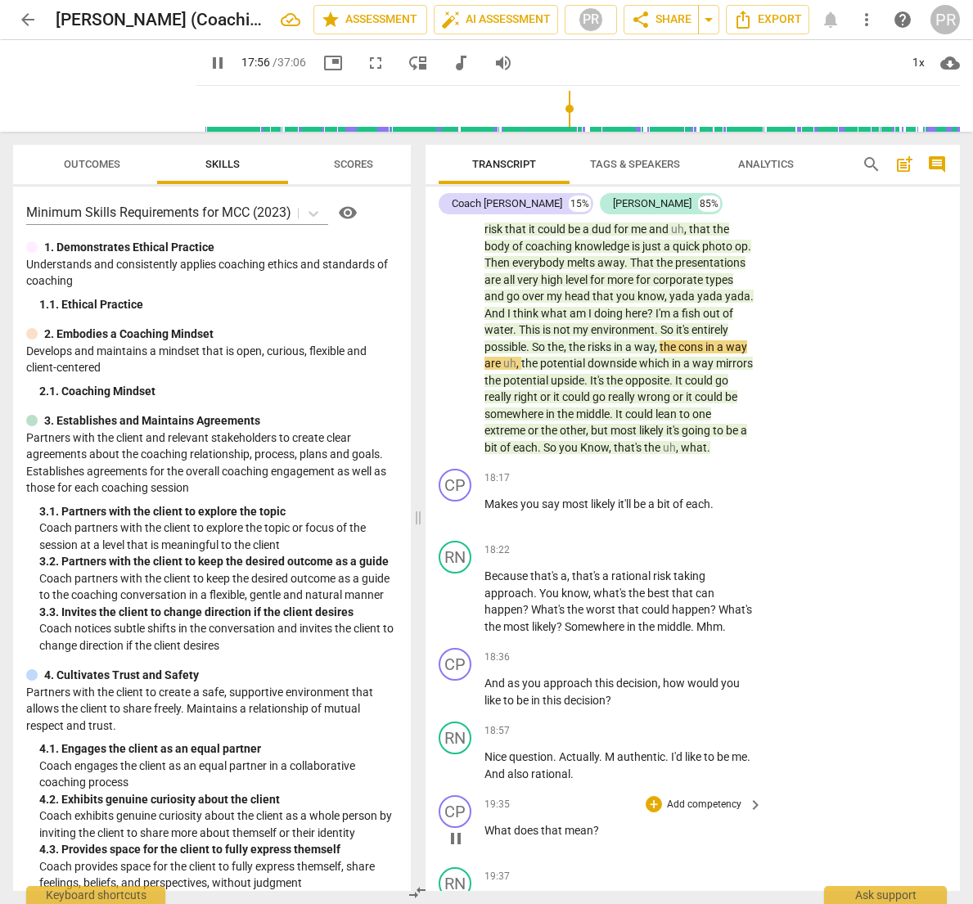
scroll to position [5990, 0]
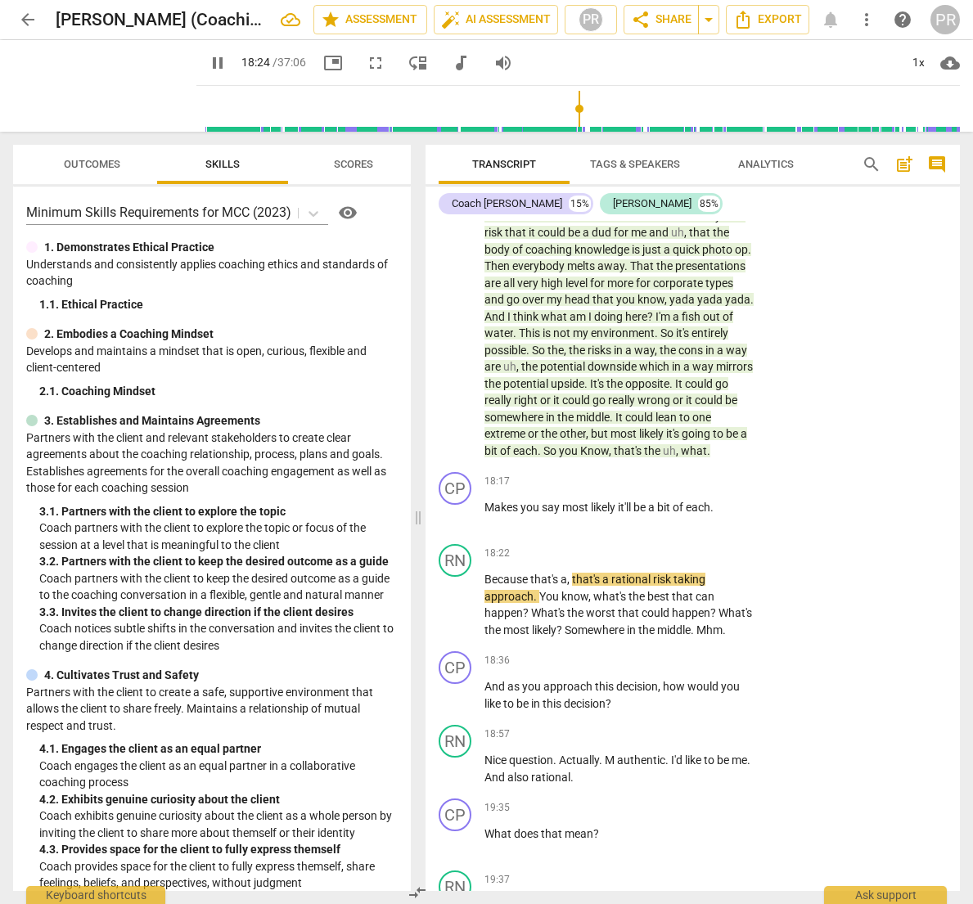
click at [681, 444] on span "what" at bounding box center [694, 450] width 26 height 13
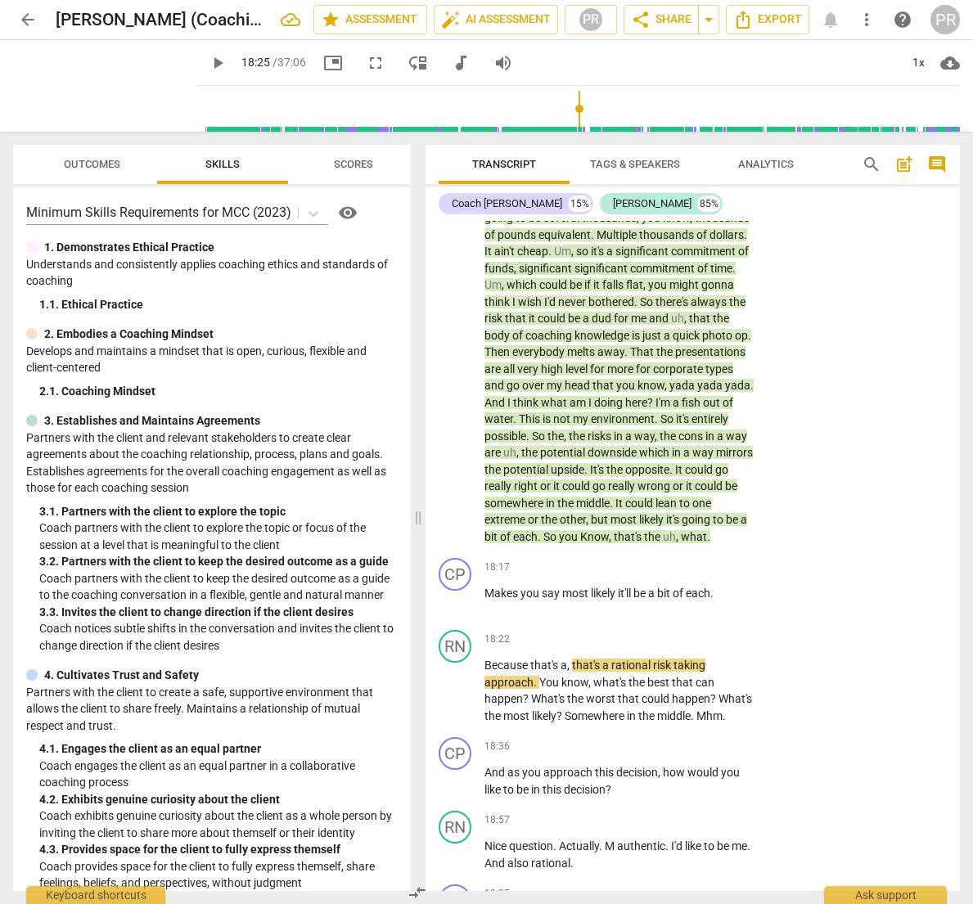
scroll to position [5914, 0]
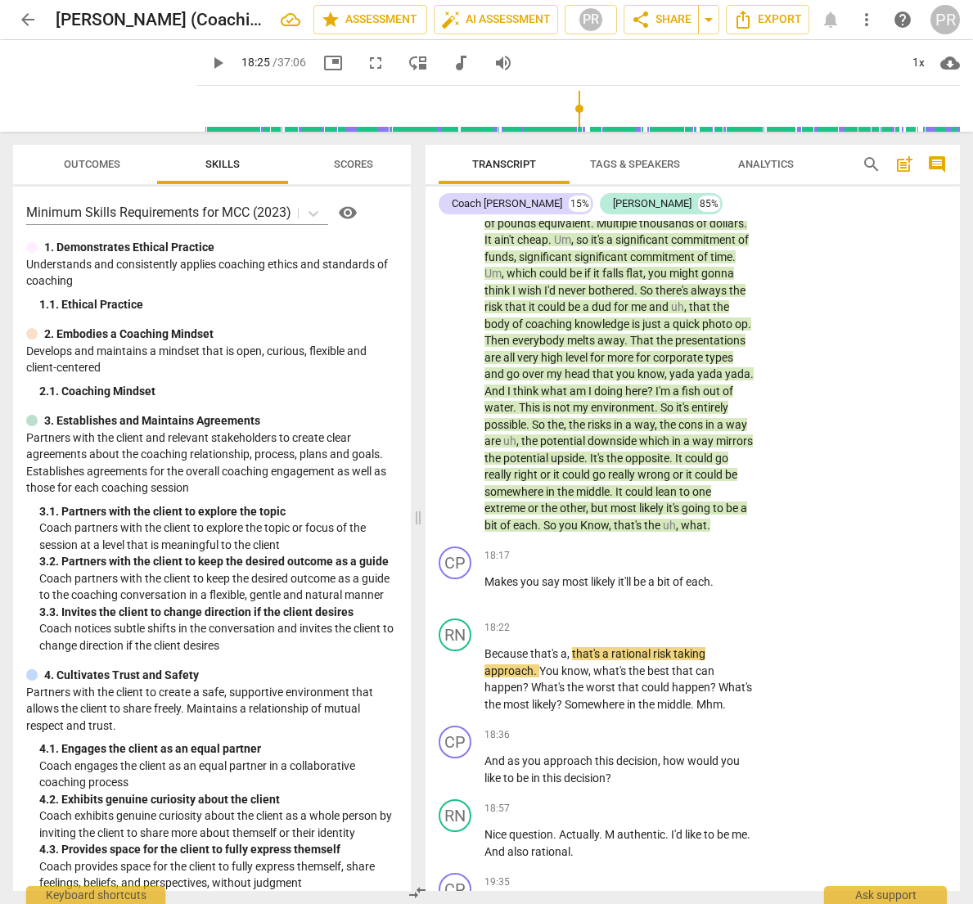
click at [676, 519] on span "," at bounding box center [678, 525] width 5 height 13
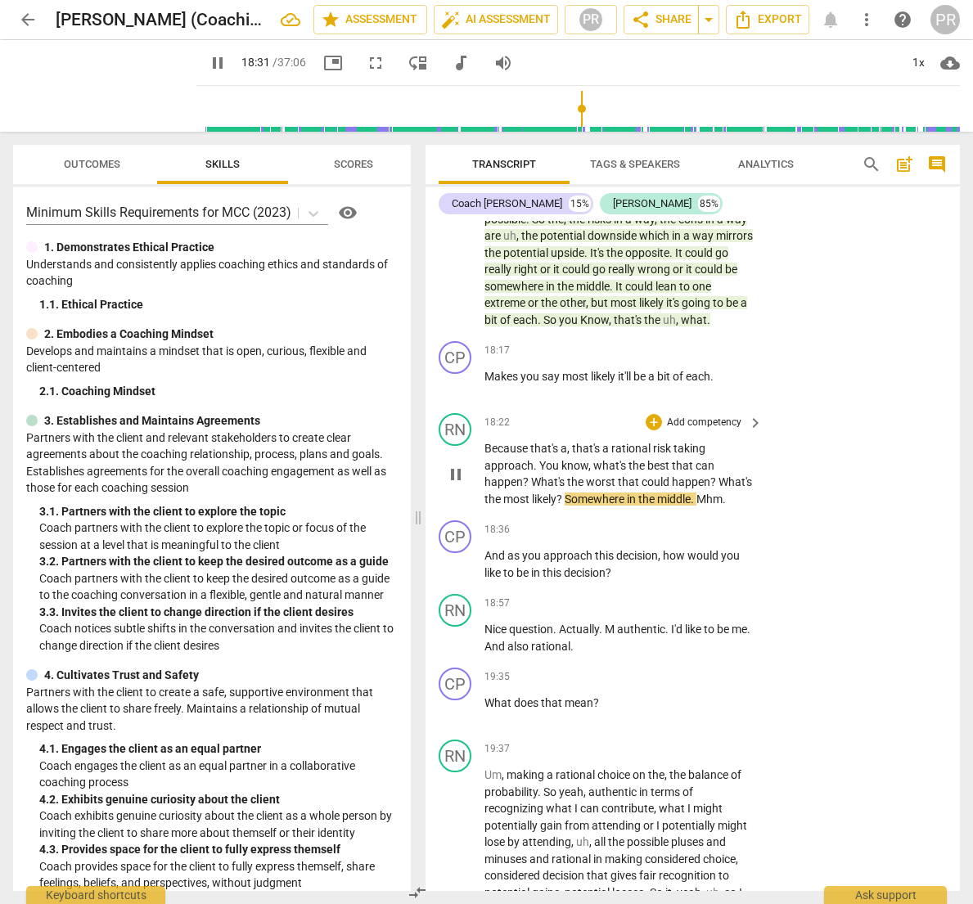
scroll to position [6122, 0]
click at [493, 369] on span "Makes" at bounding box center [503, 375] width 36 height 13
click at [491, 369] on span "Makes" at bounding box center [503, 375] width 36 height 13
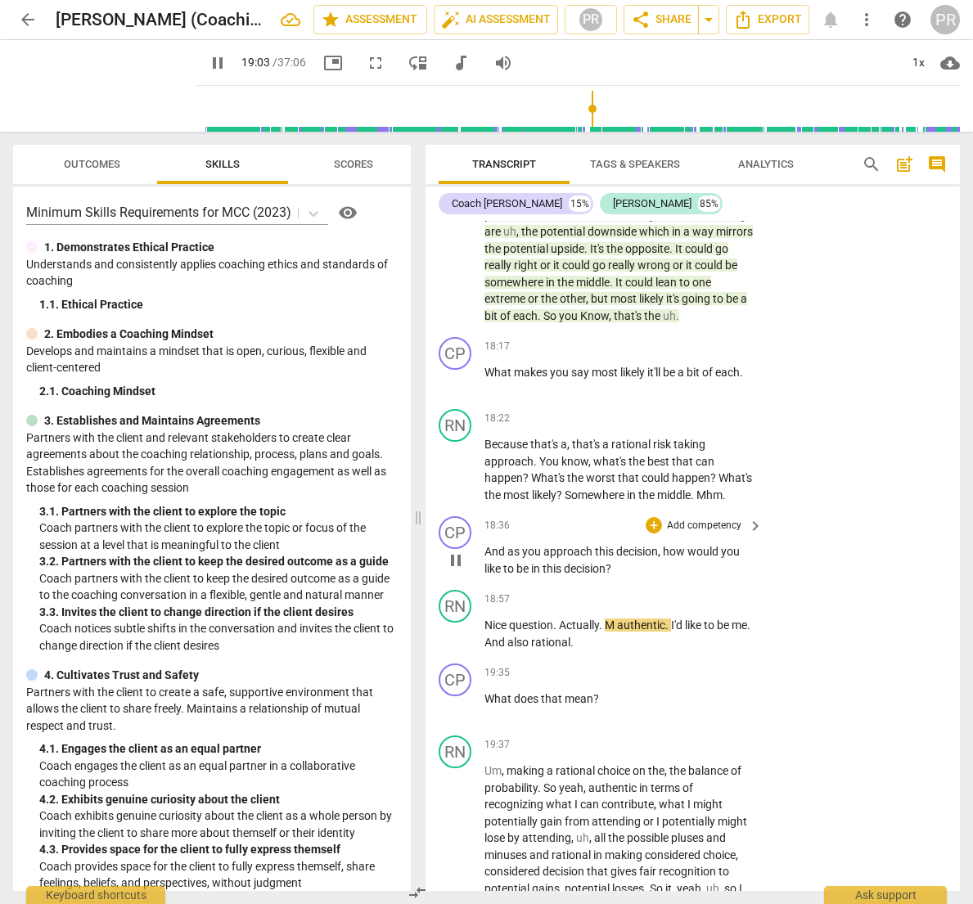
click at [711, 519] on p "Add competency" at bounding box center [704, 526] width 78 height 15
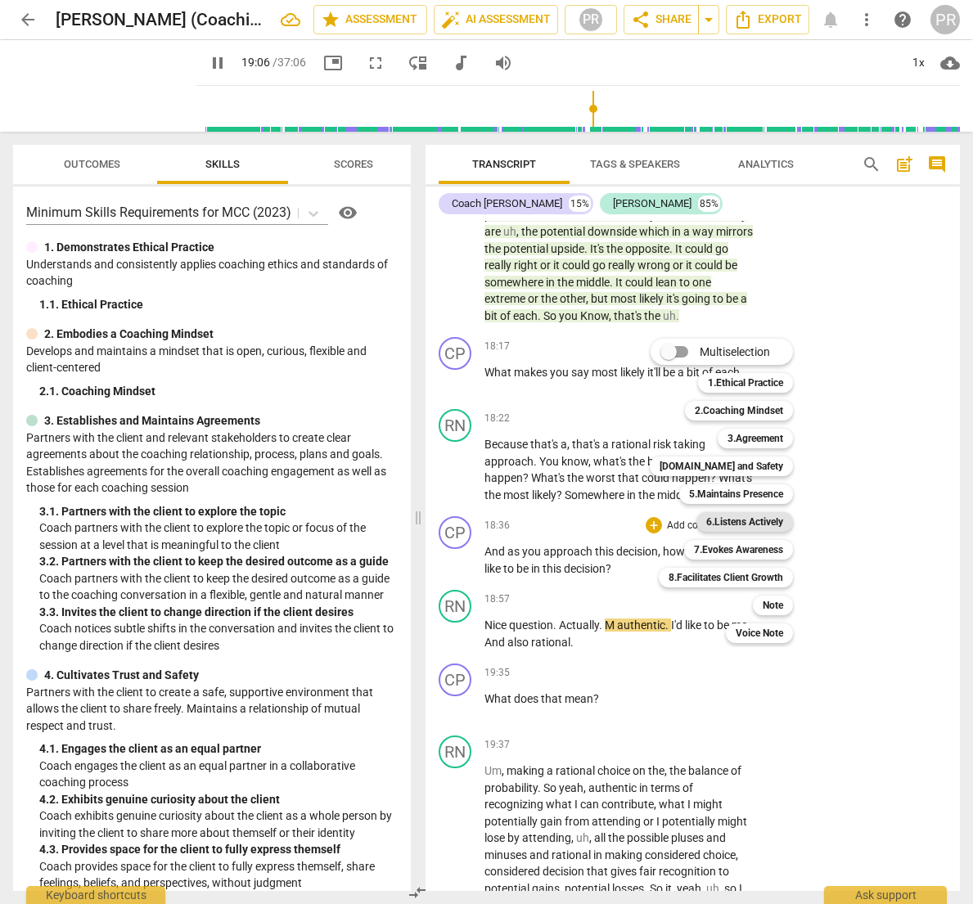
click at [751, 522] on b "6.Listens Actively" at bounding box center [744, 522] width 77 height 20
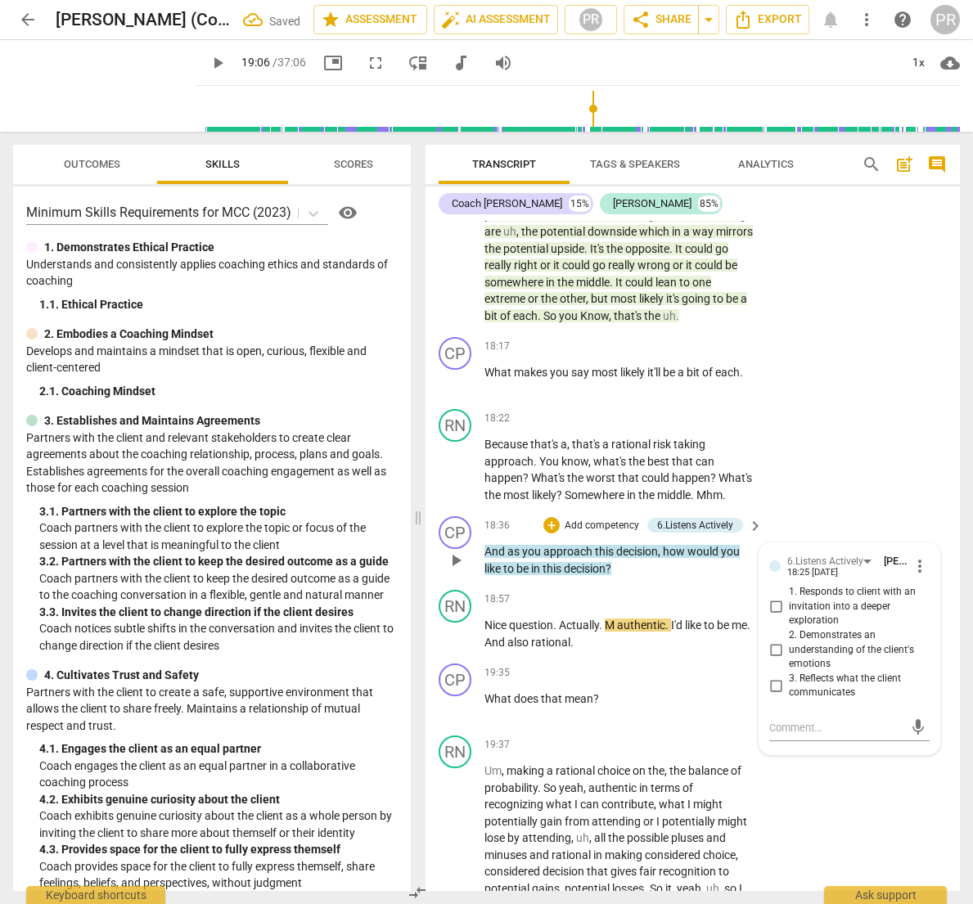
click at [606, 519] on p "Add competency" at bounding box center [602, 526] width 78 height 15
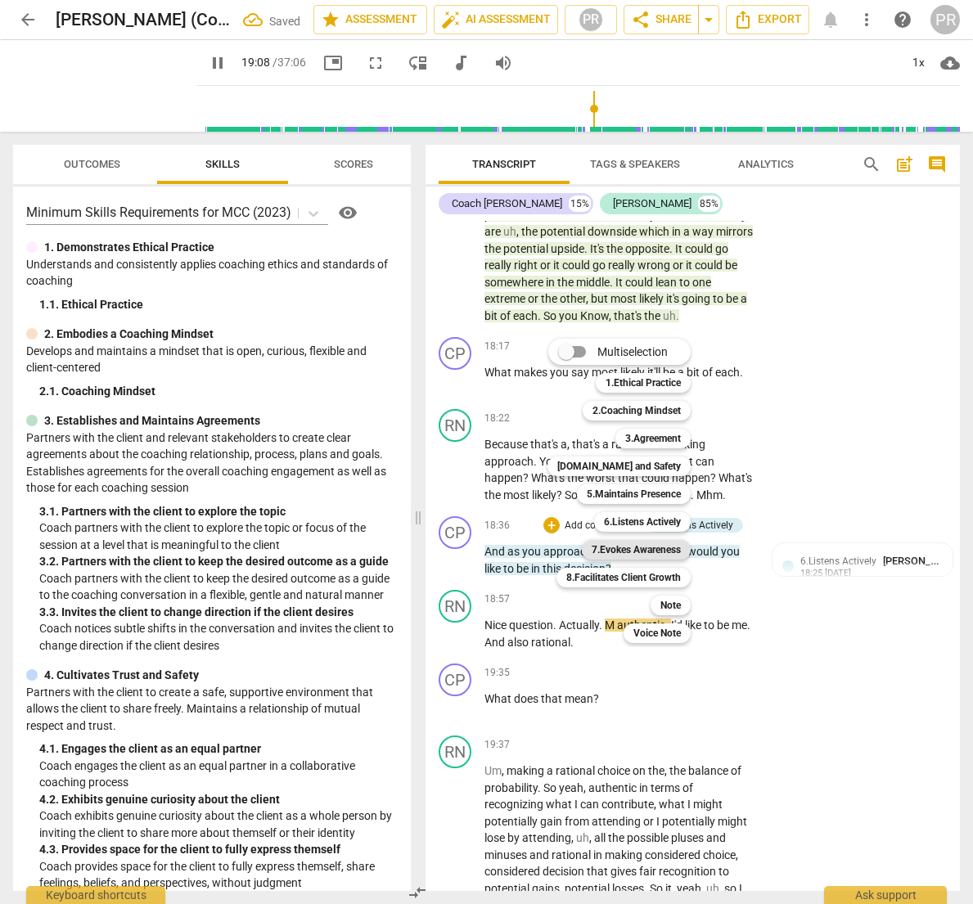
click at [674, 547] on b "7.Evokes Awareness" at bounding box center [636, 550] width 89 height 20
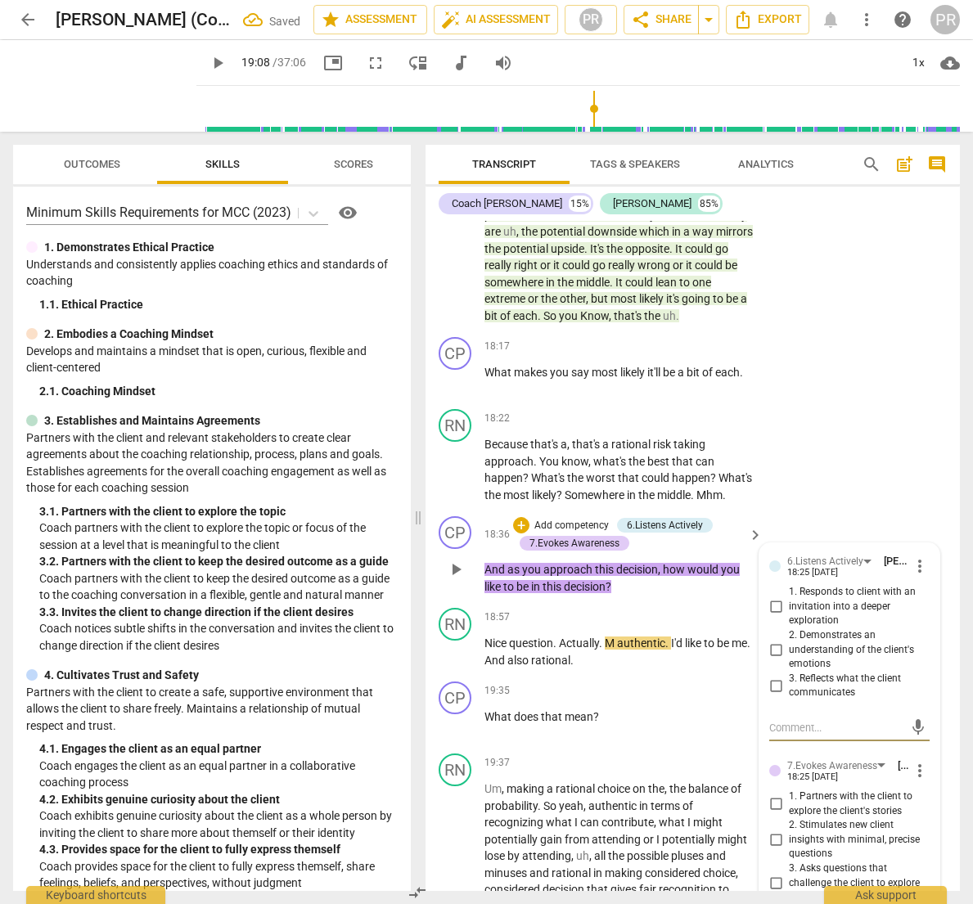
click at [588, 519] on p "Add competency" at bounding box center [572, 526] width 78 height 15
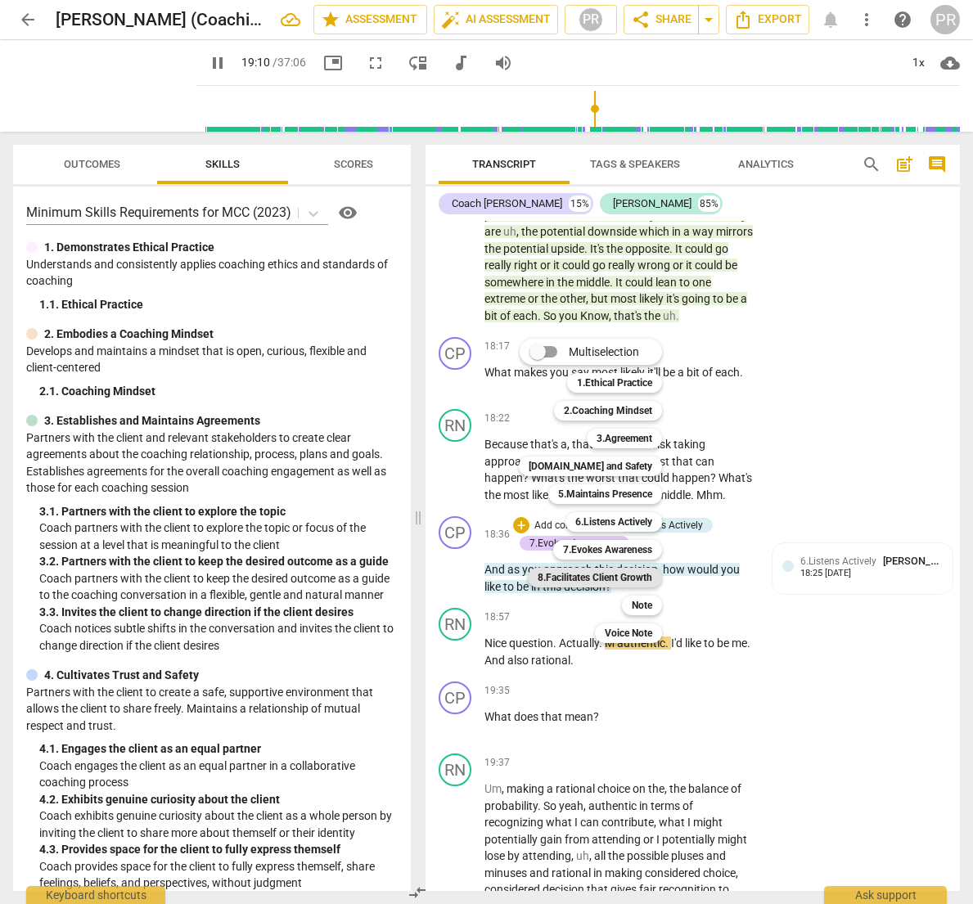
click at [643, 576] on b "8.Facilitates Client Growth" at bounding box center [595, 578] width 115 height 20
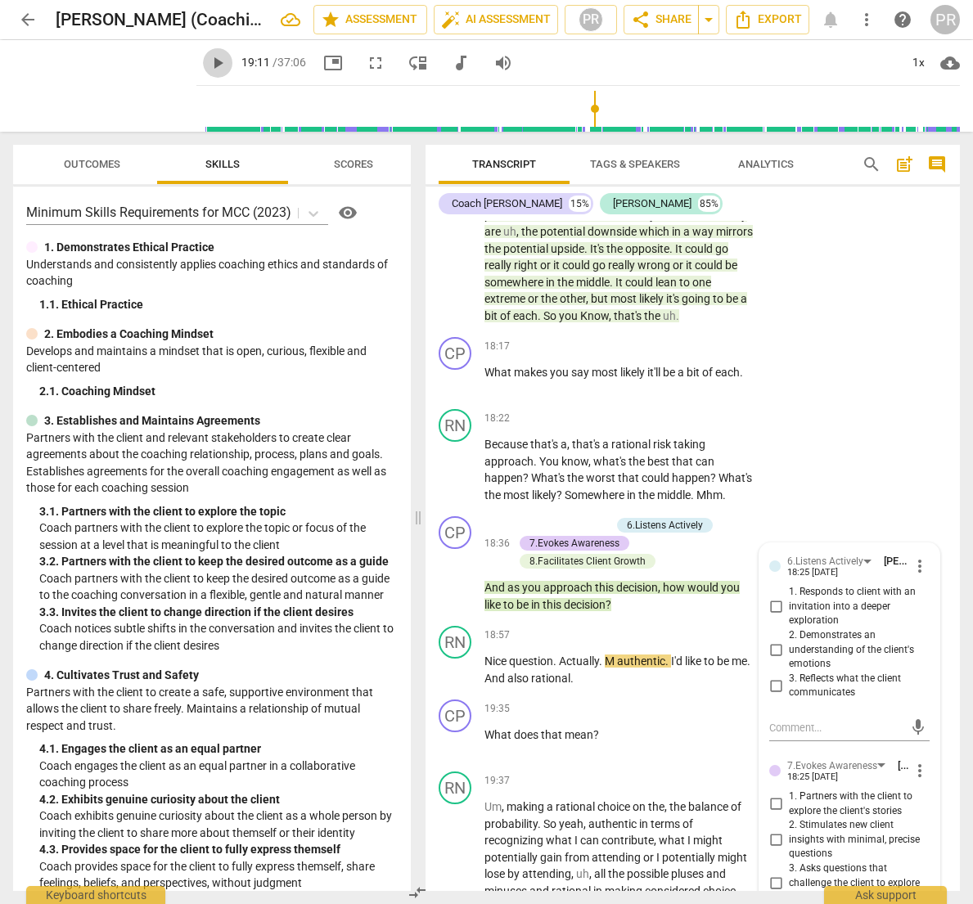
click at [208, 64] on span "play_arrow" at bounding box center [218, 63] width 20 height 20
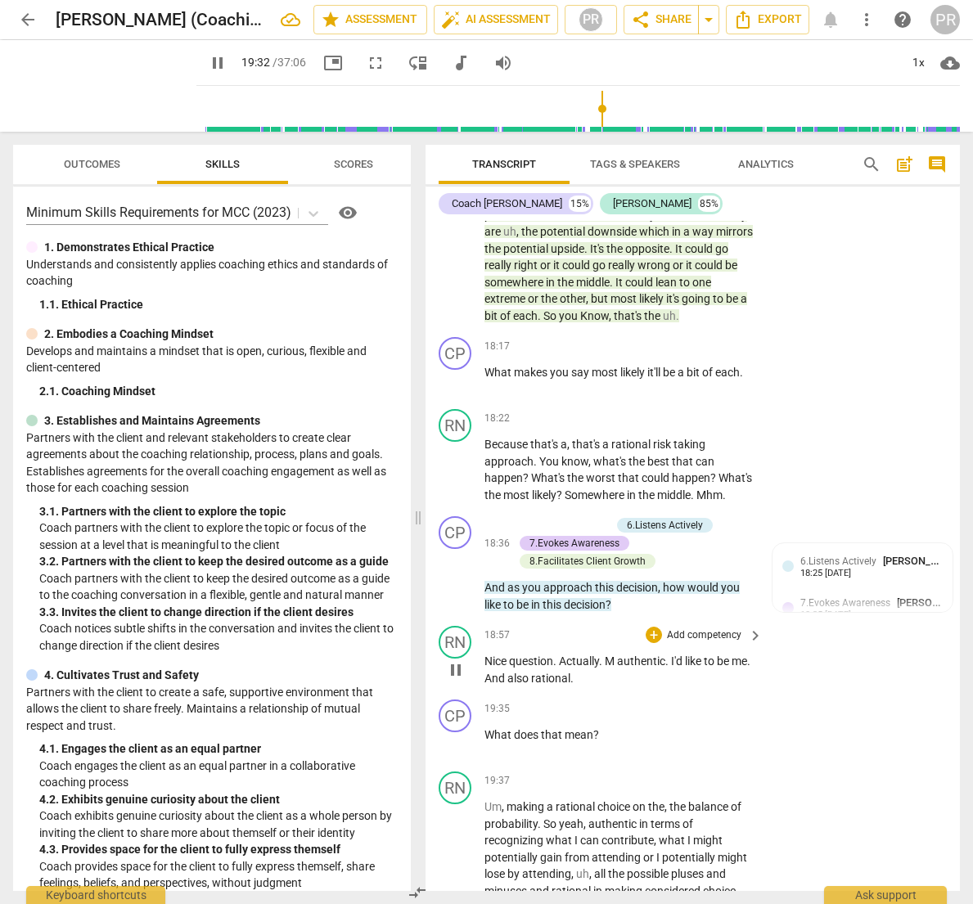
click at [698, 629] on p "Add competency" at bounding box center [704, 636] width 78 height 15
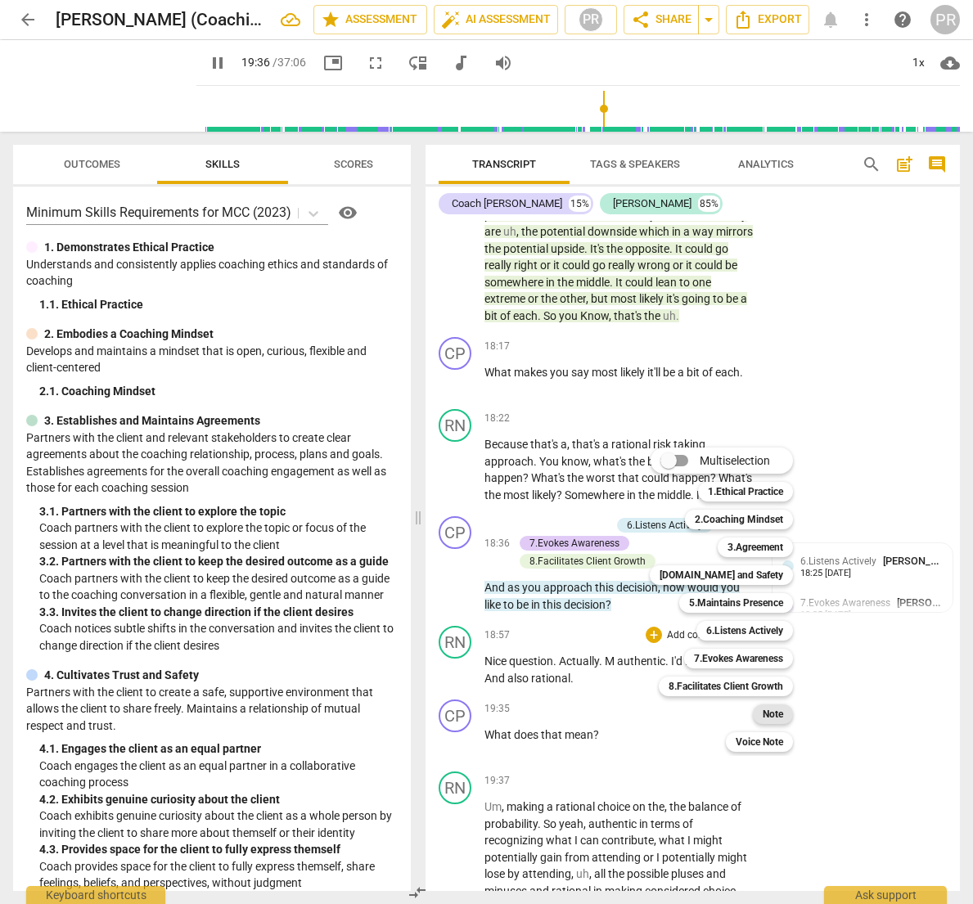
click at [773, 709] on b "Note" at bounding box center [773, 715] width 20 height 20
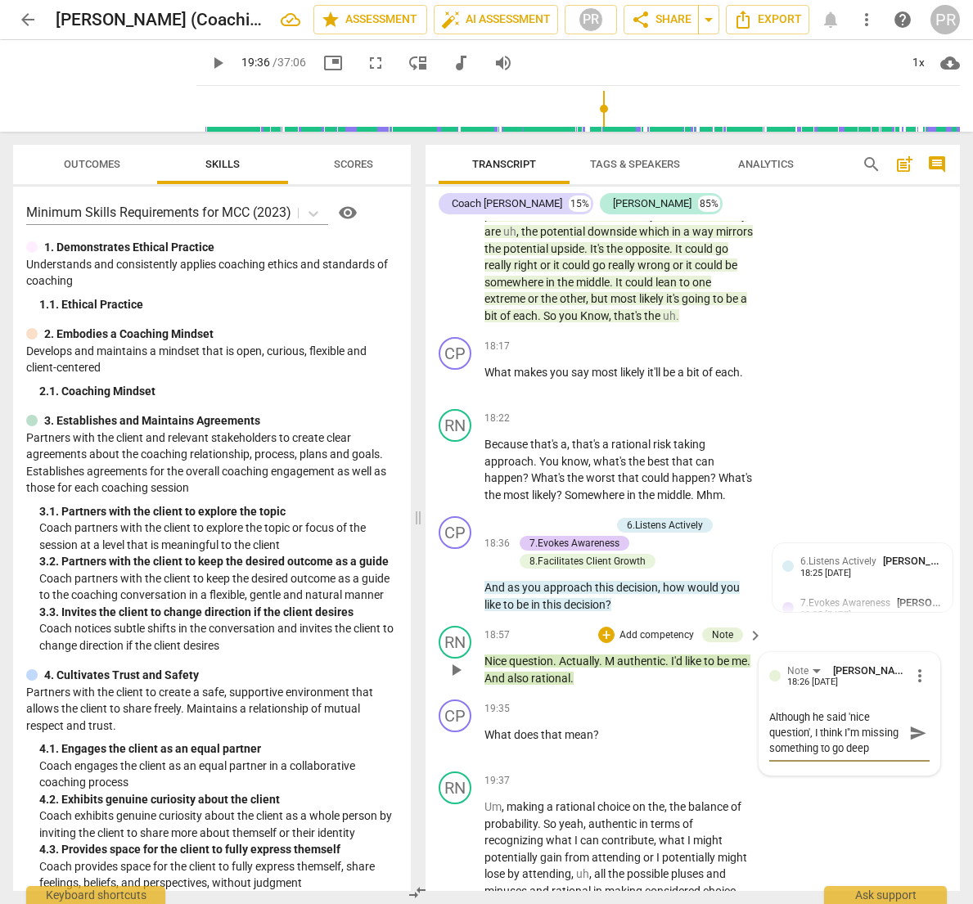
scroll to position [14, 0]
click at [913, 724] on span "send" at bounding box center [918, 733] width 18 height 18
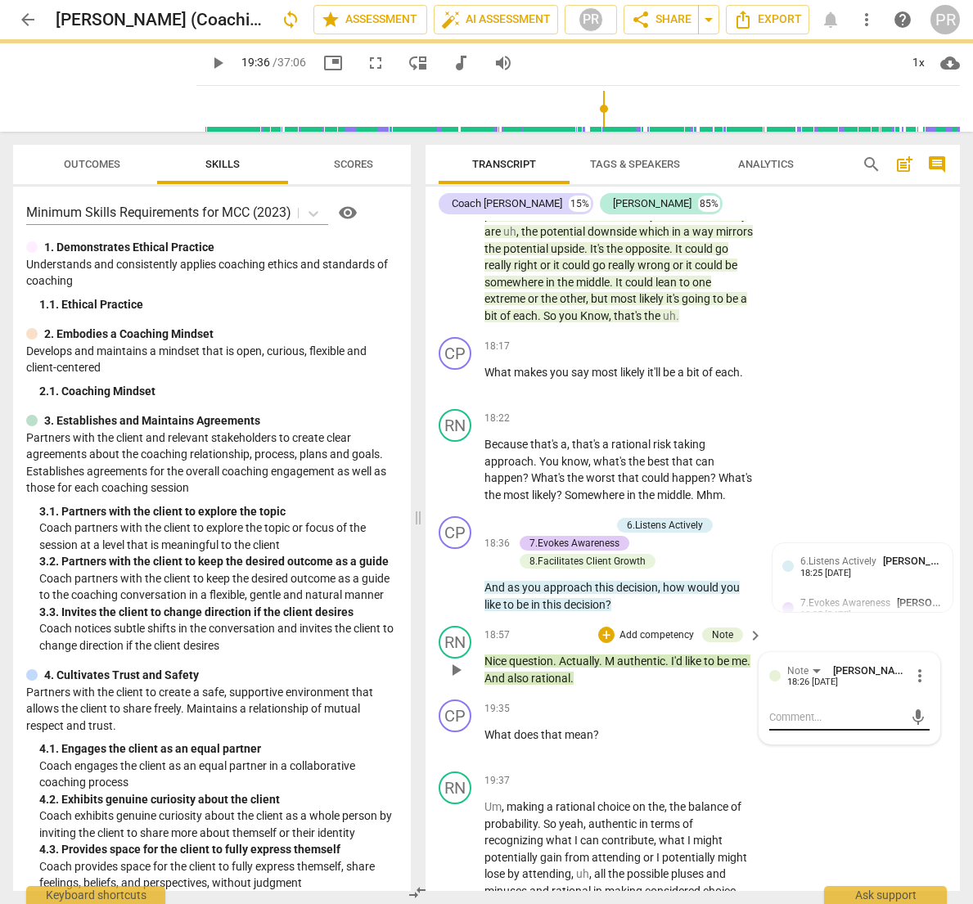
scroll to position [0, 0]
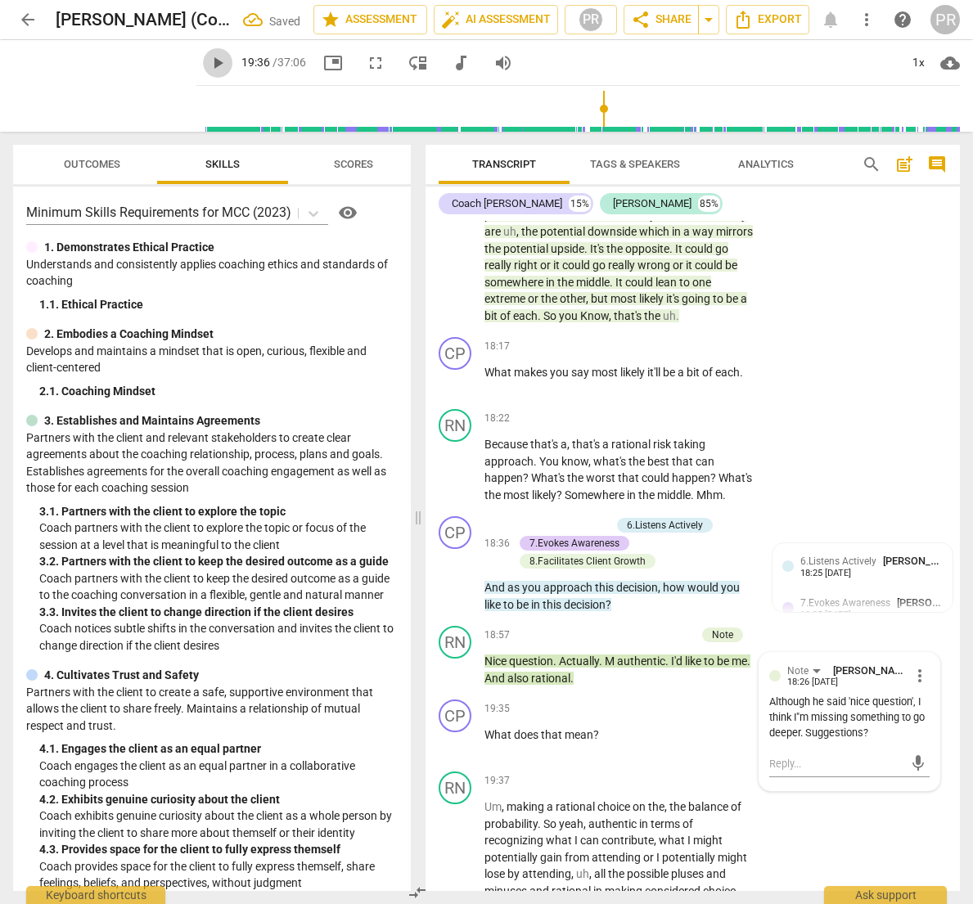
click at [208, 64] on span "play_arrow" at bounding box center [218, 63] width 20 height 20
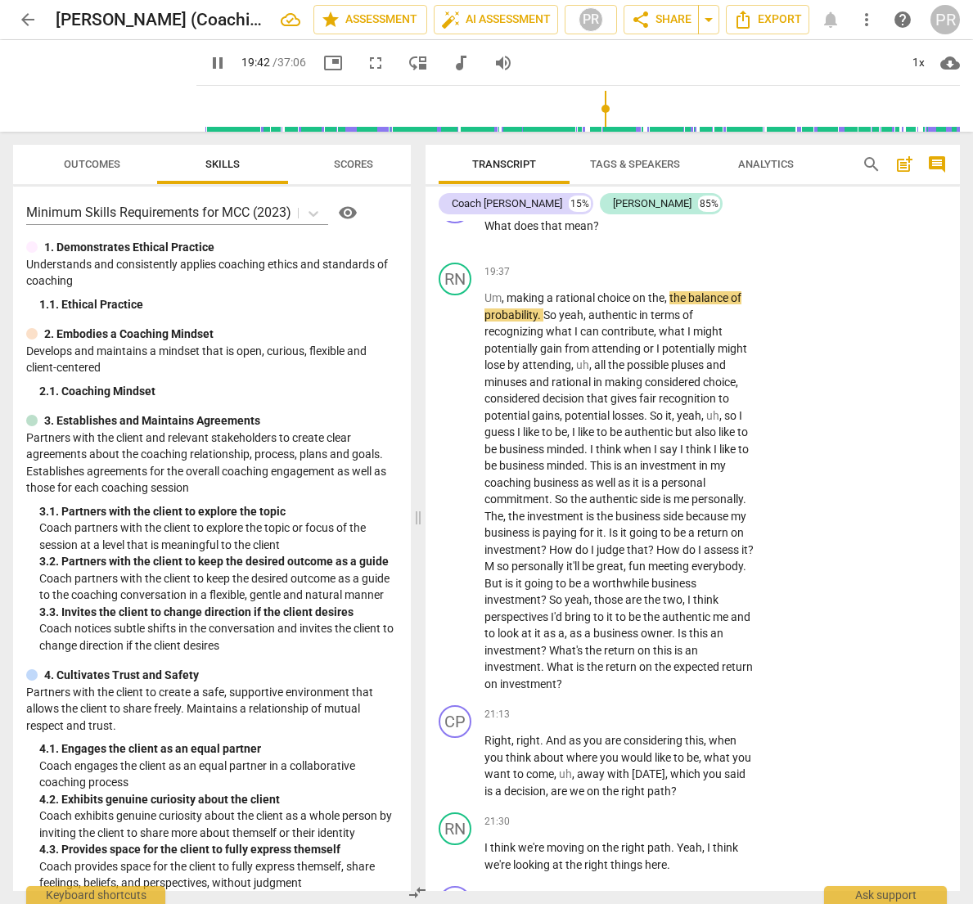
scroll to position [6633, 0]
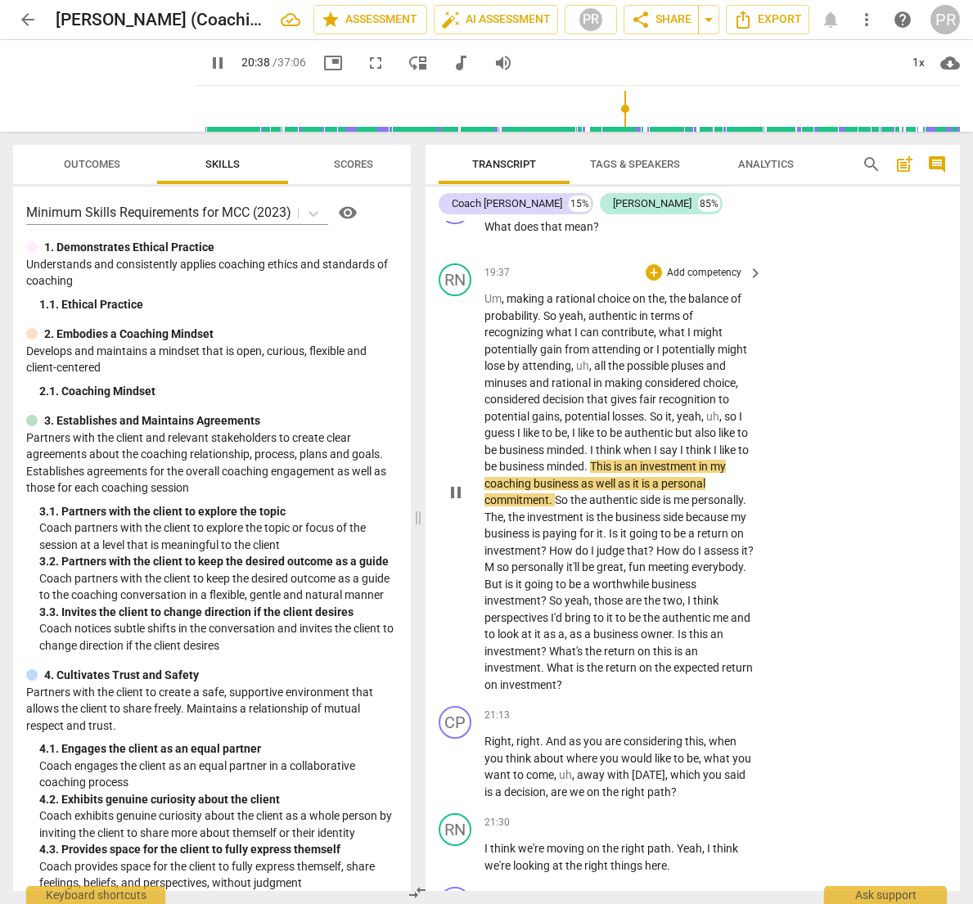
click at [614, 460] on span "This" at bounding box center [602, 466] width 24 height 13
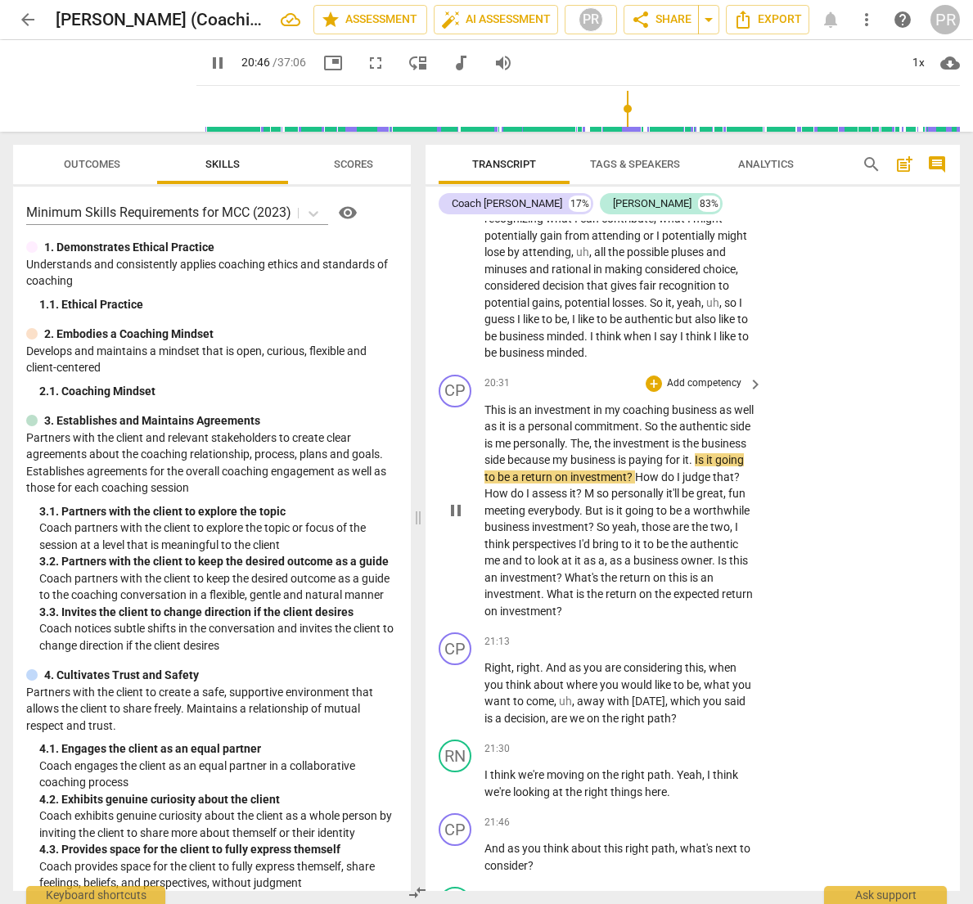
scroll to position [6749, 0]
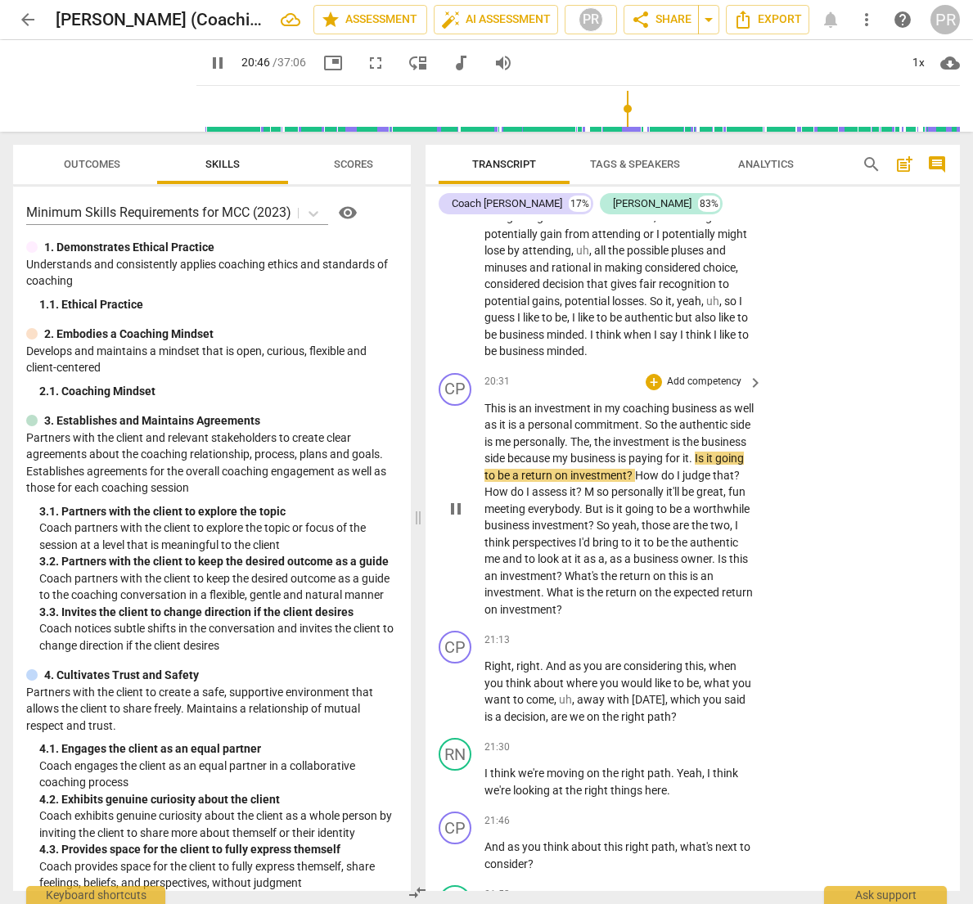
click at [485, 402] on span "This" at bounding box center [497, 408] width 24 height 13
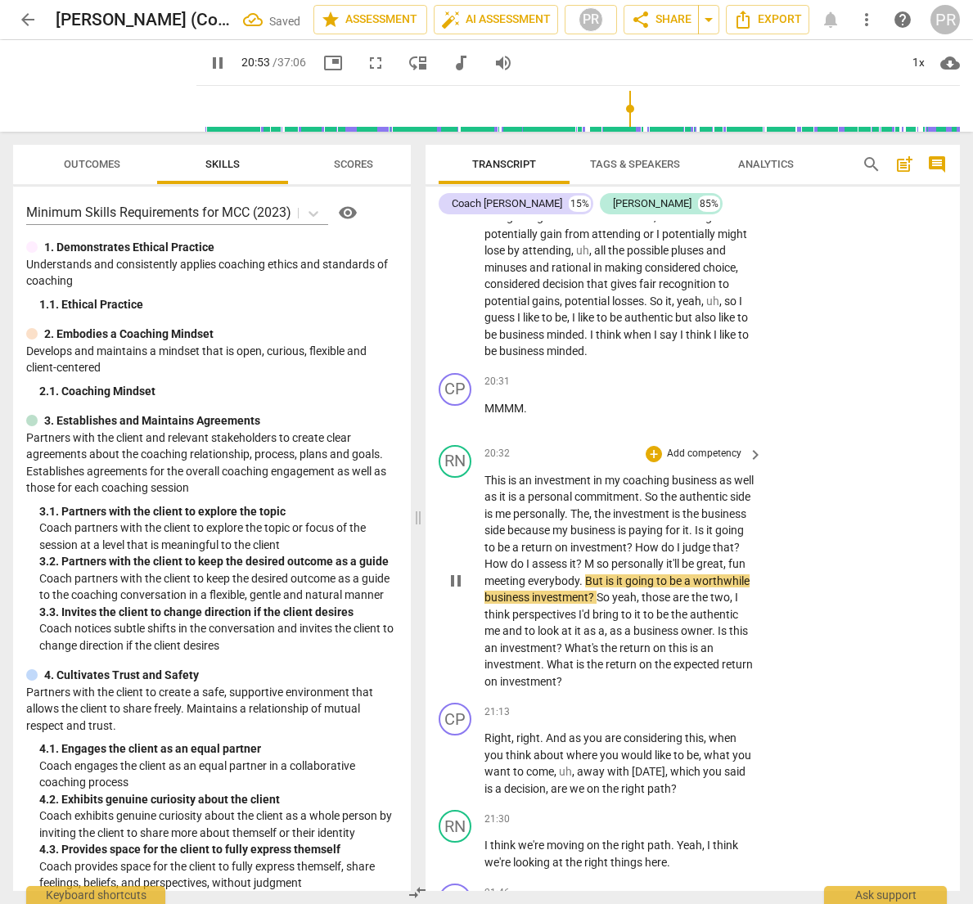
click at [584, 557] on span "?" at bounding box center [580, 563] width 8 height 13
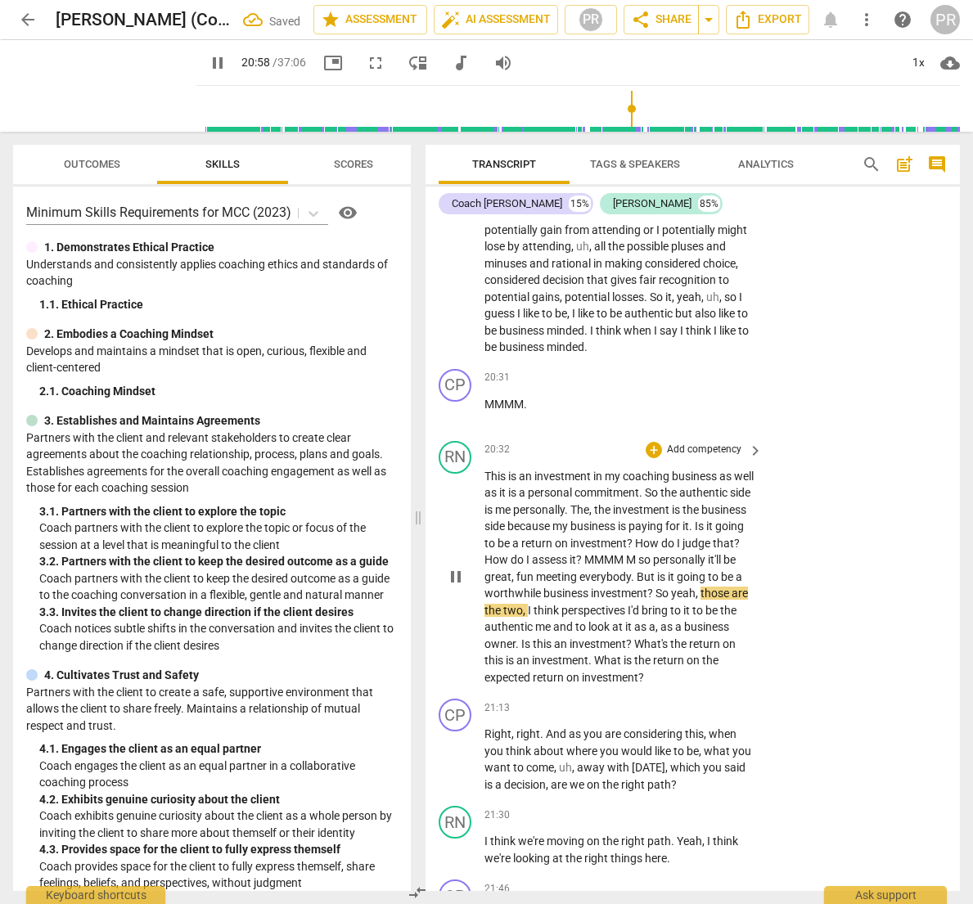
click at [626, 553] on span "? MMMM" at bounding box center [601, 559] width 50 height 13
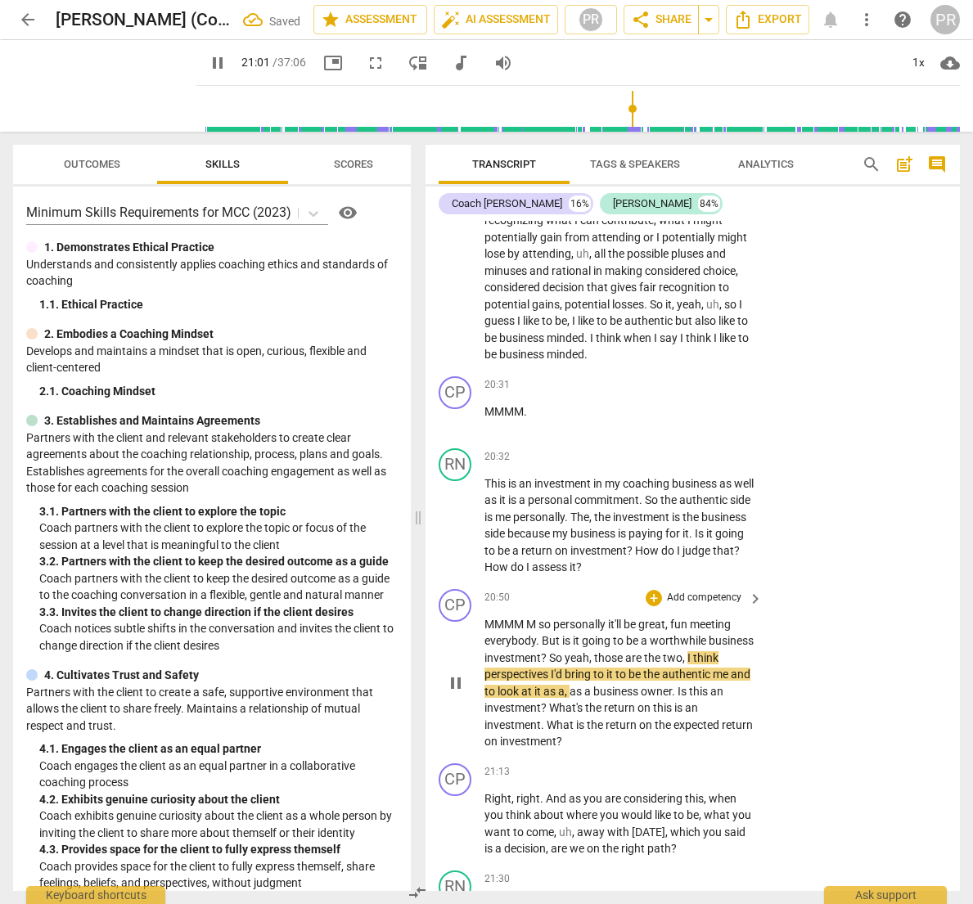
click at [539, 618] on span "M" at bounding box center [532, 624] width 12 height 13
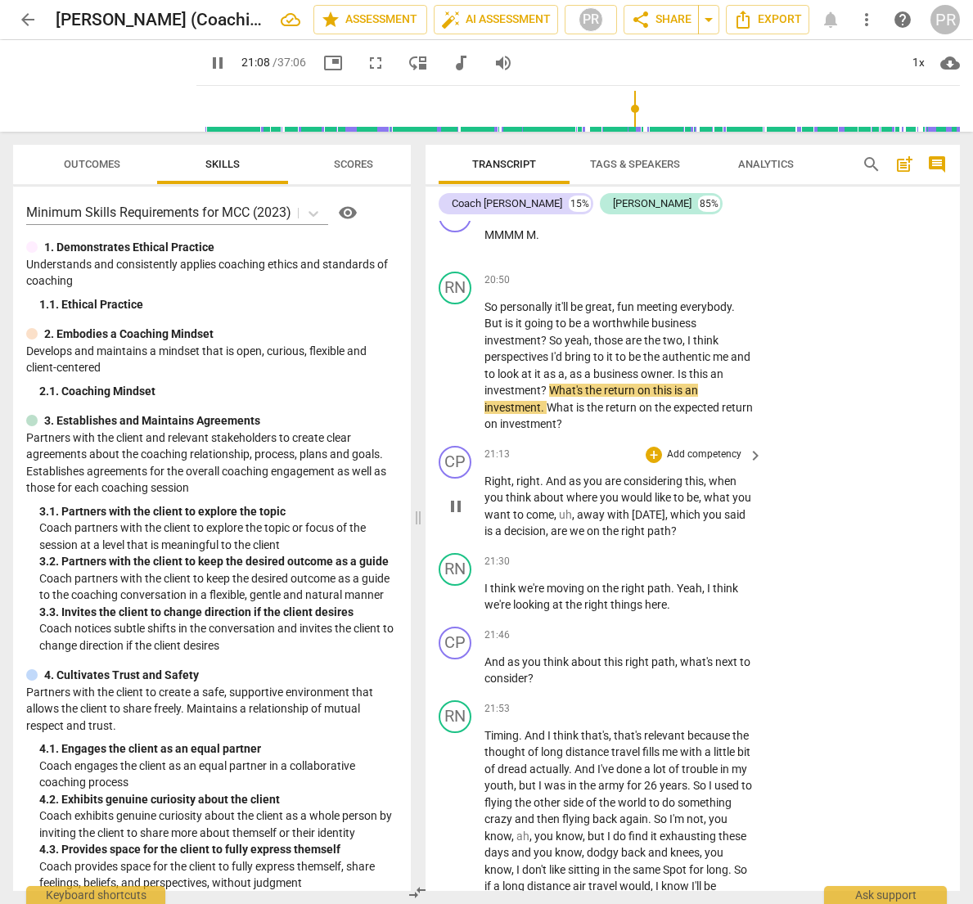
scroll to position [7159, 0]
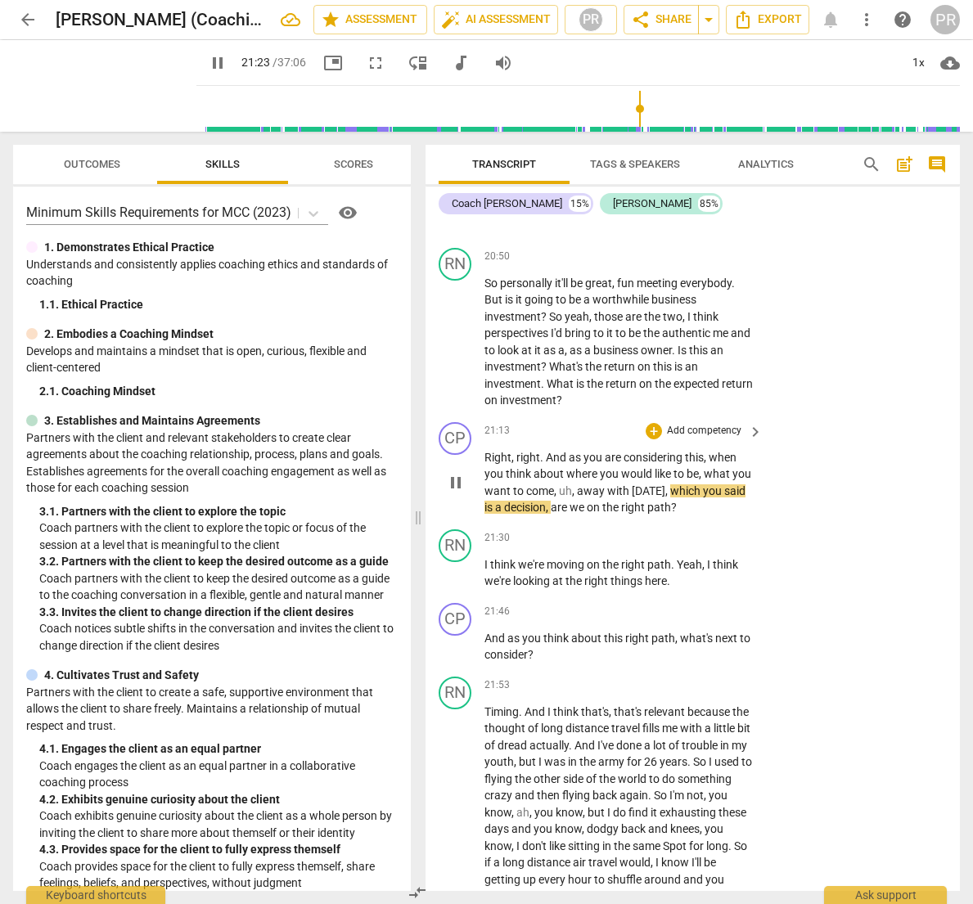
click at [716, 424] on p "Add competency" at bounding box center [704, 431] width 78 height 15
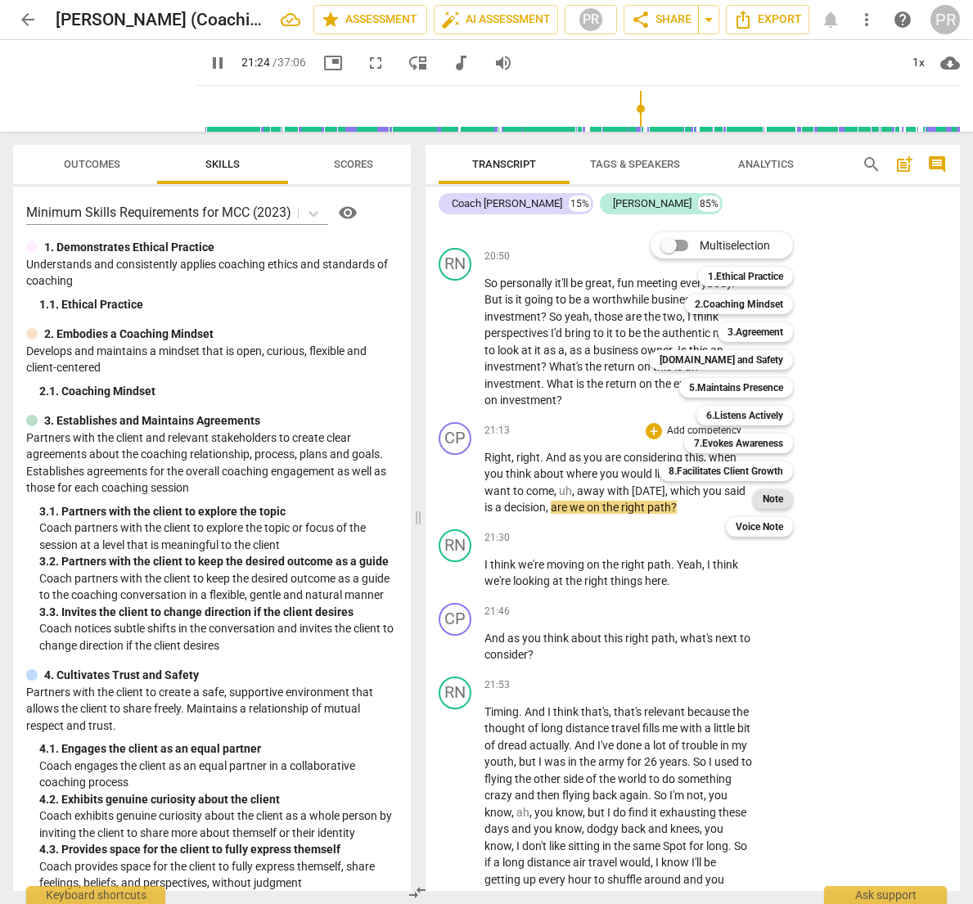
click at [768, 502] on b "Note" at bounding box center [773, 499] width 20 height 20
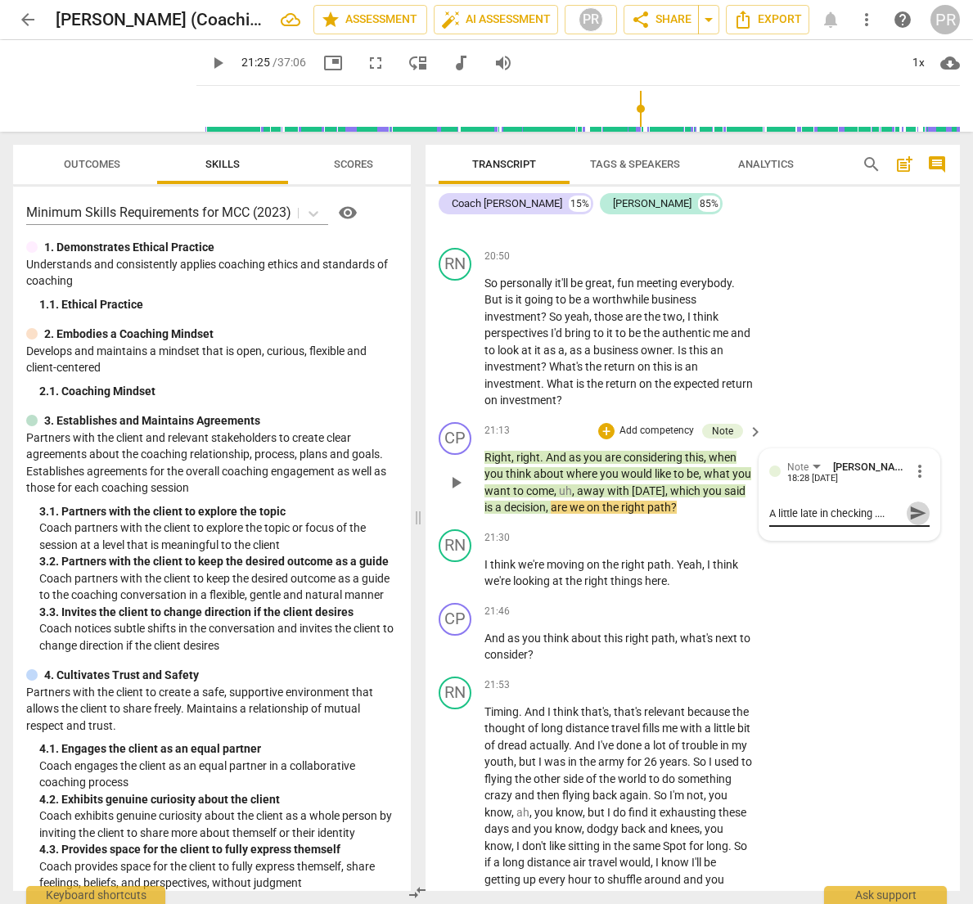
click at [909, 504] on span "send" at bounding box center [918, 513] width 18 height 18
click at [208, 65] on span "play_arrow" at bounding box center [218, 63] width 20 height 20
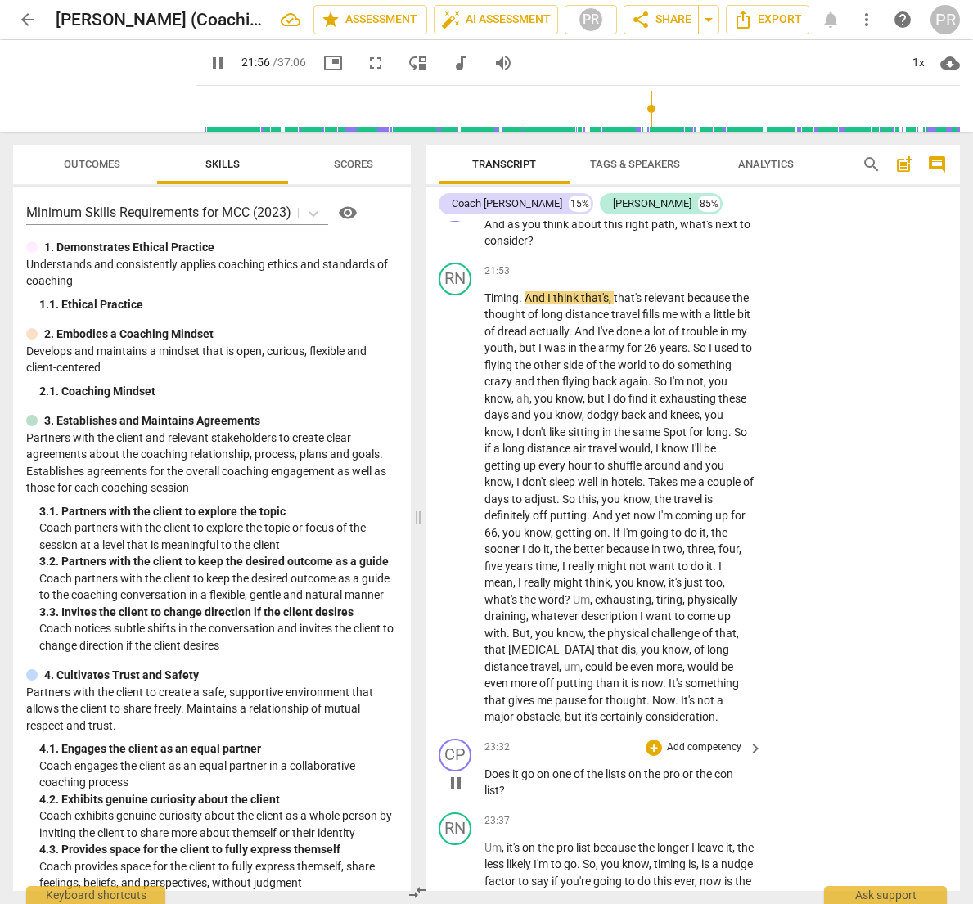
scroll to position [7572, 0]
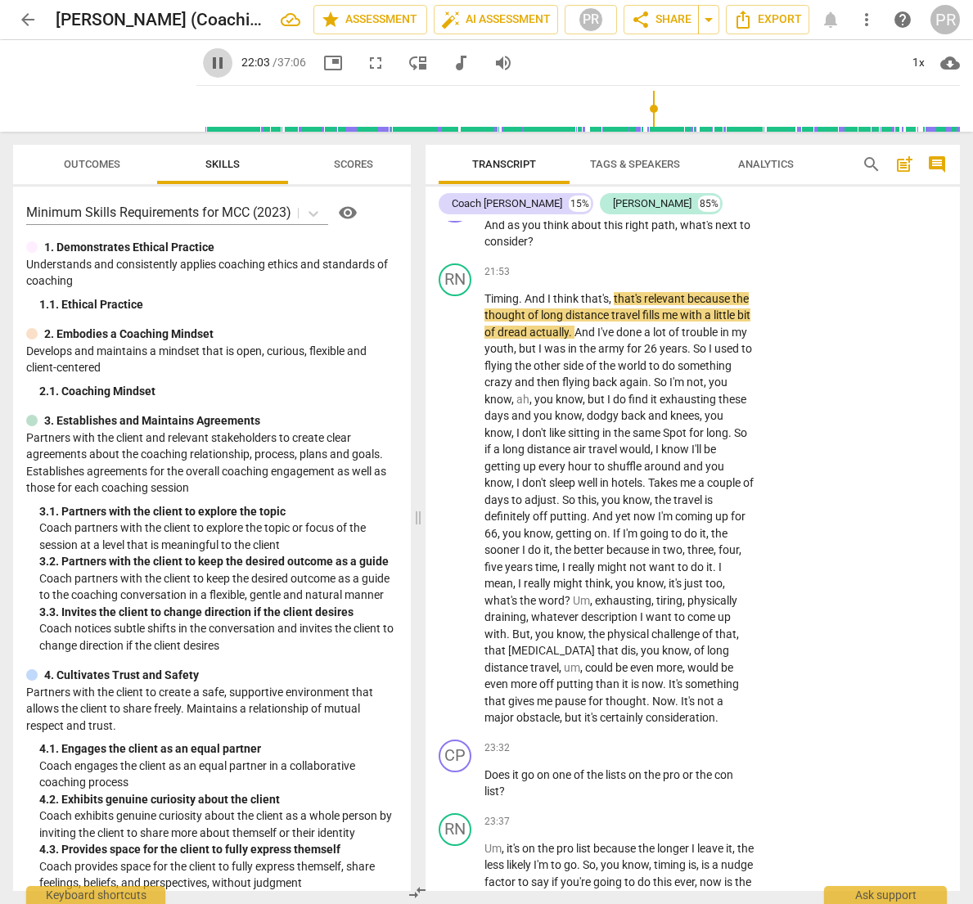
click at [208, 56] on span "pause" at bounding box center [218, 63] width 20 height 20
